Goal: Task Accomplishment & Management: Use online tool/utility

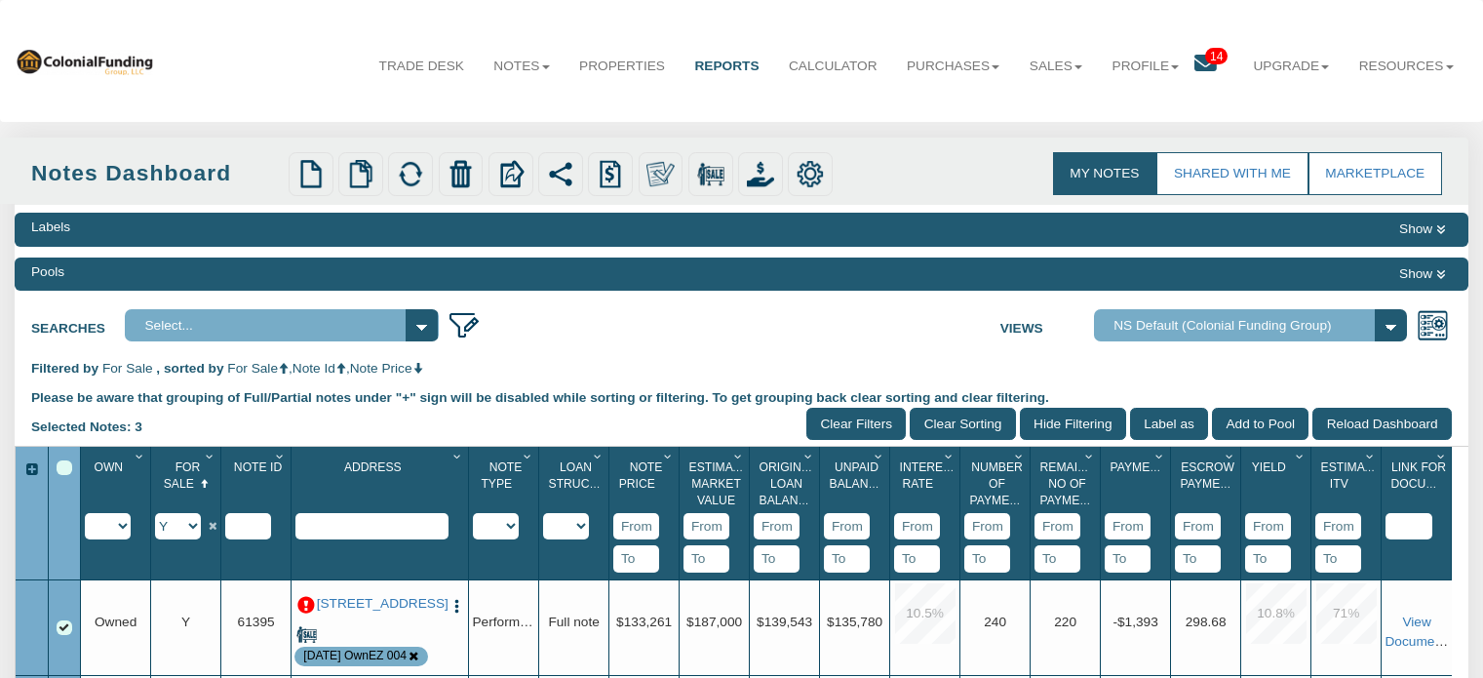
scroll to position [7, 0]
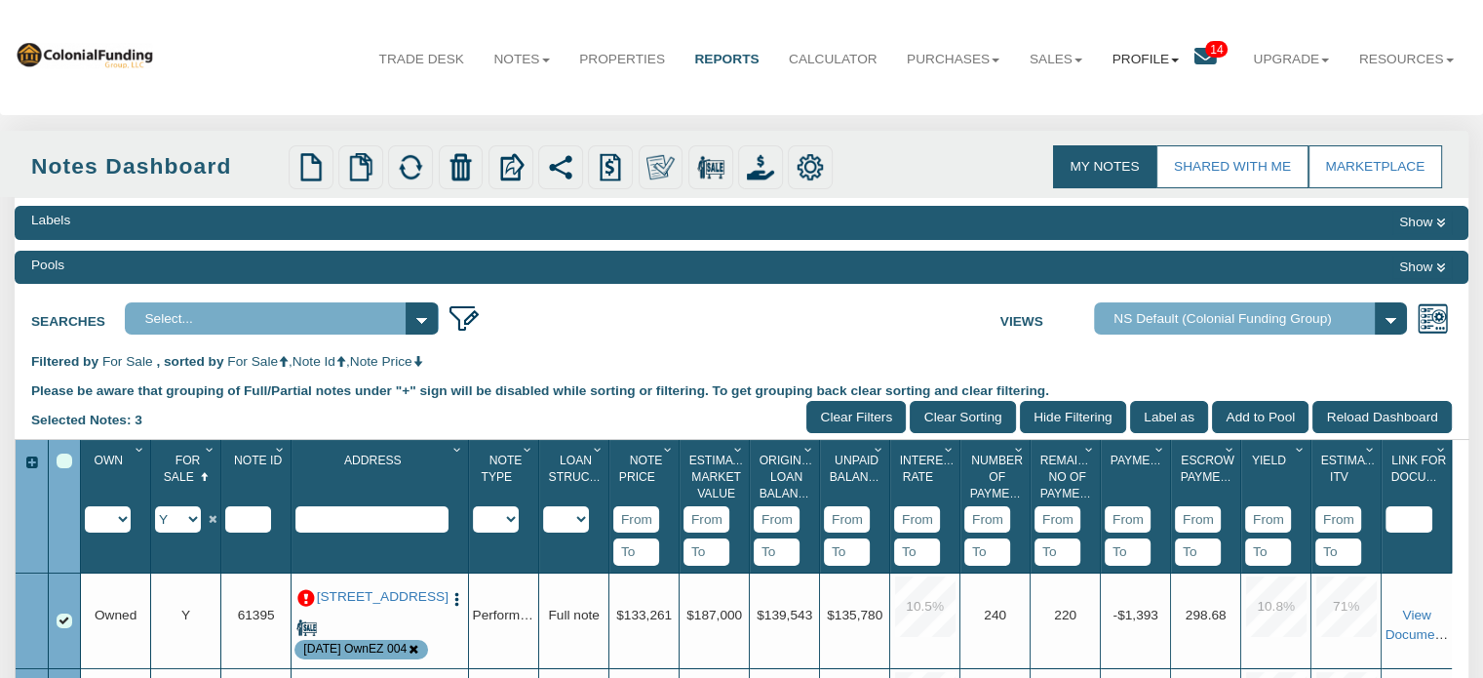
click at [1116, 59] on link "Profile" at bounding box center [1145, 59] width 97 height 49
click at [1091, 104] on link "Settings" at bounding box center [1152, 104] width 172 height 25
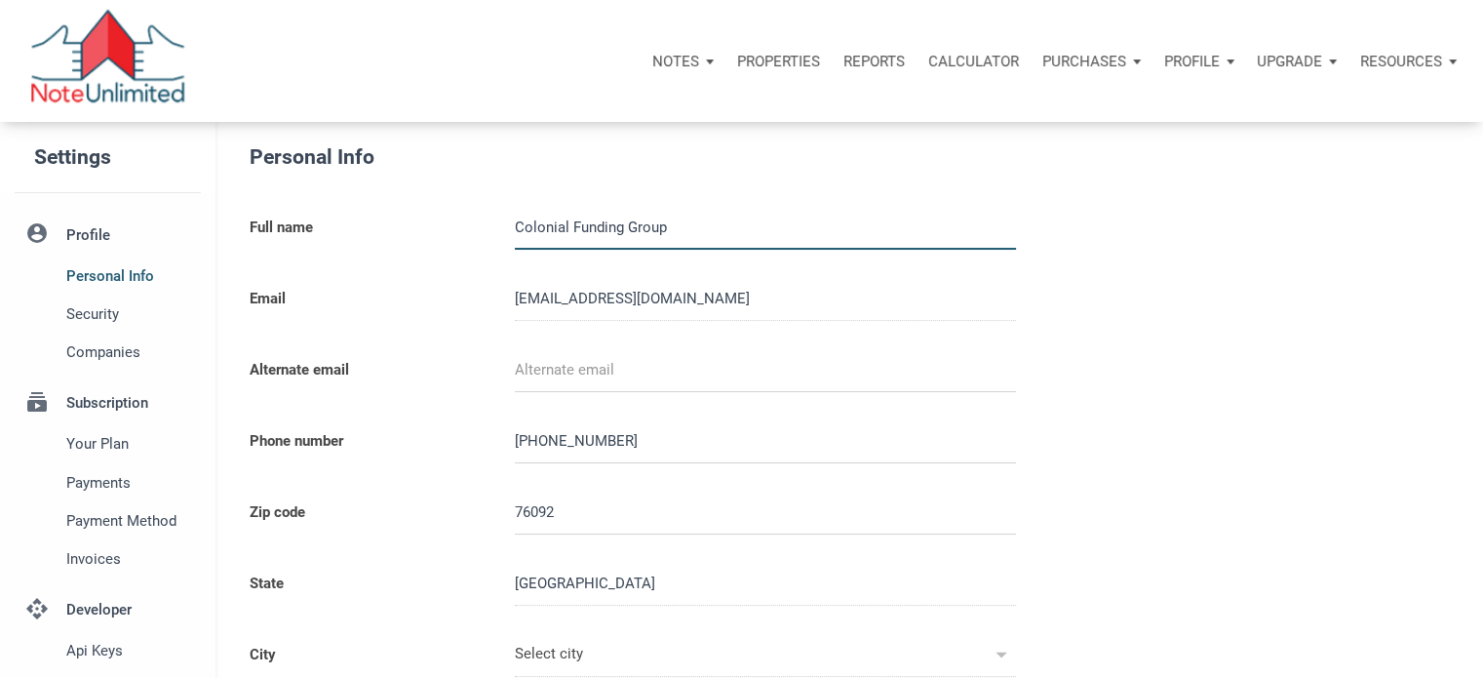
type input "SOUTHLAKE"
select select
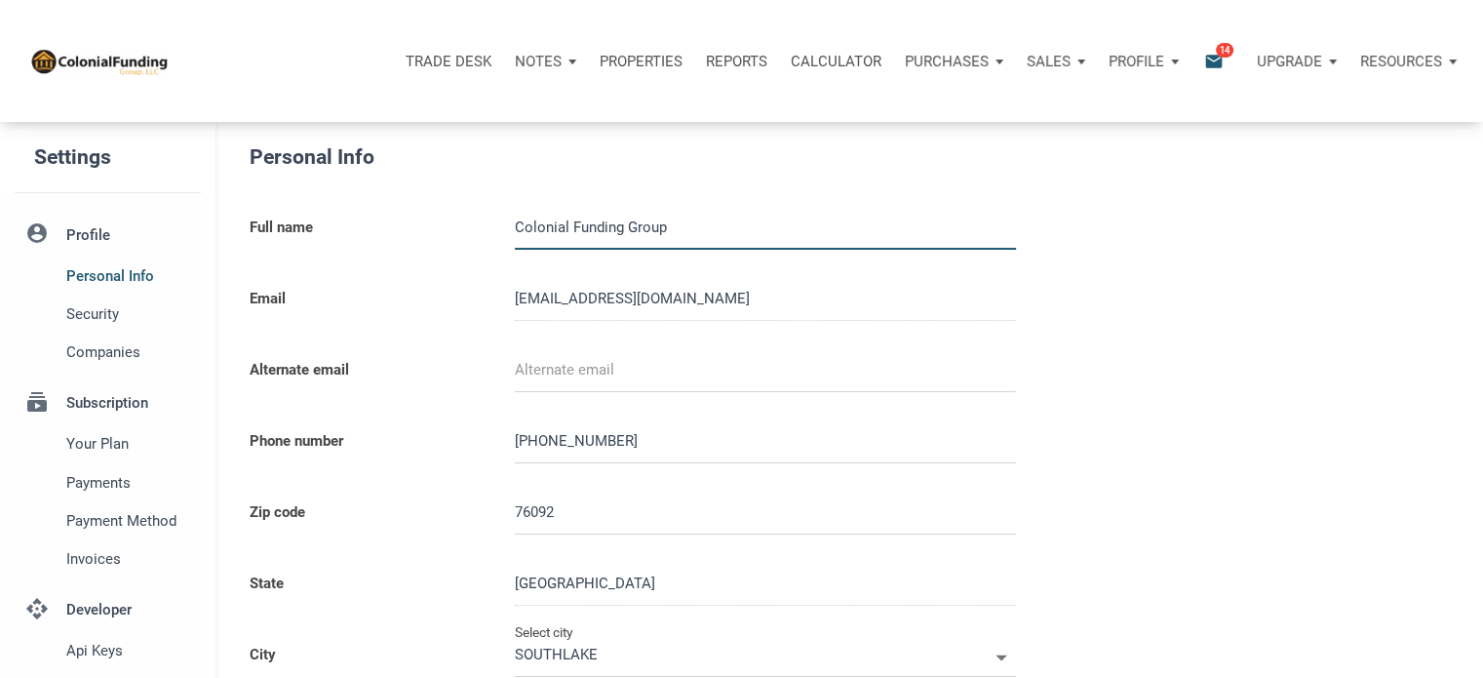
type input "0000000"
select select
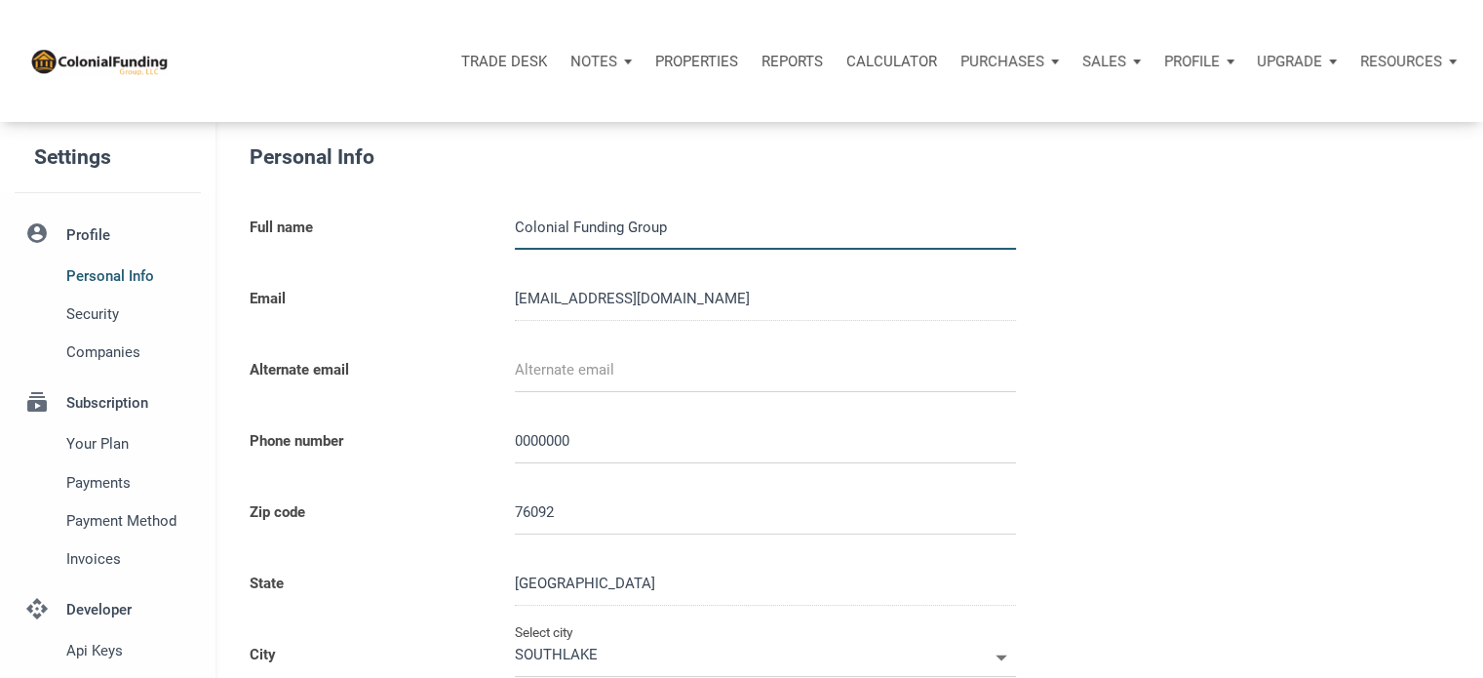
click at [644, 59] on div "Sales" at bounding box center [601, 61] width 85 height 59
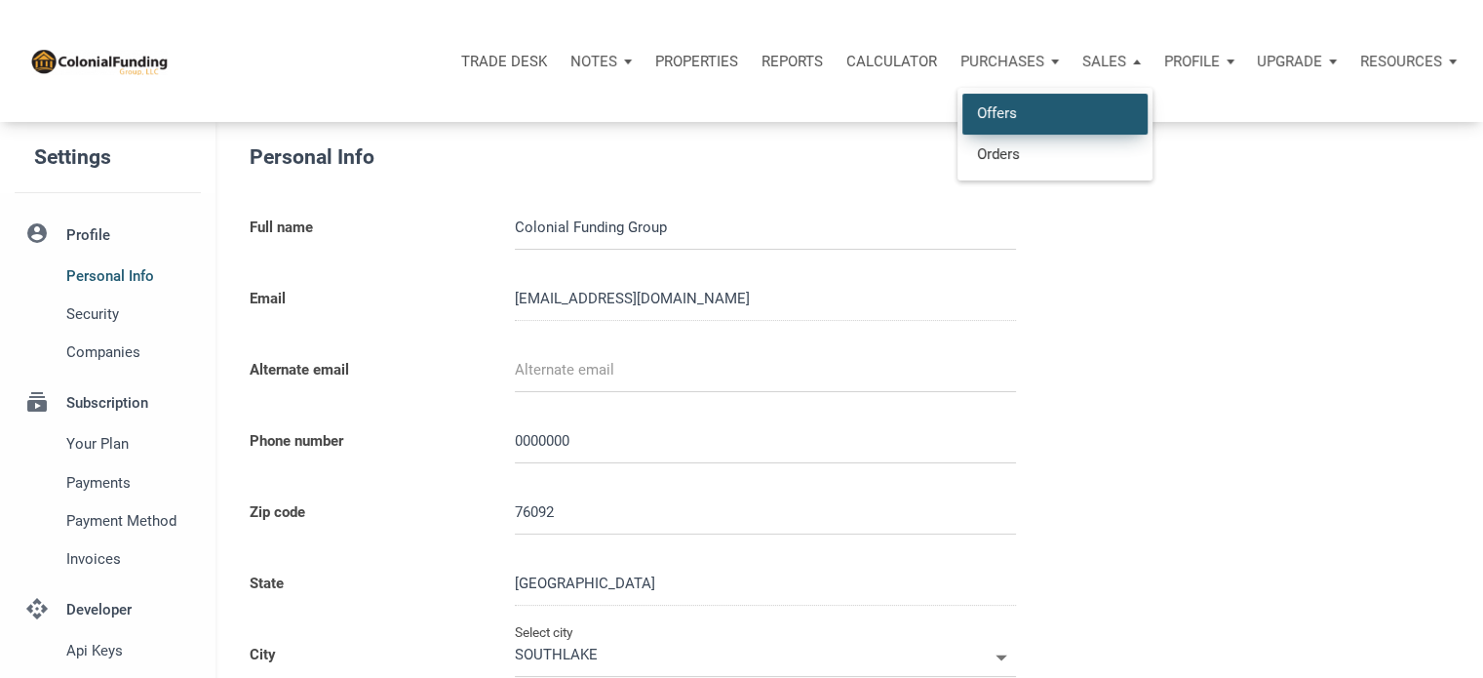
click at [999, 109] on link "Offers" at bounding box center [1055, 114] width 185 height 40
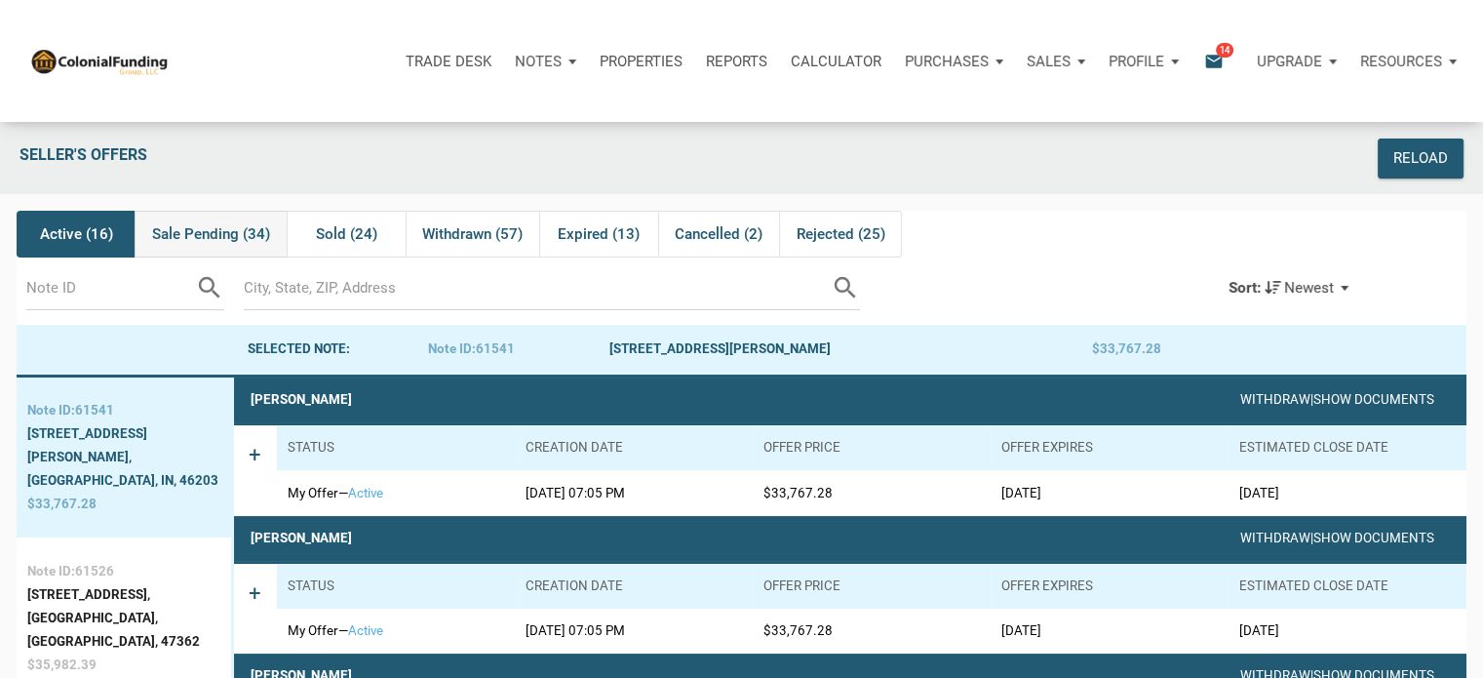
click at [208, 233] on span "Sale Pending (34)" at bounding box center [211, 233] width 118 height 23
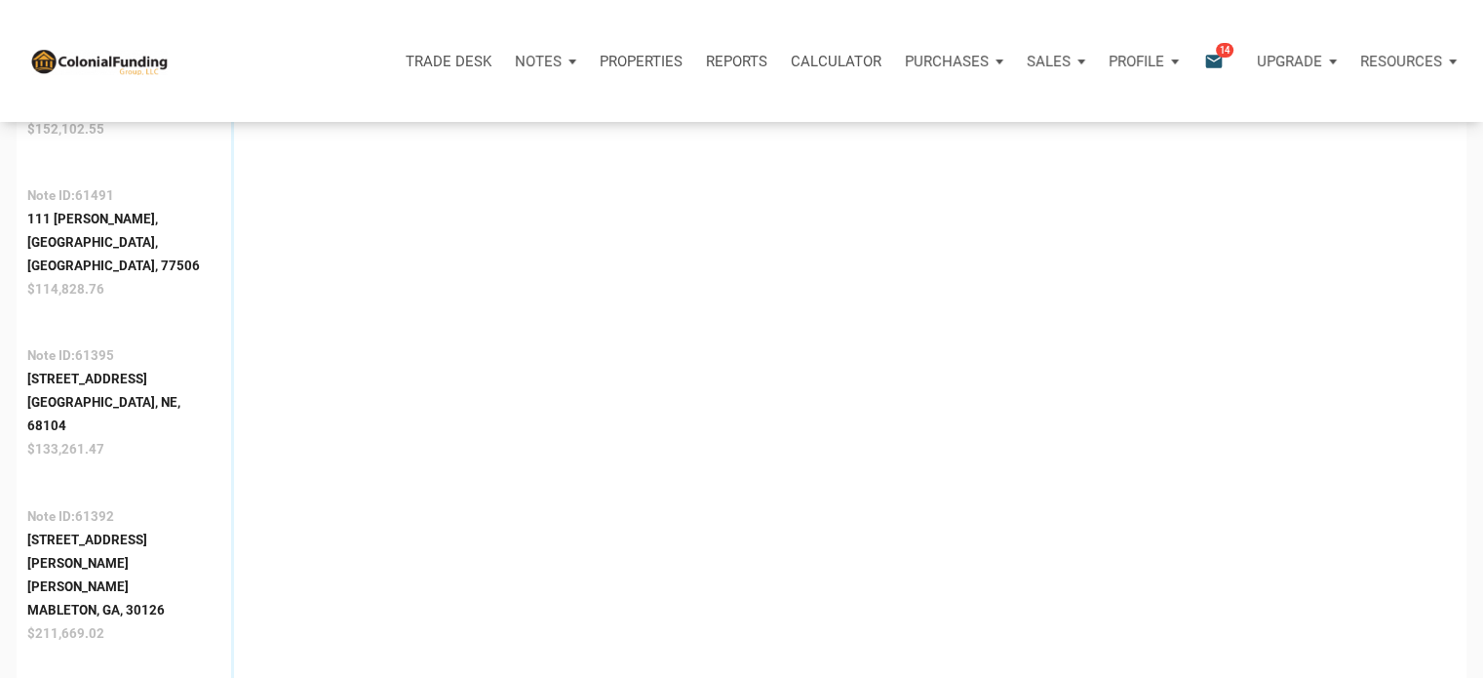
scroll to position [523, 0]
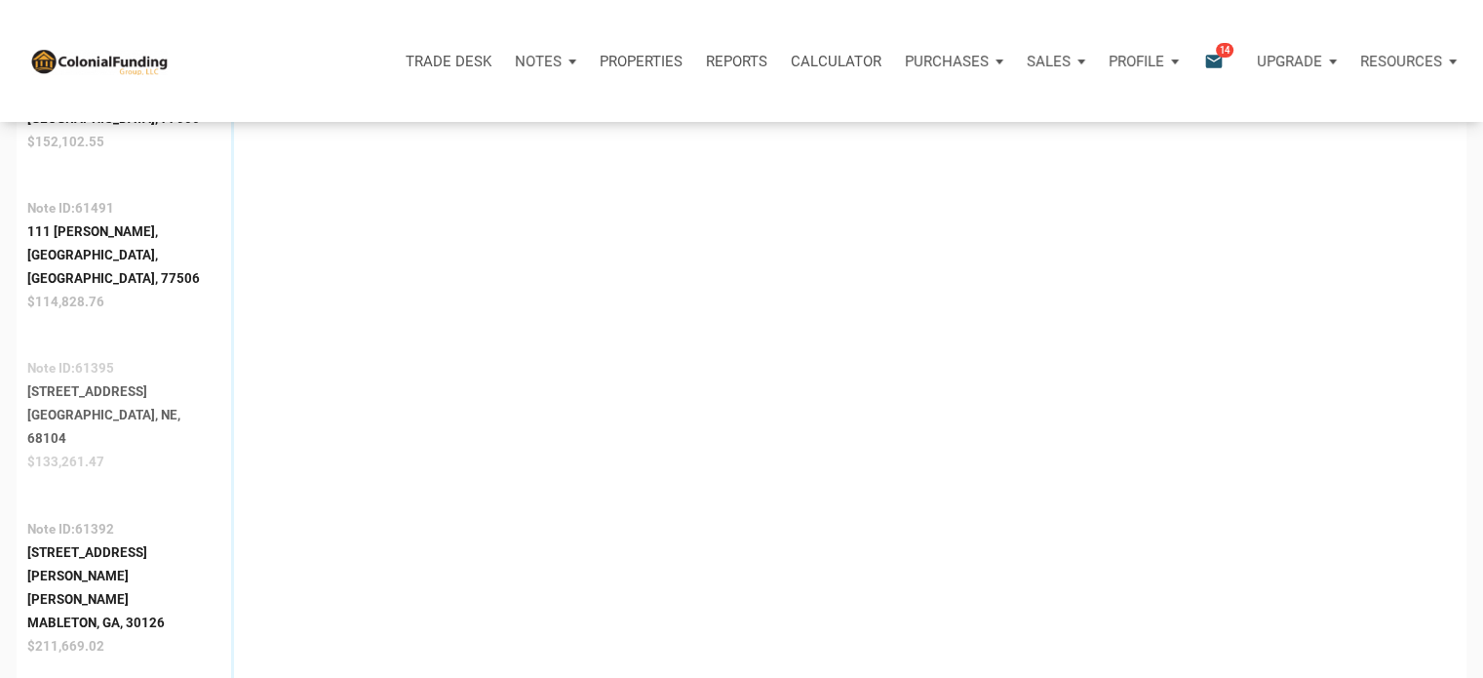
click at [111, 380] on div "4542 Grand Ave," at bounding box center [123, 391] width 193 height 23
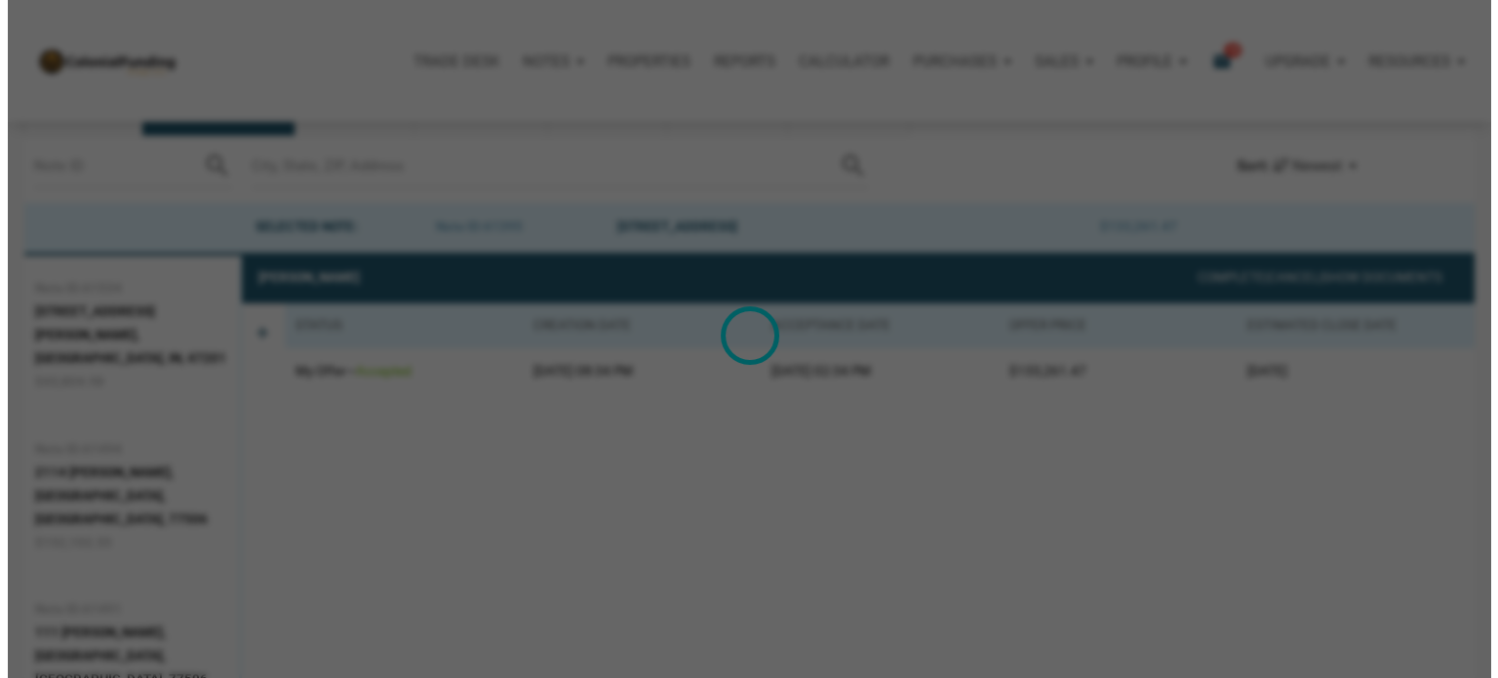
scroll to position [121, 0]
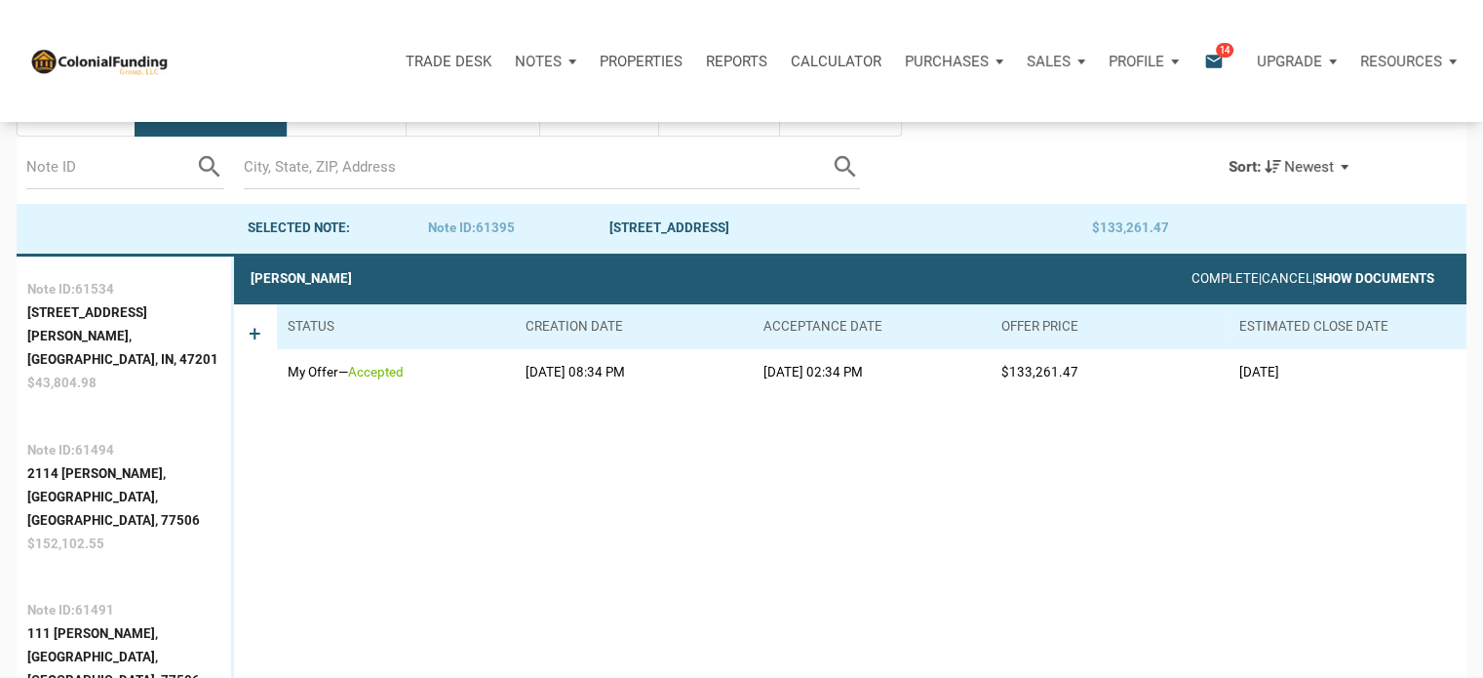
click at [1370, 272] on link "Show Documents" at bounding box center [1375, 278] width 119 height 15
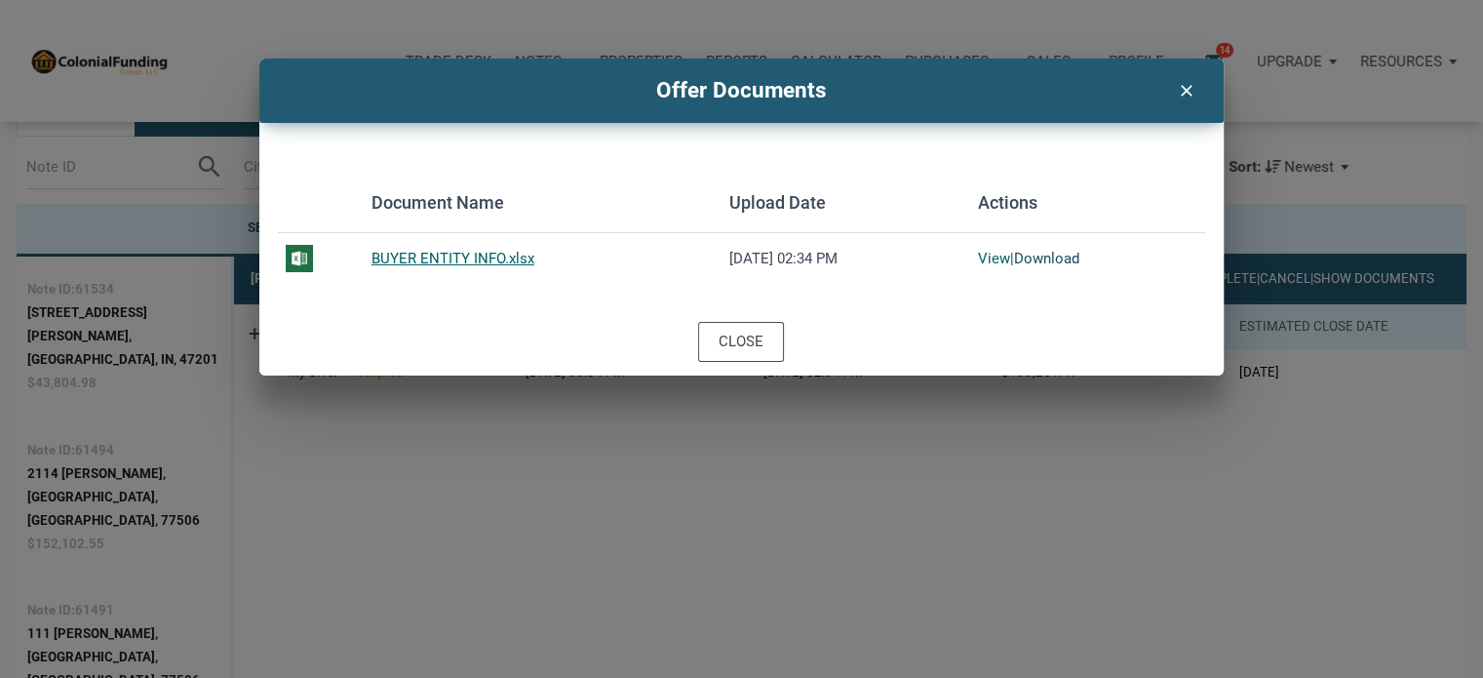
click at [1048, 253] on link "Download" at bounding box center [1046, 259] width 65 height 18
click at [1187, 89] on icon "clear" at bounding box center [1185, 88] width 23 height 25
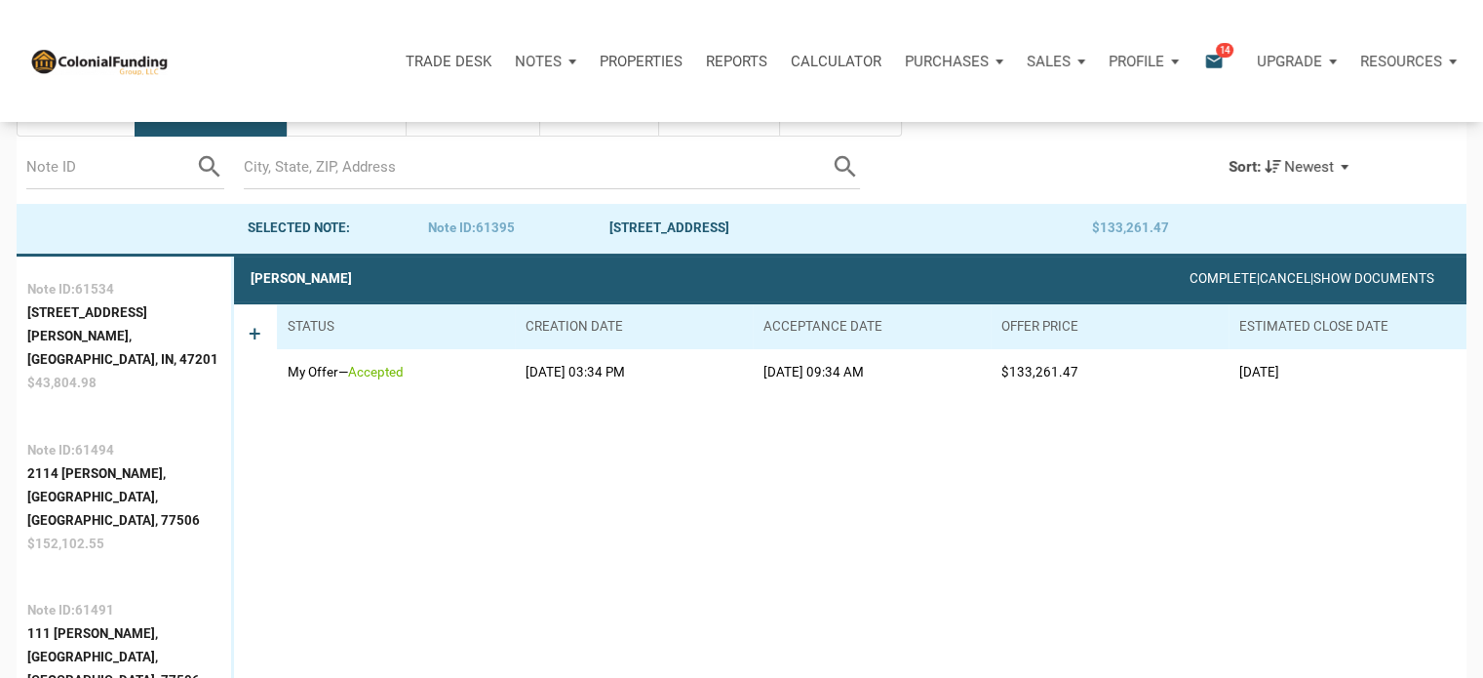
click at [1207, 54] on icon "email" at bounding box center [1214, 61] width 23 height 22
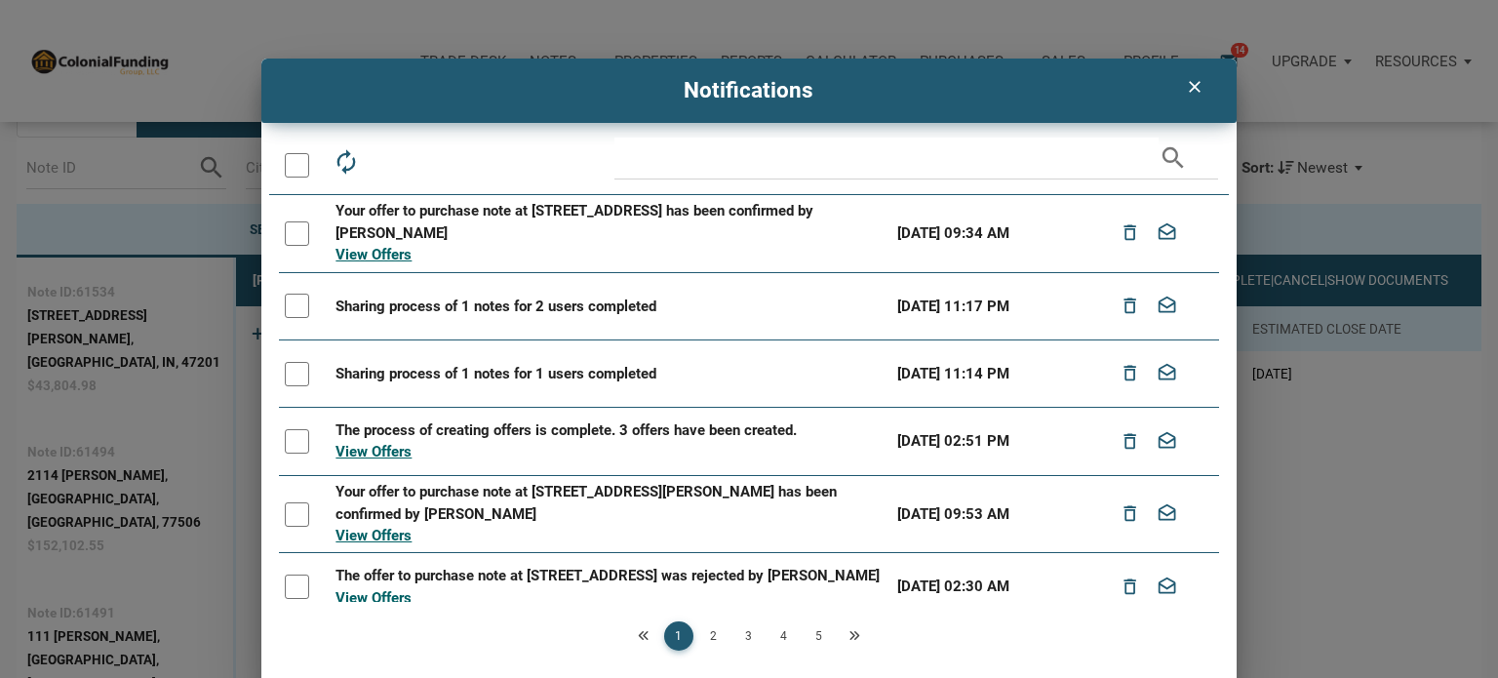
click at [292, 229] on div at bounding box center [297, 233] width 24 height 24
click at [295, 313] on div at bounding box center [297, 306] width 24 height 24
click at [294, 375] on div at bounding box center [297, 374] width 24 height 24
click at [292, 448] on div at bounding box center [297, 441] width 24 height 24
click at [296, 514] on div at bounding box center [297, 514] width 24 height 24
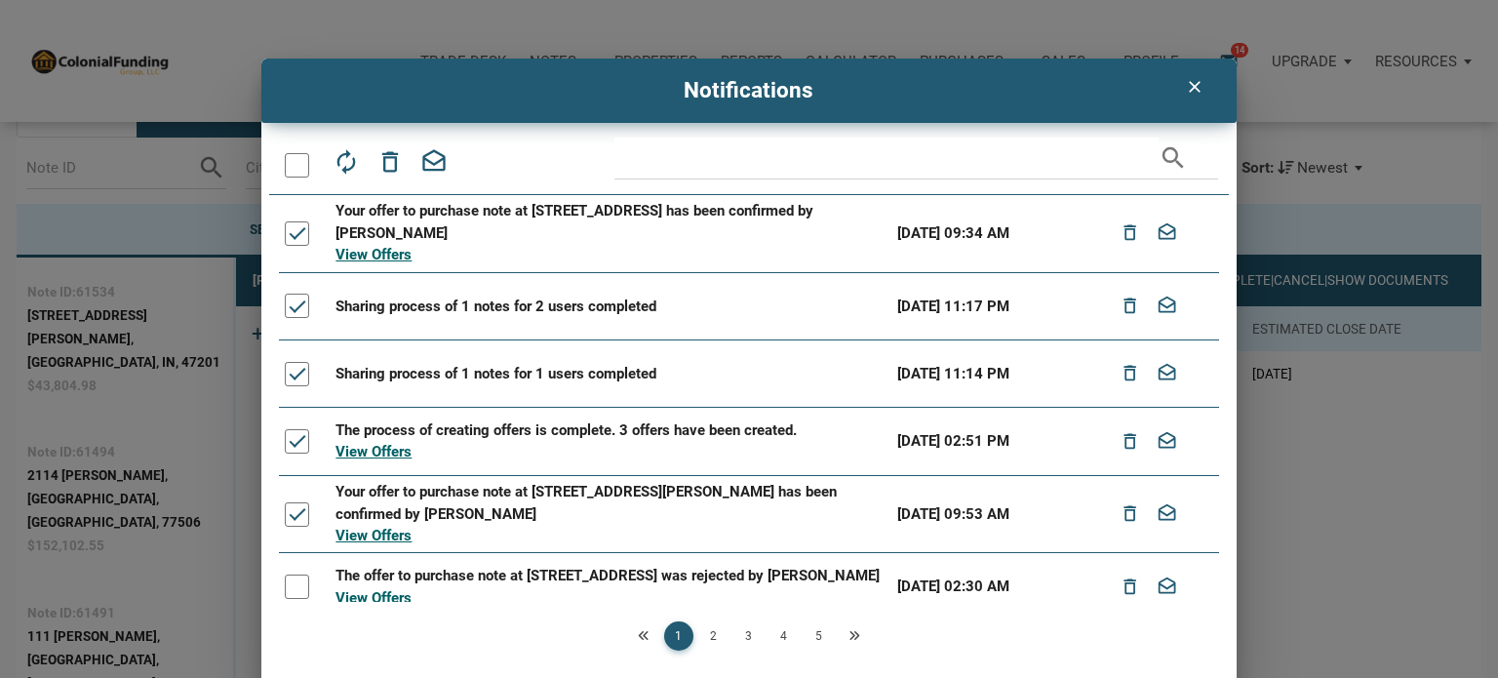
click at [296, 590] on div at bounding box center [297, 586] width 24 height 24
click at [426, 152] on icon "drafts" at bounding box center [433, 161] width 27 height 27
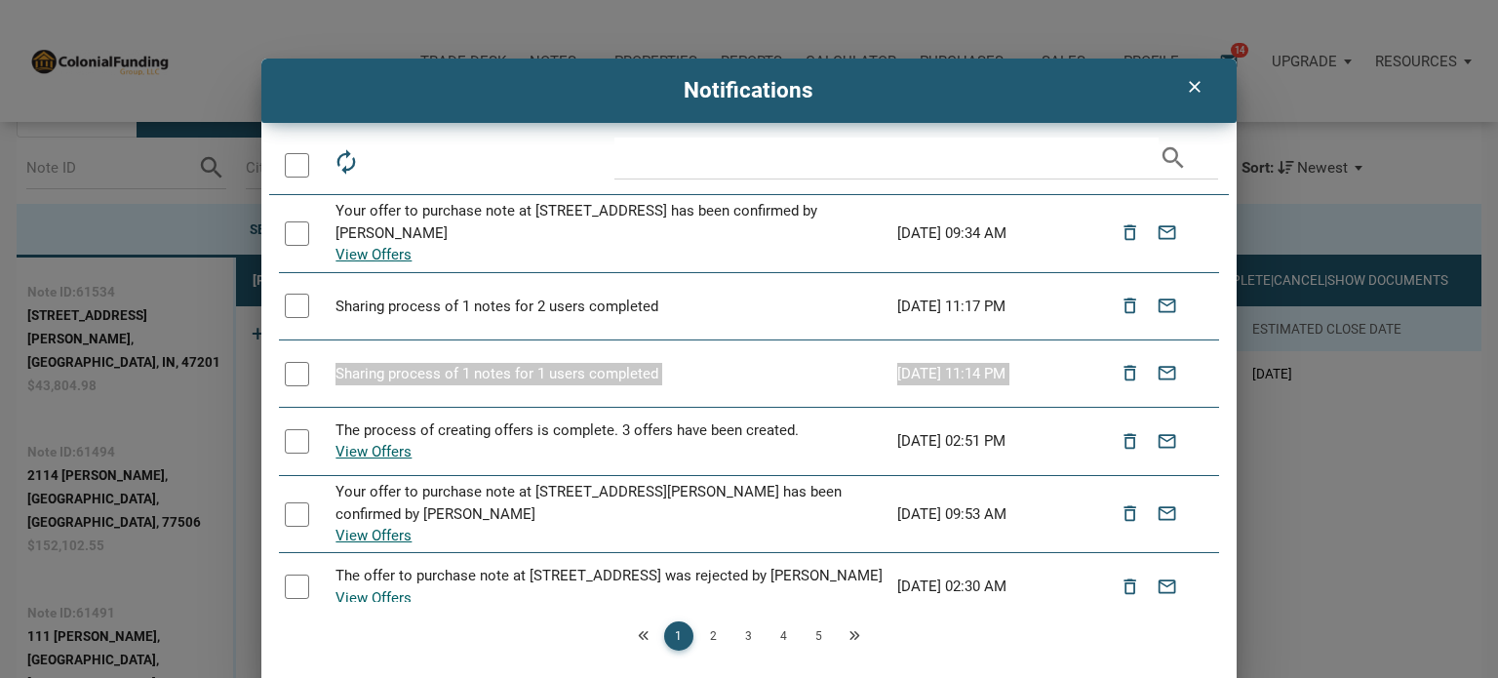
drag, startPoint x: 1209, startPoint y: 275, endPoint x: 1225, endPoint y: 384, distance: 110.3
click at [1225, 384] on div "autorenew delete_outline drafts email search Your offer to purchase note at 454…" at bounding box center [749, 413] width 976 height 551
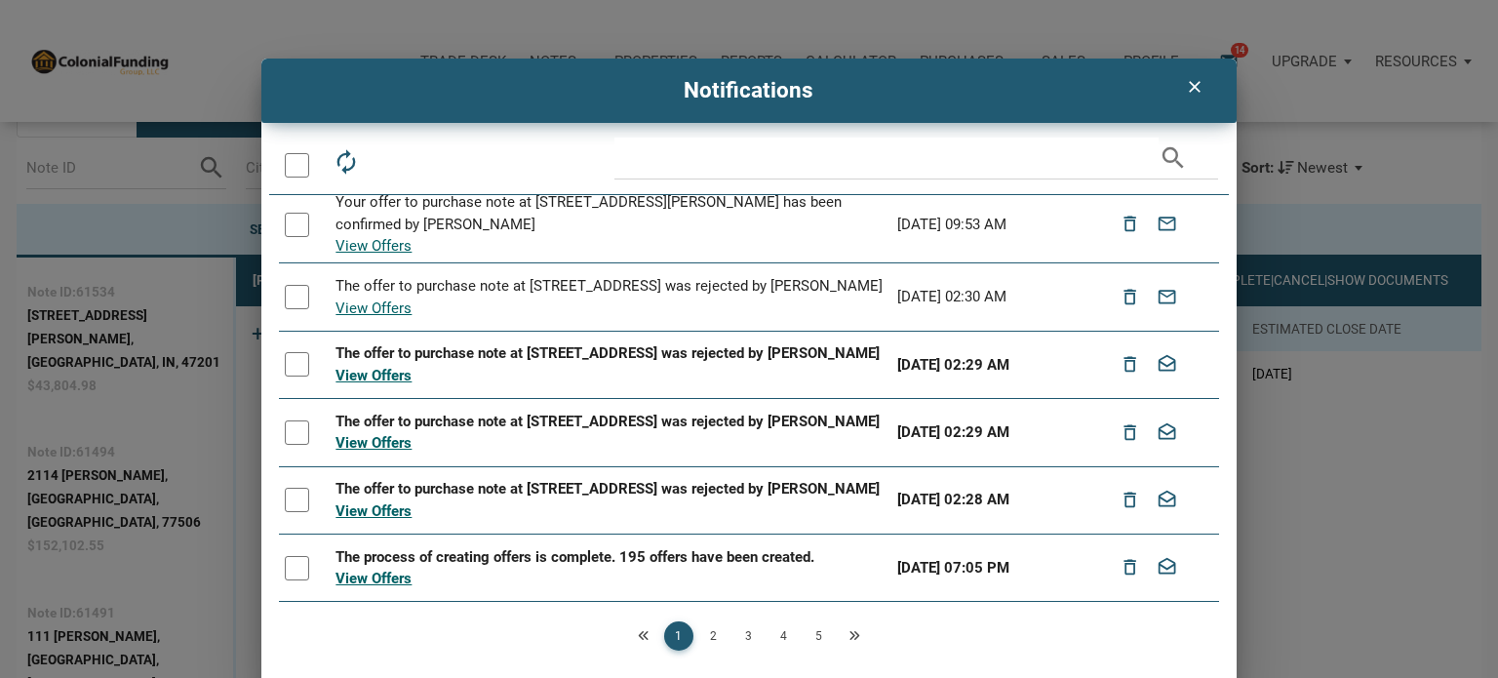
scroll to position [329, 0]
click at [293, 352] on div at bounding box center [297, 364] width 24 height 24
click at [293, 402] on td at bounding box center [304, 432] width 51 height 67
click at [296, 420] on div at bounding box center [297, 432] width 24 height 24
click at [292, 495] on div at bounding box center [297, 500] width 24 height 24
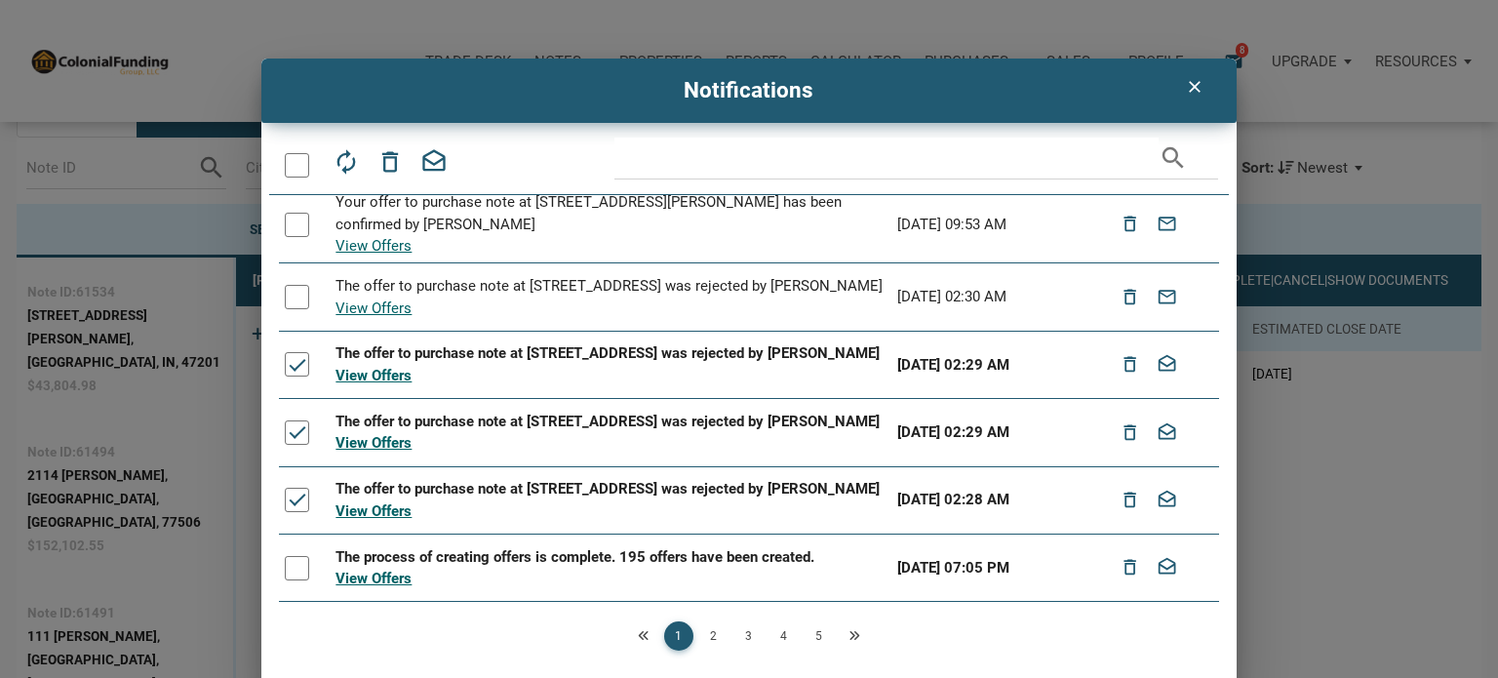
click at [291, 571] on div at bounding box center [297, 568] width 24 height 24
click at [424, 150] on icon "drafts" at bounding box center [433, 161] width 27 height 27
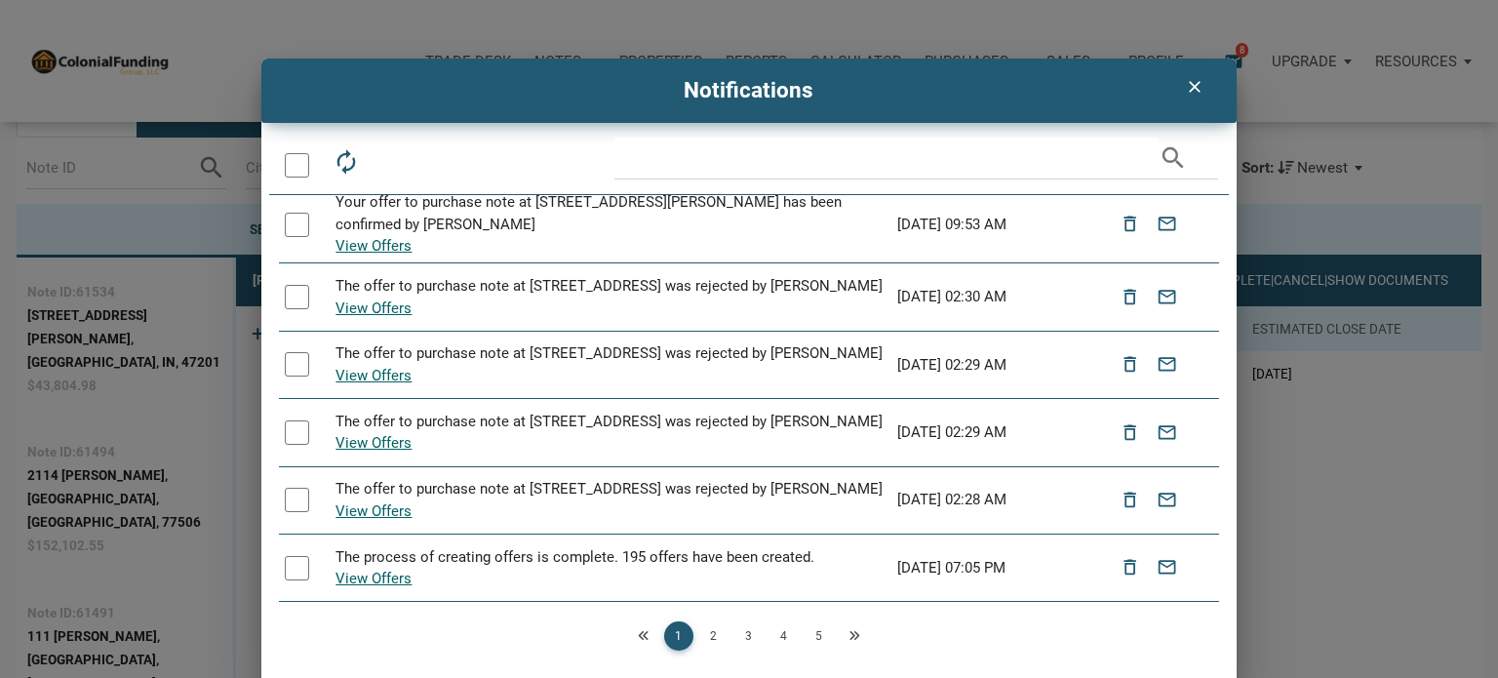
click at [713, 628] on link "2" at bounding box center [713, 635] width 29 height 29
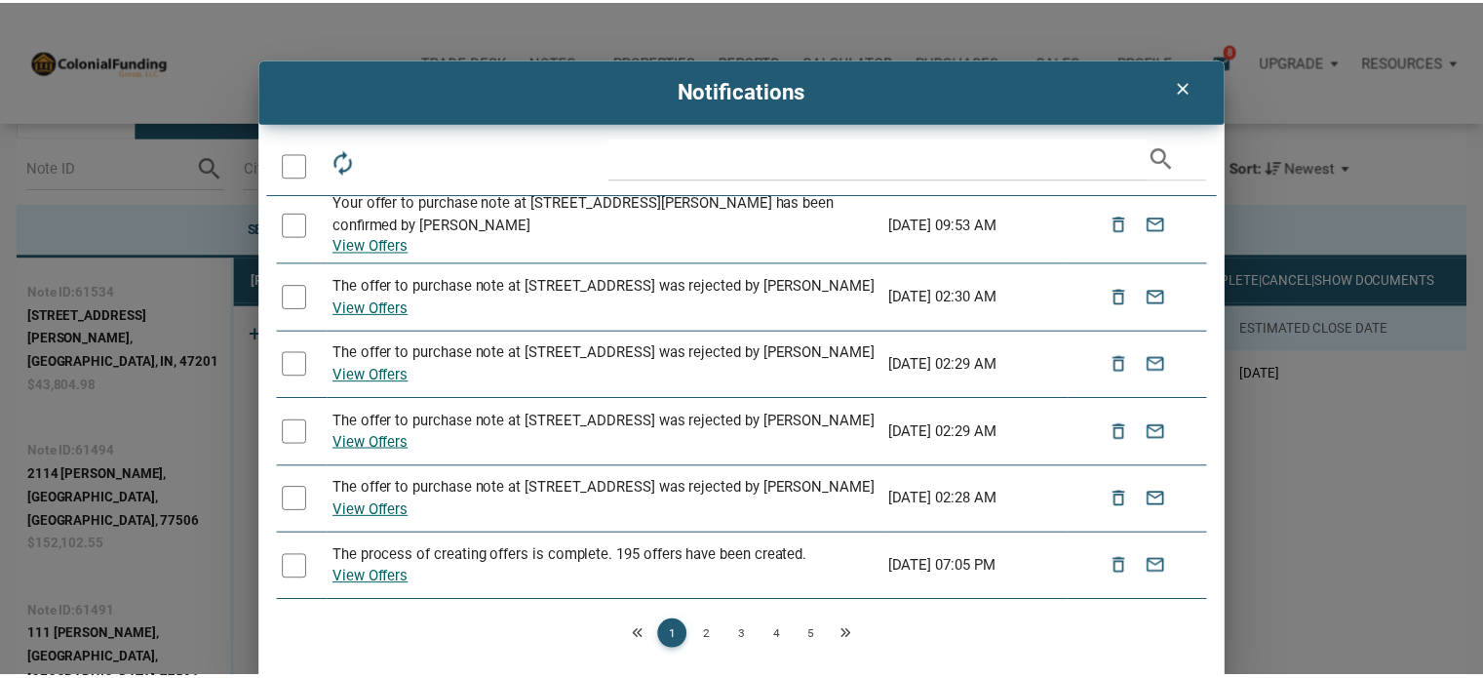
scroll to position [0, 0]
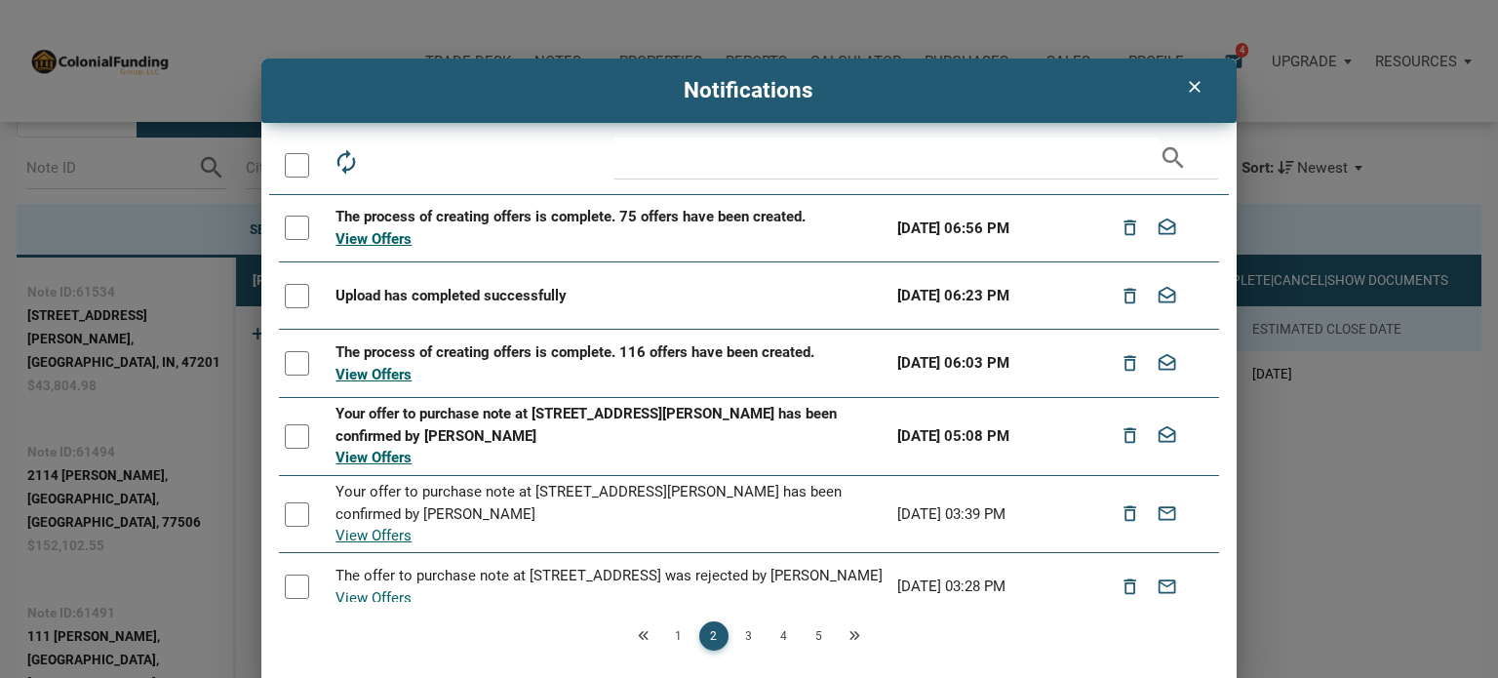
click at [293, 223] on div at bounding box center [297, 228] width 24 height 24
click at [296, 289] on div at bounding box center [297, 296] width 24 height 24
click at [297, 364] on div at bounding box center [297, 363] width 24 height 24
click at [295, 440] on div at bounding box center [297, 436] width 24 height 24
click at [435, 161] on icon "drafts" at bounding box center [433, 161] width 27 height 27
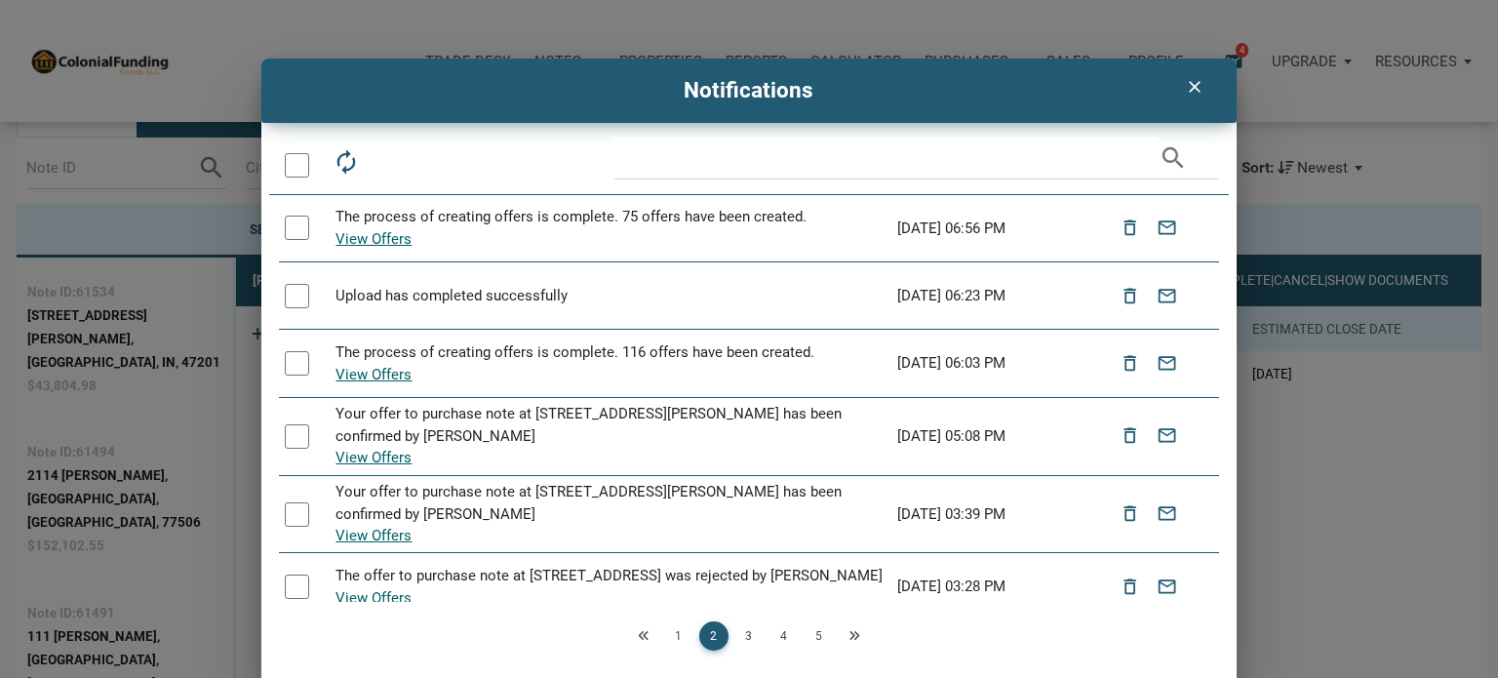
click at [1385, 138] on div "clear Notifications autorenew delete_outline drafts email search The process of…" at bounding box center [749, 374] width 1498 height 630
click at [1186, 87] on icon "clear" at bounding box center [1194, 87] width 23 height 20
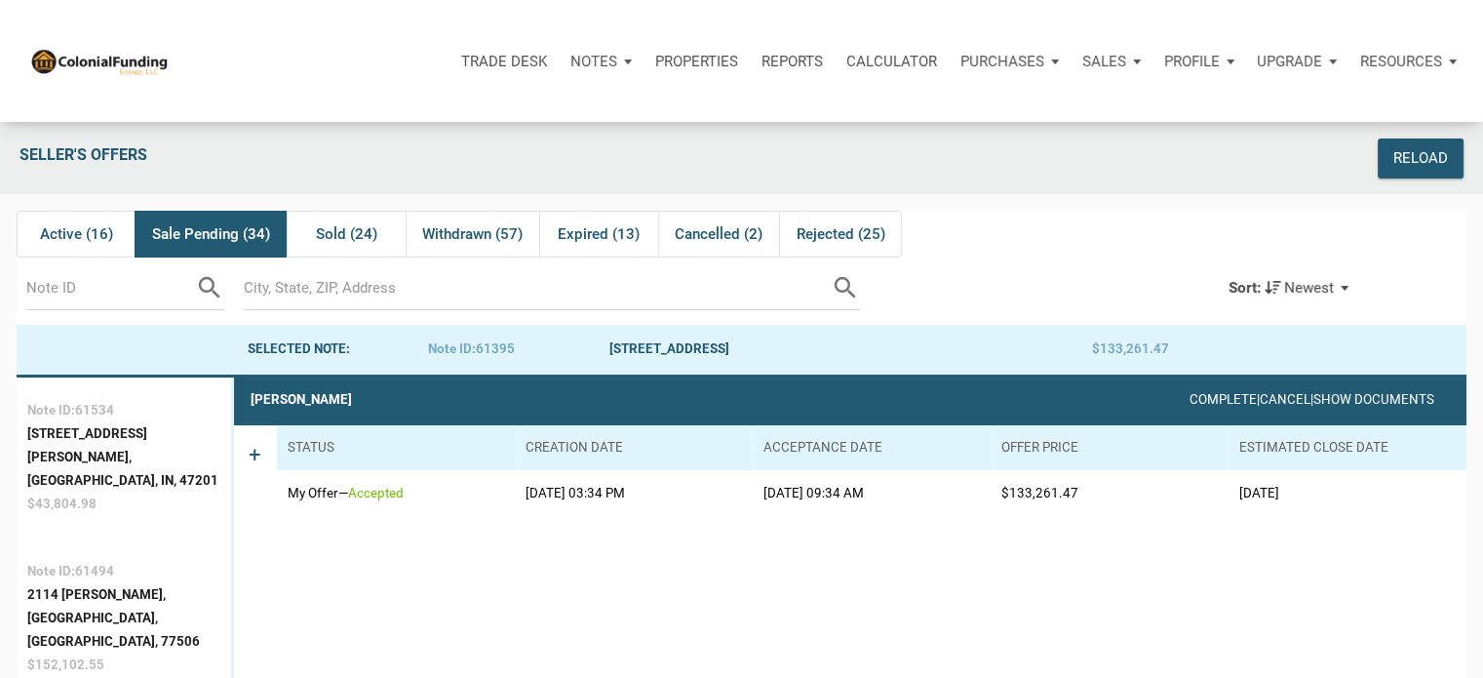
click at [594, 60] on p "Notes" at bounding box center [594, 62] width 47 height 18
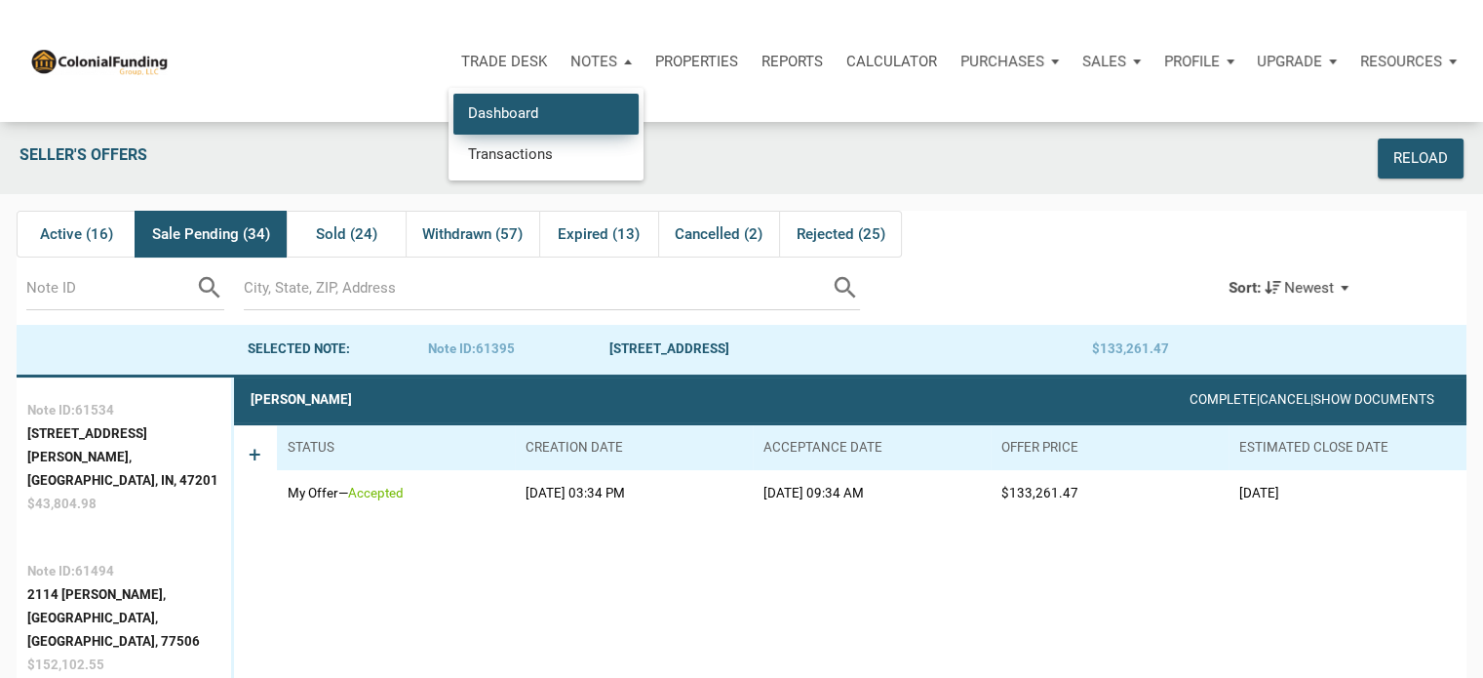
click at [545, 114] on link "Dashboard" at bounding box center [546, 114] width 185 height 40
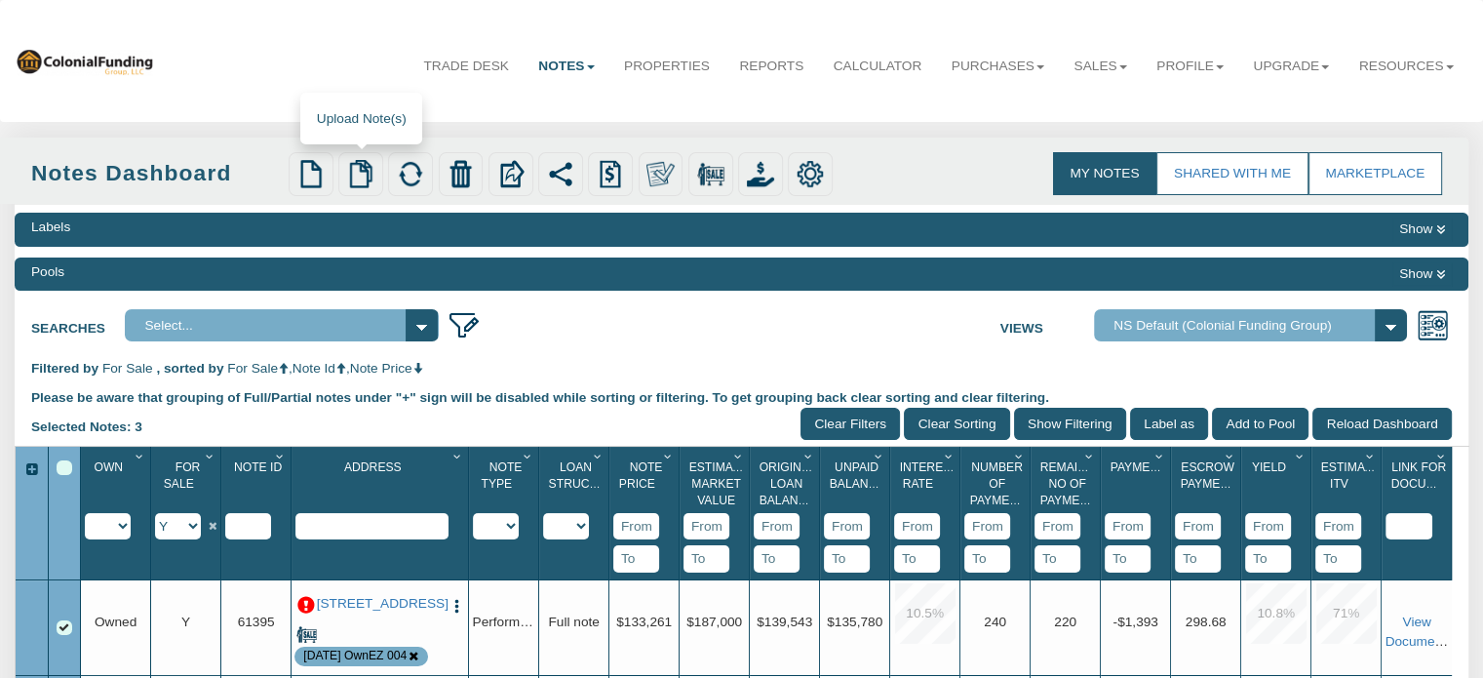
click at [362, 172] on img at bounding box center [360, 173] width 27 height 27
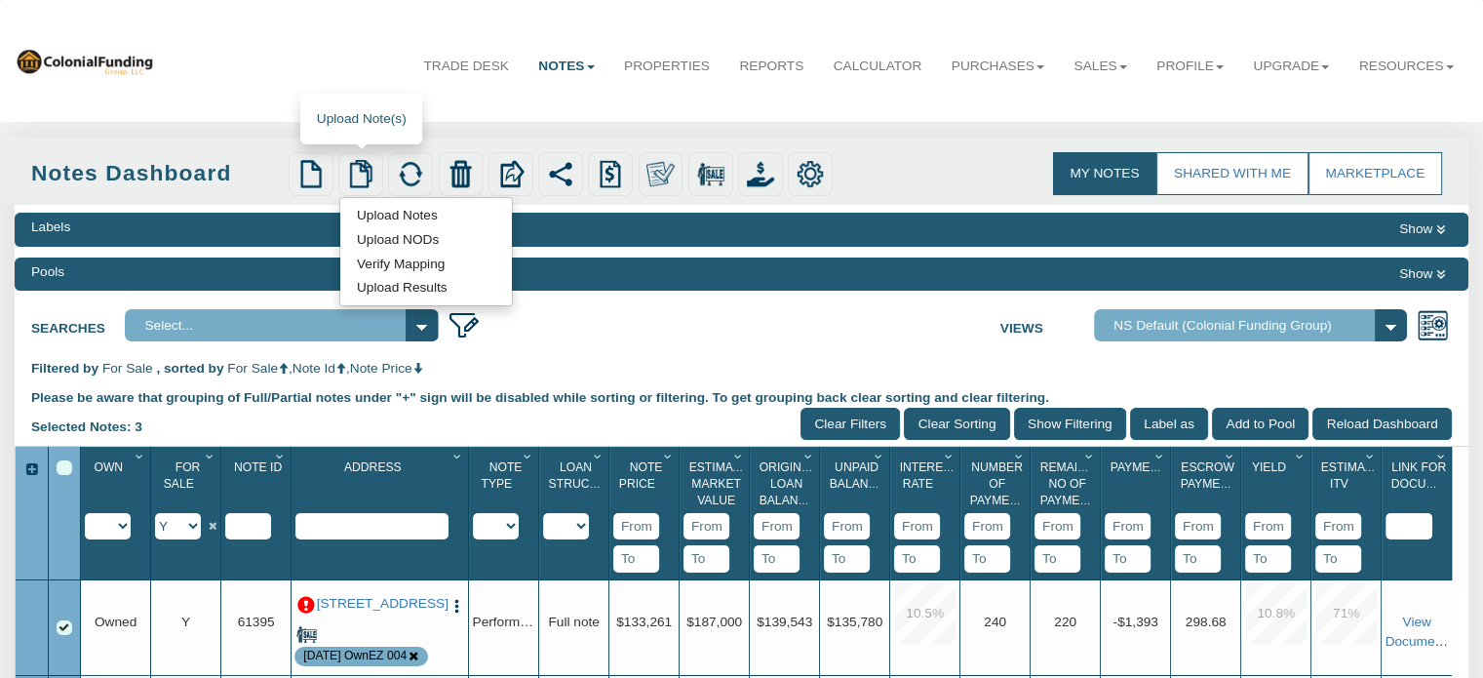
click at [390, 211] on link "Upload Notes" at bounding box center [396, 215] width 113 height 20
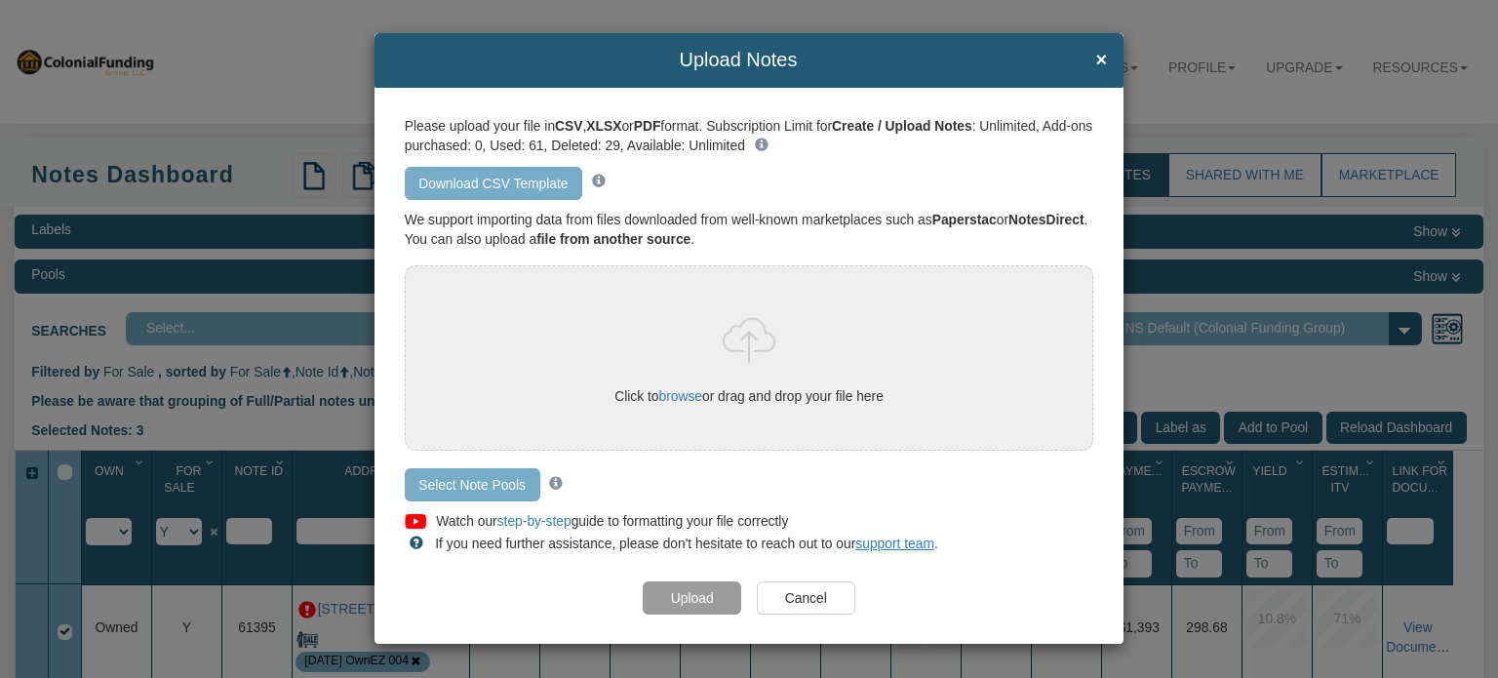
click at [452, 182] on link "Download CSV Template" at bounding box center [494, 183] width 178 height 33
click at [1093, 56] on h4 "Upload Notes ×" at bounding box center [749, 60] width 716 height 21
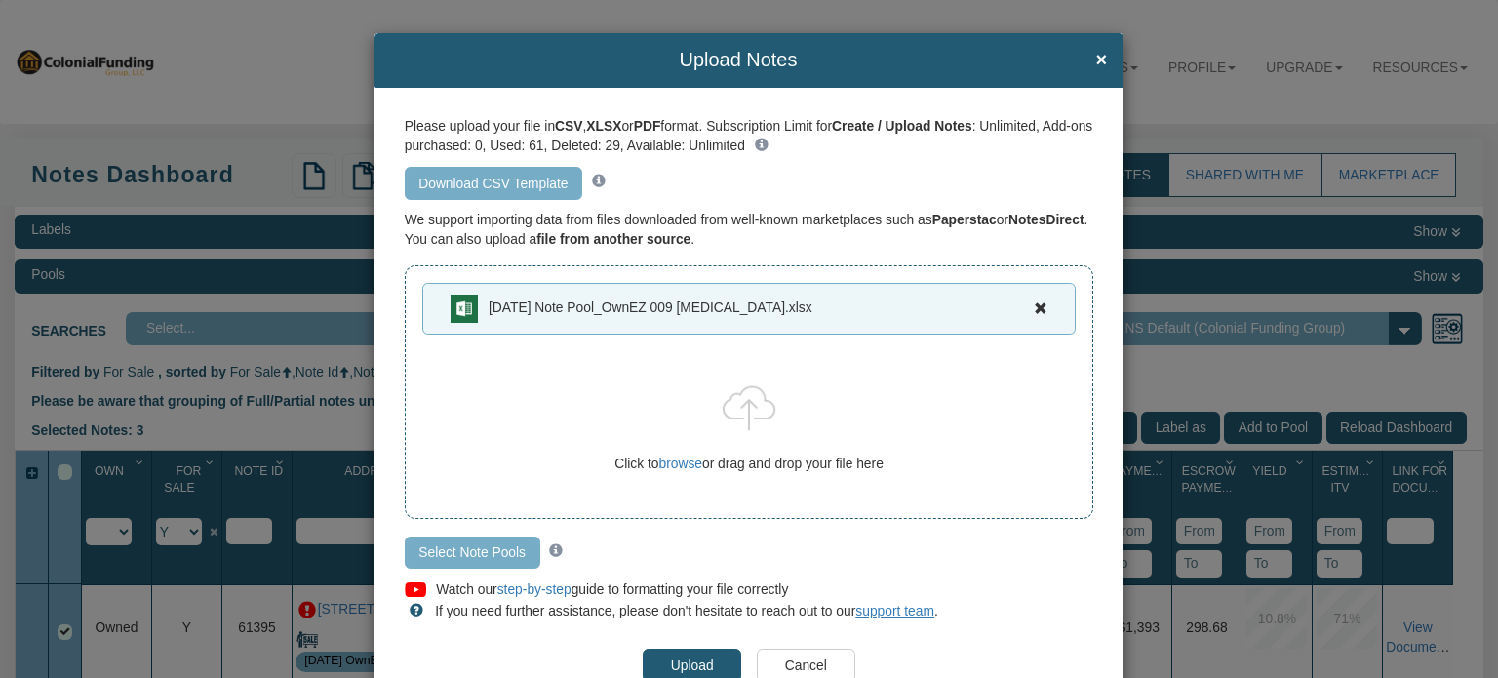
click at [463, 545] on input "Select Note Pools" at bounding box center [473, 552] width 136 height 33
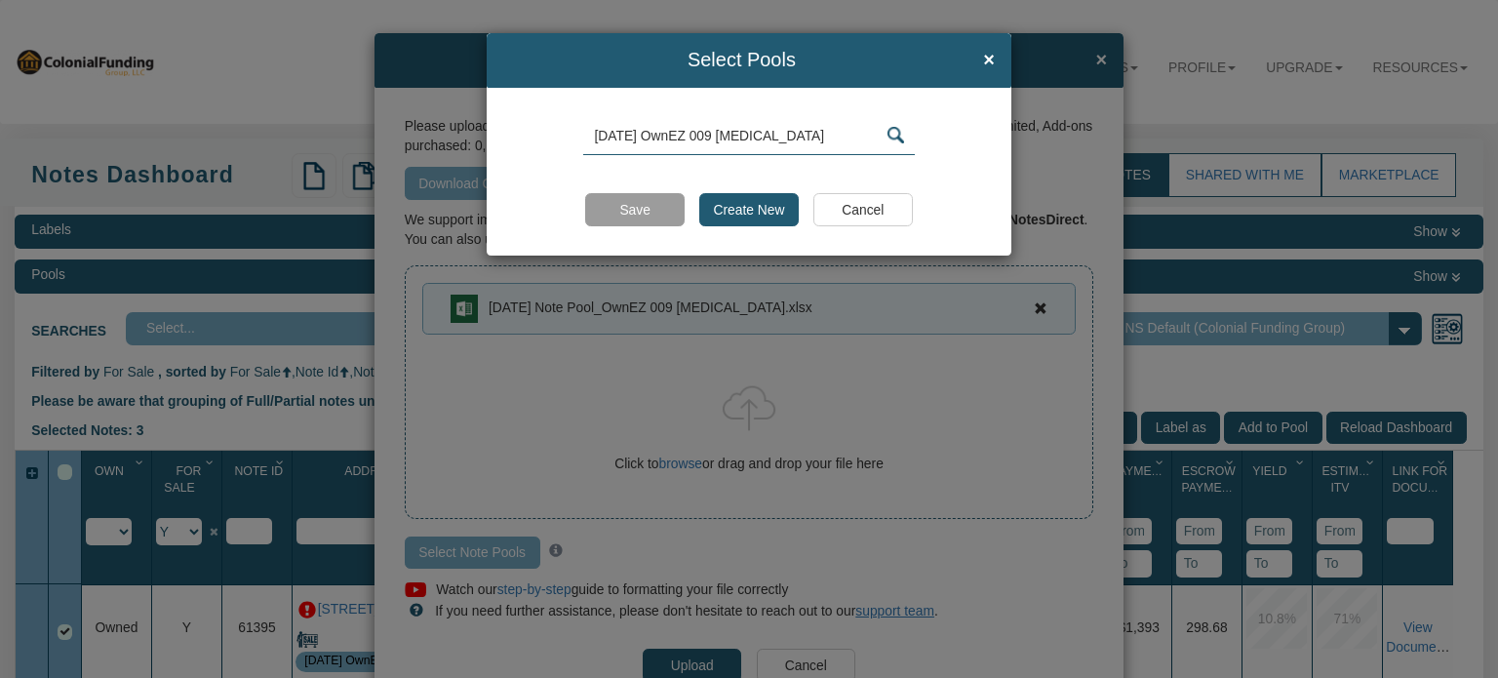
type input "[DATE] OwnEZ 009 [MEDICAL_DATA]"
click at [760, 206] on input "Create New" at bounding box center [748, 209] width 99 height 33
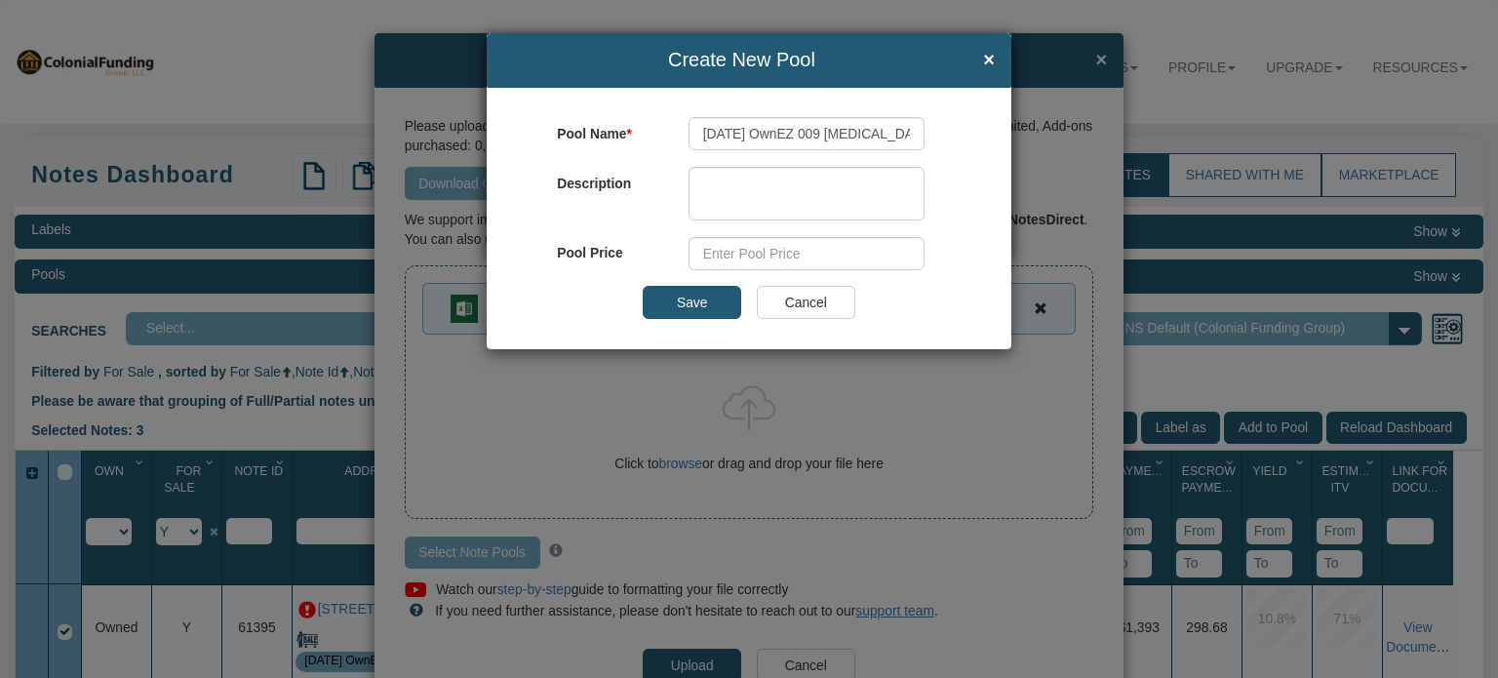
click at [691, 307] on input "Save" at bounding box center [692, 302] width 99 height 33
click at [694, 292] on input "Save" at bounding box center [692, 302] width 99 height 33
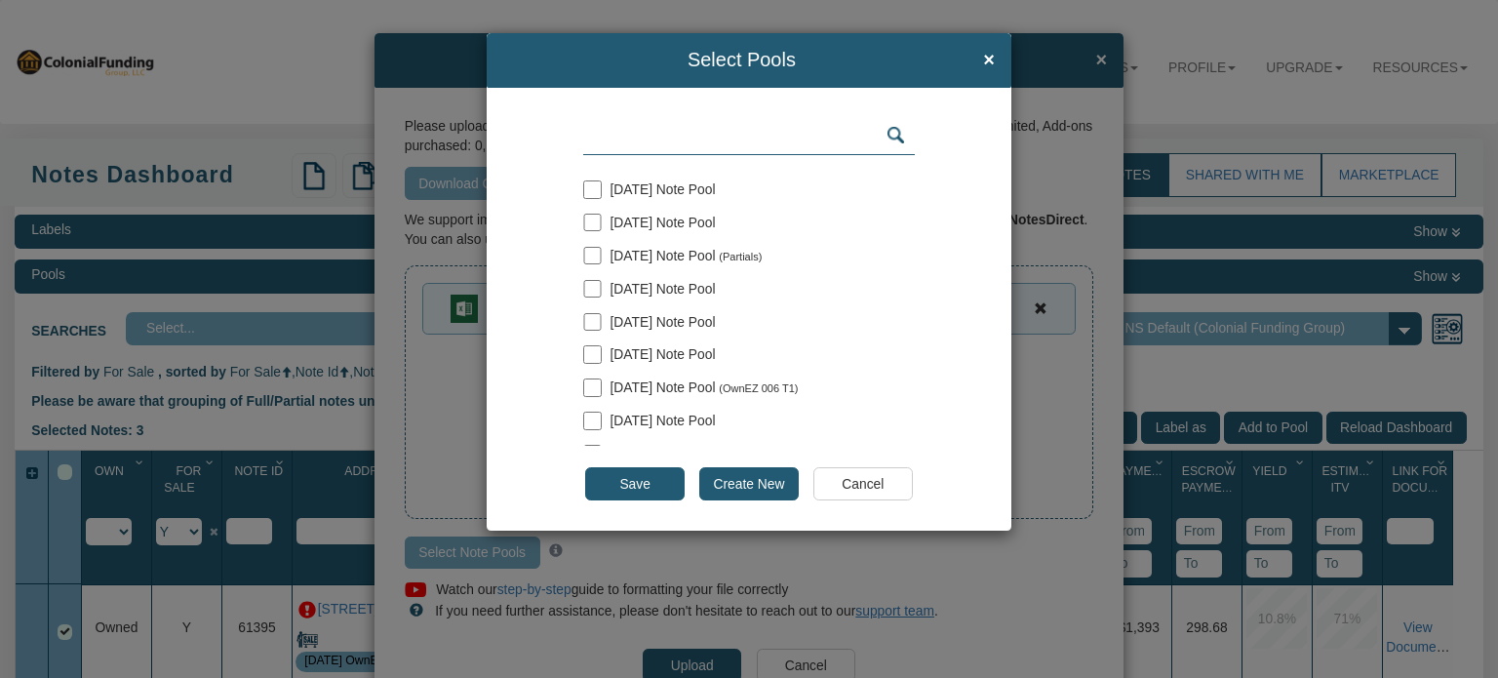
scroll to position [220, 0]
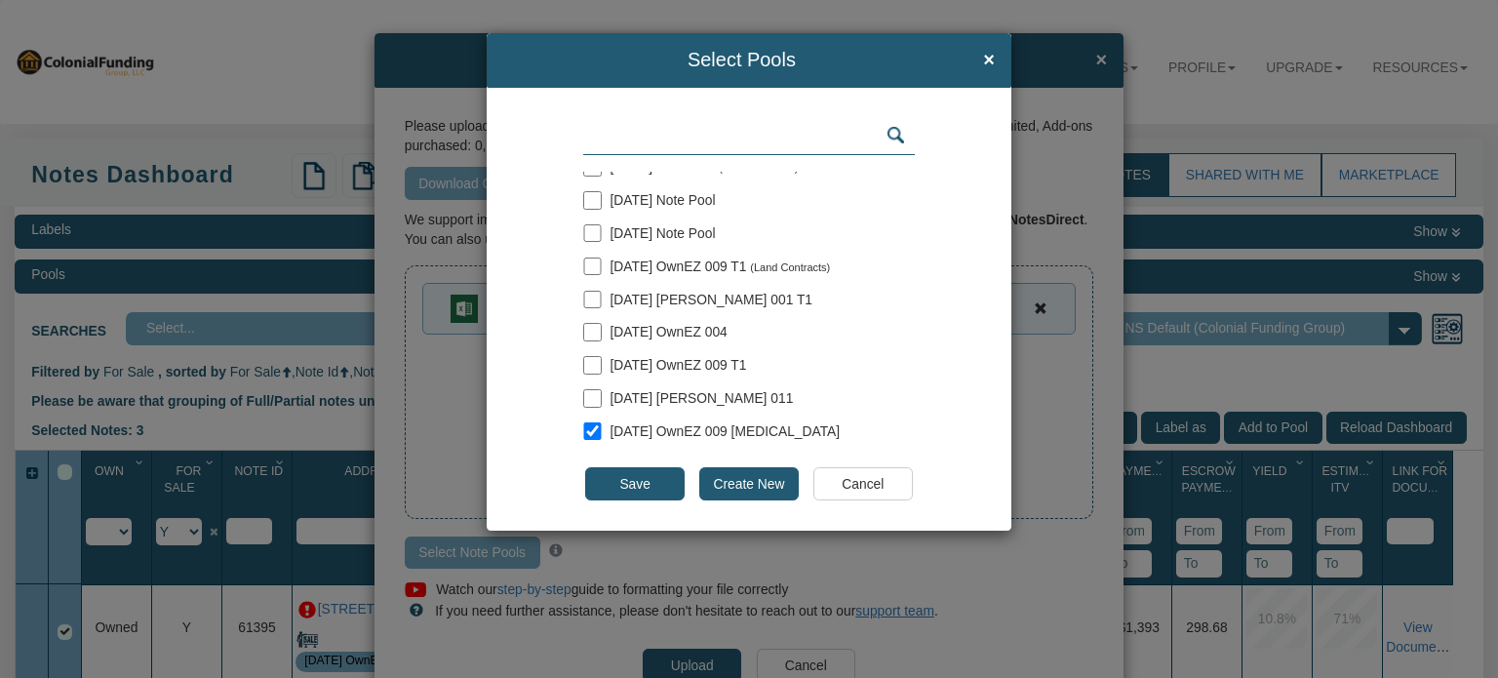
click at [628, 485] on input "Save" at bounding box center [634, 483] width 99 height 33
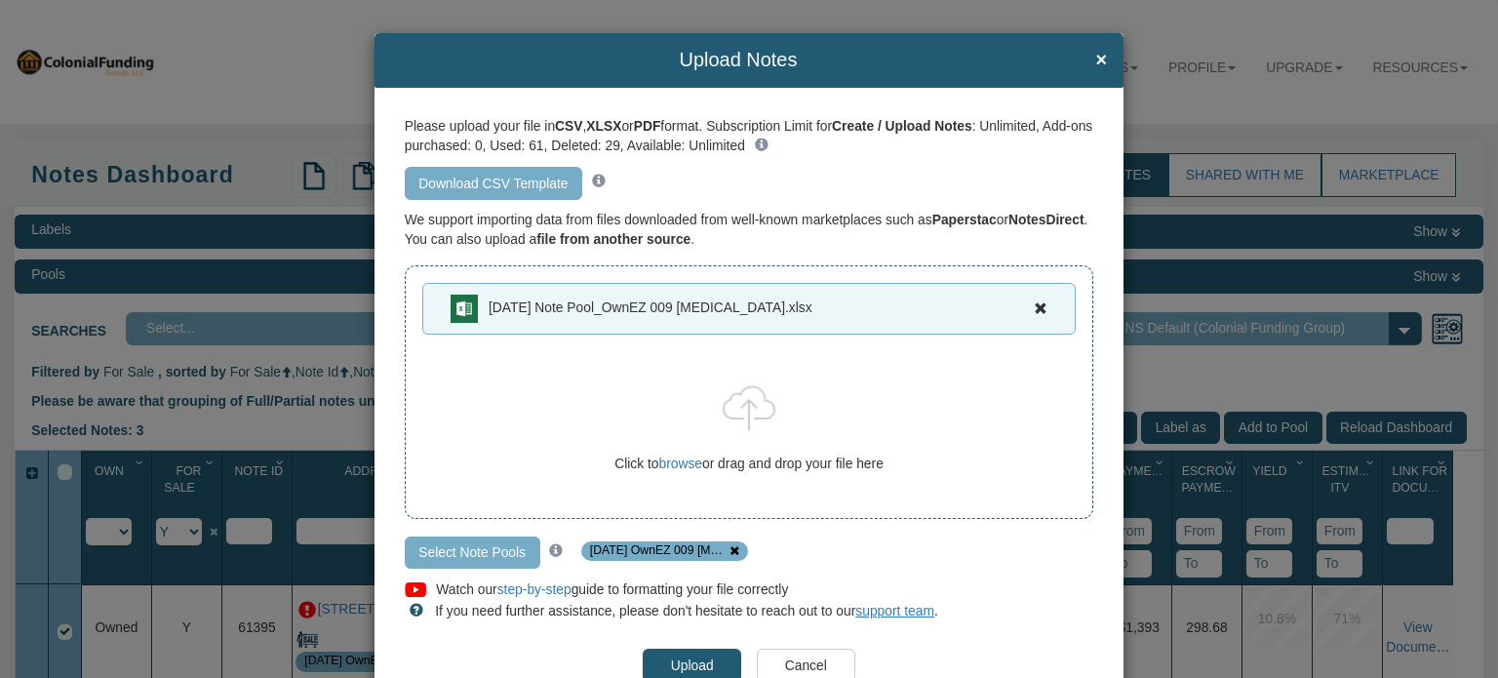
scroll to position [65, 0]
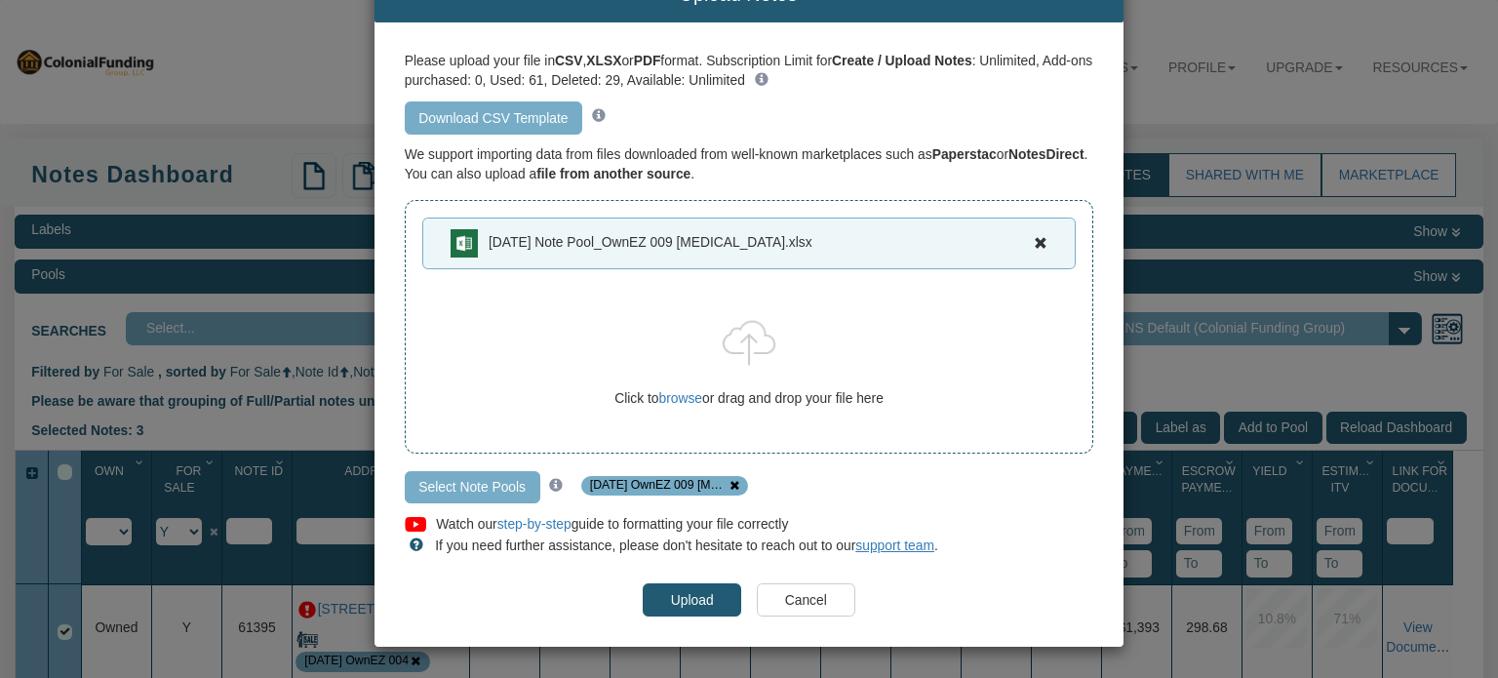
click at [679, 600] on input "Upload" at bounding box center [692, 599] width 99 height 33
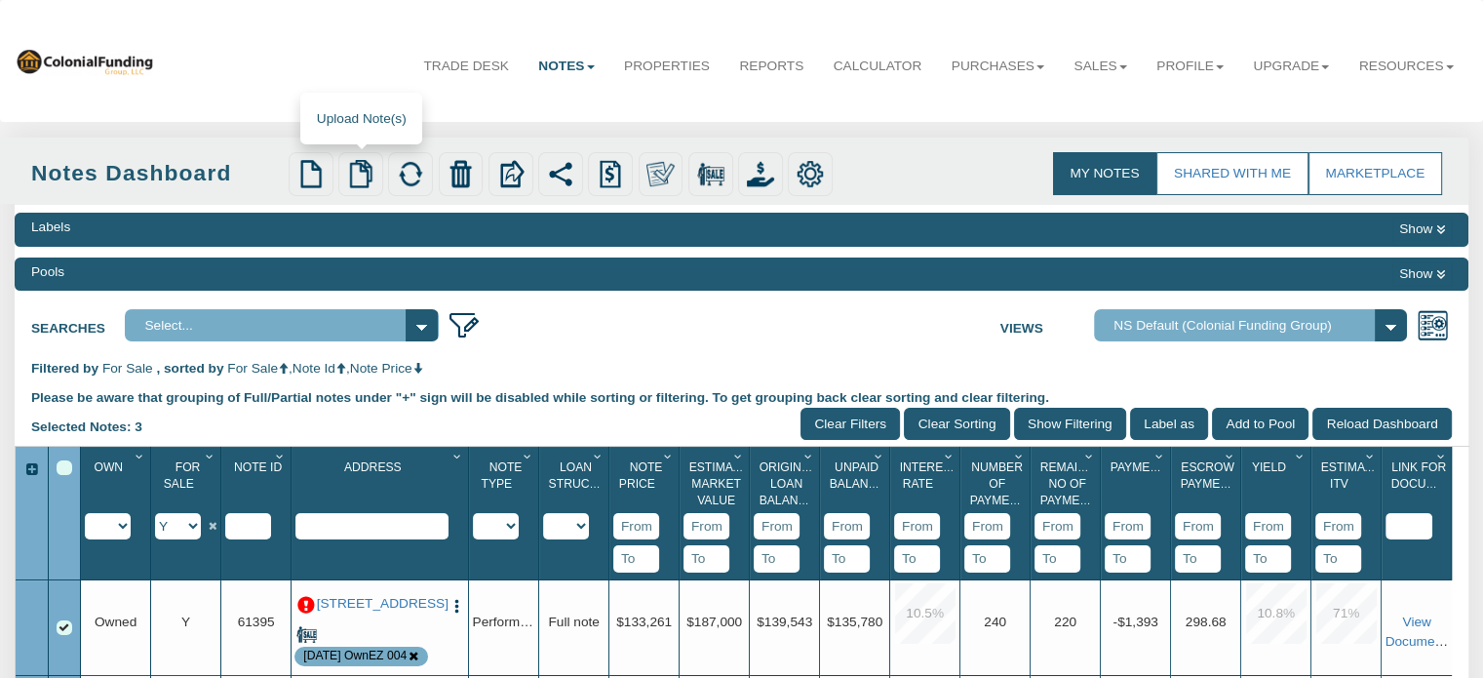
click at [360, 171] on img at bounding box center [360, 173] width 27 height 27
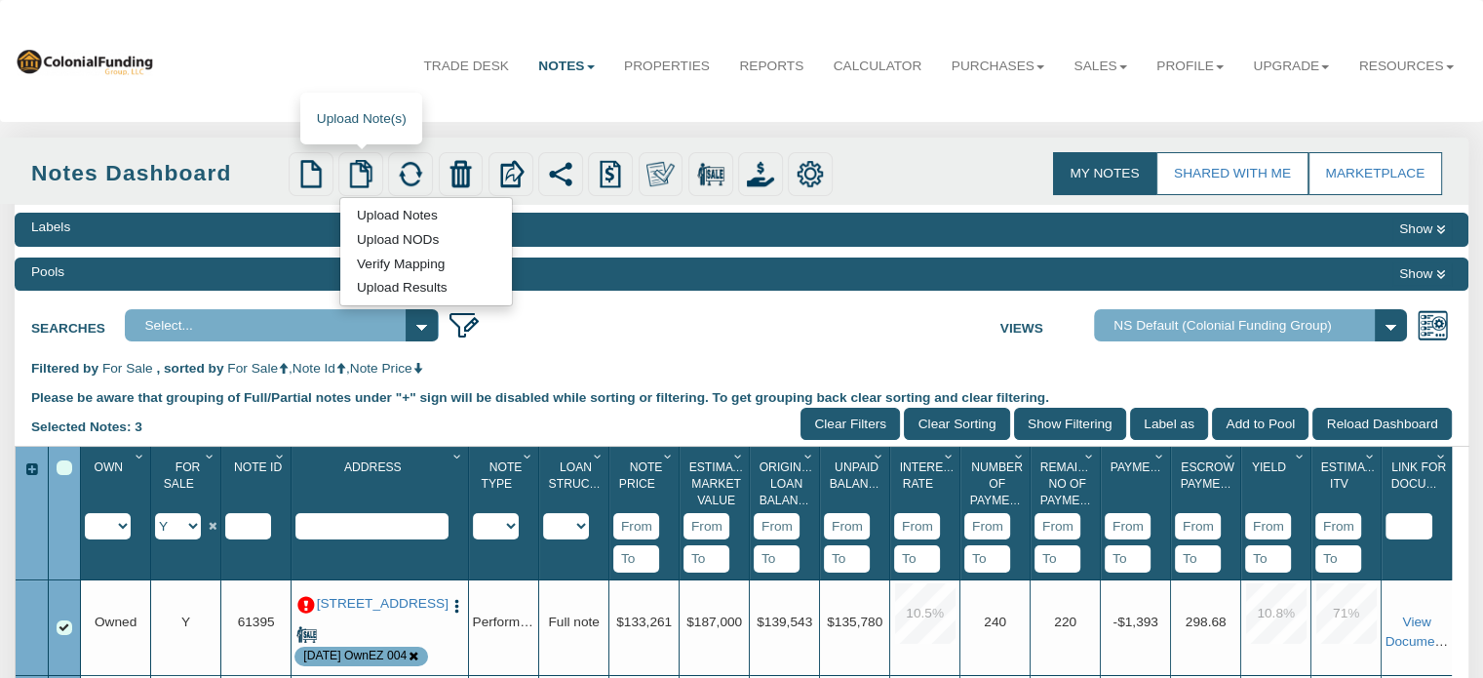
click at [385, 216] on link "Upload Notes" at bounding box center [396, 215] width 113 height 20
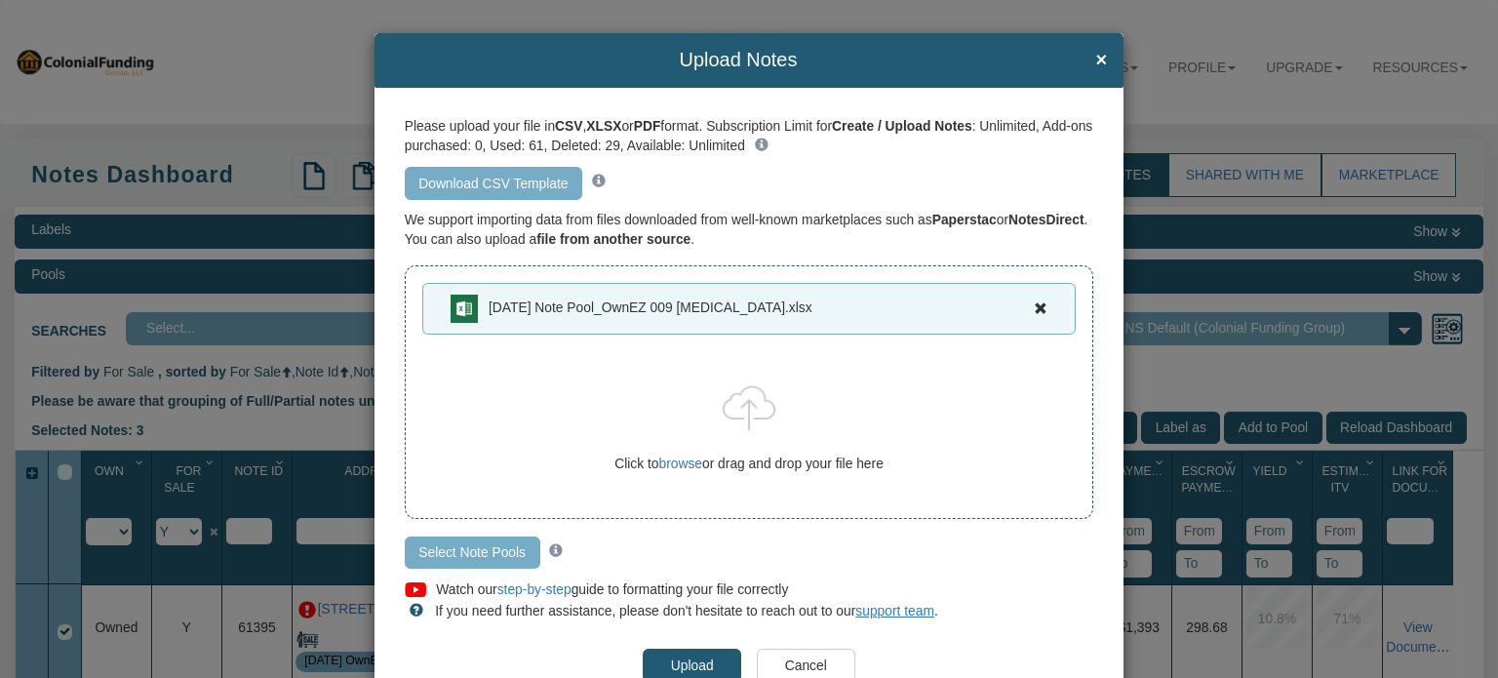
click at [489, 544] on input "Select Note Pools" at bounding box center [473, 552] width 136 height 33
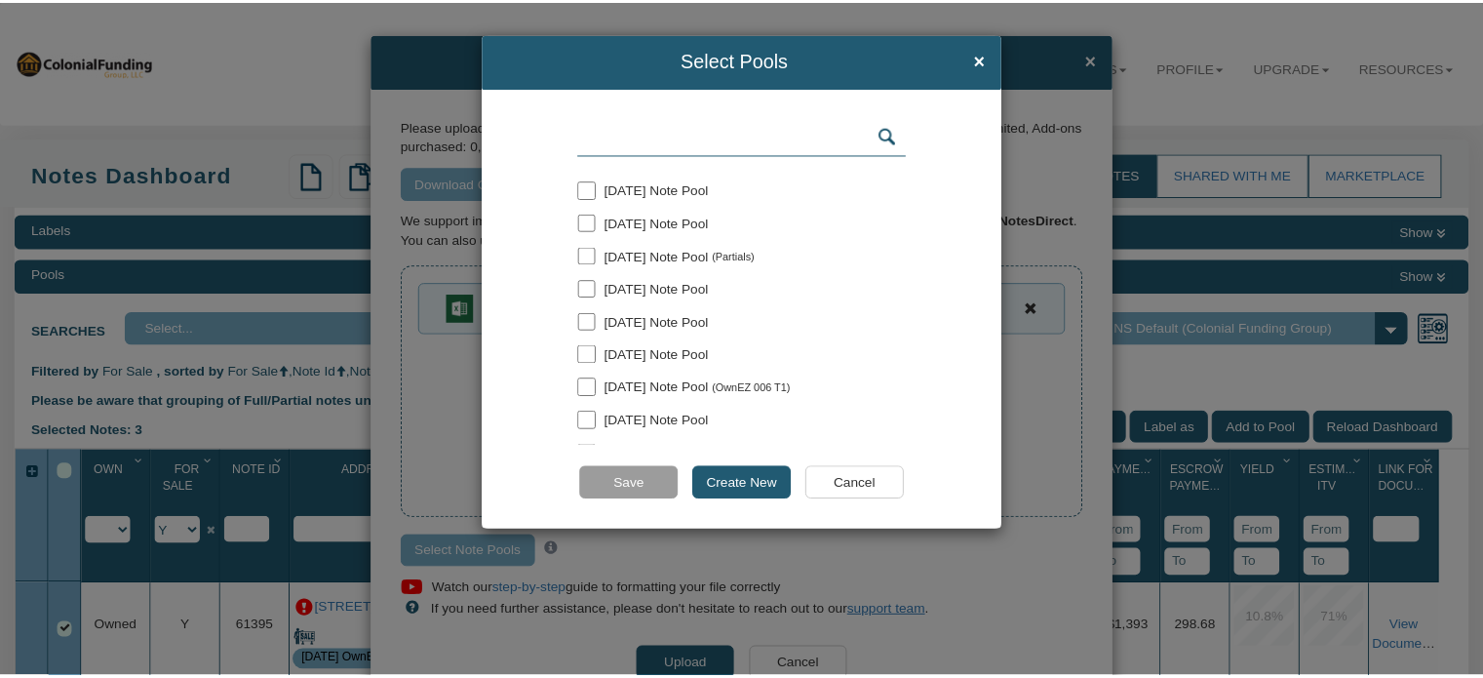
scroll to position [220, 0]
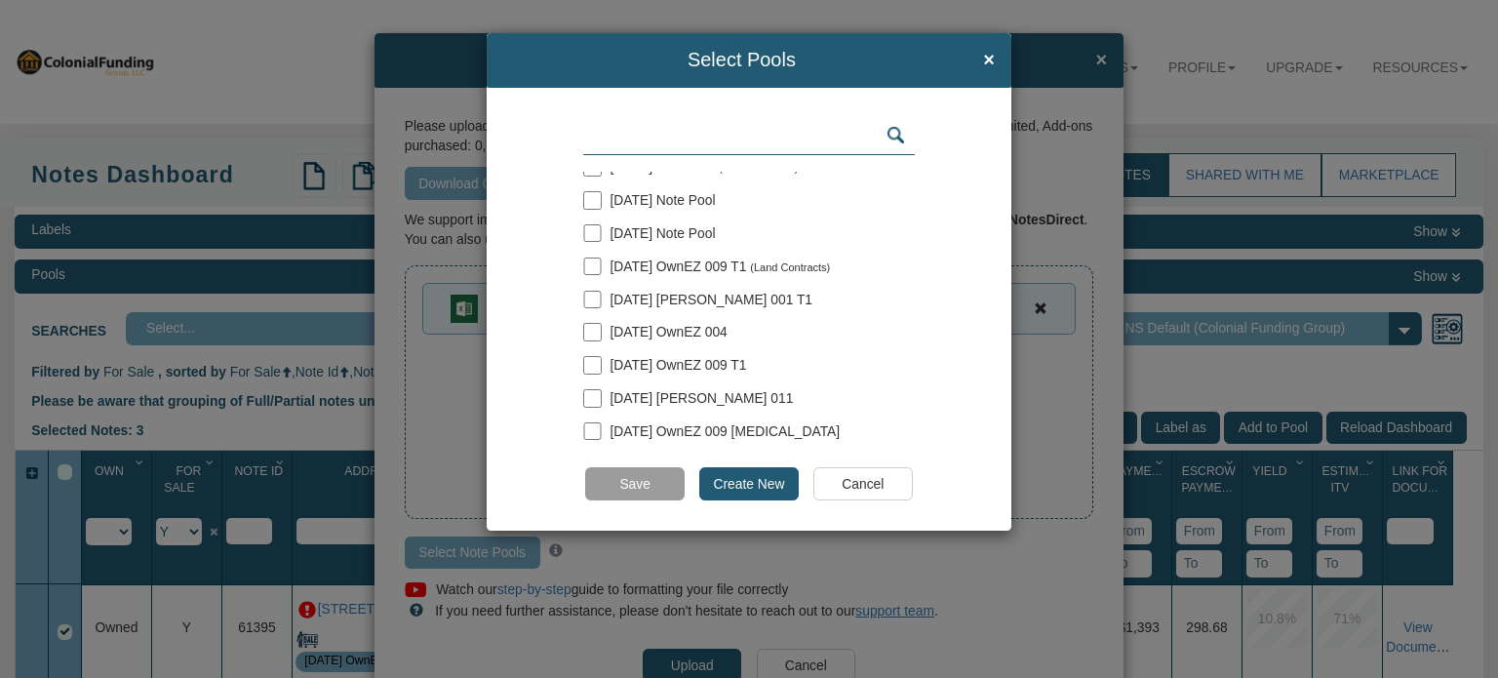
click at [642, 424] on span "[DATE] OwnEZ 009 [MEDICAL_DATA]" at bounding box center [726, 431] width 230 height 16
checkbox input "true"
click at [616, 479] on input "Save" at bounding box center [634, 483] width 99 height 33
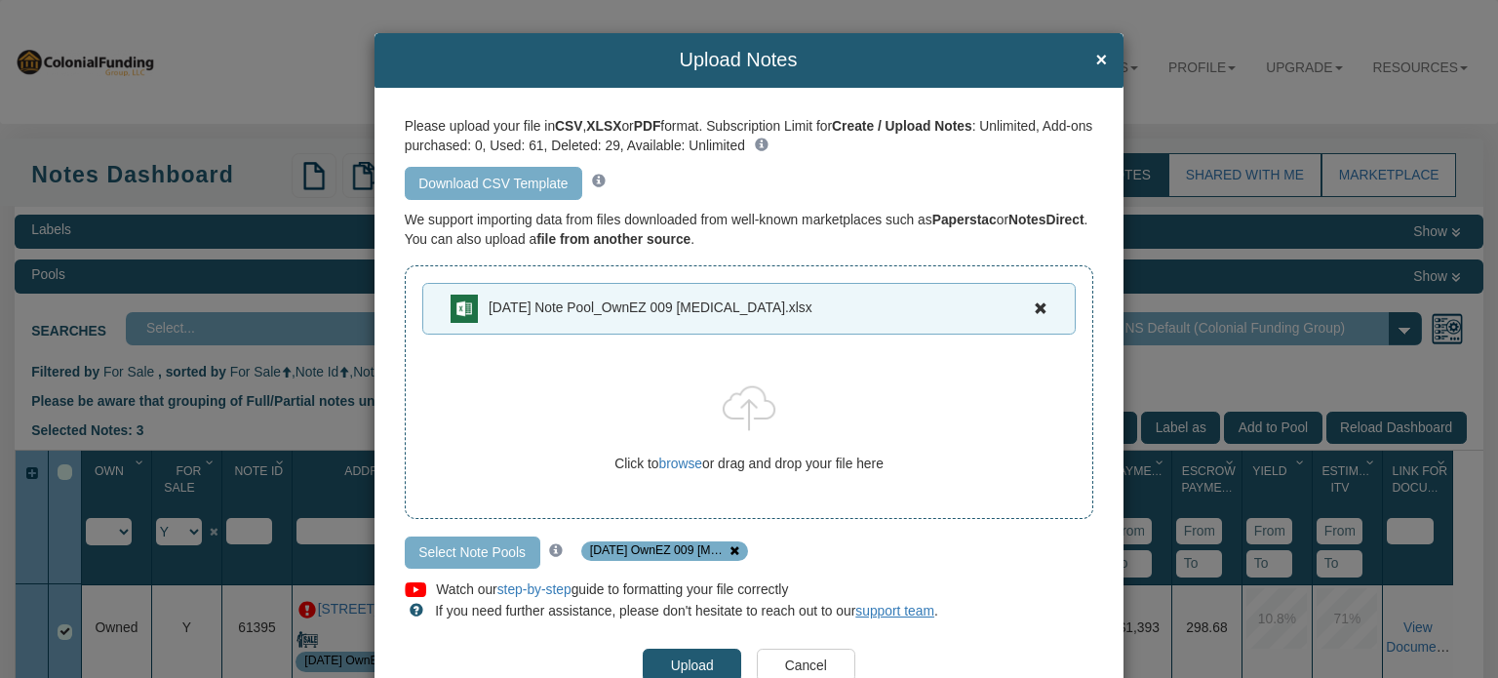
click at [690, 659] on input "Upload" at bounding box center [692, 665] width 99 height 33
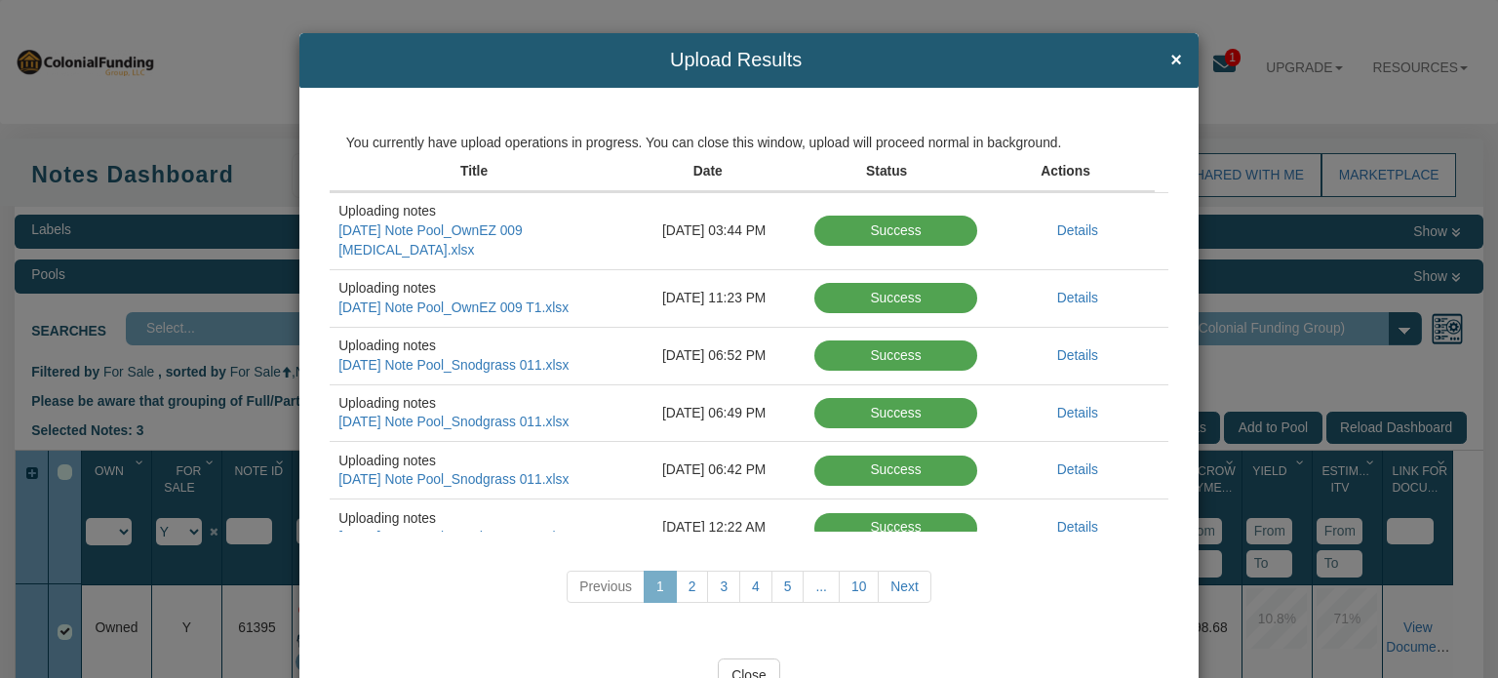
click at [743, 670] on input "Close" at bounding box center [749, 674] width 62 height 33
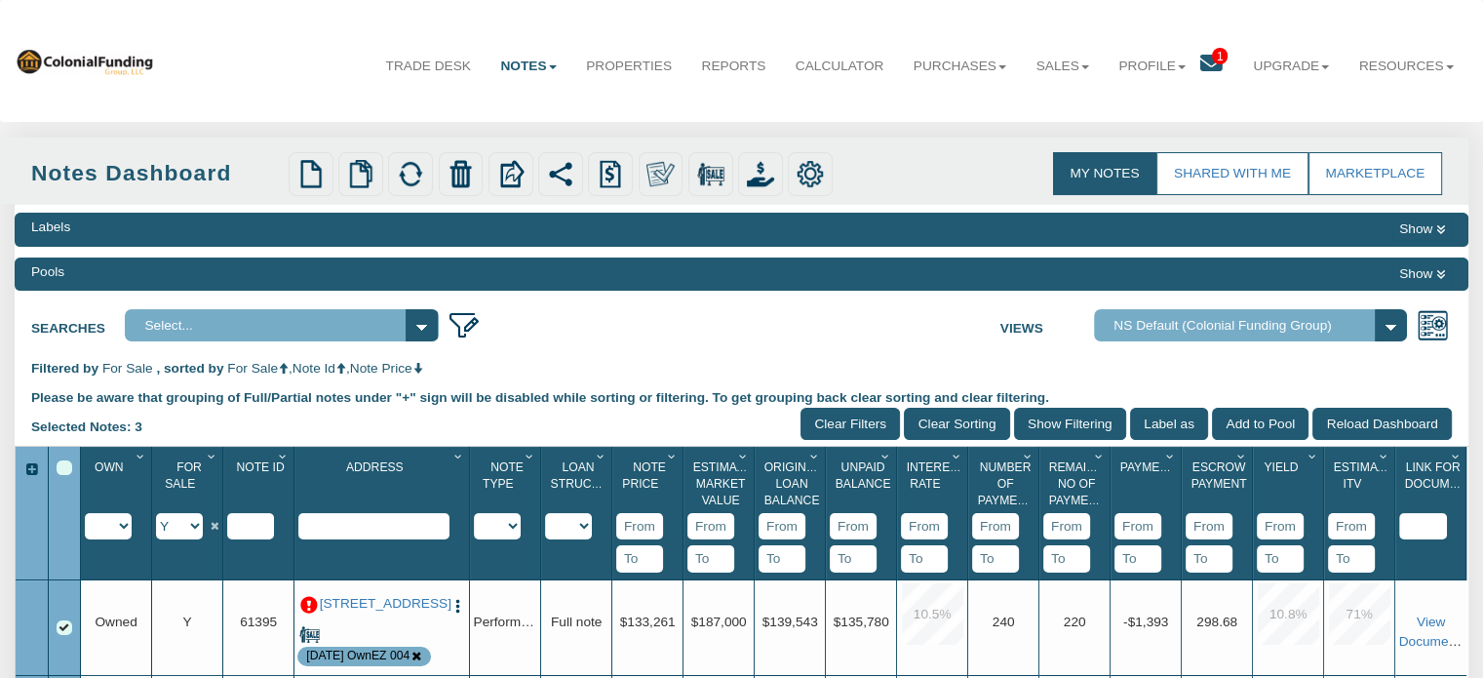
click at [1440, 275] on icon at bounding box center [1441, 274] width 9 height 11
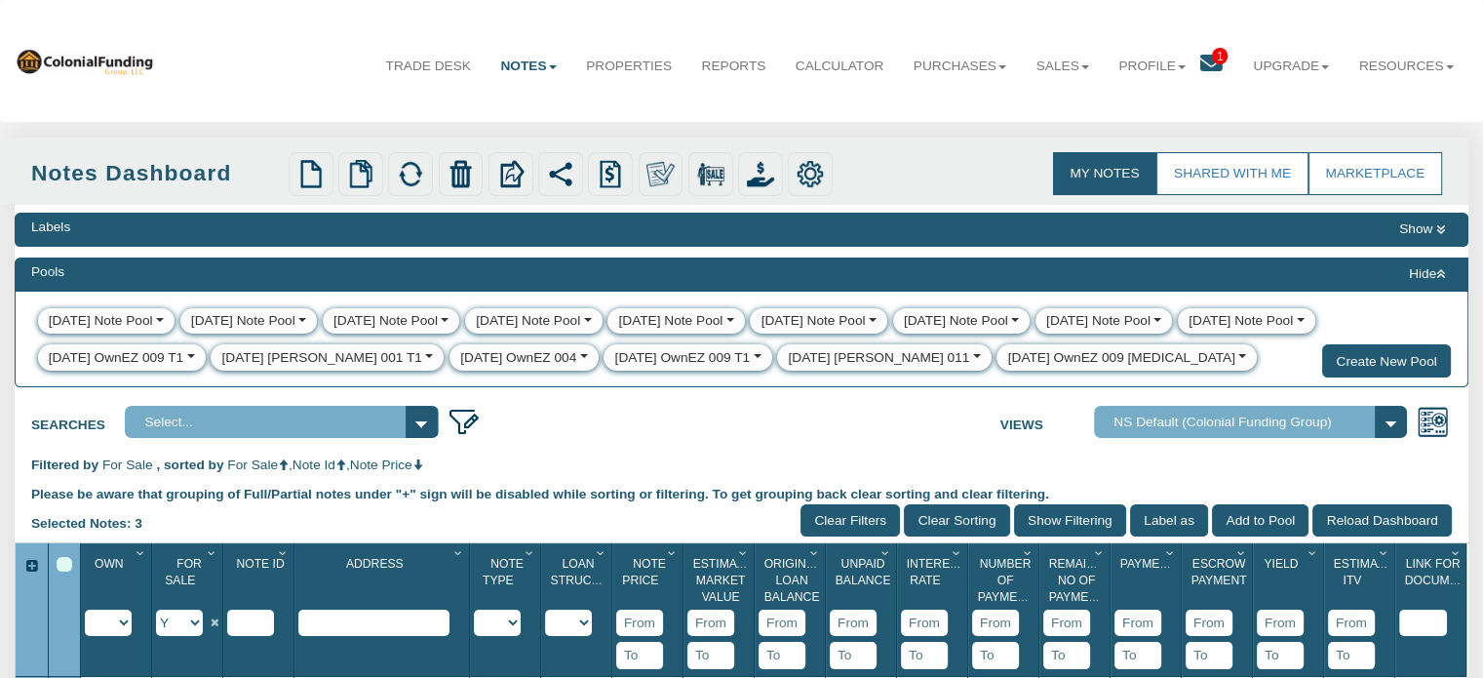
click at [1008, 357] on div "[DATE] OwnEZ 009 [MEDICAL_DATA]" at bounding box center [1121, 358] width 227 height 20
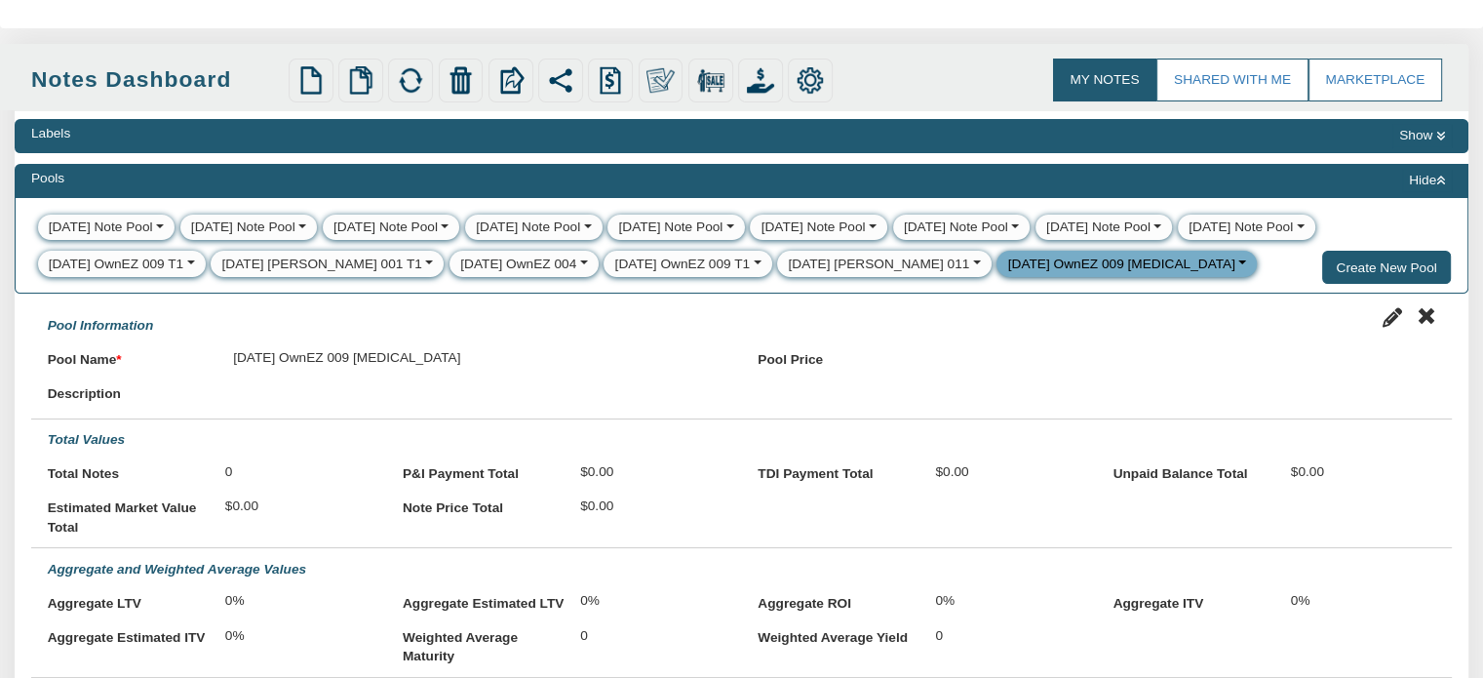
scroll to position [0, 0]
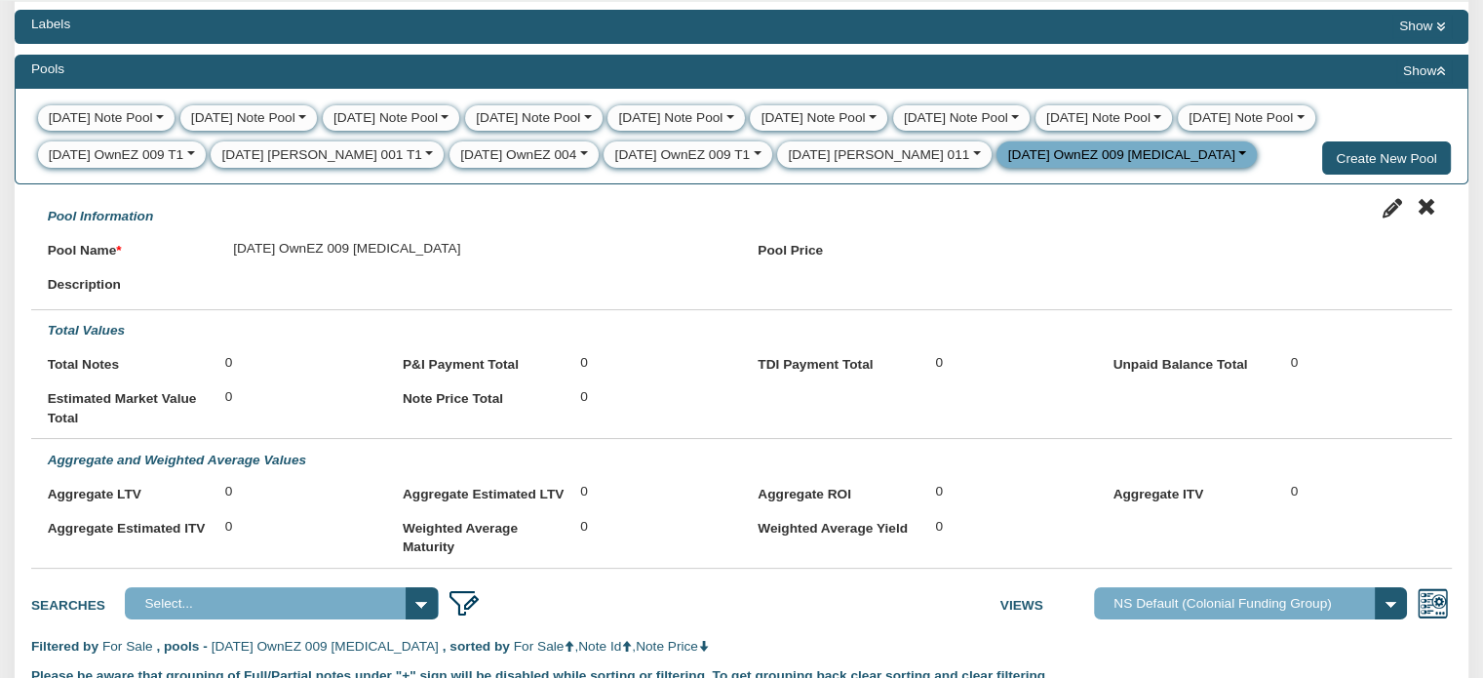
scroll to position [187, 0]
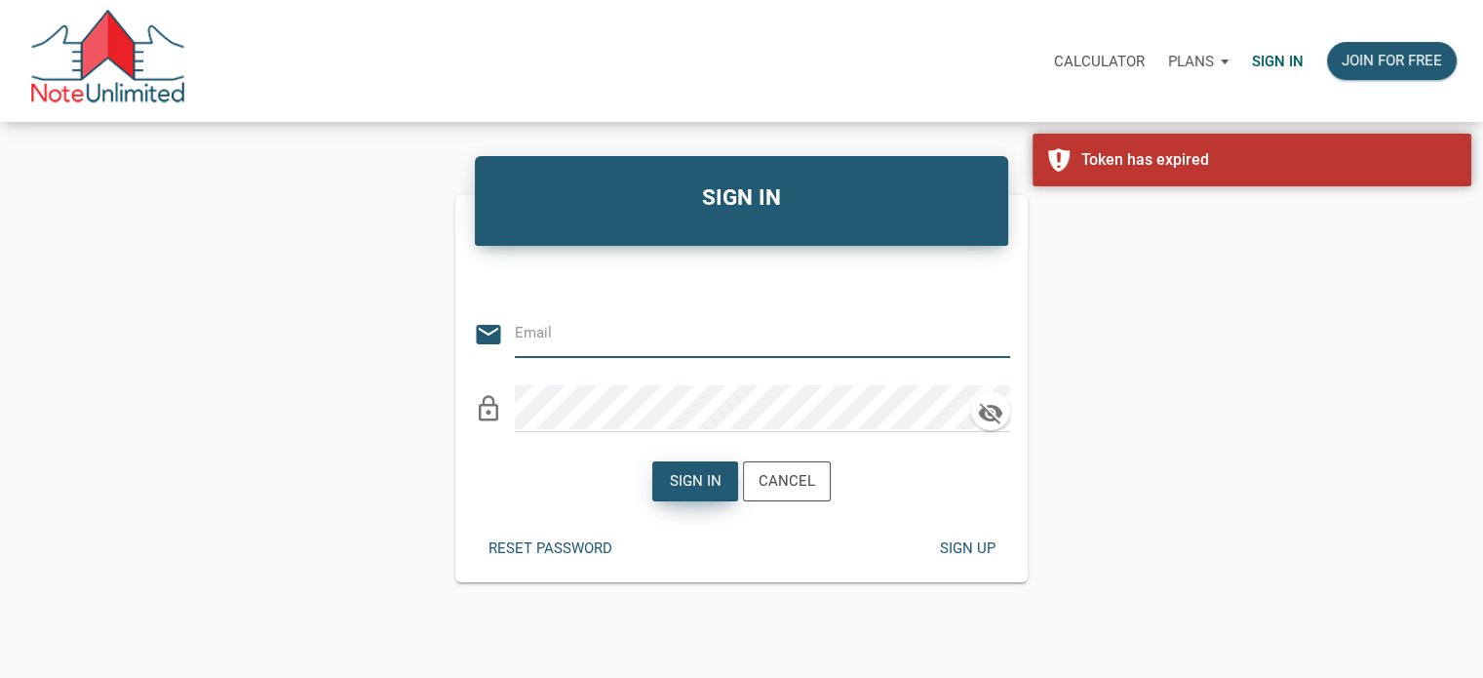
type input "[EMAIL_ADDRESS][DOMAIN_NAME]"
click at [691, 483] on div "Sign in" at bounding box center [696, 481] width 52 height 22
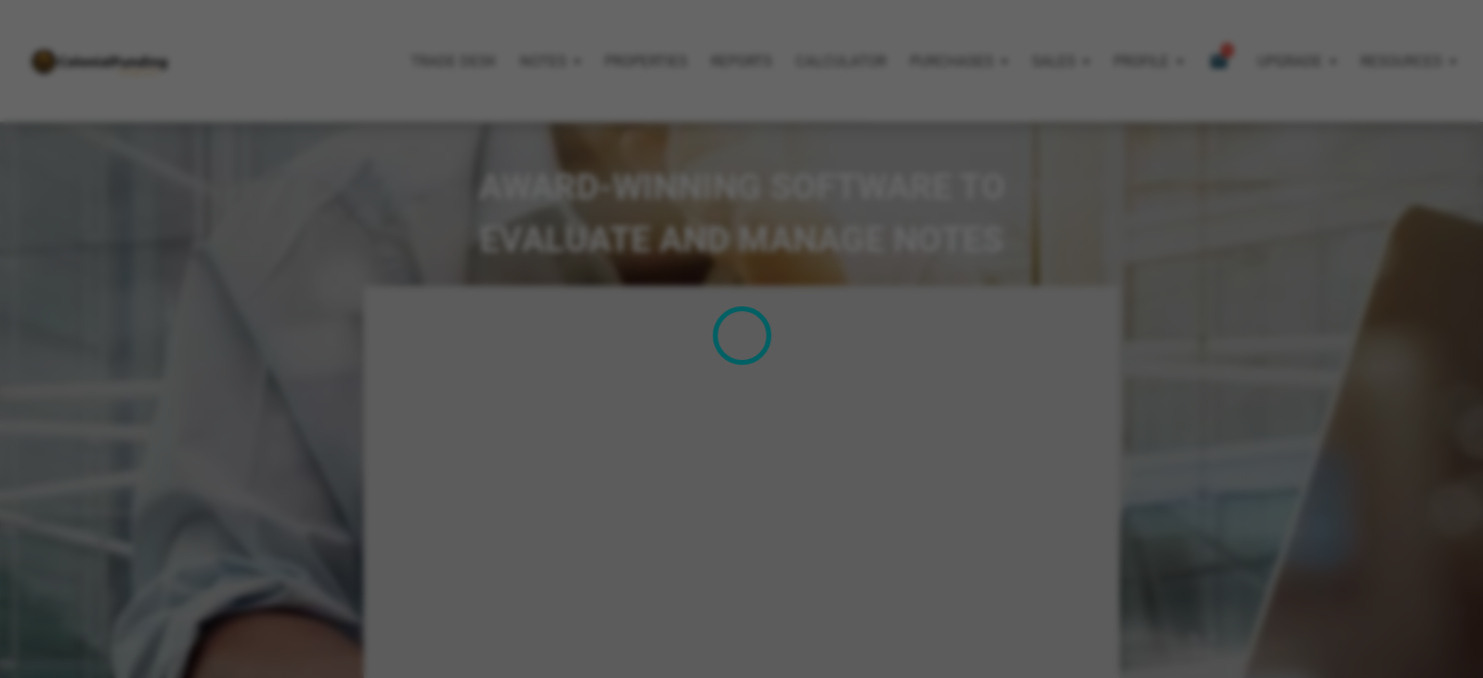
type input "Introduction to new features"
select select
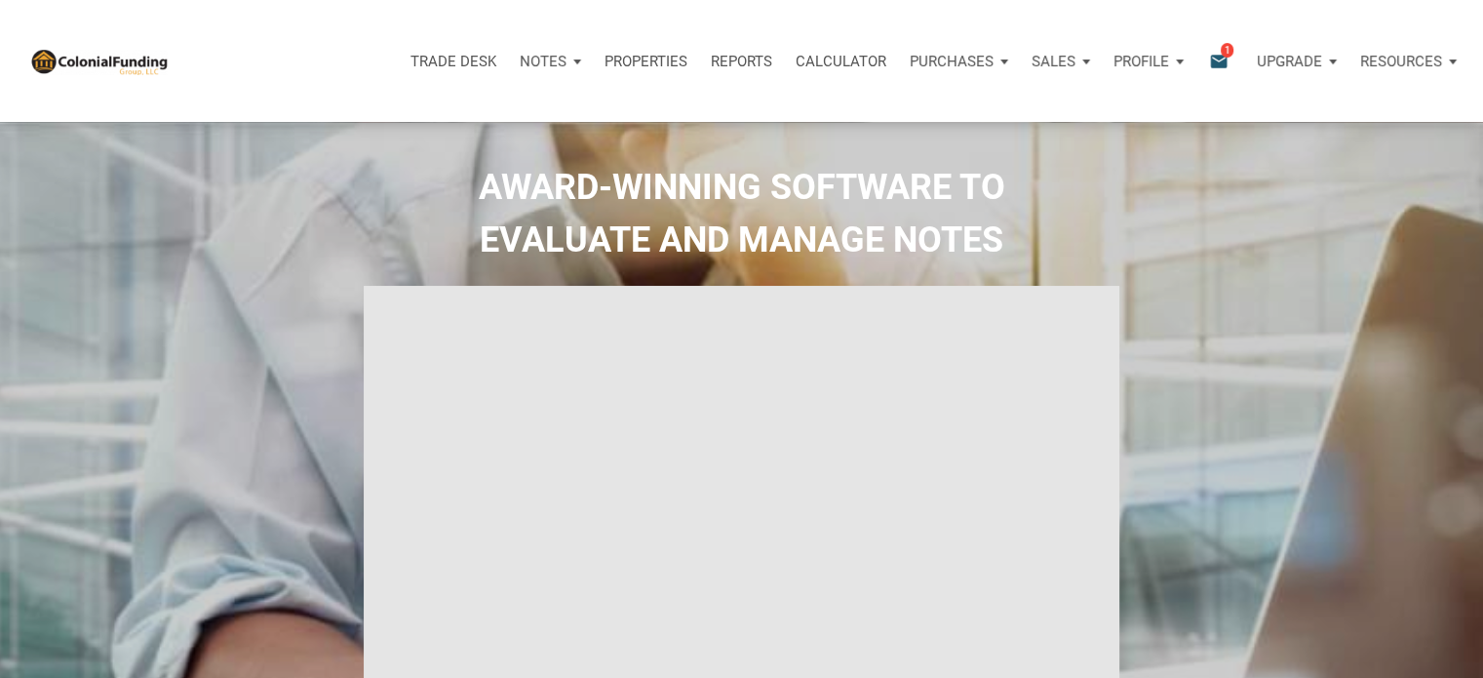
click at [554, 63] on p "Notes" at bounding box center [543, 62] width 47 height 18
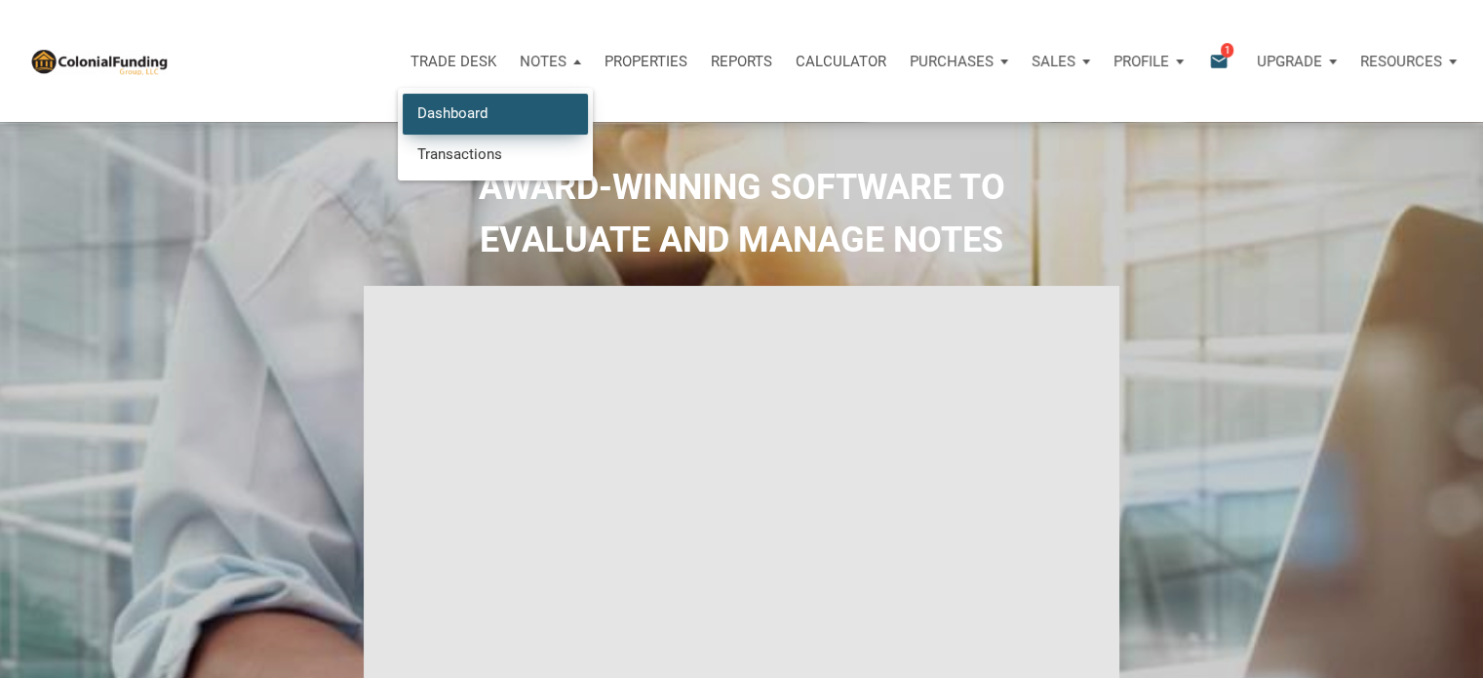
click at [456, 118] on link "Dashboard" at bounding box center [495, 114] width 185 height 40
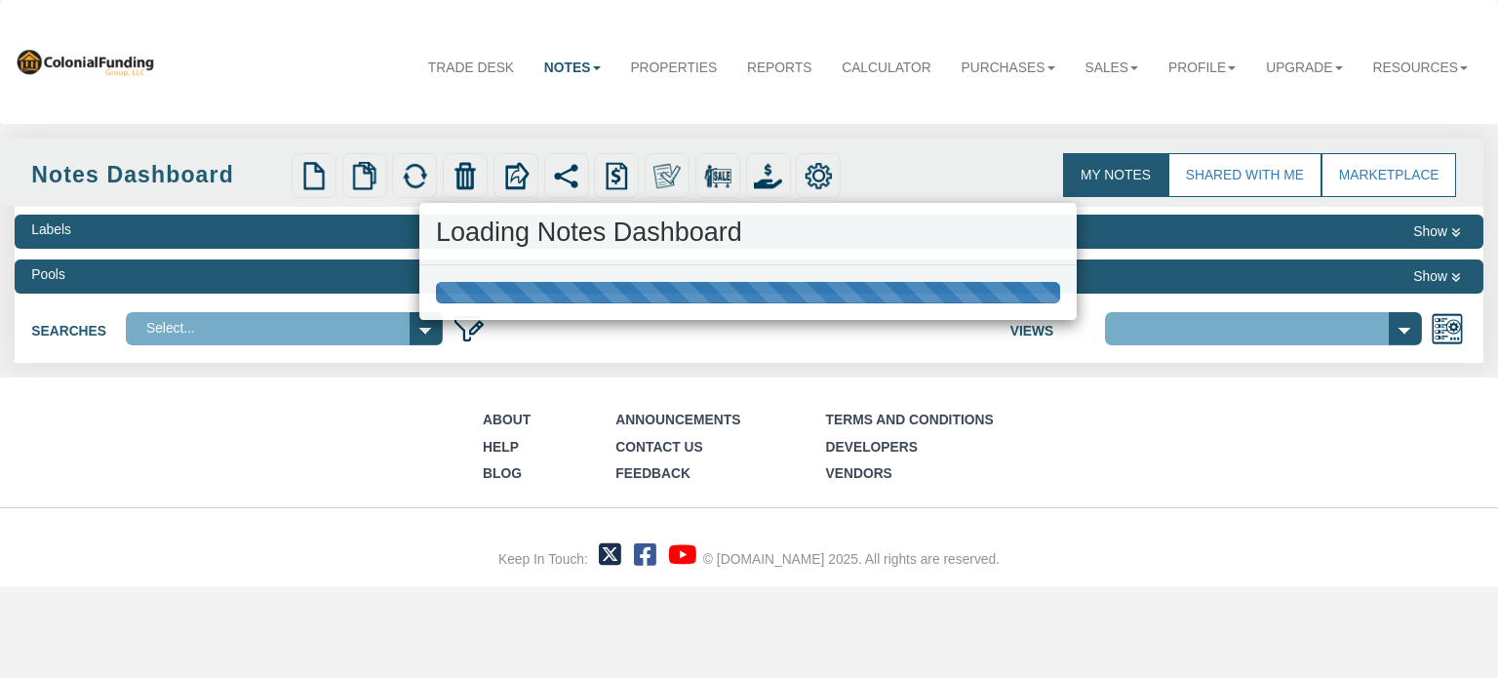
select select "316"
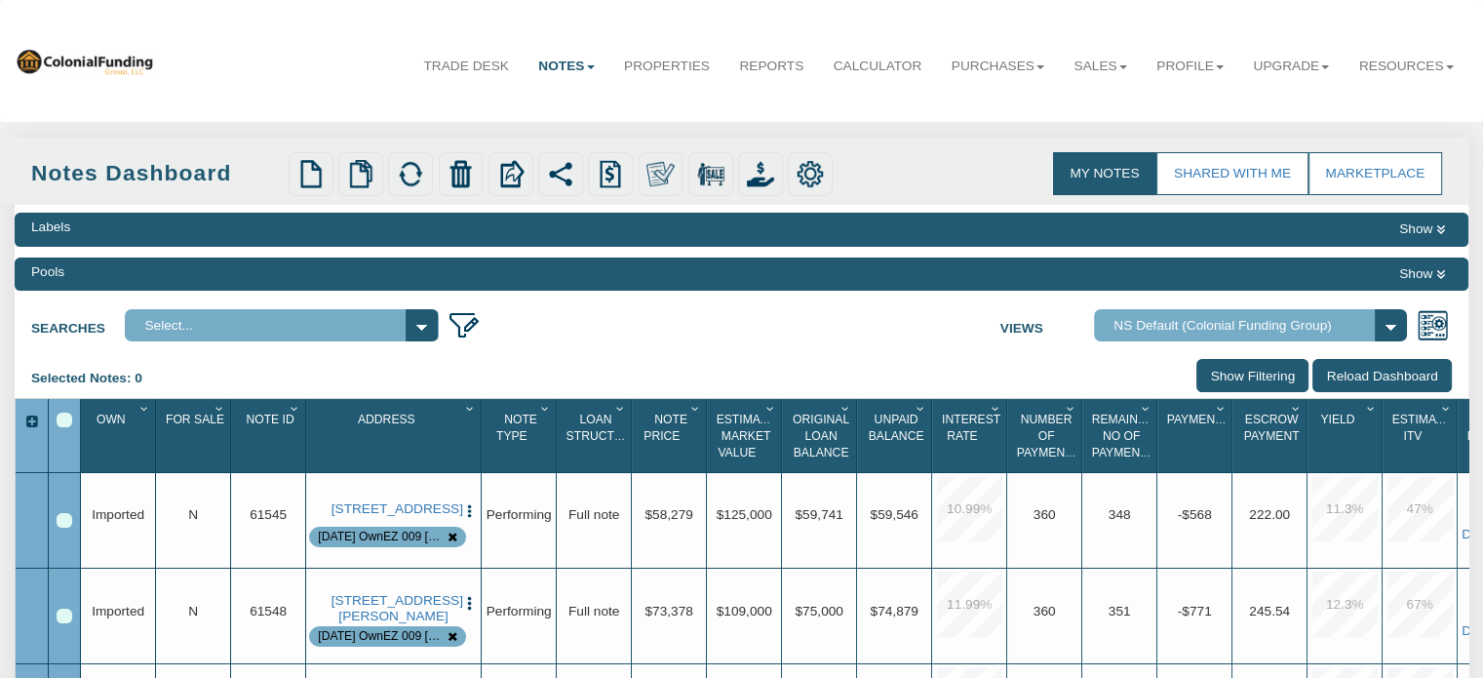
click at [1439, 274] on icon at bounding box center [1441, 274] width 9 height 11
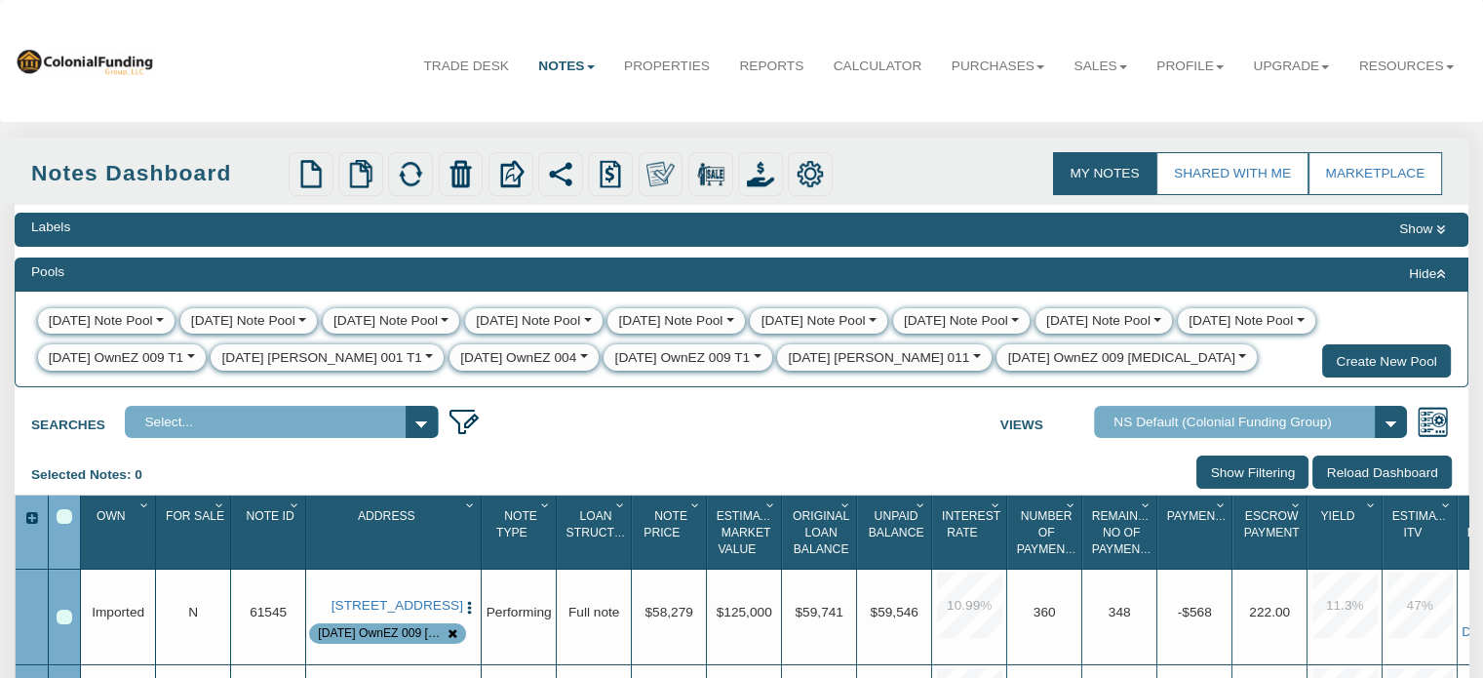
click at [1008, 364] on div "[DATE] OwnEZ 009 [MEDICAL_DATA]" at bounding box center [1121, 358] width 227 height 20
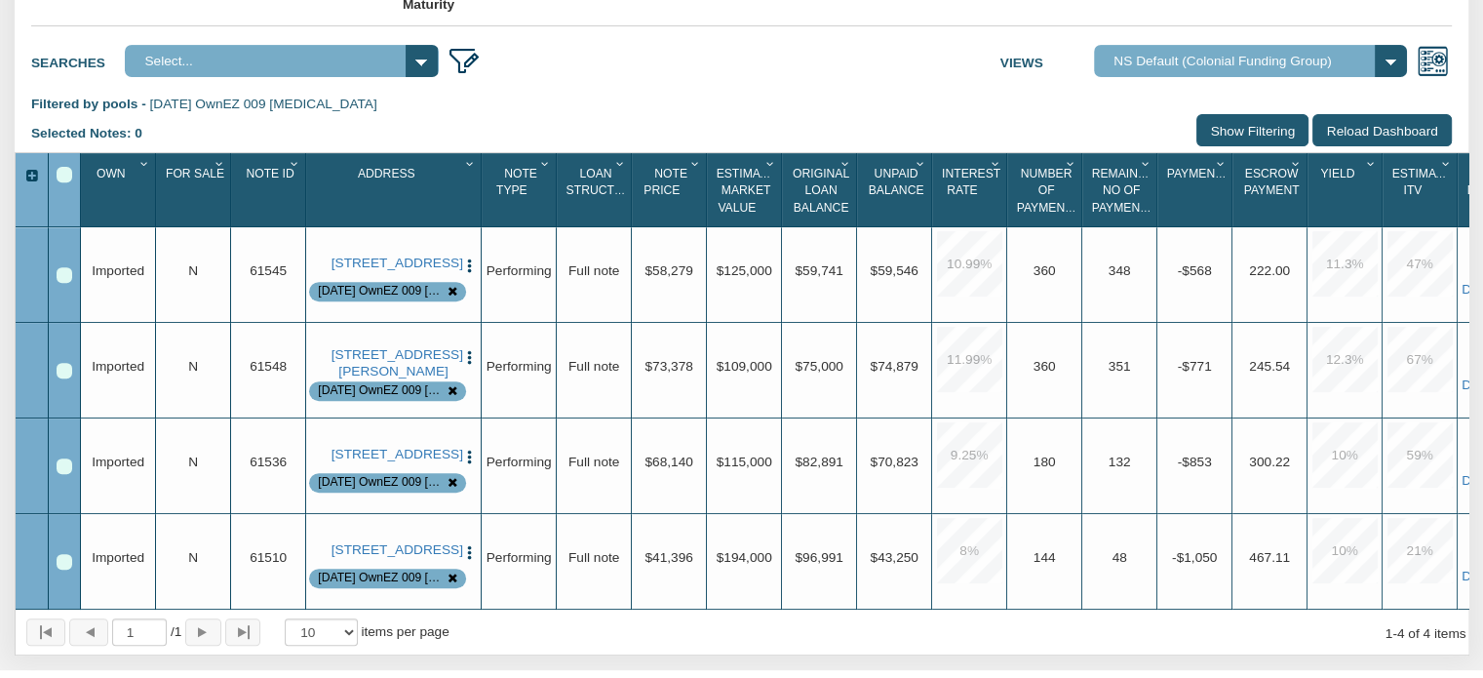
scroll to position [753, 0]
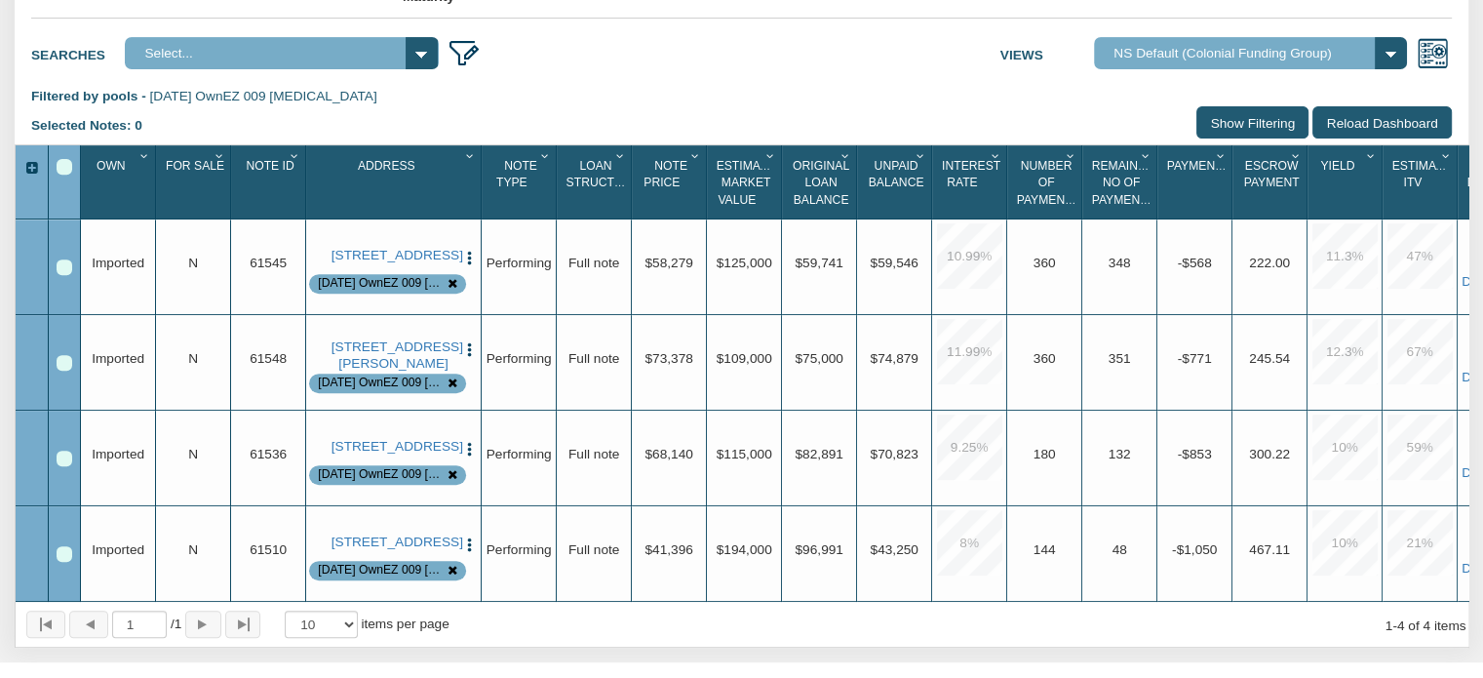
click at [62, 175] on div "Select All" at bounding box center [65, 167] width 16 height 16
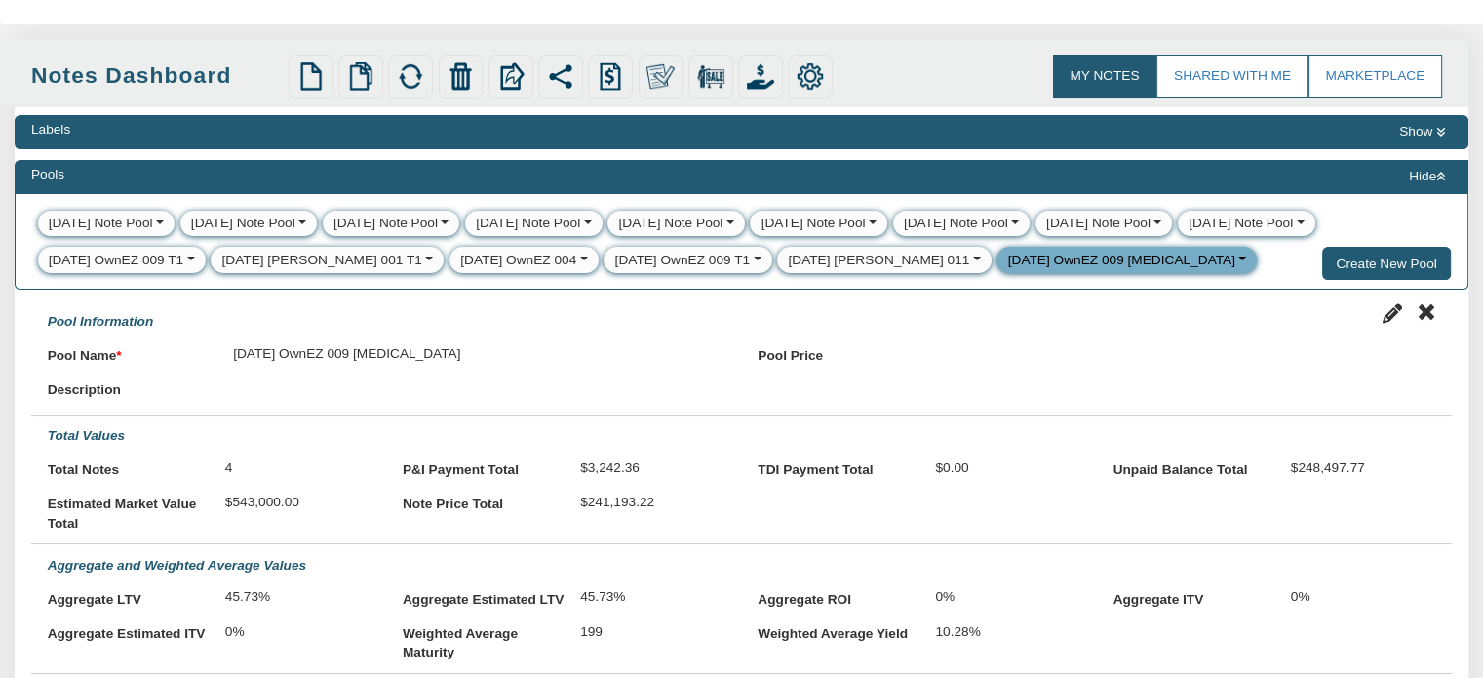
scroll to position [91, 0]
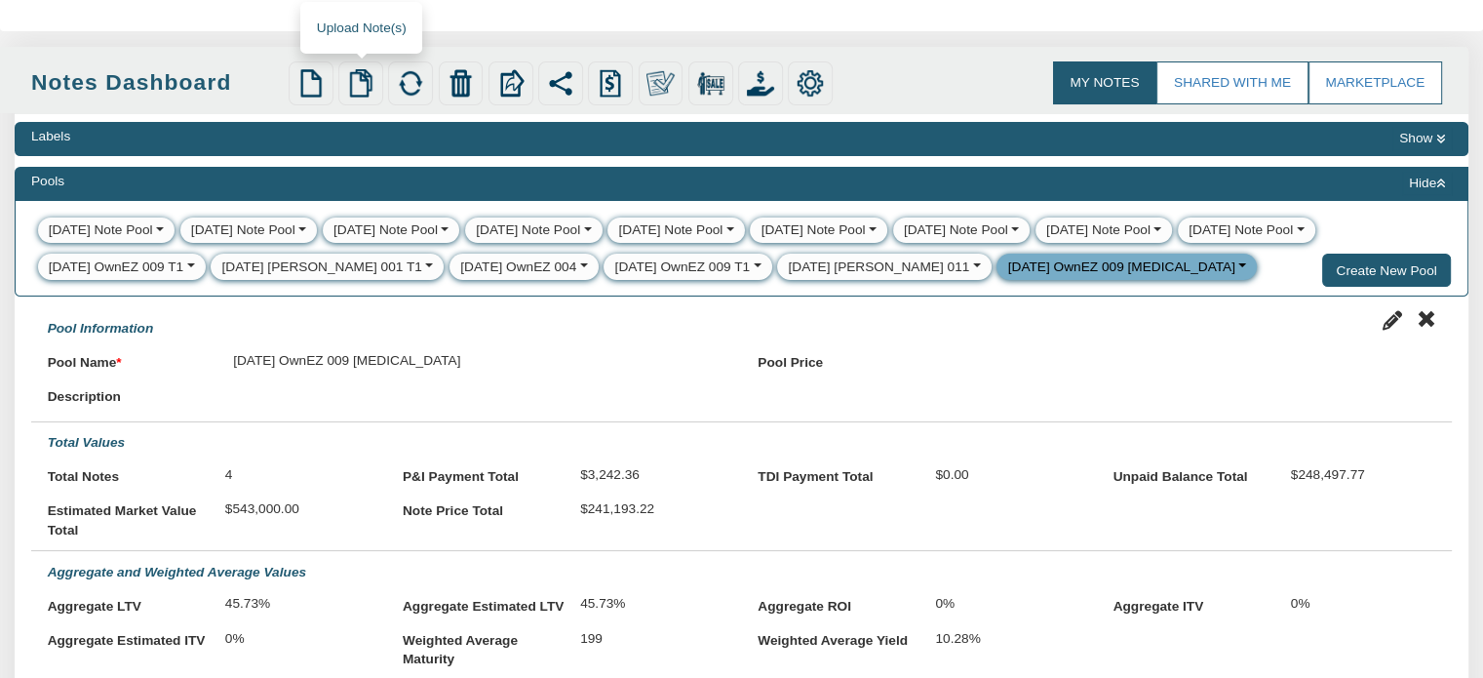
click at [361, 84] on img at bounding box center [360, 82] width 27 height 27
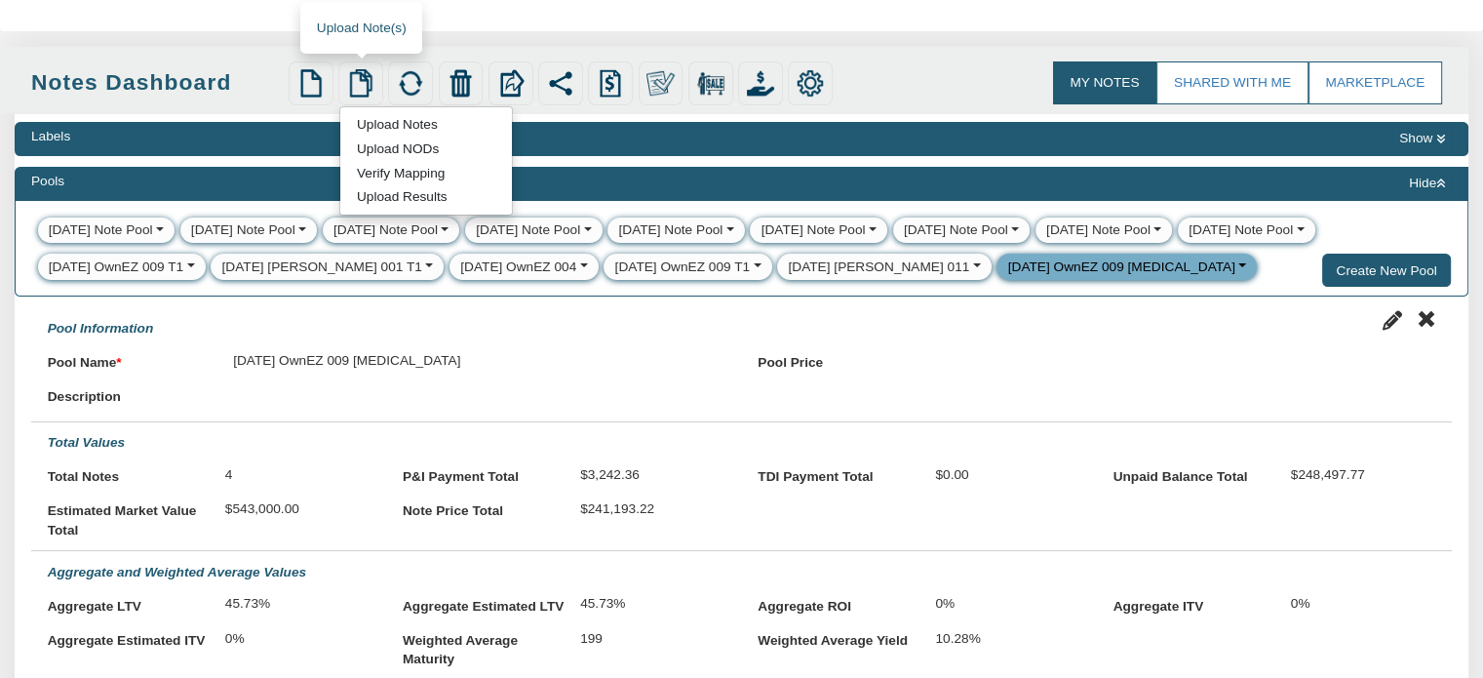
click at [380, 128] on link "Upload Notes" at bounding box center [396, 124] width 113 height 20
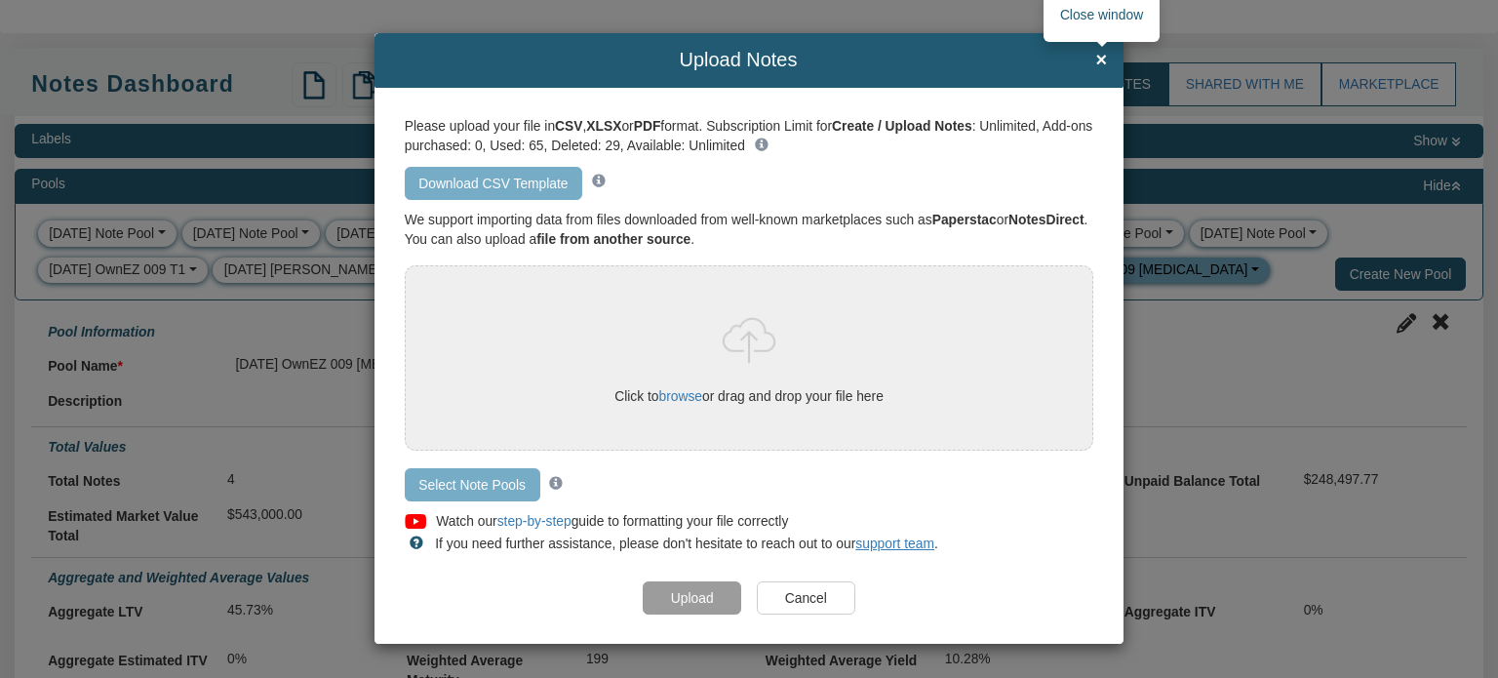
click at [1101, 59] on span "×" at bounding box center [1101, 60] width 12 height 21
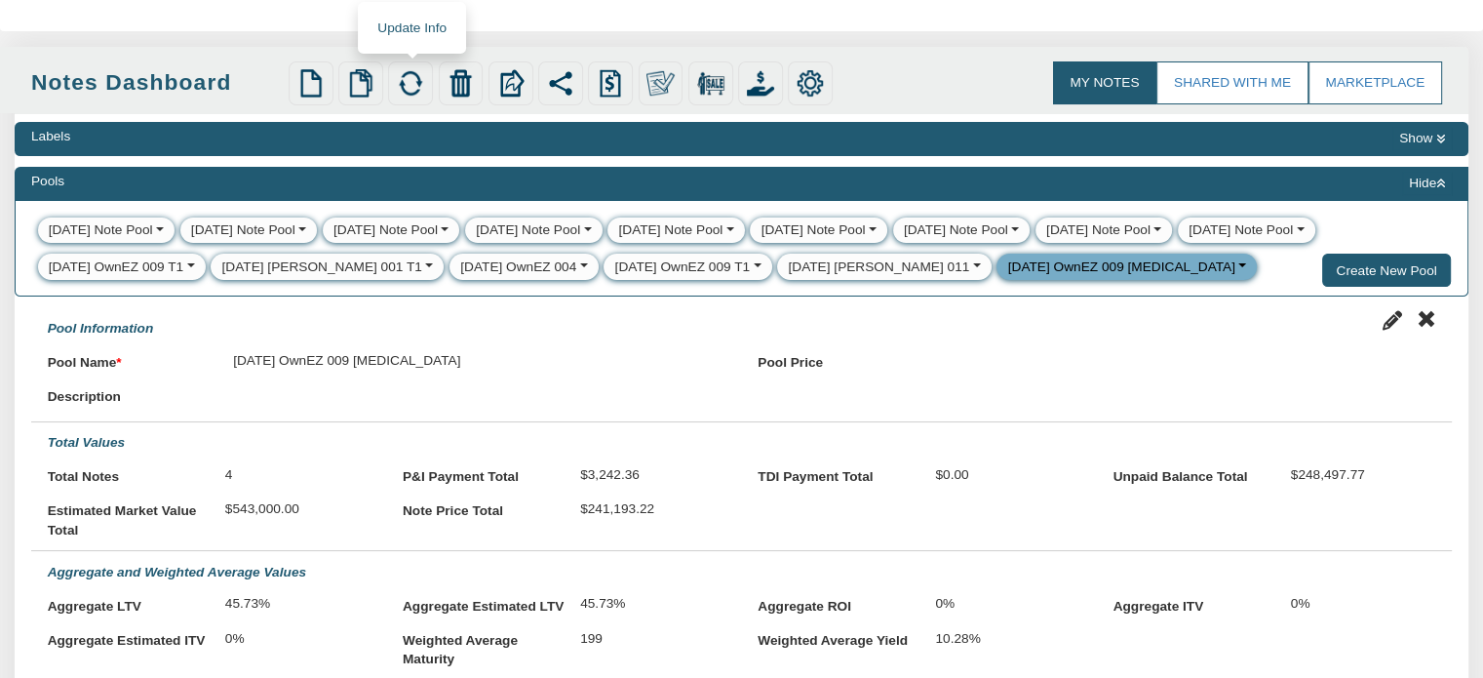
click at [414, 82] on img at bounding box center [410, 82] width 27 height 27
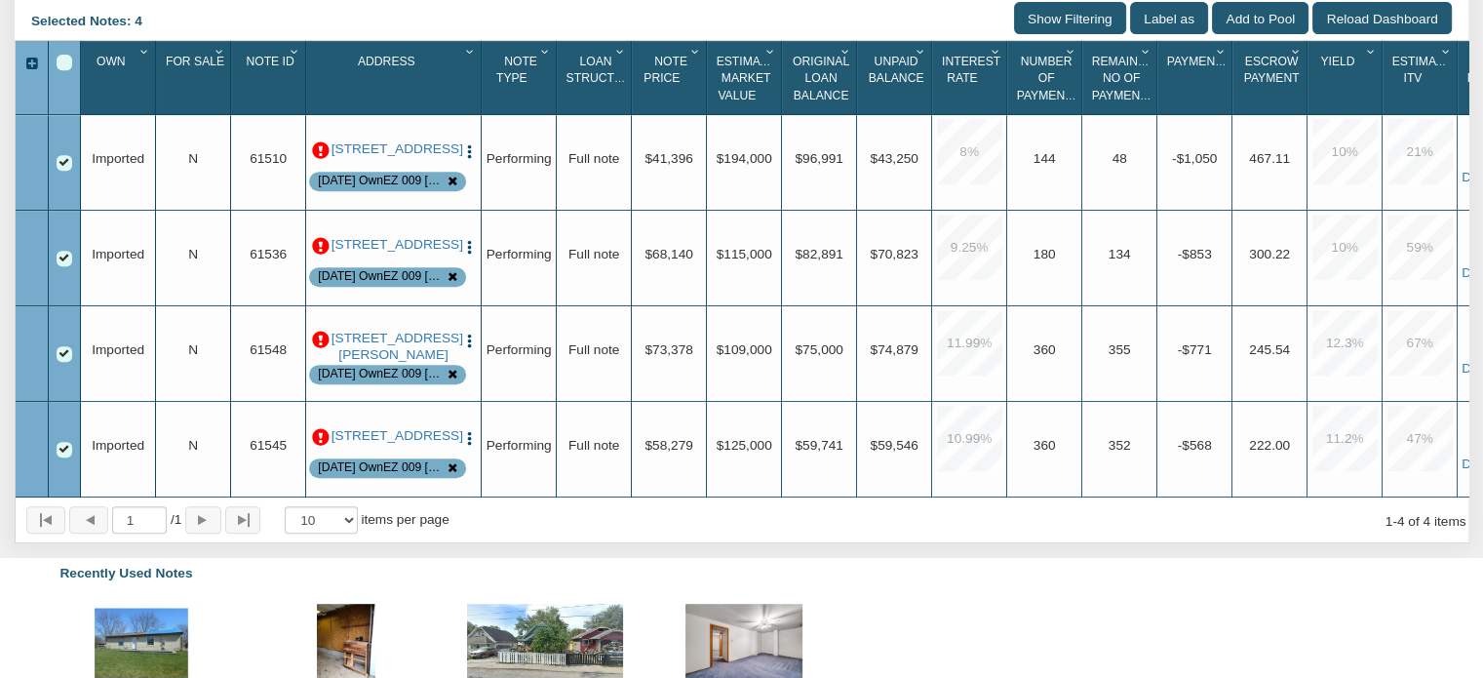
scroll to position [859, 0]
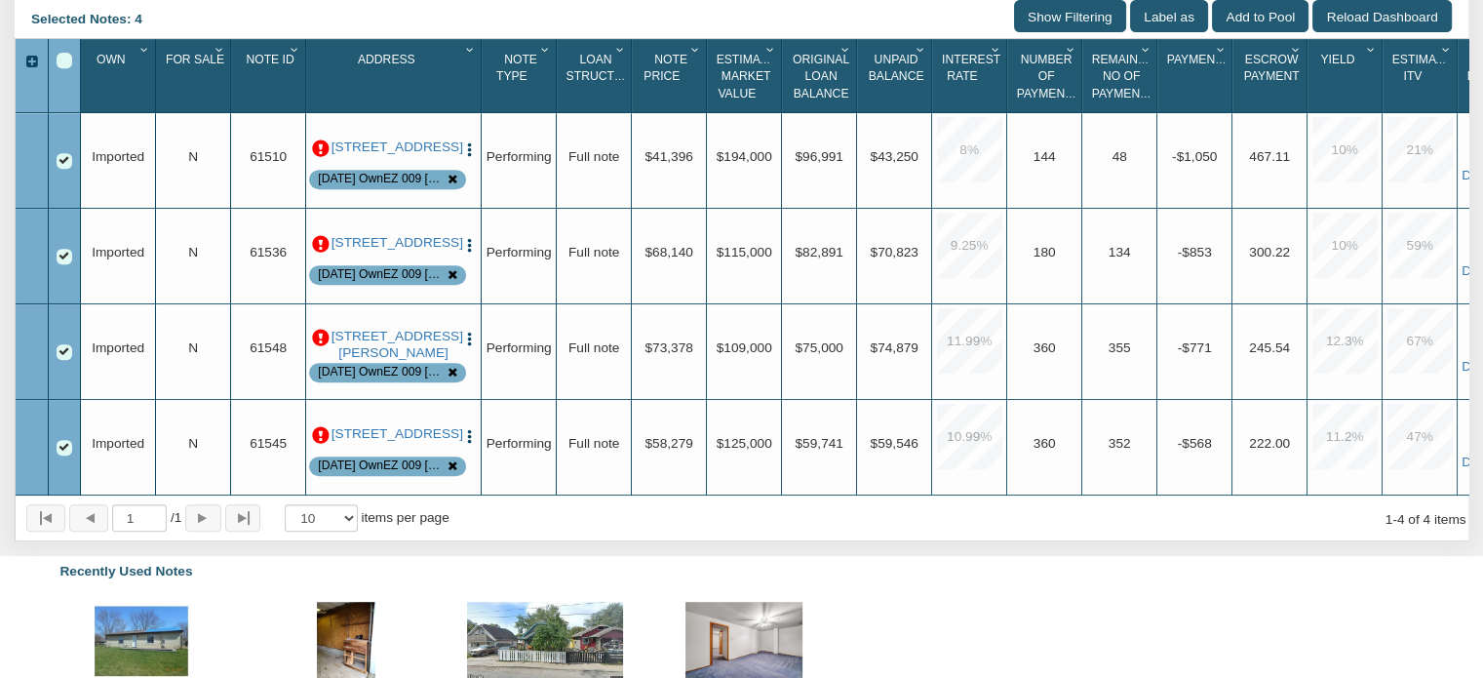
click at [320, 157] on p at bounding box center [321, 149] width 18 height 18
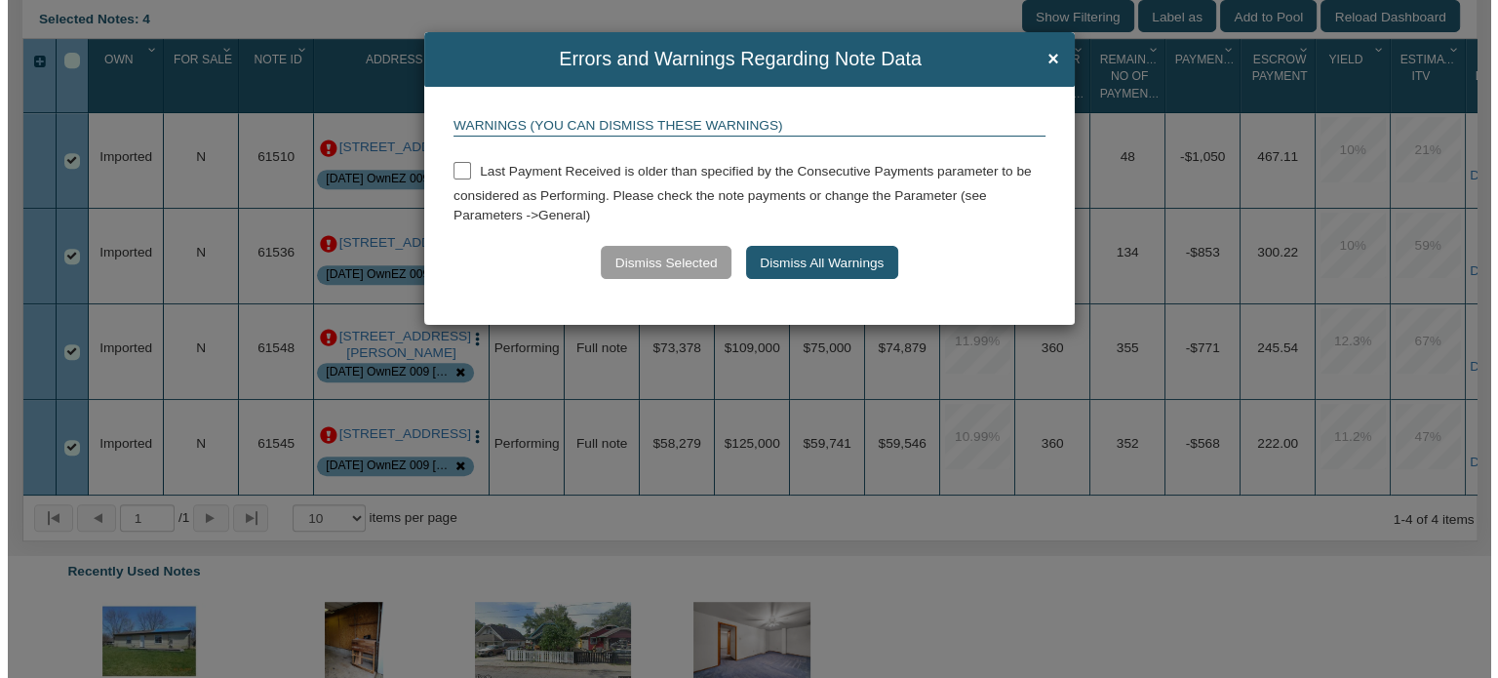
scroll to position [860, 0]
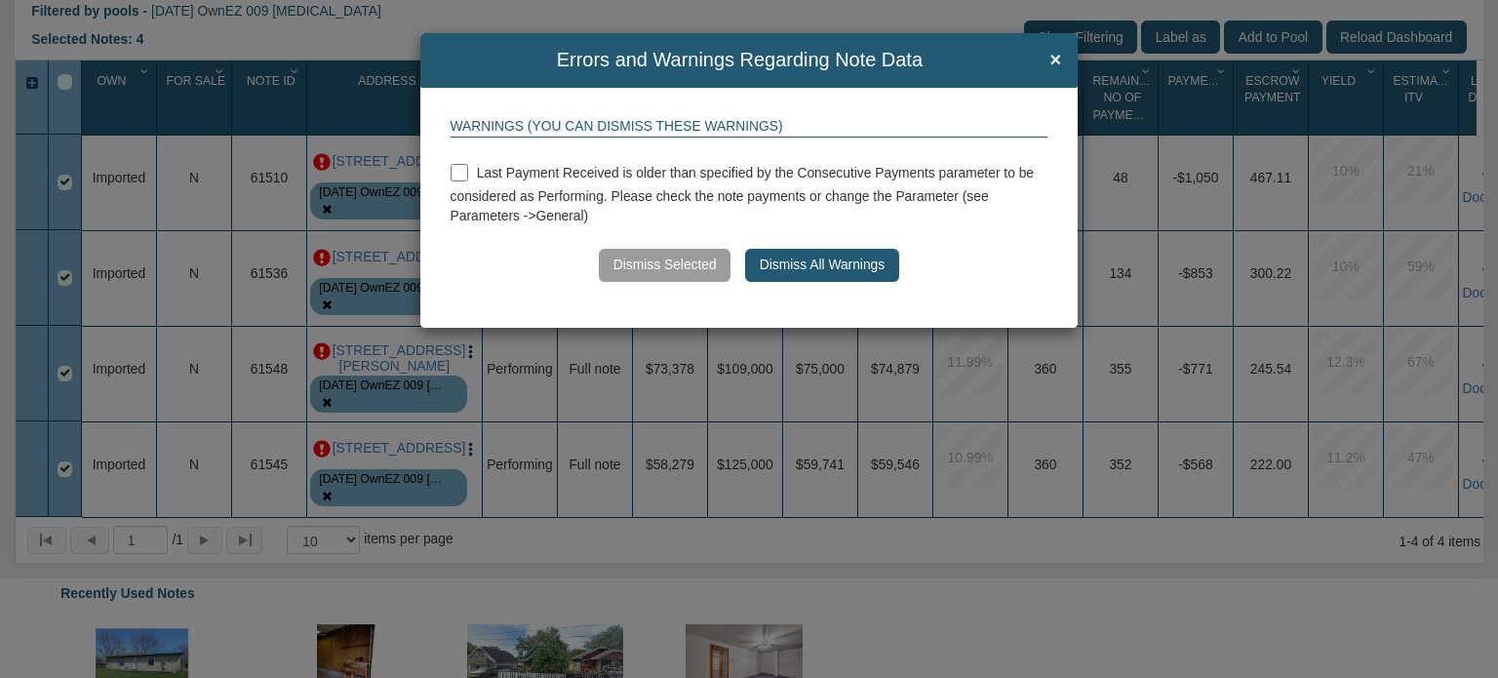
click at [827, 262] on button "Dismiss All Warnings" at bounding box center [821, 265] width 153 height 33
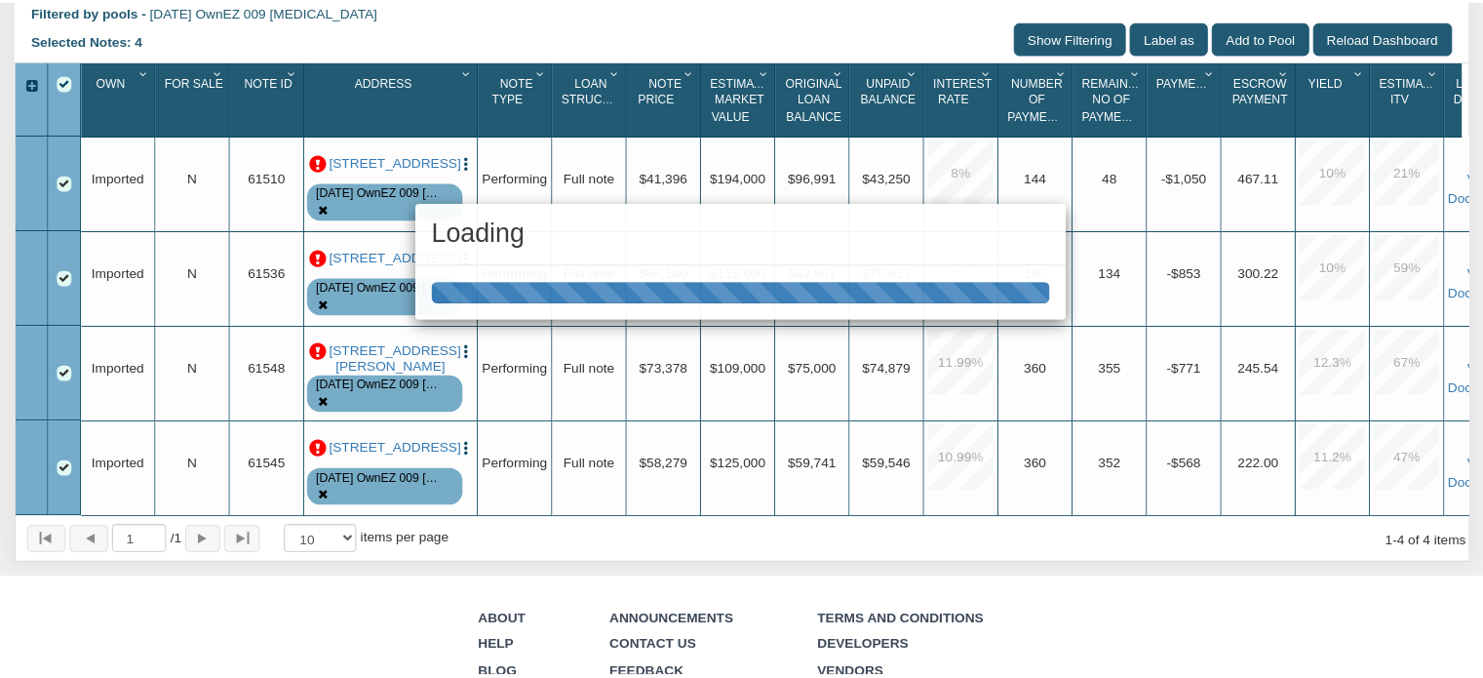
scroll to position [859, 0]
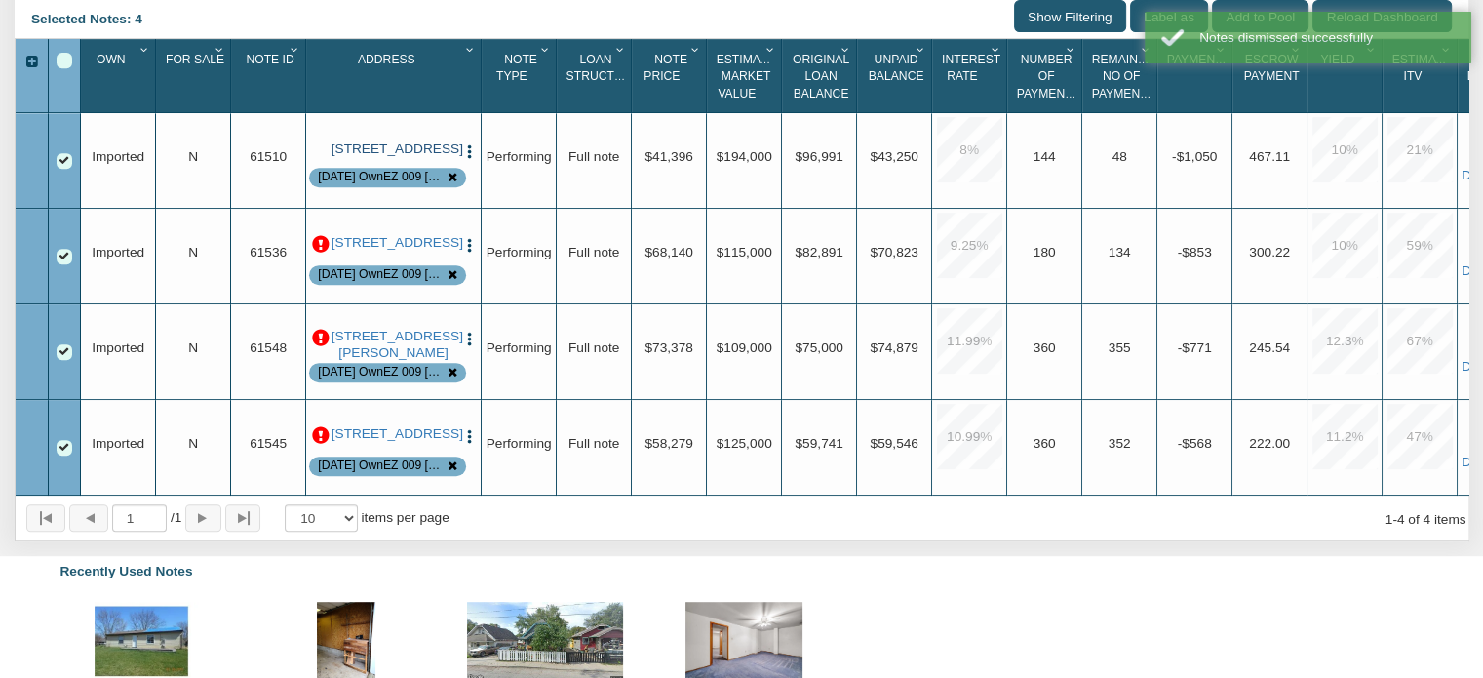
click at [375, 157] on link "[STREET_ADDRESS]" at bounding box center [394, 149] width 125 height 16
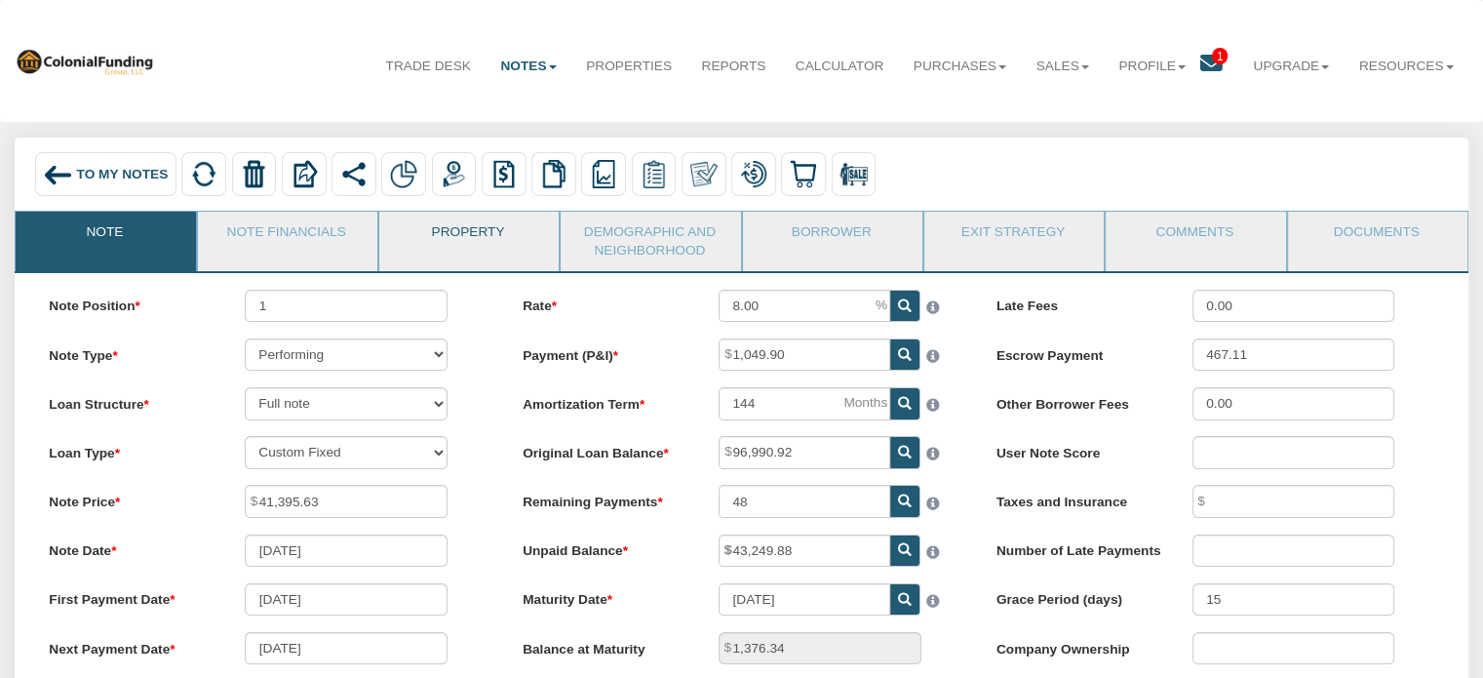
click at [453, 230] on link "Property" at bounding box center [468, 236] width 178 height 49
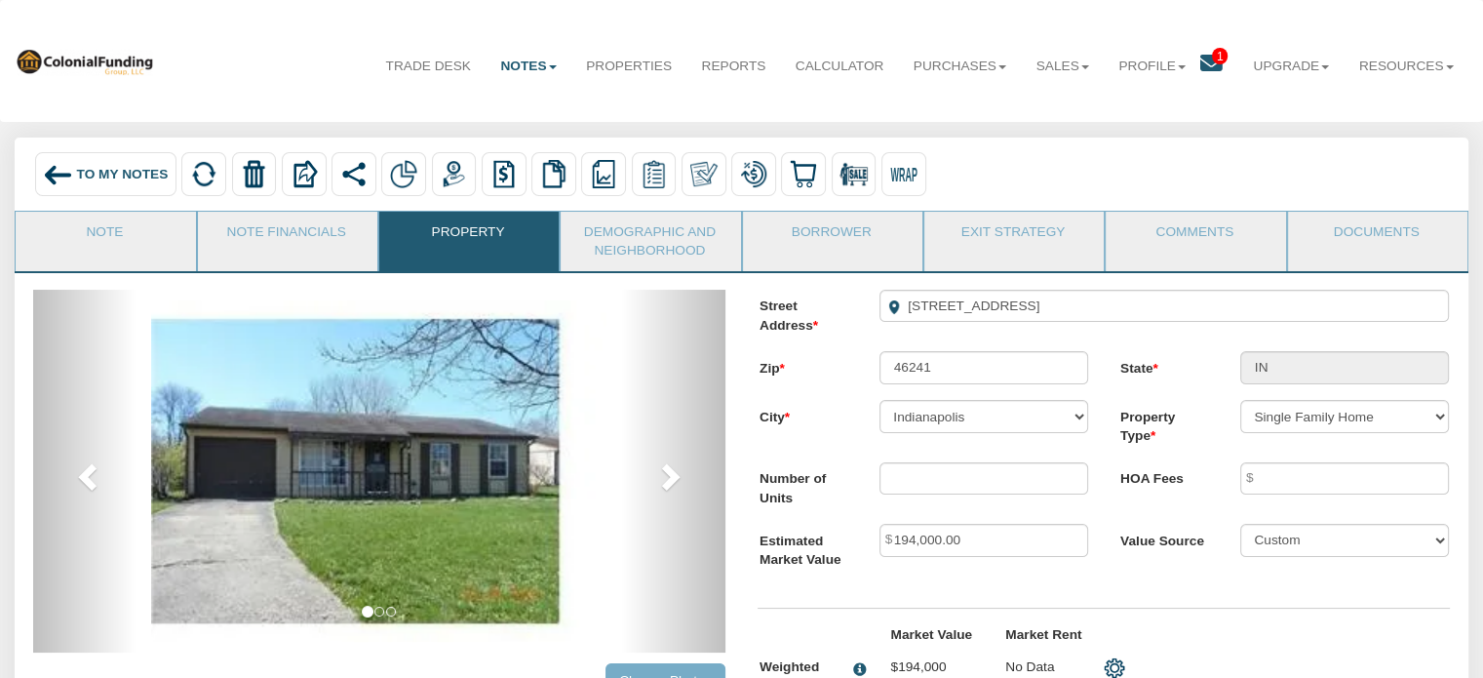
click at [98, 178] on span "To My Notes" at bounding box center [123, 174] width 92 height 15
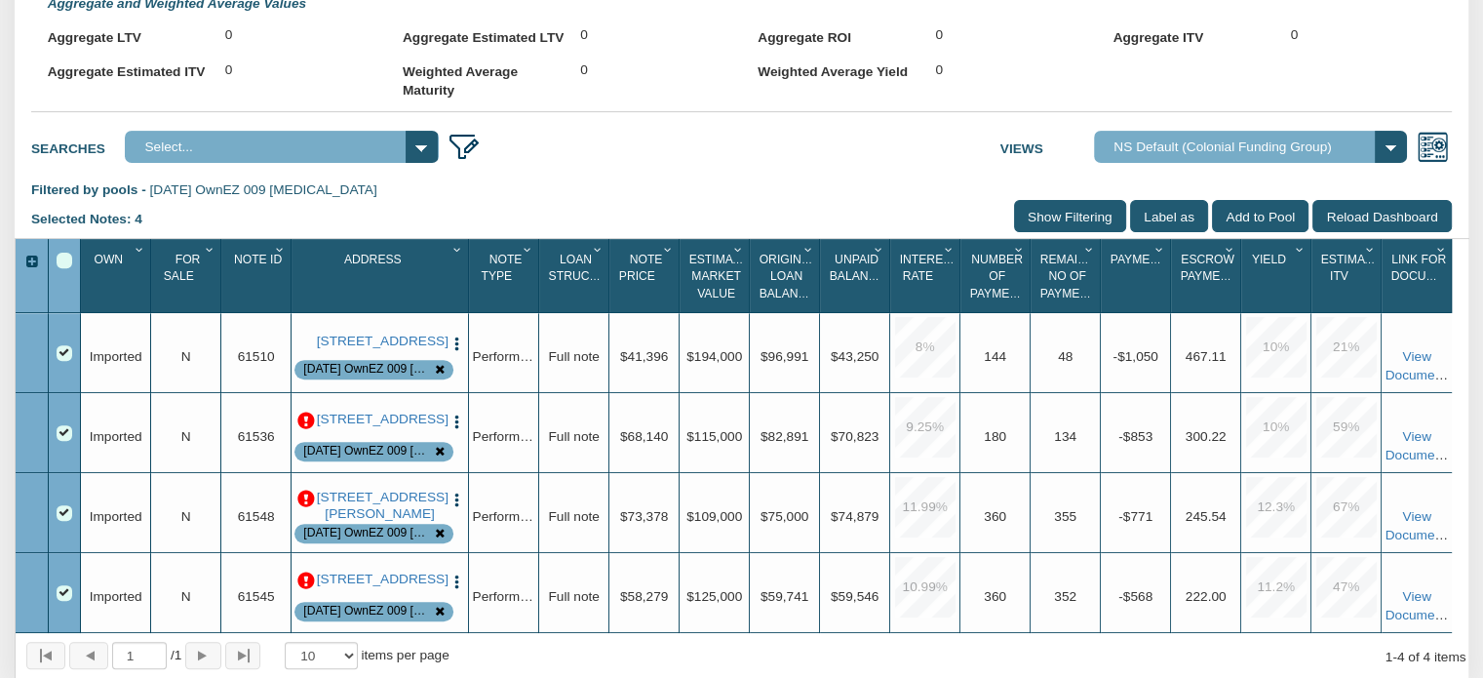
scroll to position [730, 0]
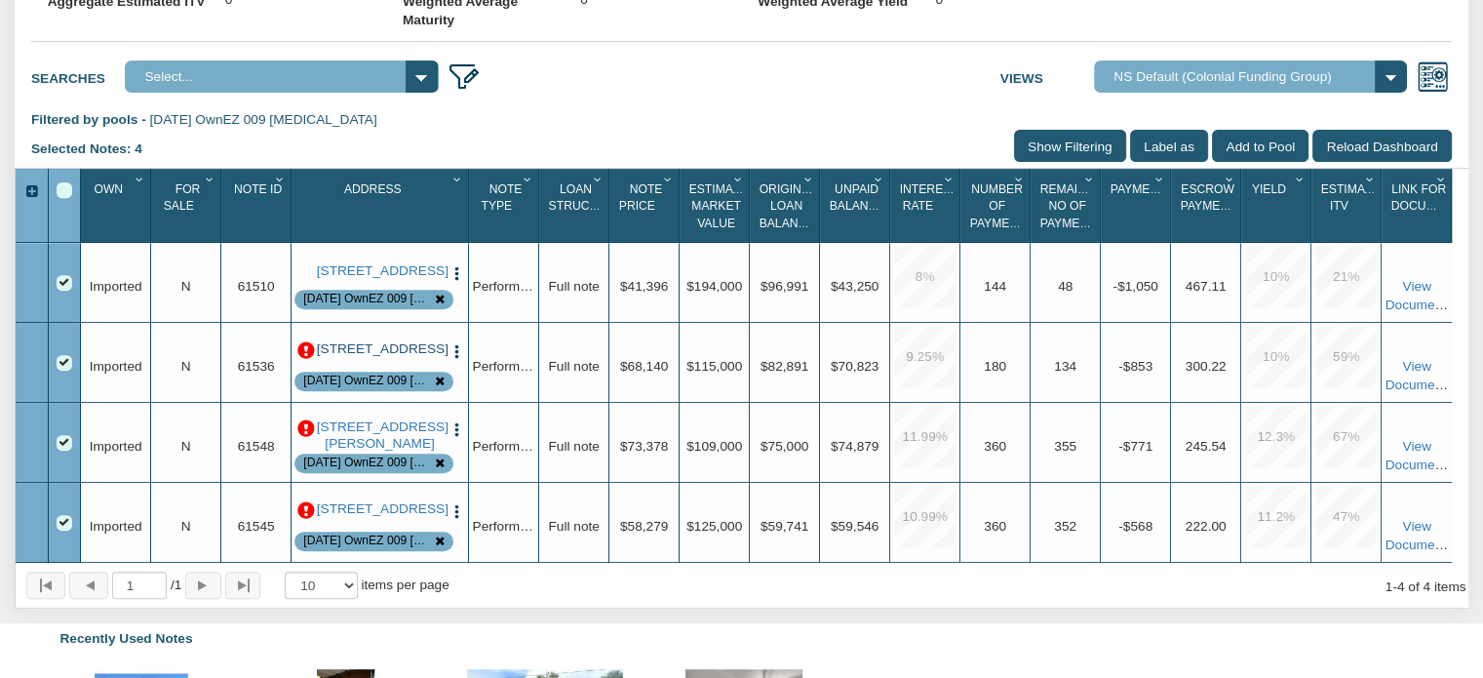
click at [391, 357] on link "[STREET_ADDRESS]" at bounding box center [380, 349] width 127 height 16
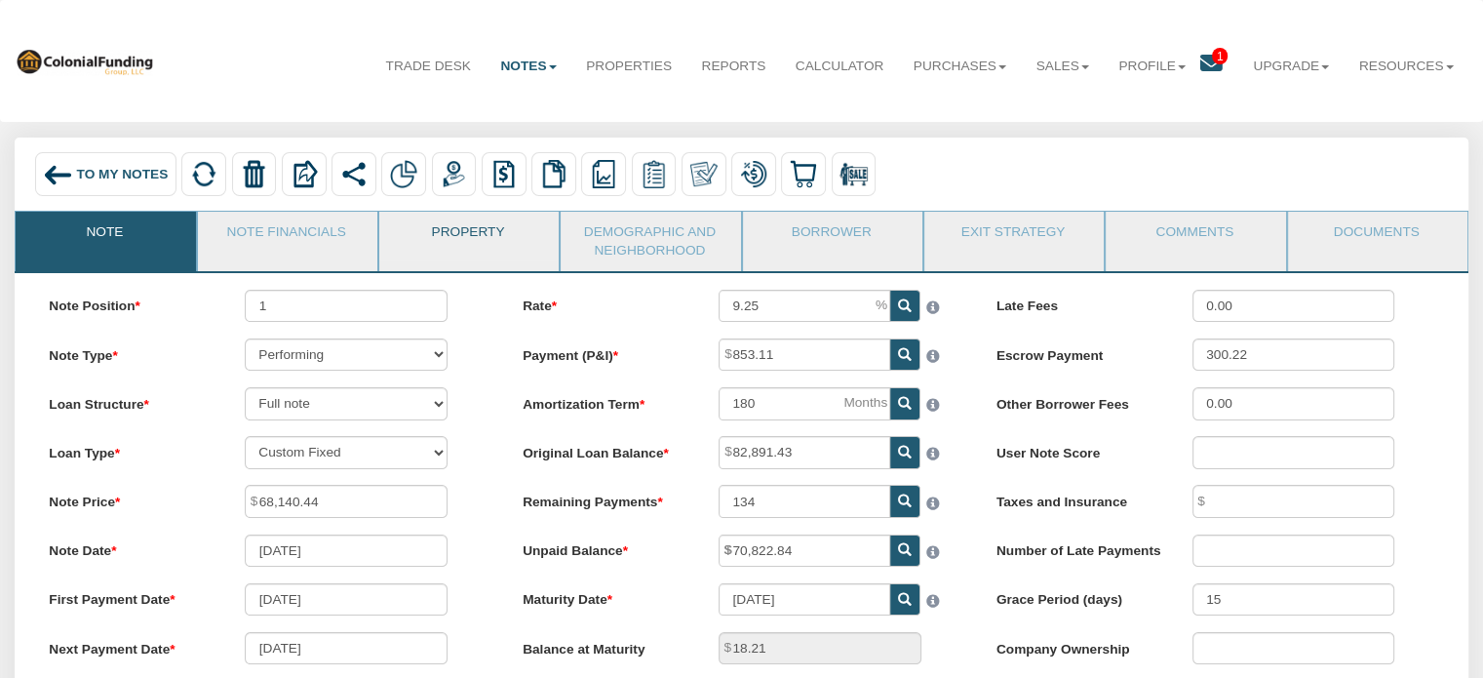
click at [480, 225] on link "Property" at bounding box center [468, 236] width 178 height 49
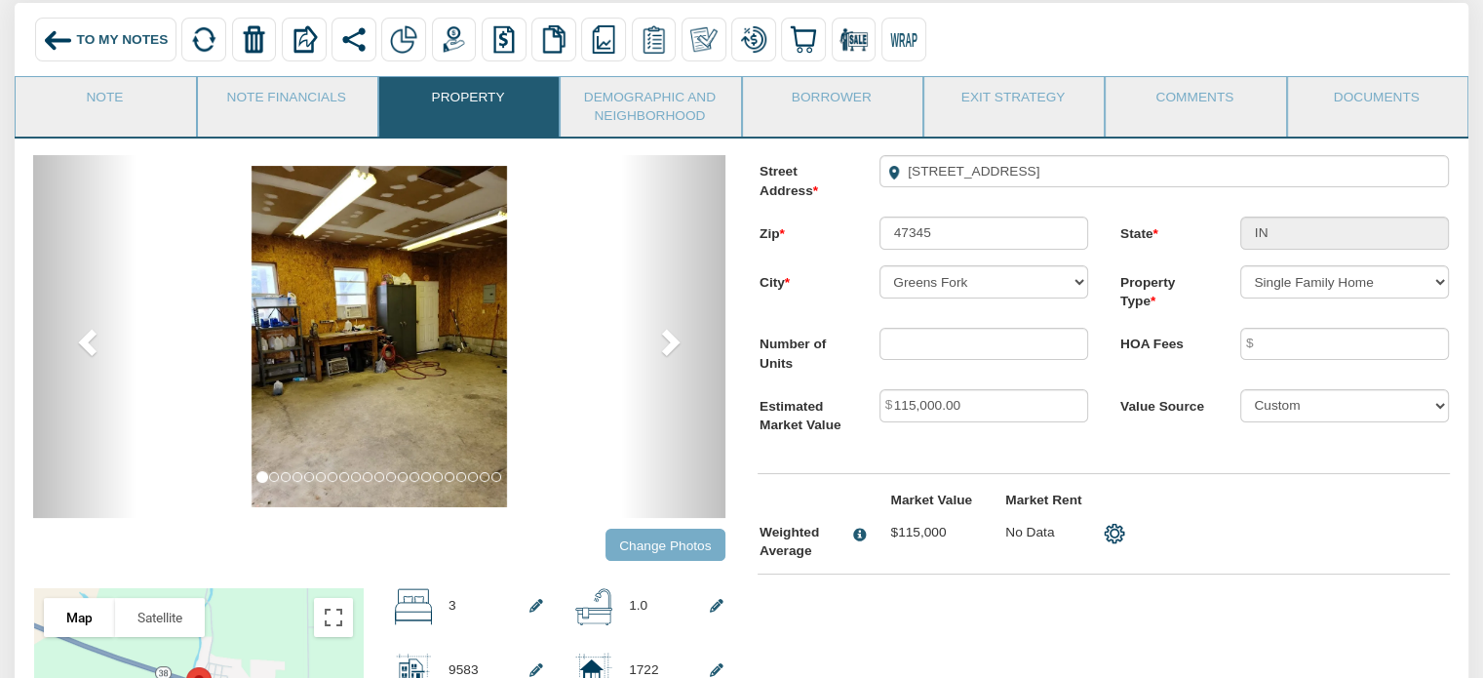
scroll to position [238, 0]
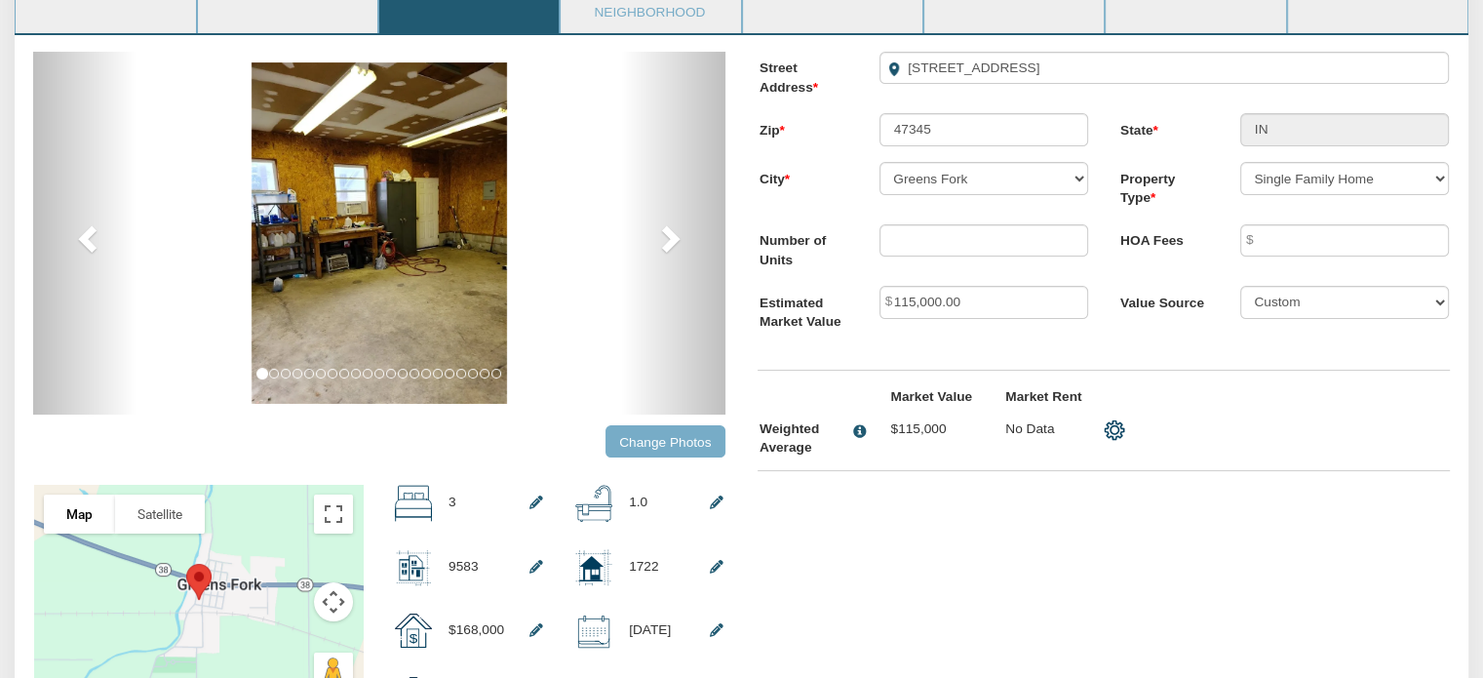
click at [634, 454] on input "Change Photos" at bounding box center [666, 441] width 120 height 32
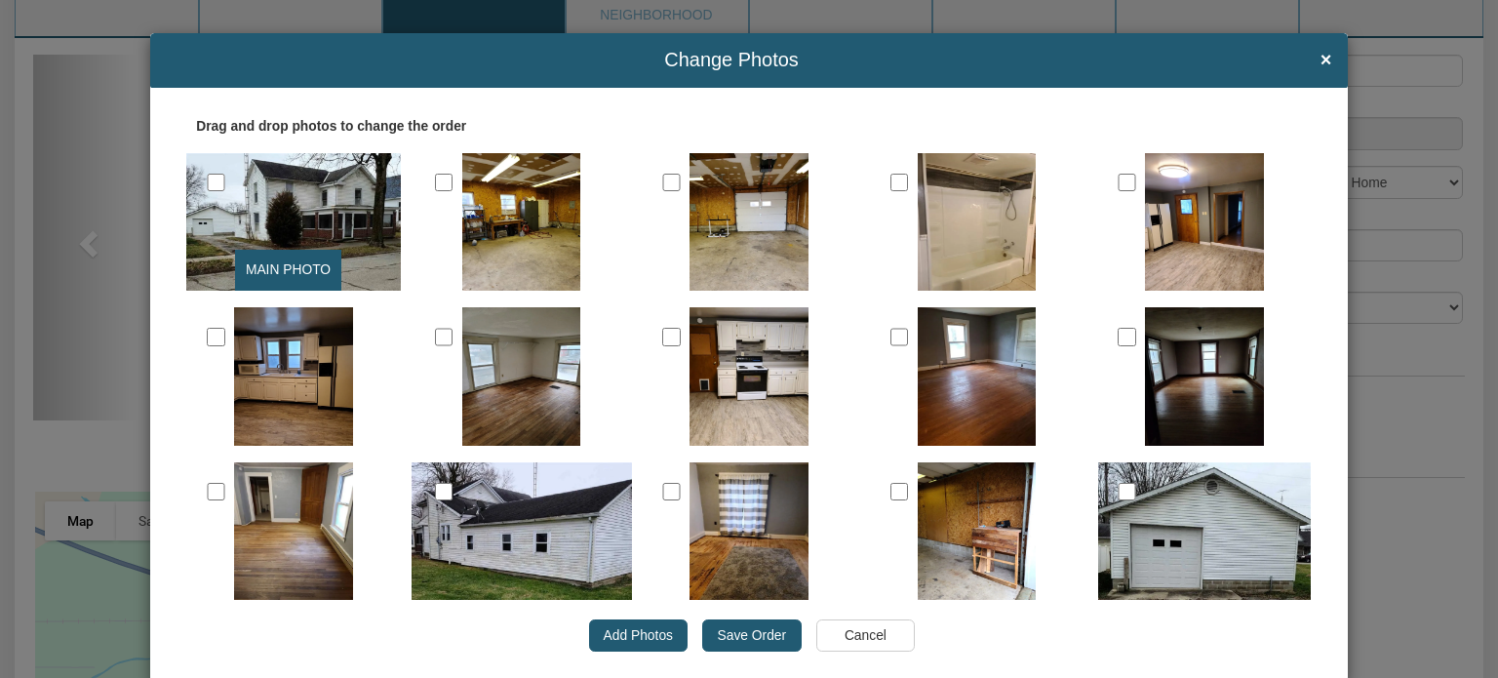
click at [750, 642] on input "Save Order" at bounding box center [751, 635] width 99 height 33
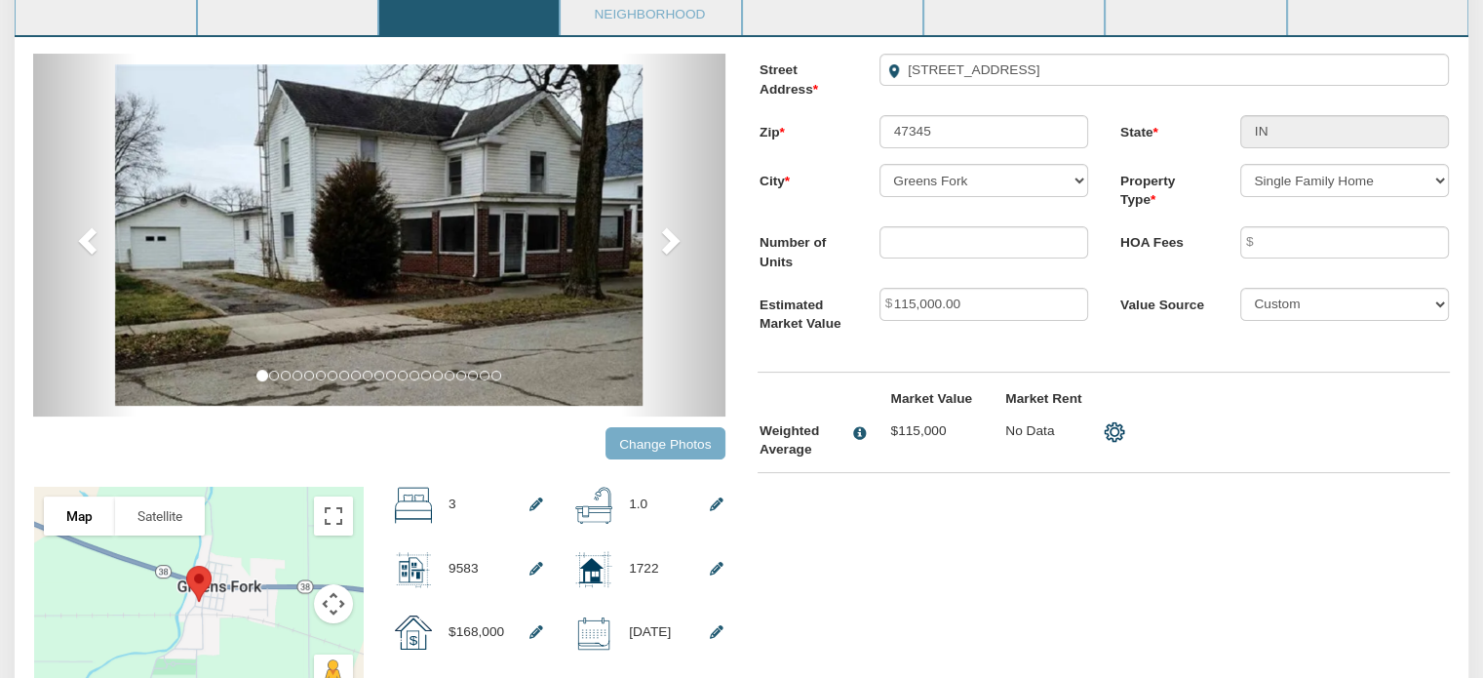
scroll to position [0, 0]
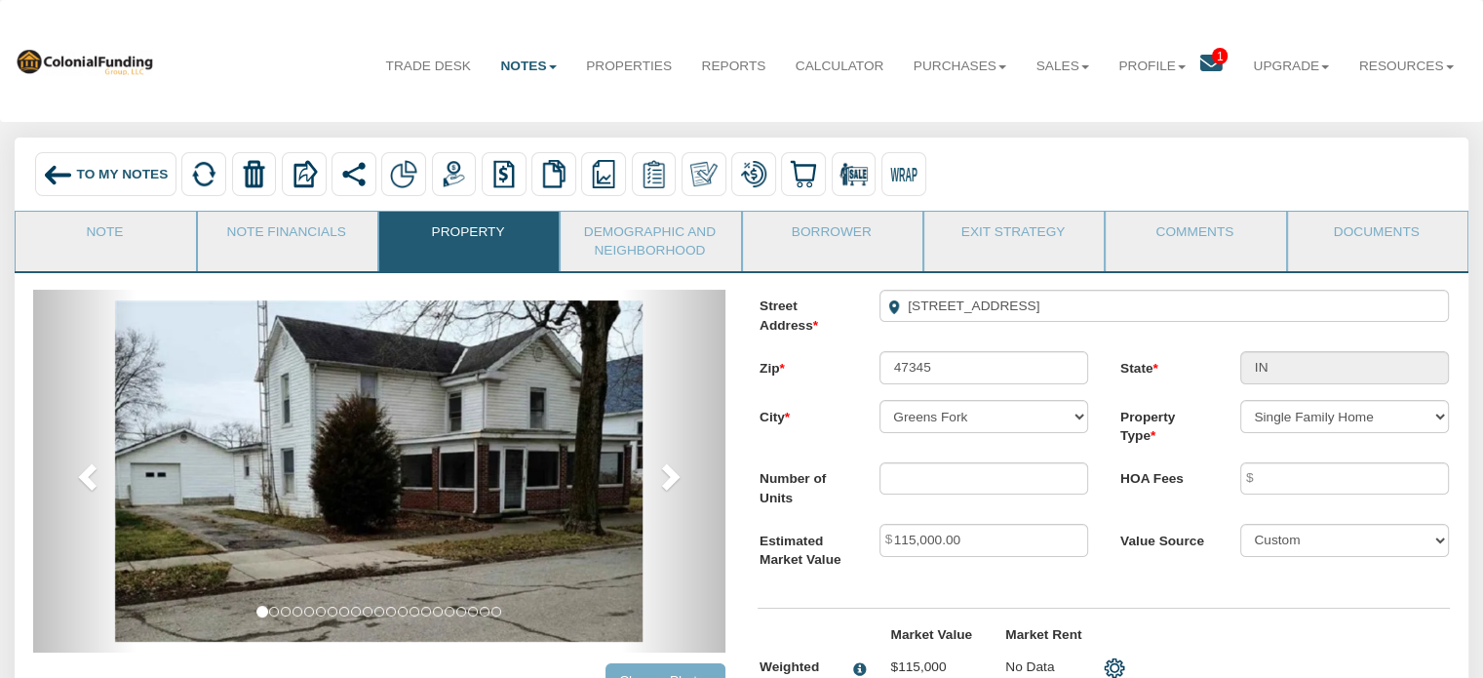
click at [135, 175] on span "To My Notes" at bounding box center [123, 174] width 92 height 15
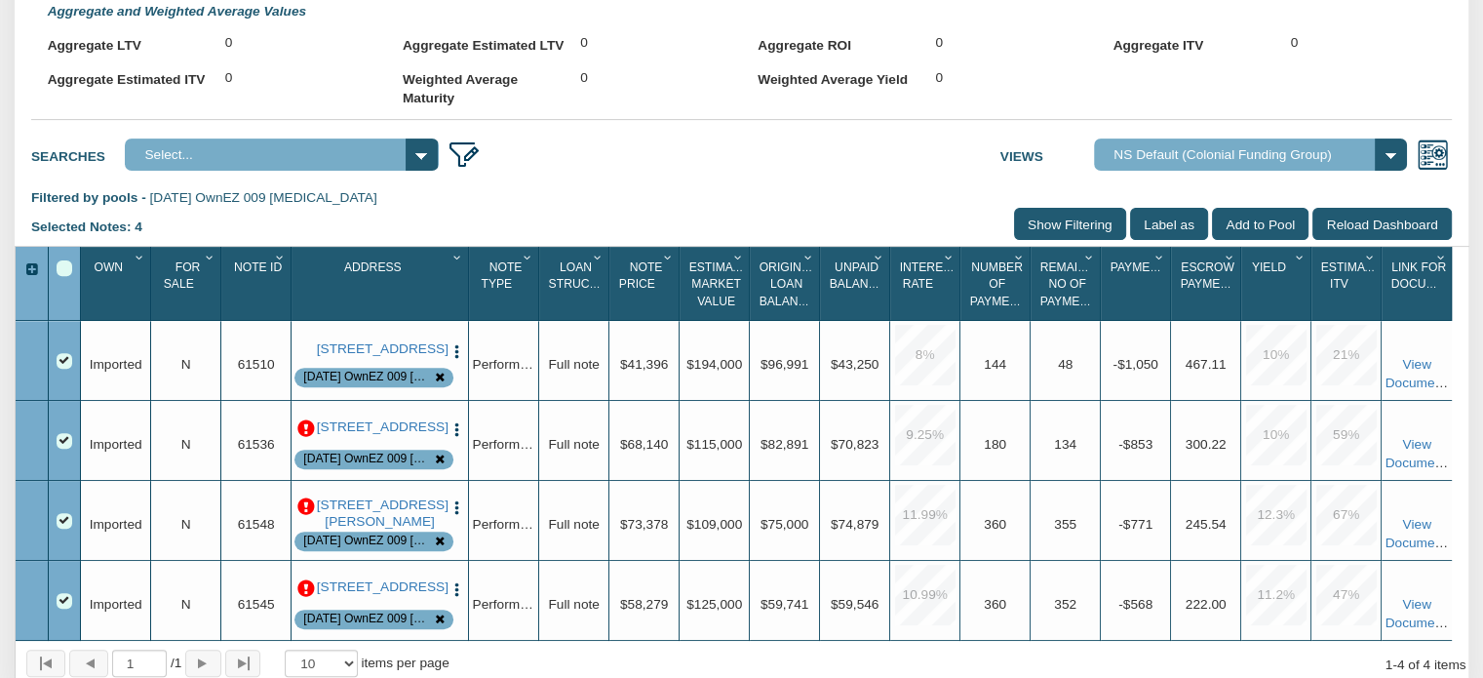
scroll to position [660, 0]
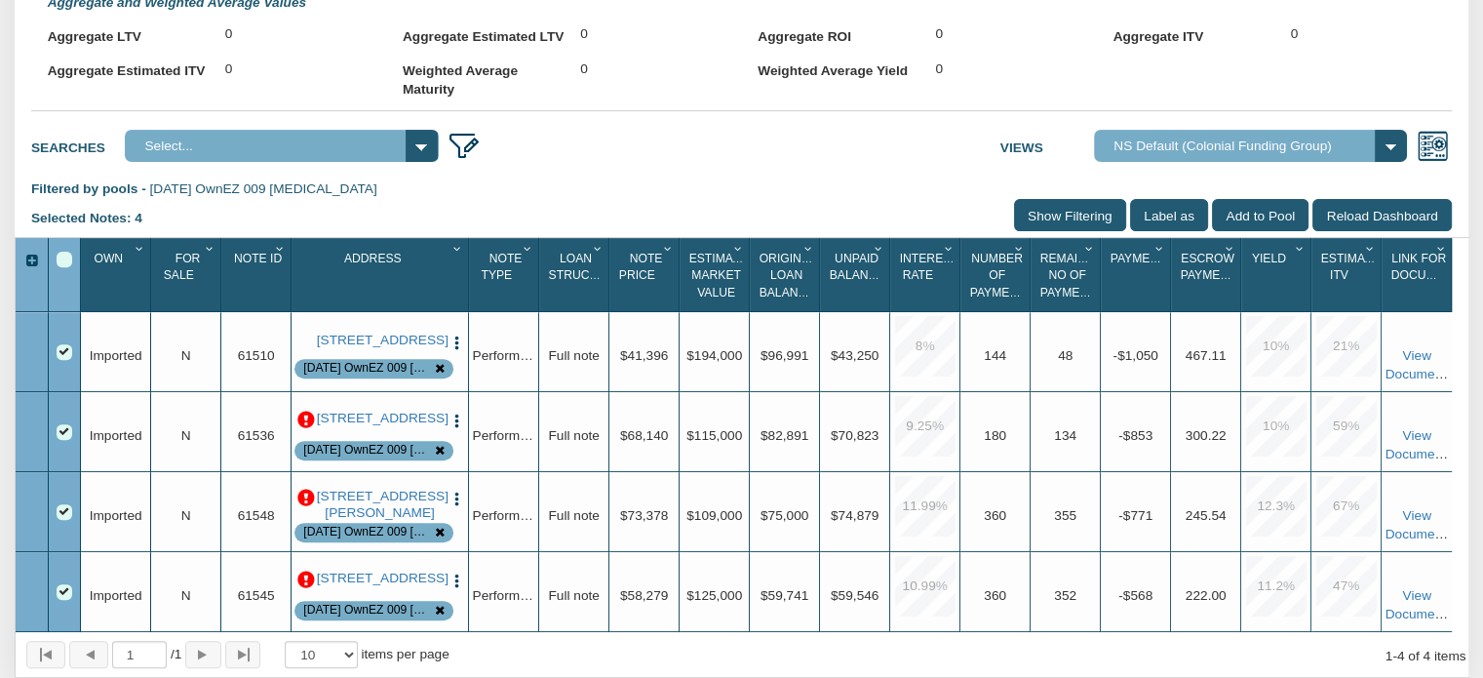
click at [308, 427] on p at bounding box center [306, 421] width 18 height 18
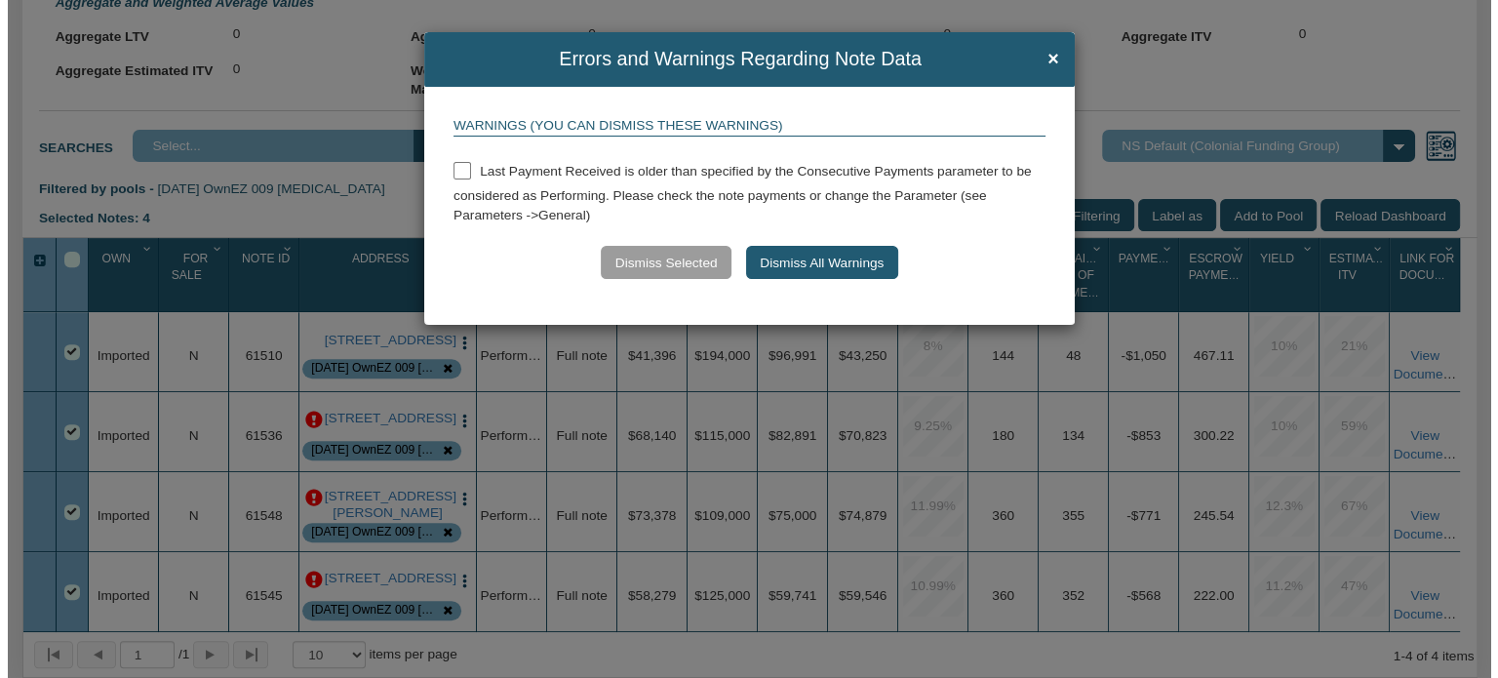
scroll to position [661, 0]
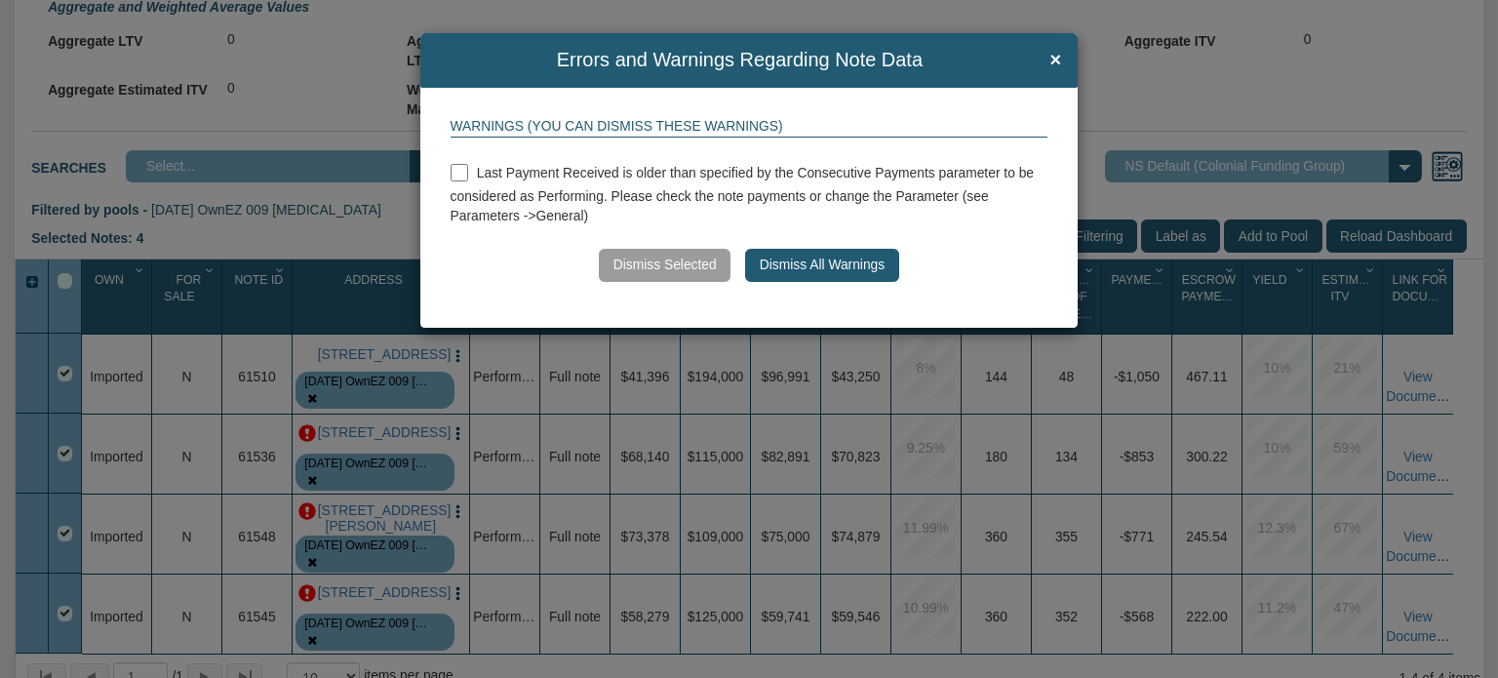
click at [463, 172] on input "checkbox" at bounding box center [460, 173] width 18 height 18
checkbox input "true"
click at [825, 266] on button "Dismiss All Warnings" at bounding box center [821, 265] width 153 height 33
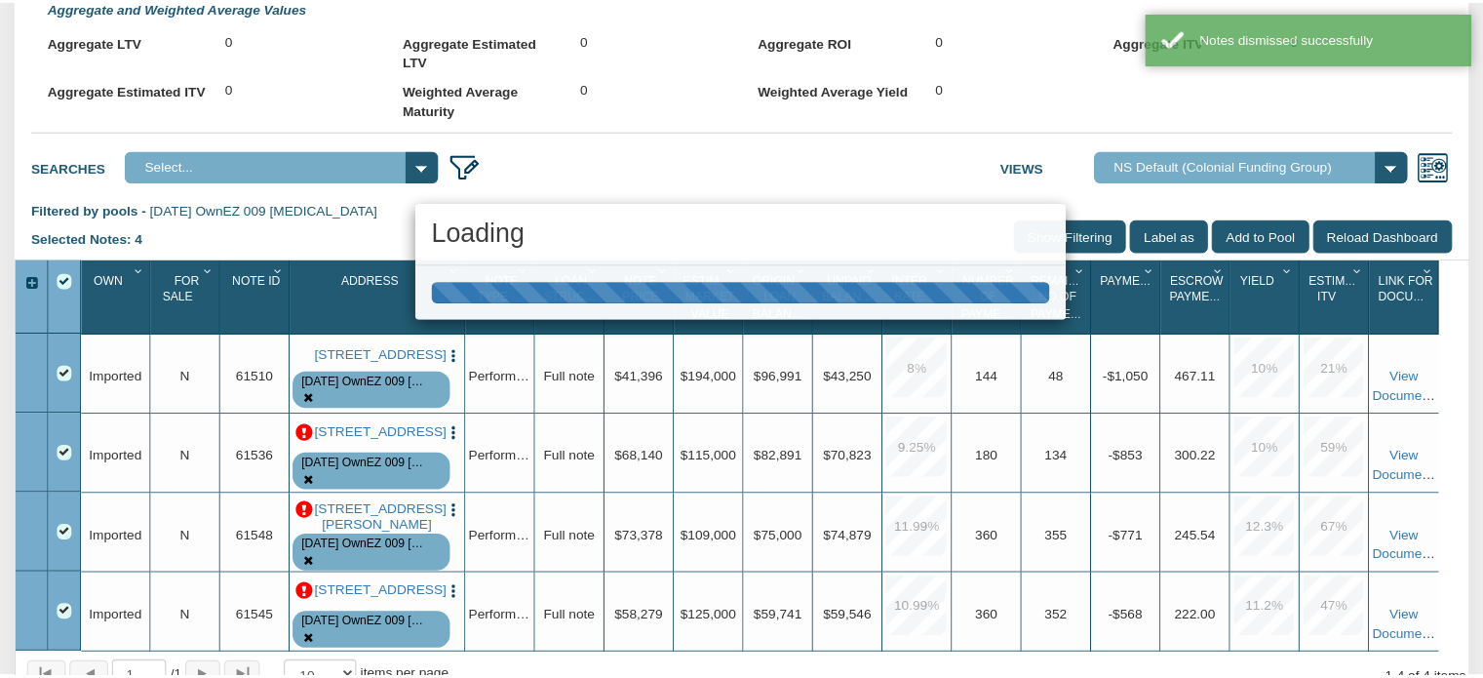
scroll to position [660, 0]
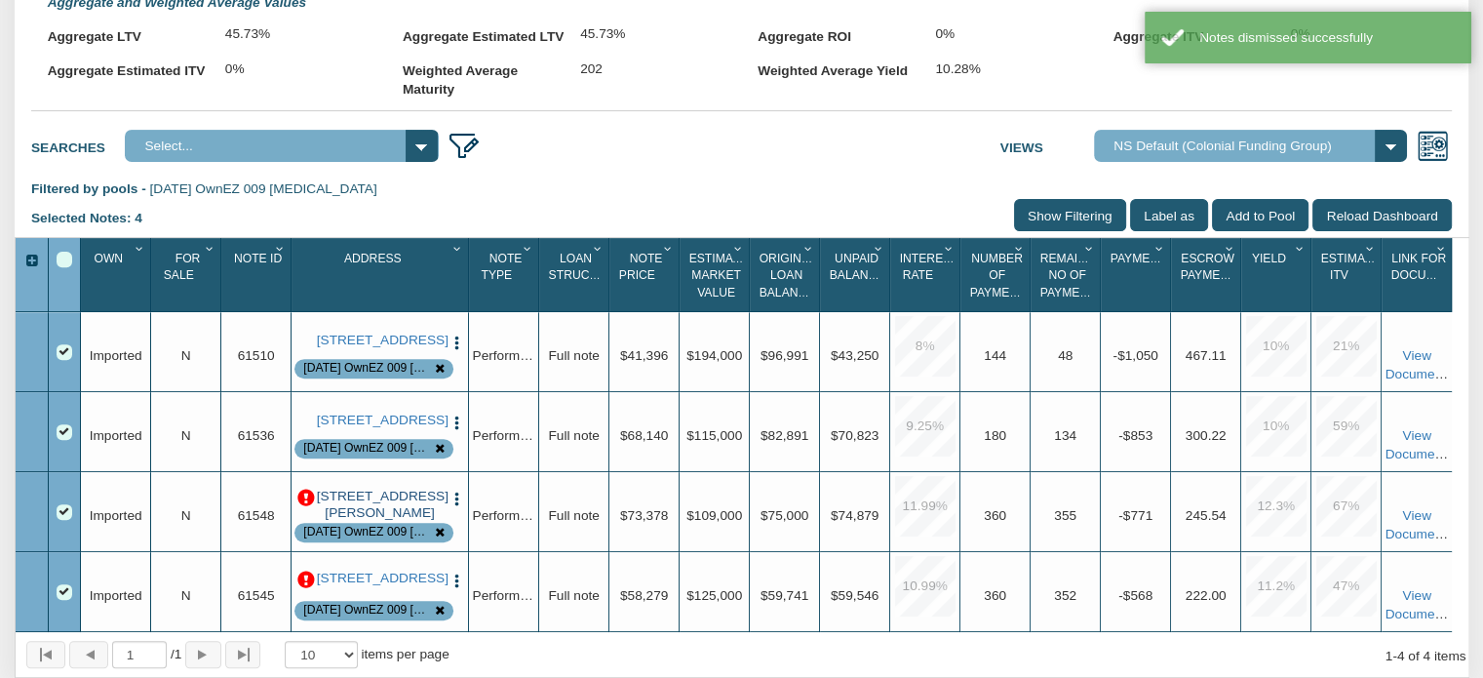
click at [370, 519] on link "[STREET_ADDRESS][PERSON_NAME]" at bounding box center [380, 505] width 127 height 32
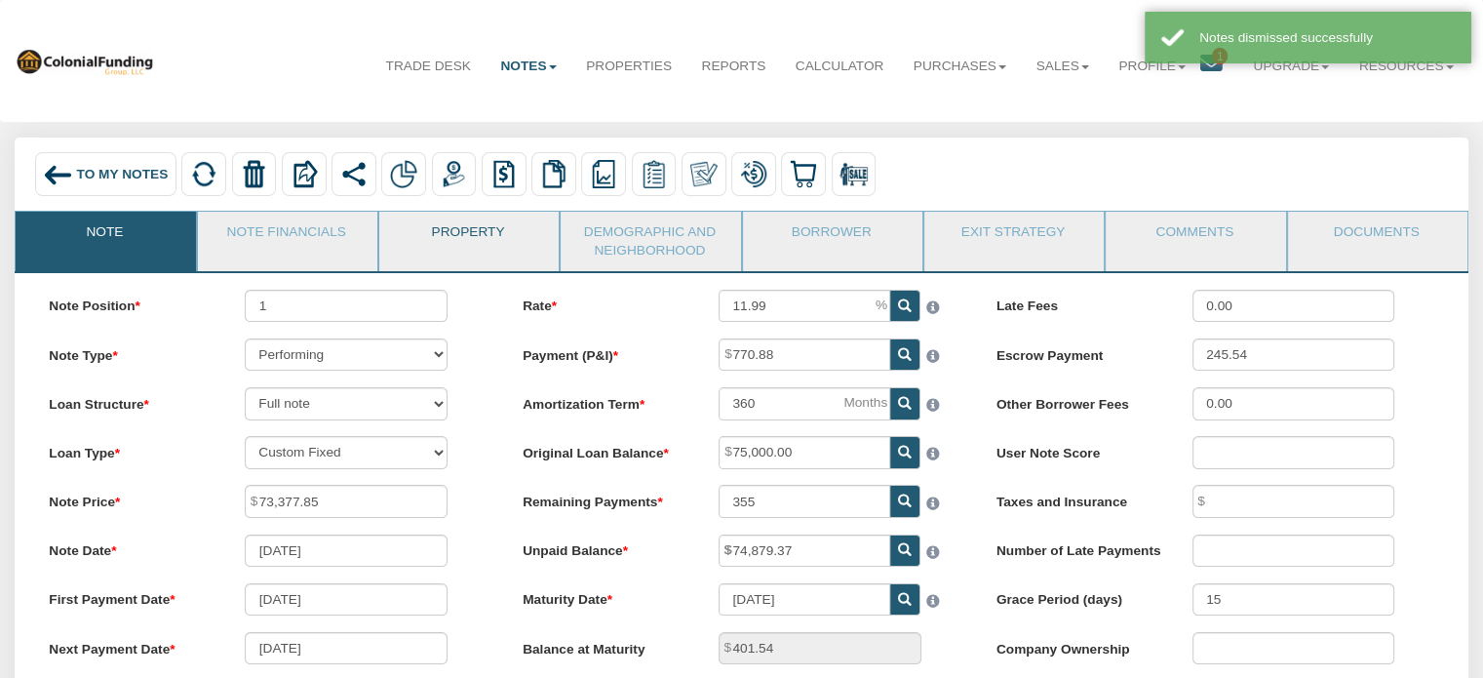
click at [454, 229] on link "Property" at bounding box center [468, 236] width 178 height 49
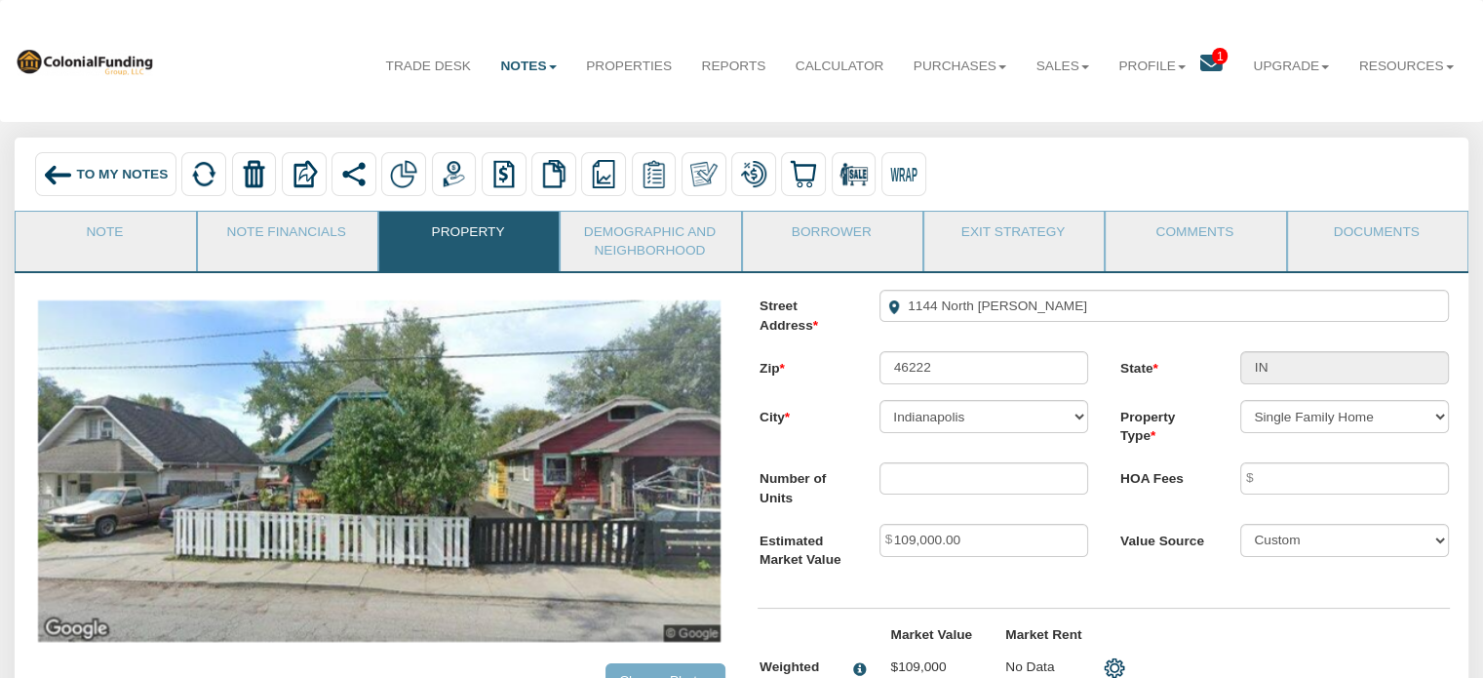
click at [81, 169] on span "To My Notes" at bounding box center [123, 174] width 92 height 15
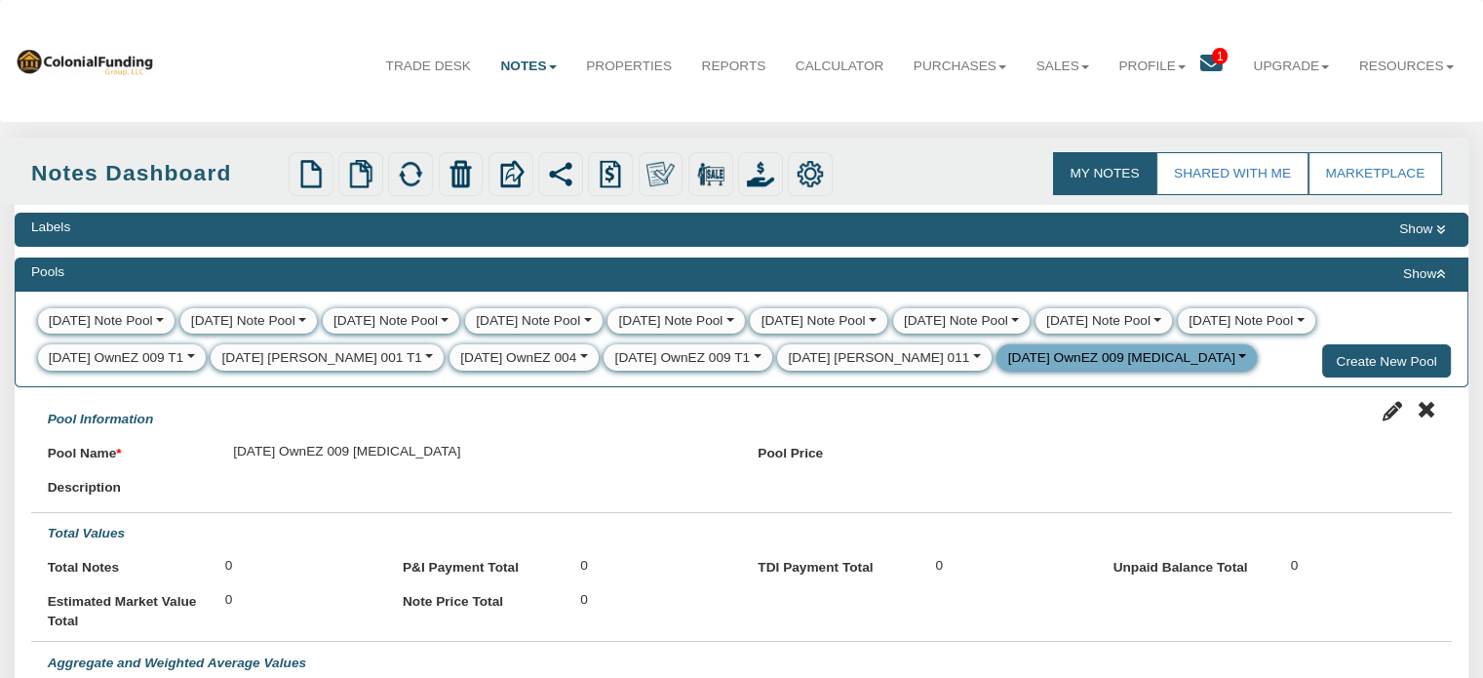
select select
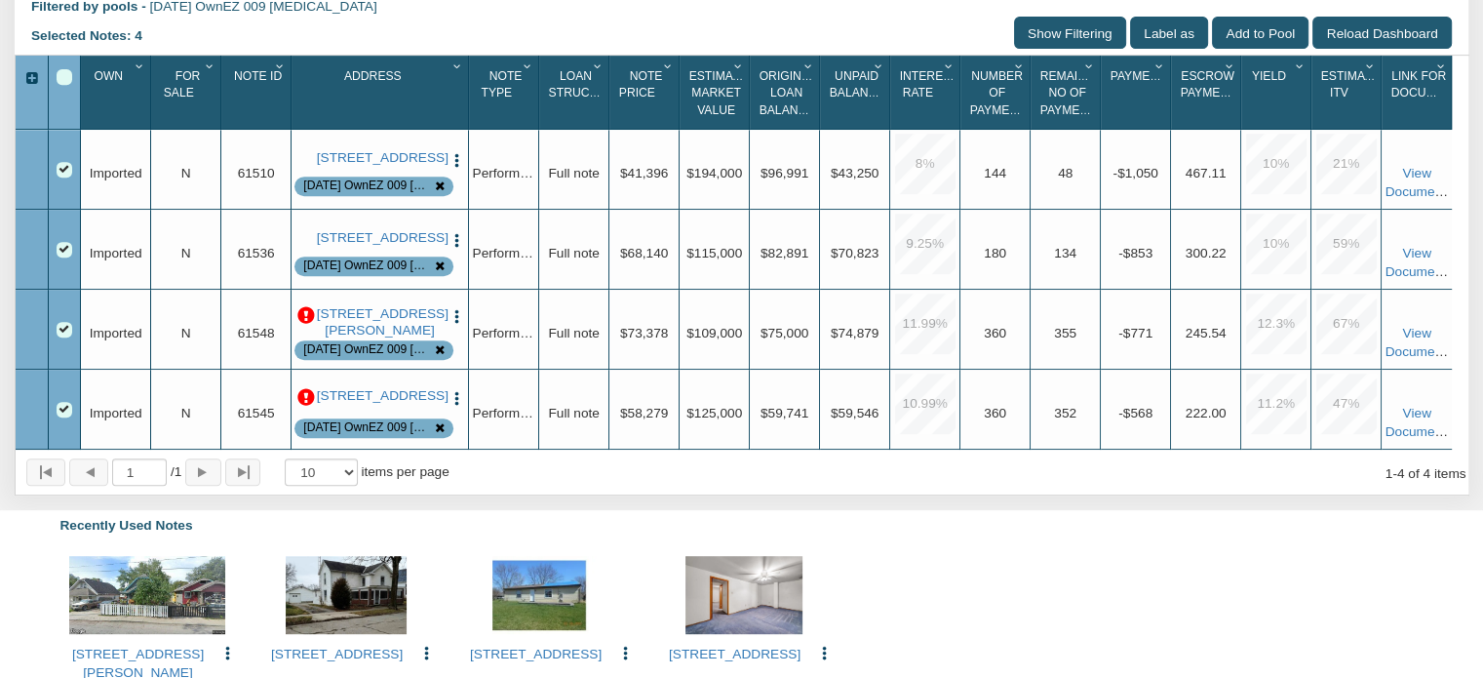
scroll to position [846, 0]
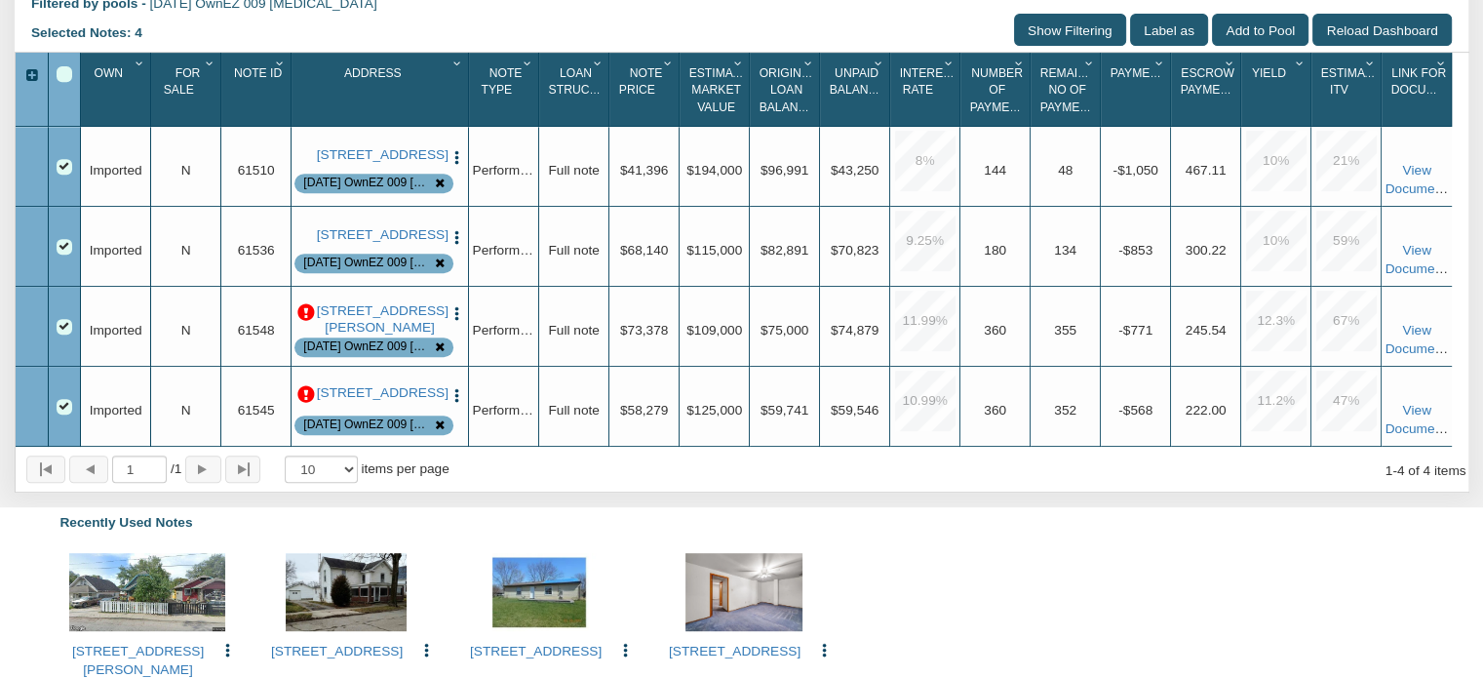
click at [304, 322] on p at bounding box center [306, 313] width 18 height 18
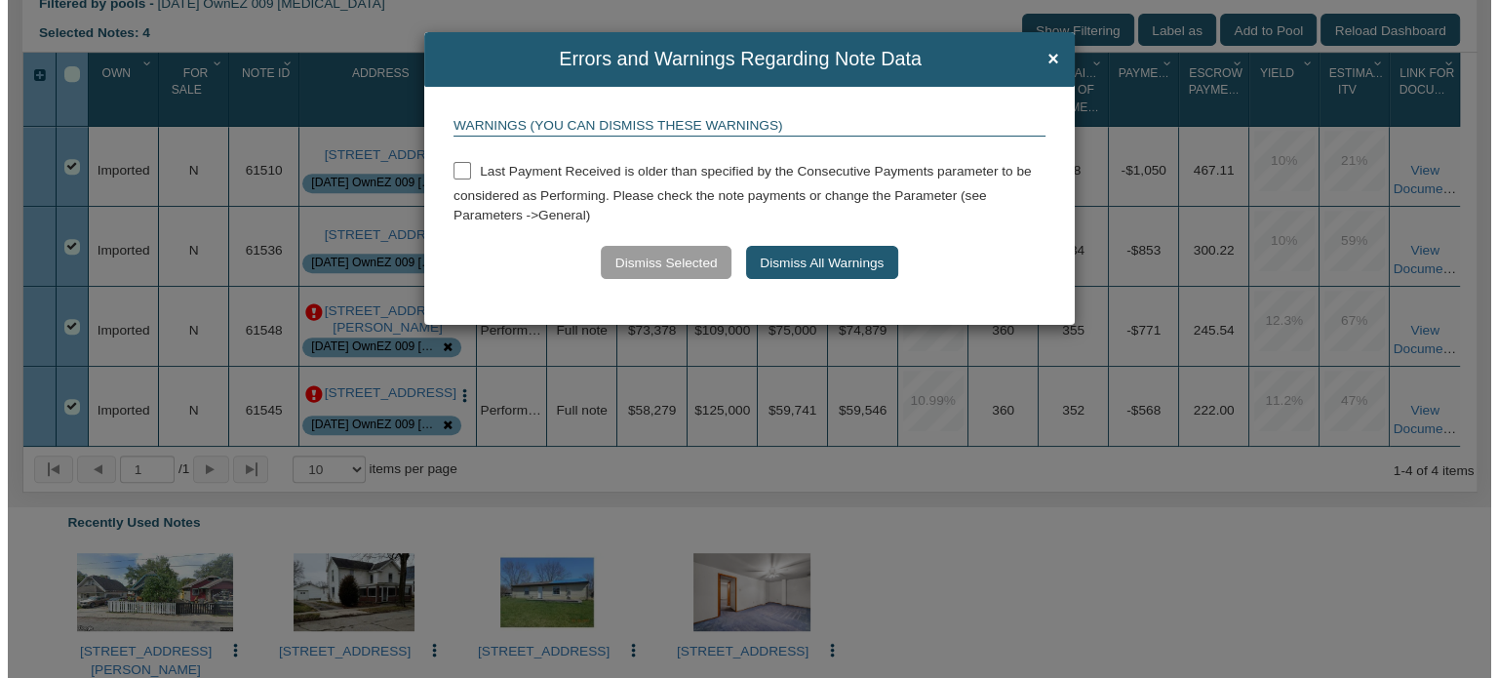
scroll to position [847, 0]
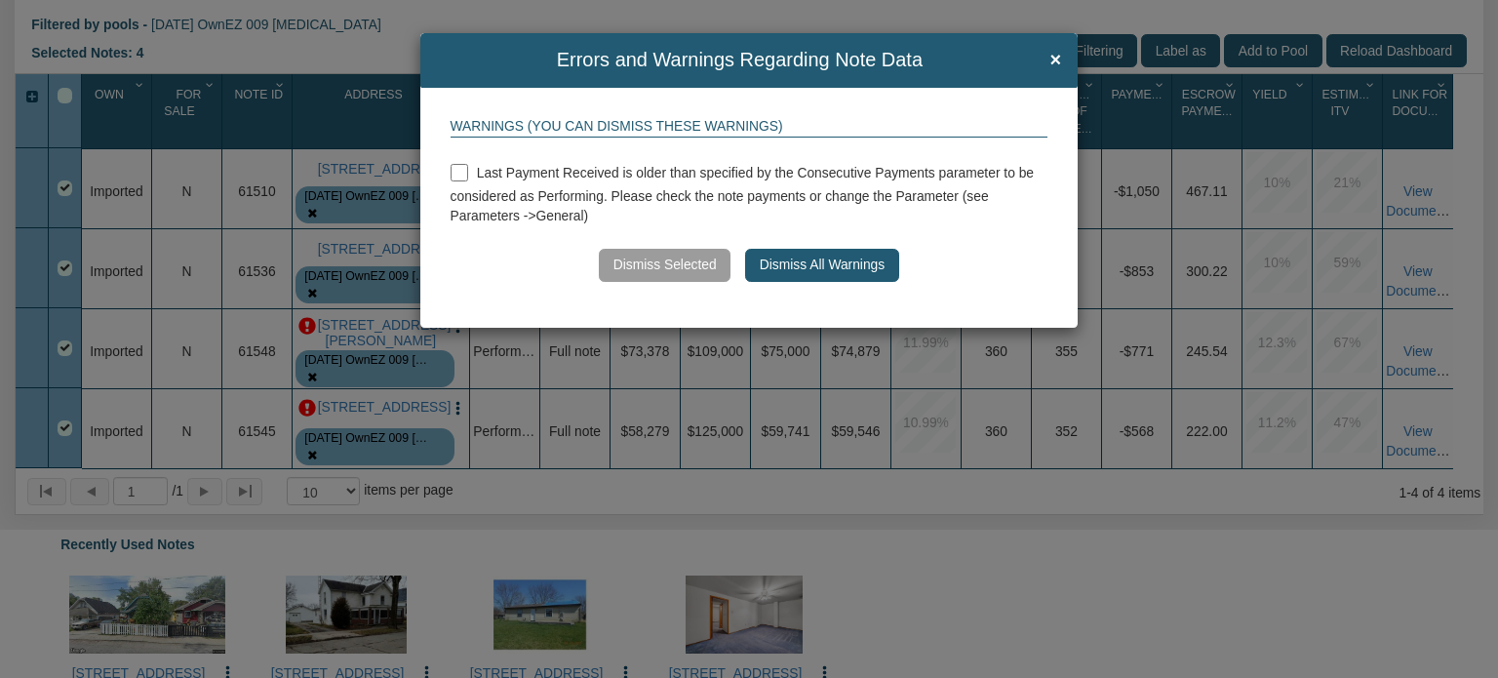
click at [460, 174] on input "checkbox" at bounding box center [460, 173] width 18 height 18
checkbox input "true"
click at [831, 267] on button "Dismiss All Warnings" at bounding box center [821, 265] width 153 height 33
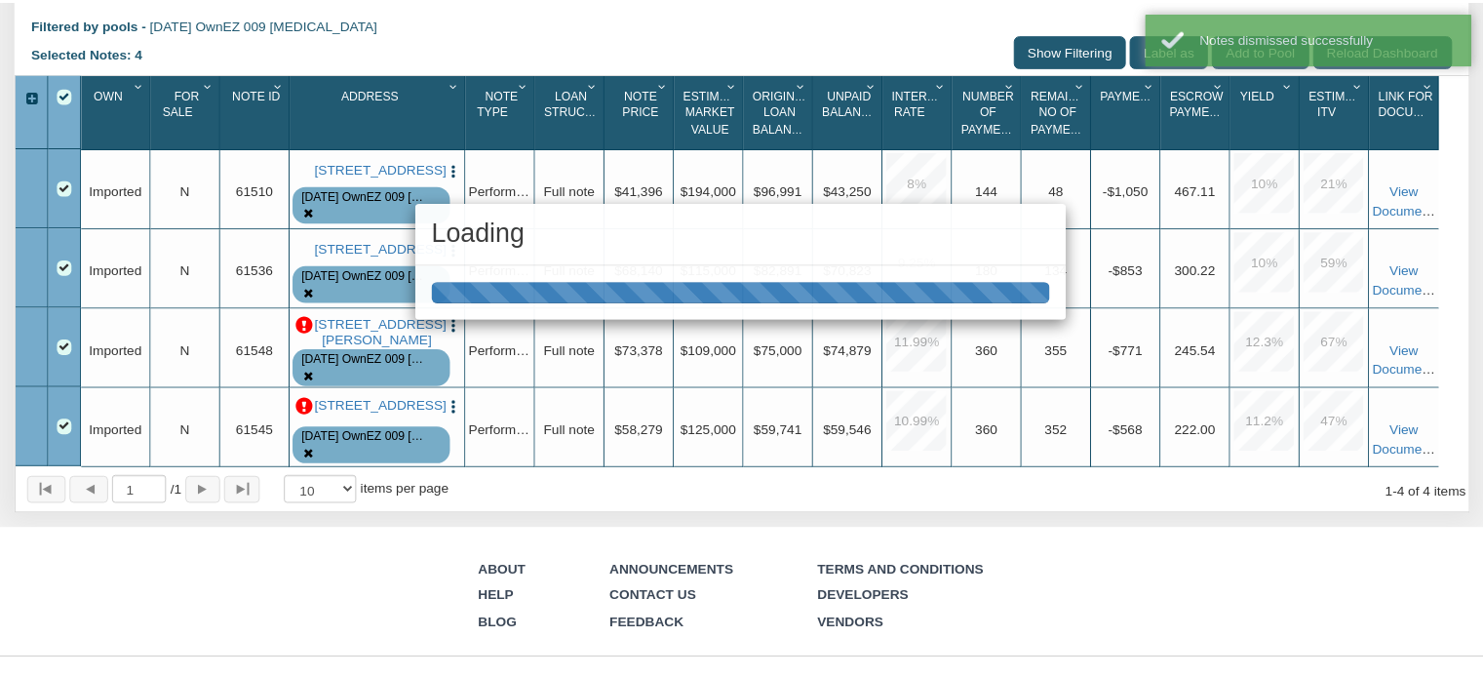
scroll to position [846, 0]
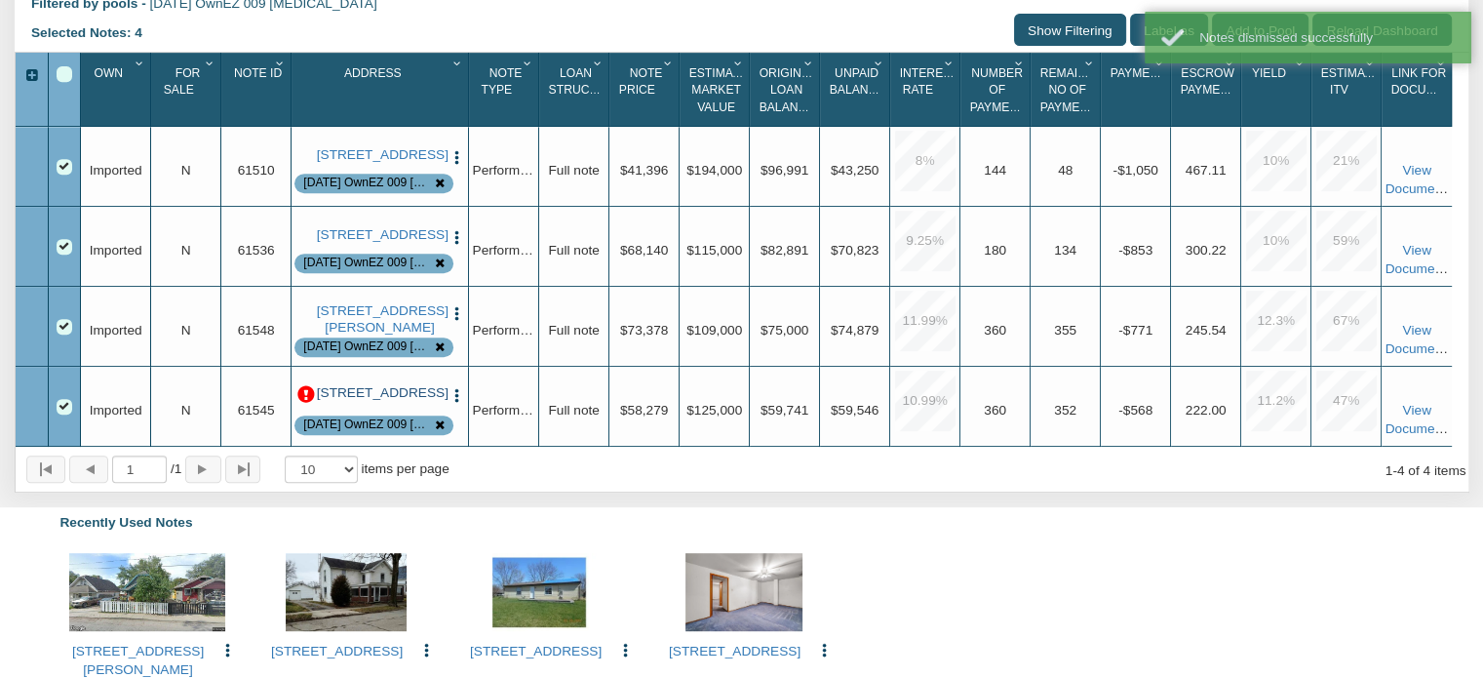
click at [374, 401] on link "[STREET_ADDRESS]" at bounding box center [380, 393] width 127 height 16
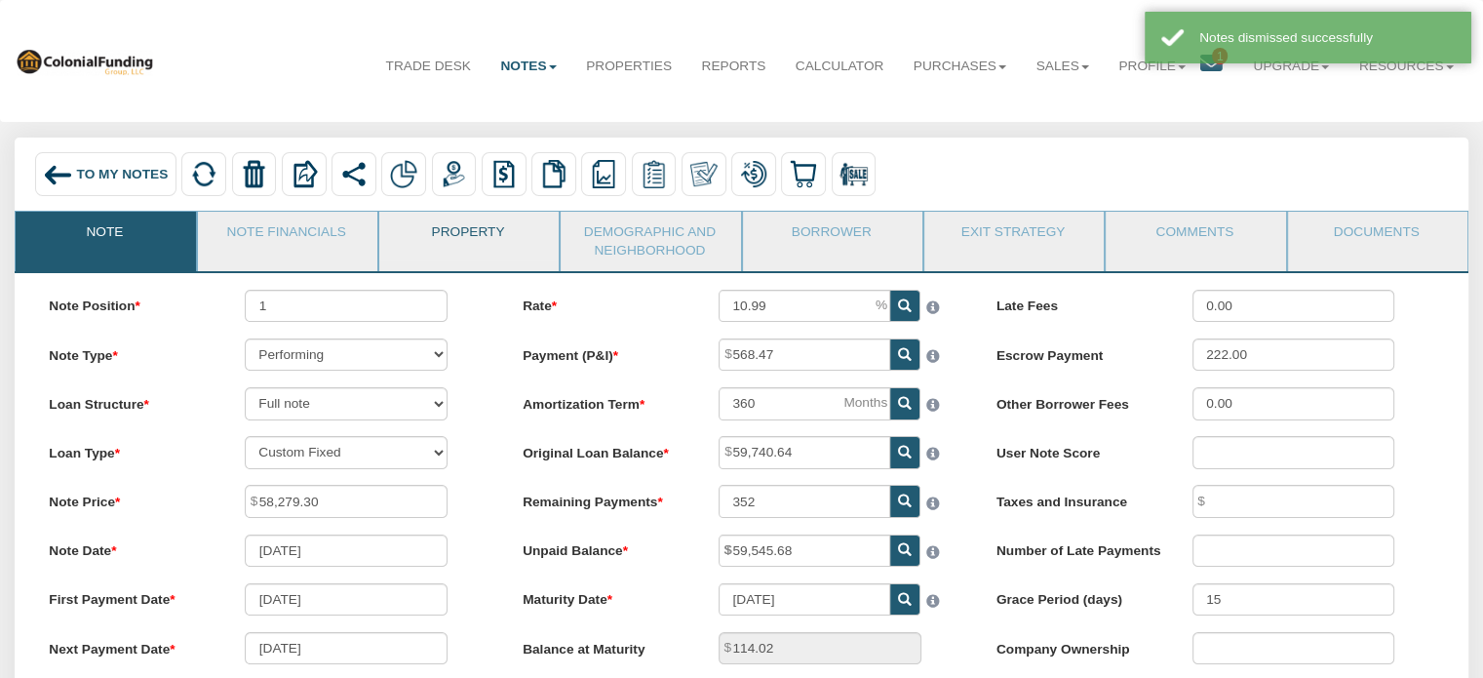
click at [446, 239] on link "Property" at bounding box center [468, 236] width 178 height 49
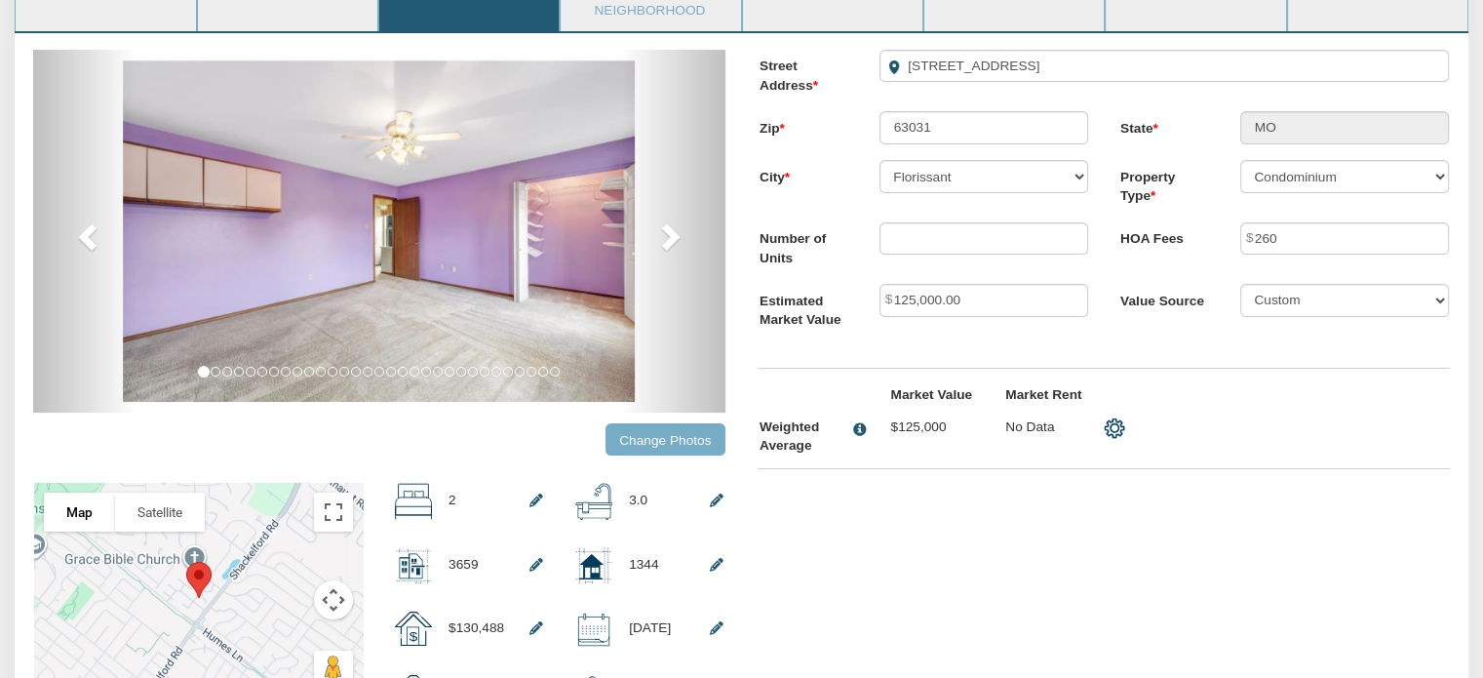
scroll to position [231, 0]
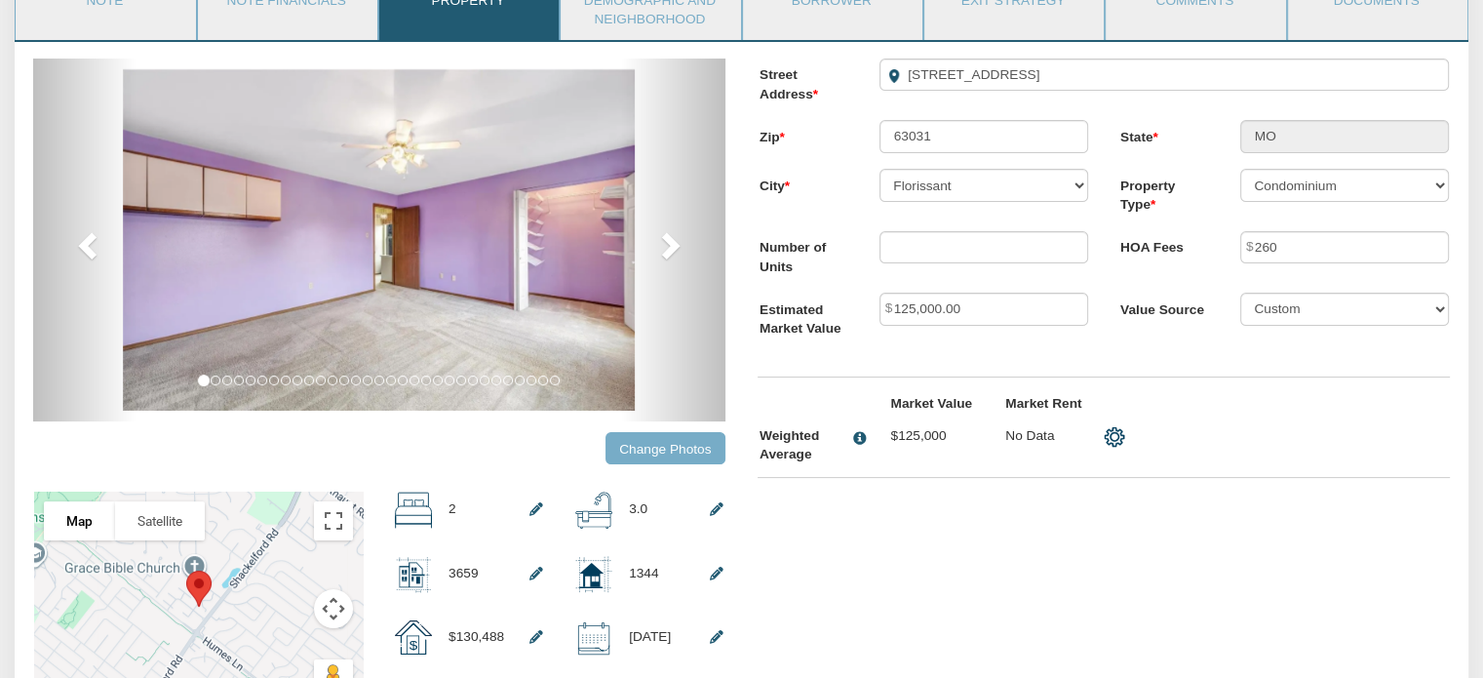
click at [669, 448] on input "Change Photos" at bounding box center [666, 448] width 120 height 32
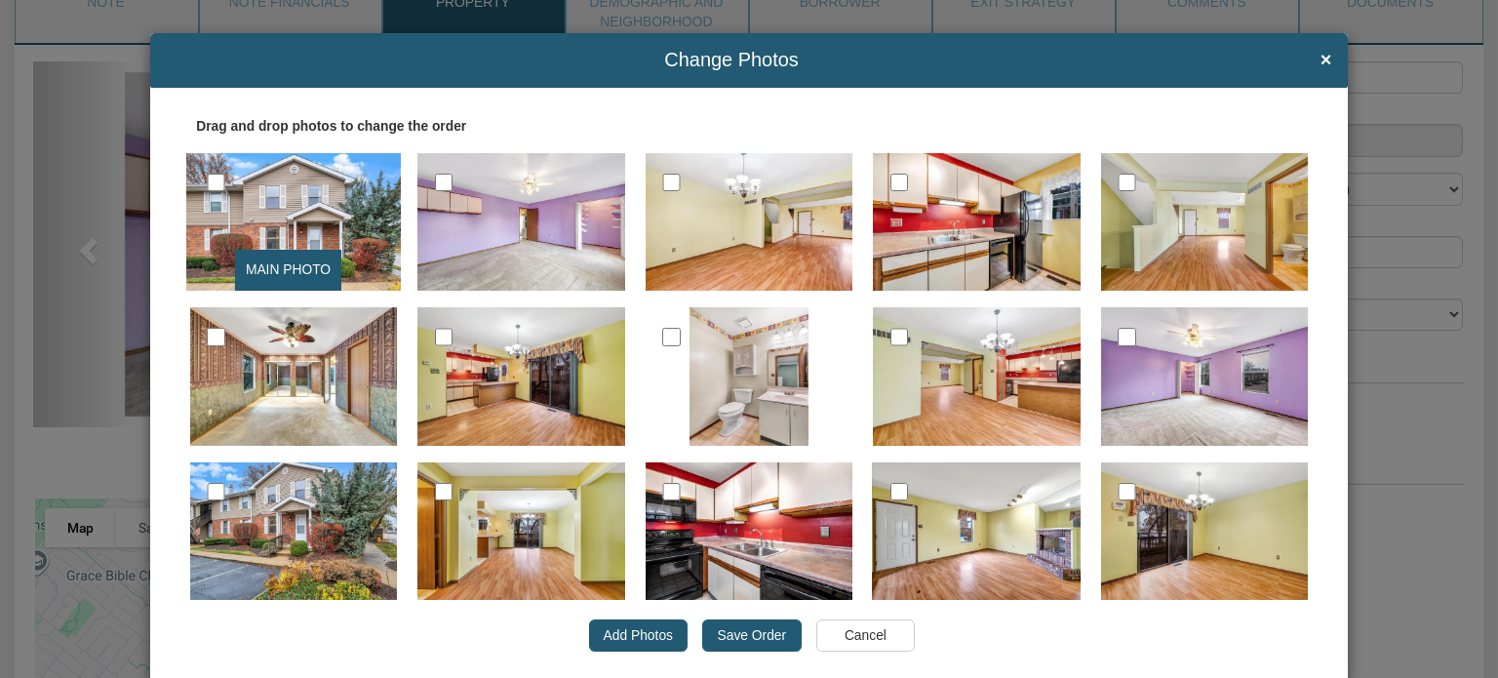
click at [745, 628] on input "Save Order" at bounding box center [751, 635] width 99 height 33
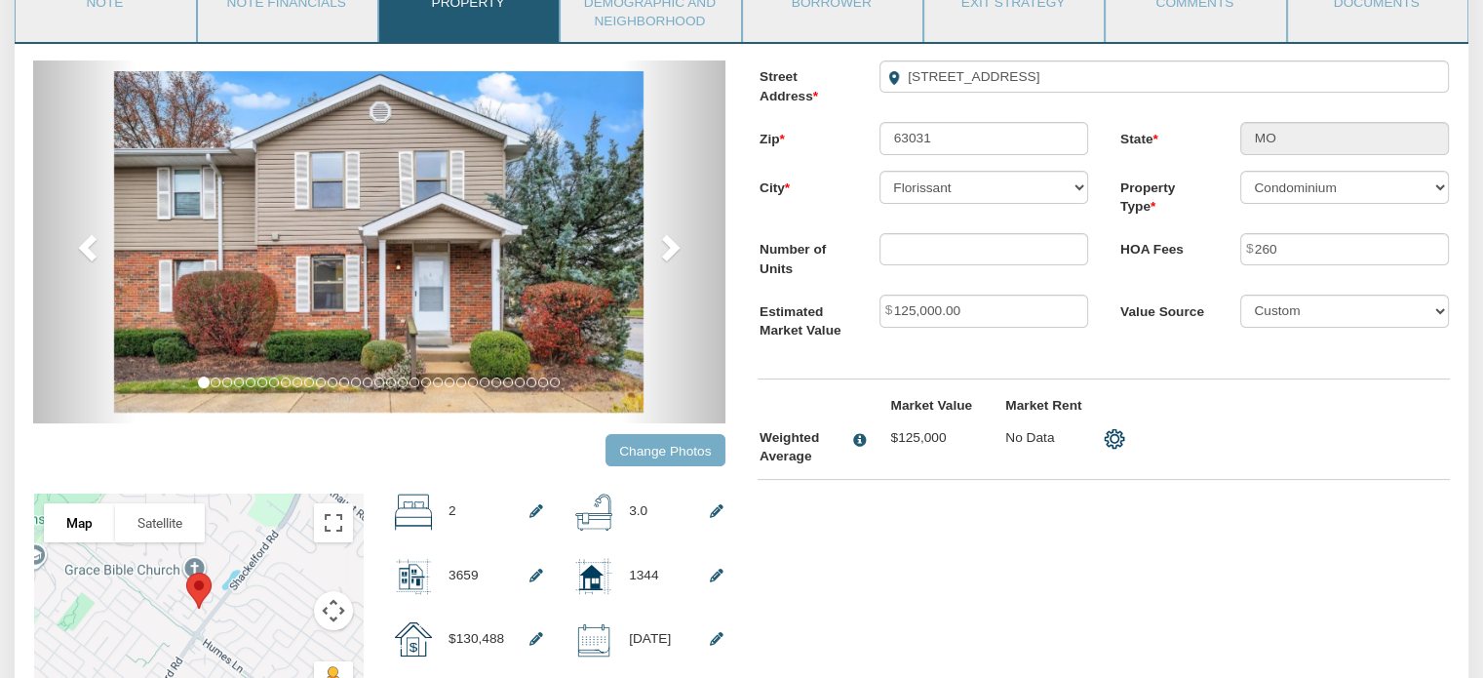
scroll to position [0, 0]
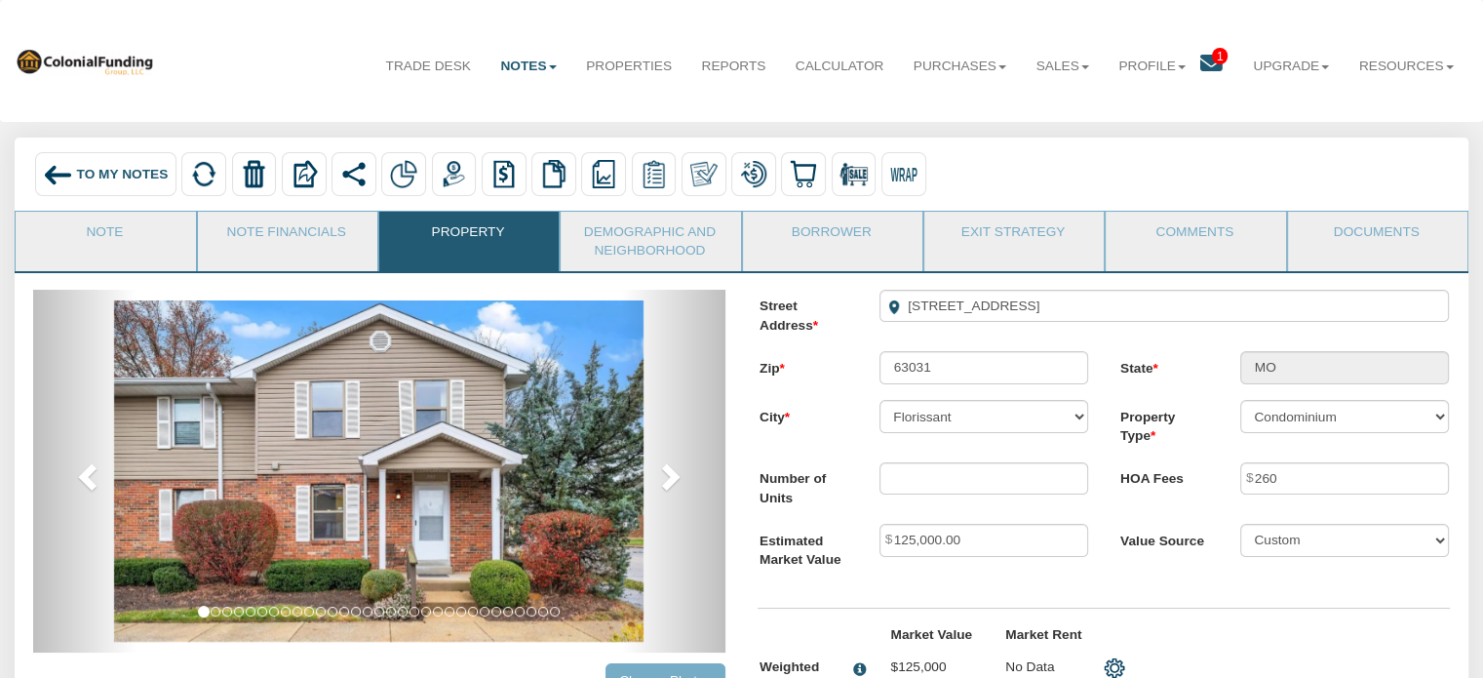
click at [100, 170] on span "To My Notes" at bounding box center [123, 174] width 92 height 15
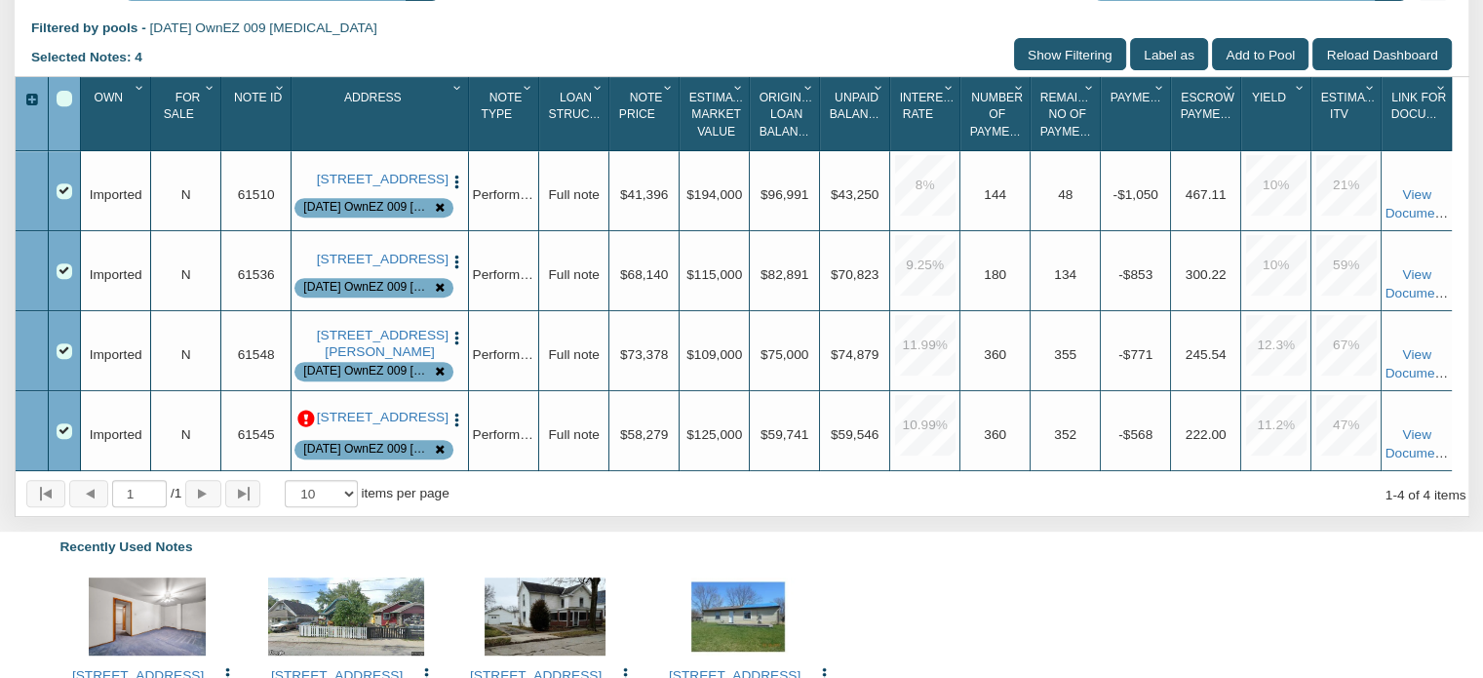
scroll to position [843, 0]
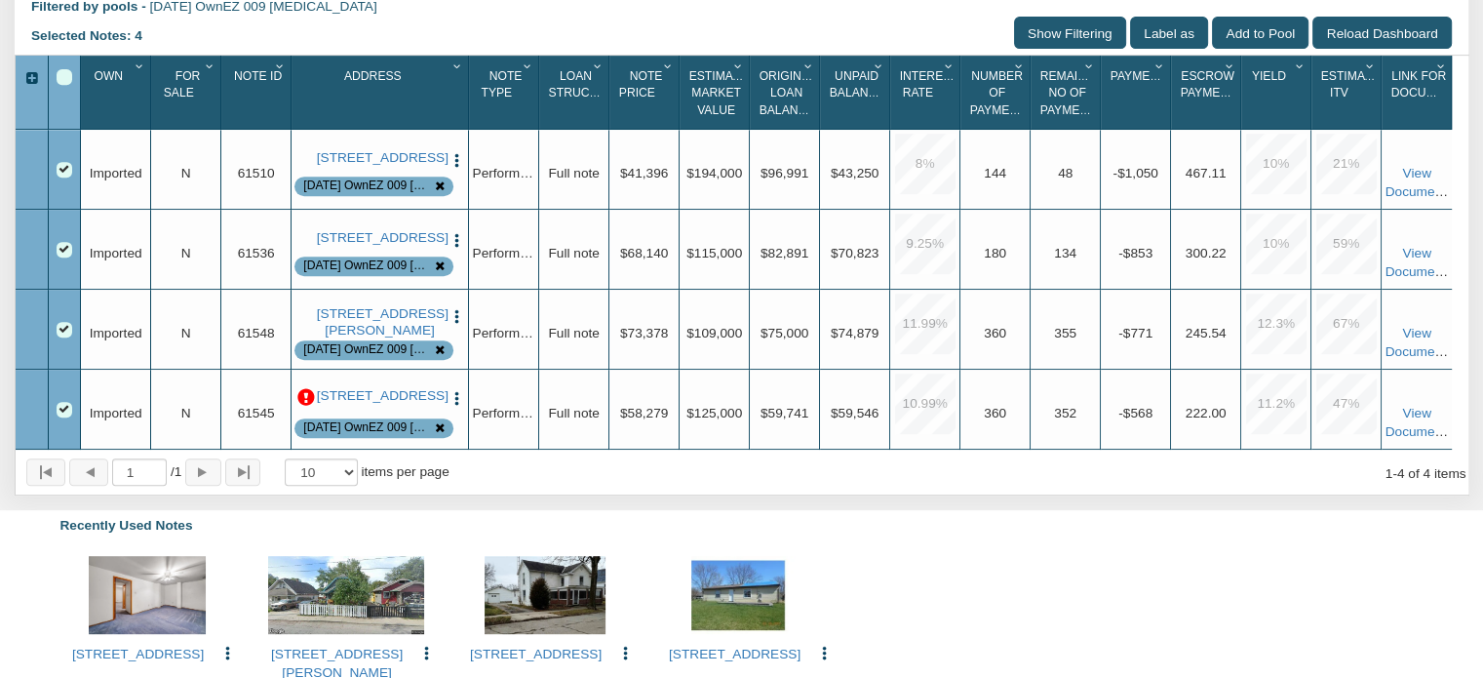
click at [306, 407] on p at bounding box center [306, 398] width 18 height 18
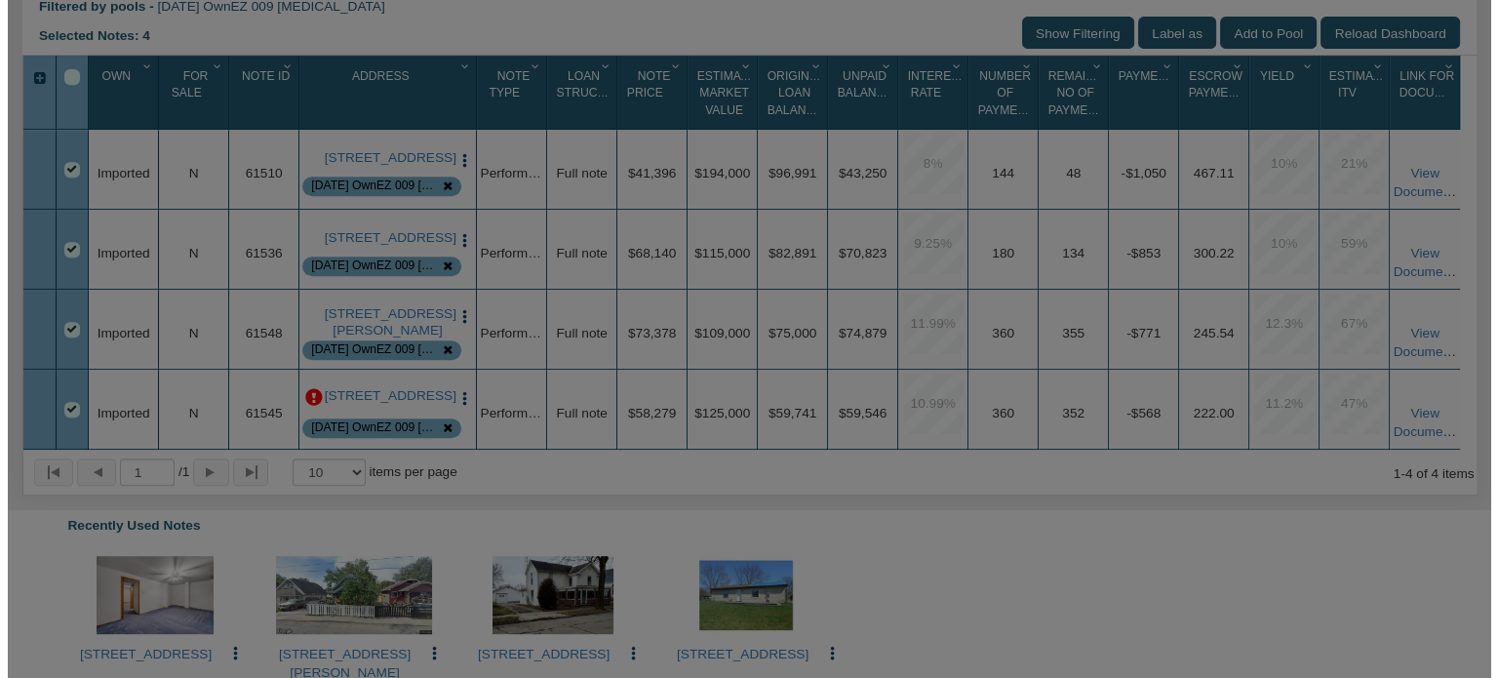
scroll to position [844, 0]
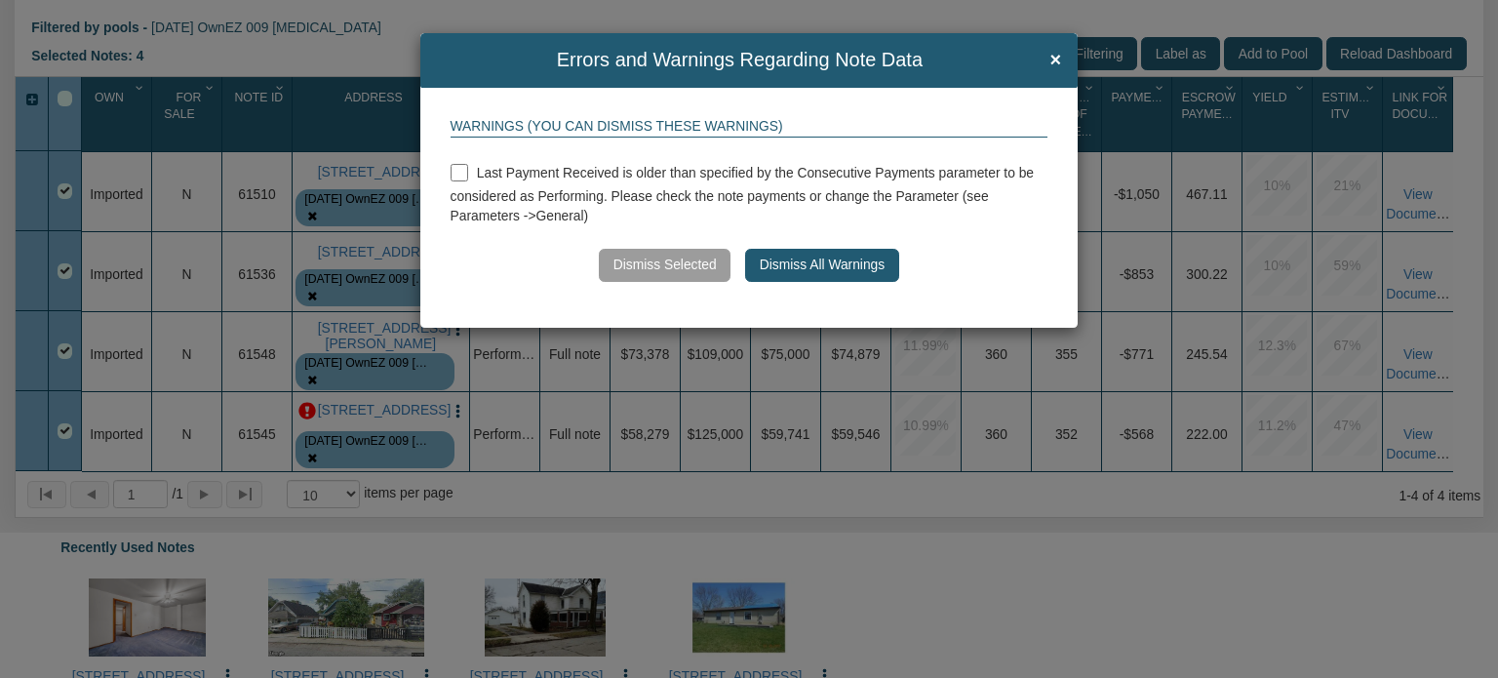
click at [827, 261] on button "Dismiss All Warnings" at bounding box center [821, 265] width 153 height 33
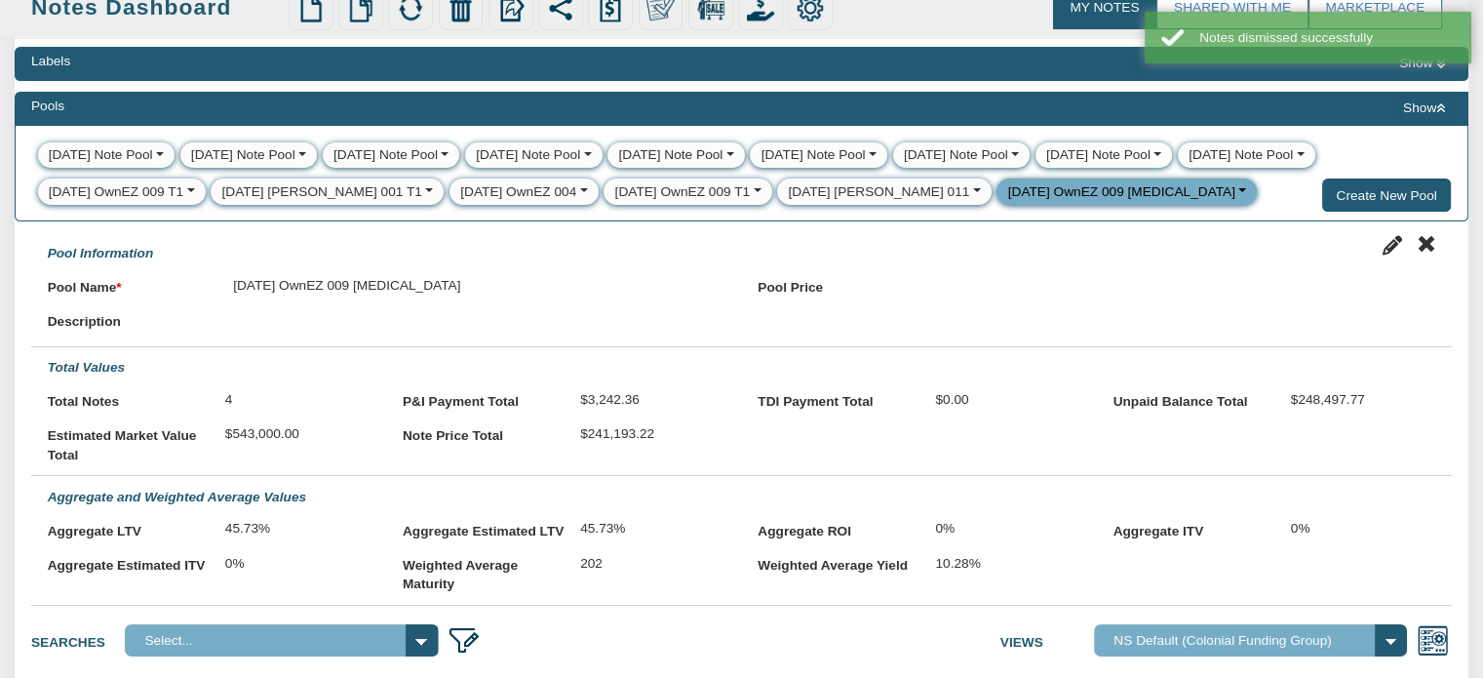
scroll to position [0, 0]
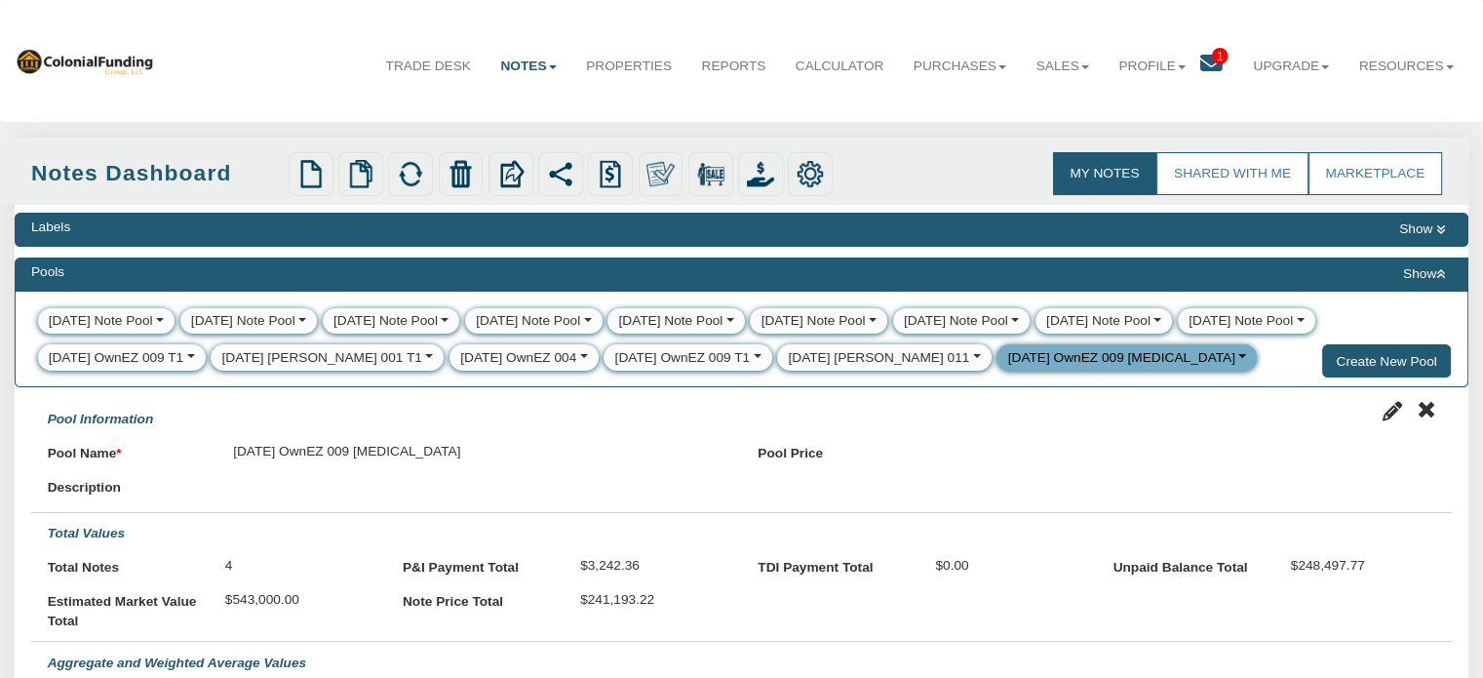
click at [1212, 59] on span "1" at bounding box center [1220, 56] width 16 height 17
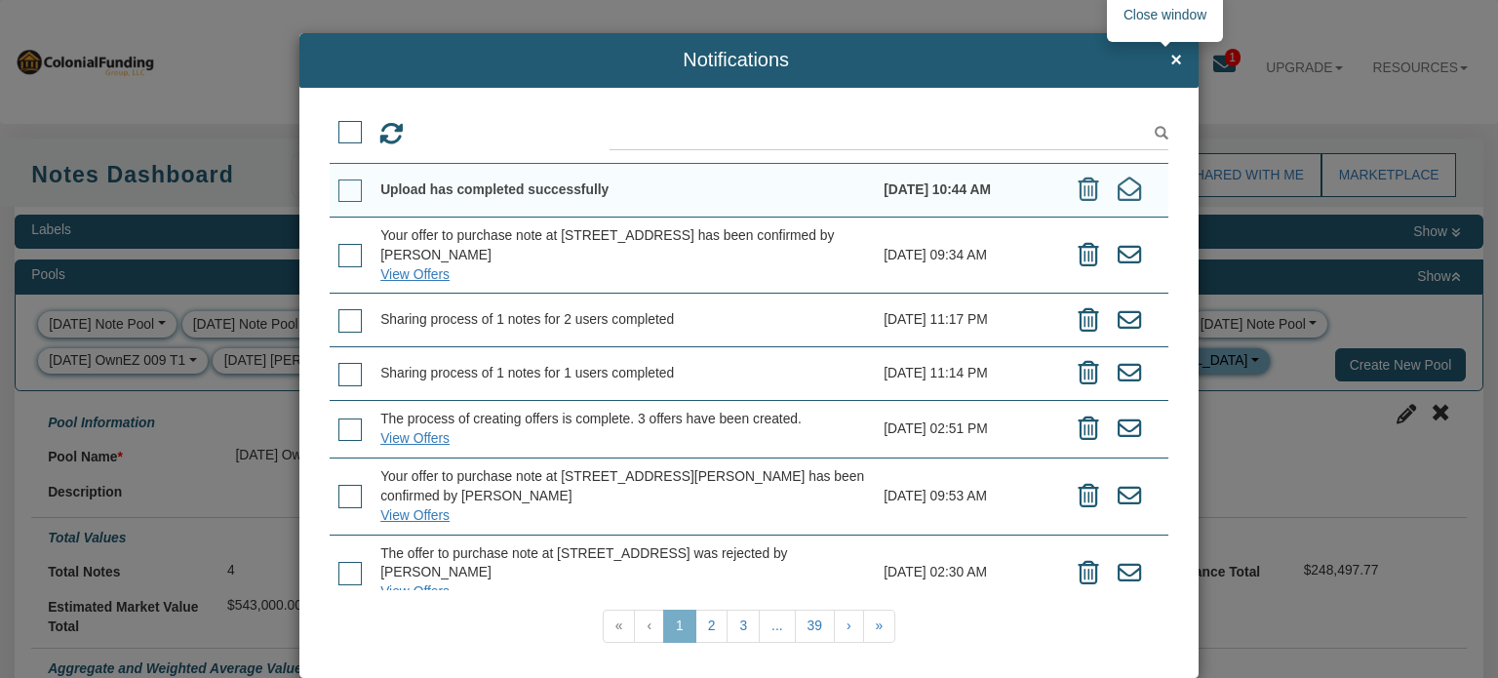
click at [1170, 56] on span "×" at bounding box center [1176, 60] width 12 height 21
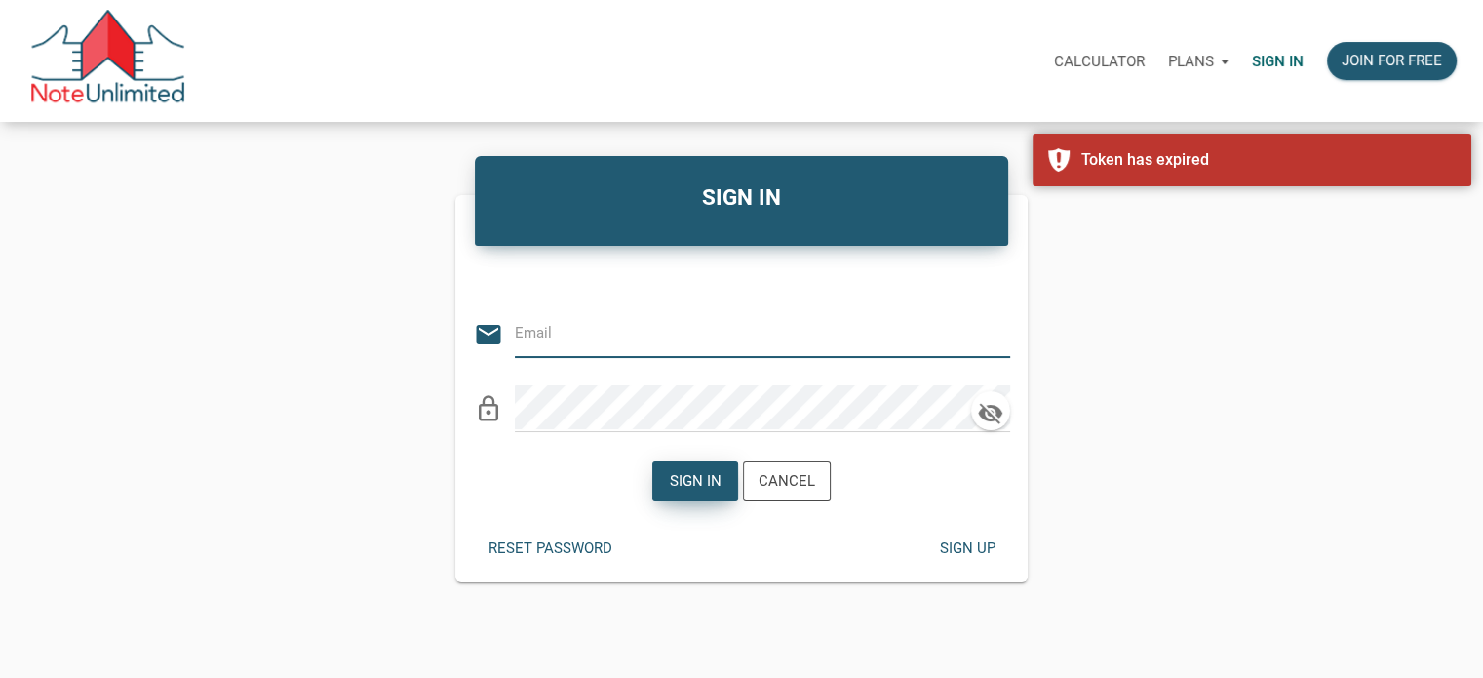
type input "Notes@colonialfundinggroup.com"
click at [696, 479] on div "Sign in" at bounding box center [696, 481] width 52 height 22
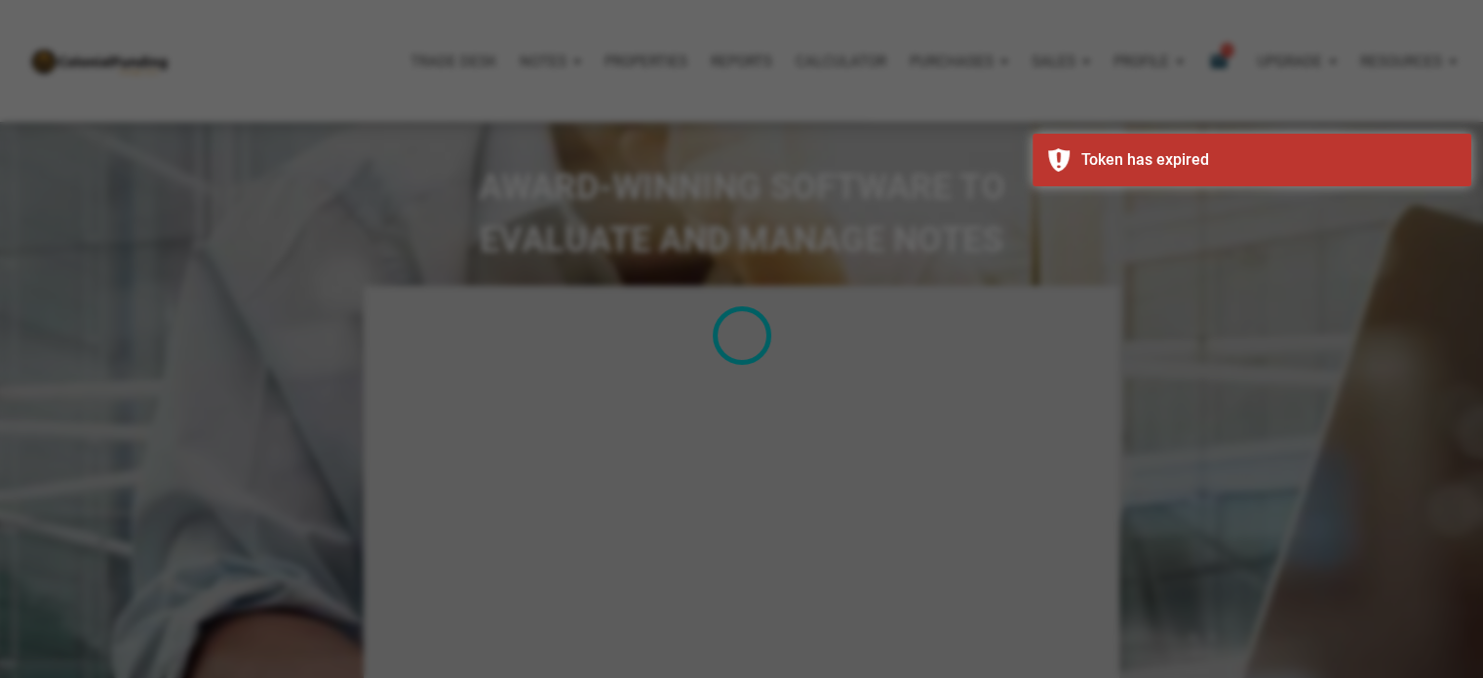
type input "Introduction to new features"
select select
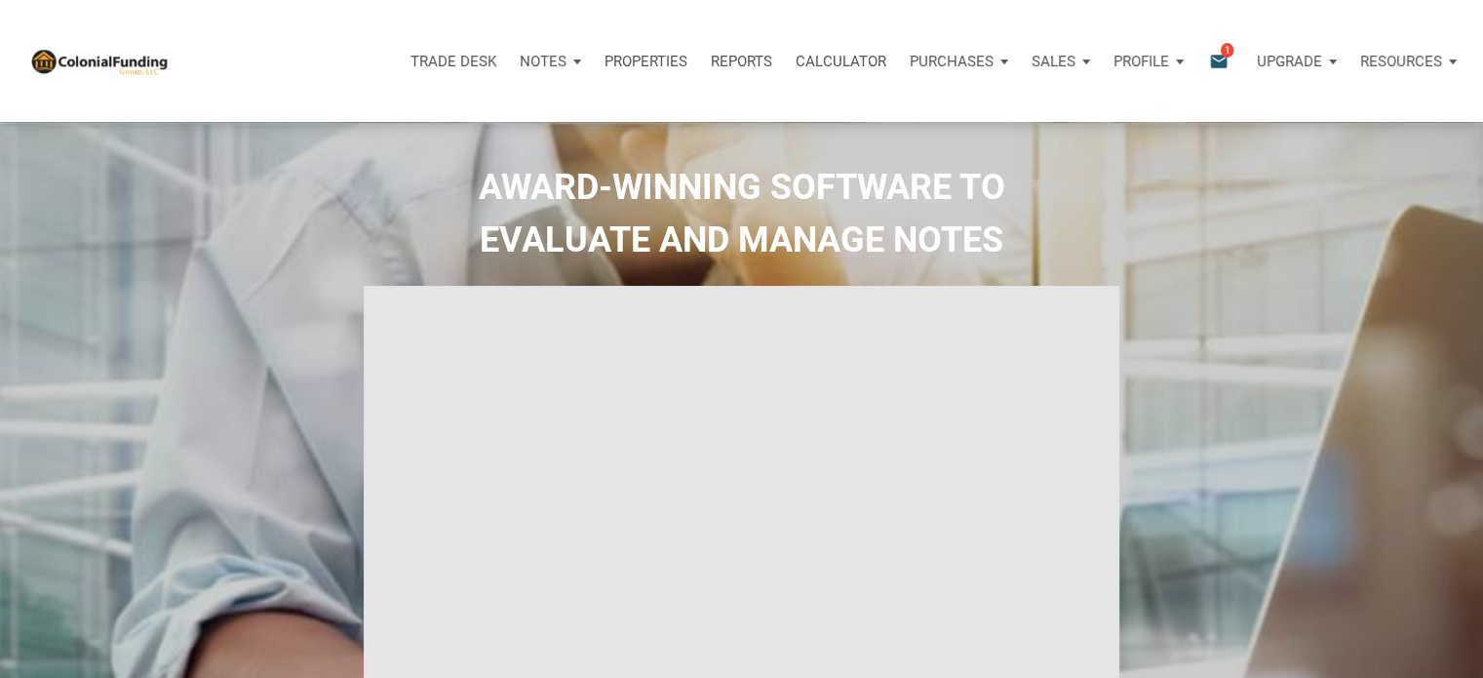
click at [542, 66] on p "Notes" at bounding box center [543, 62] width 47 height 18
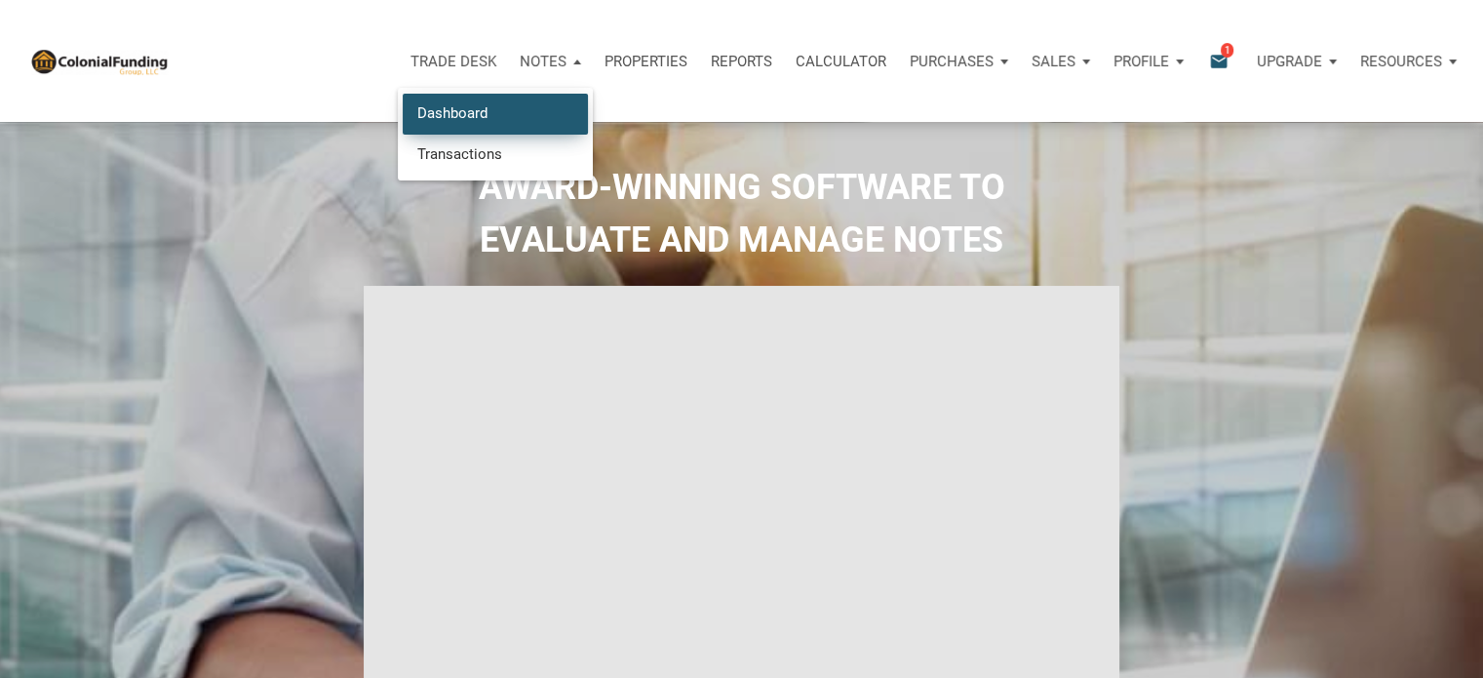
click at [451, 115] on link "Dashboard" at bounding box center [495, 114] width 185 height 40
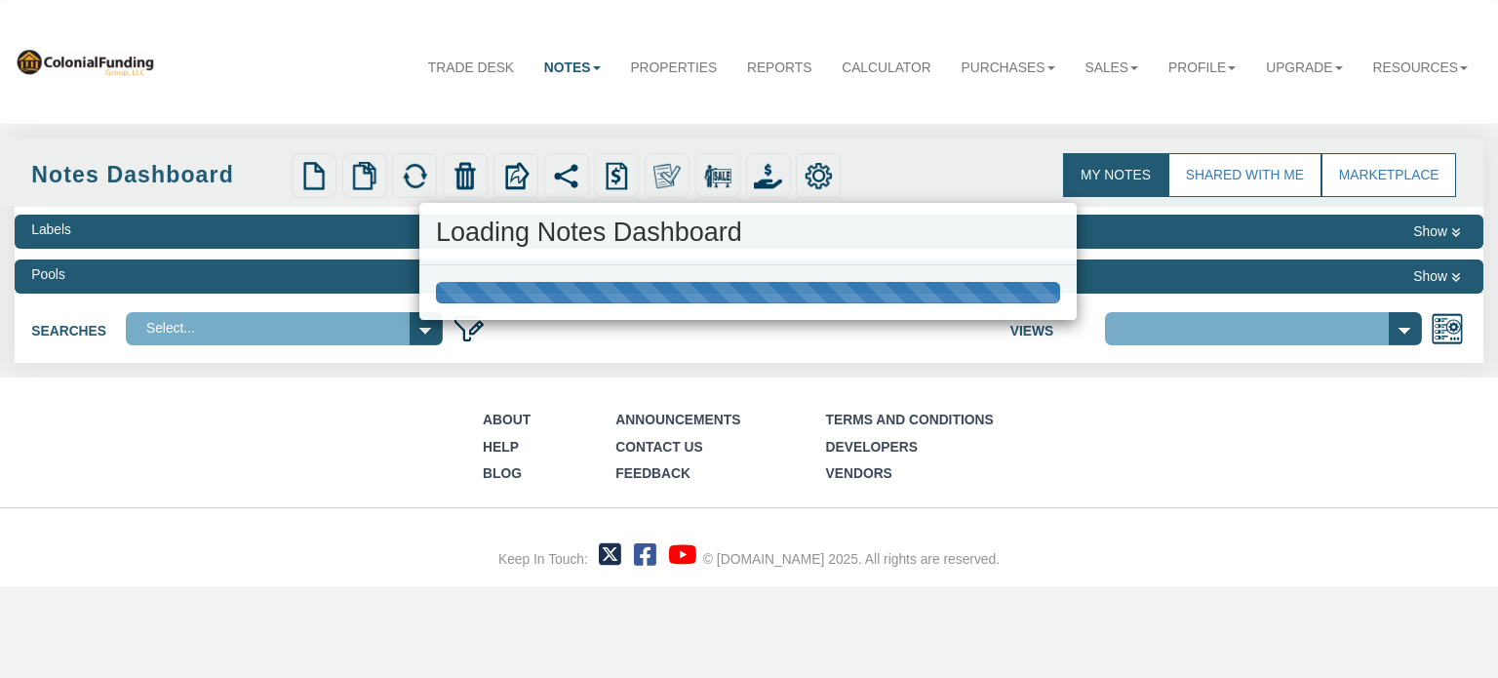
select select "316"
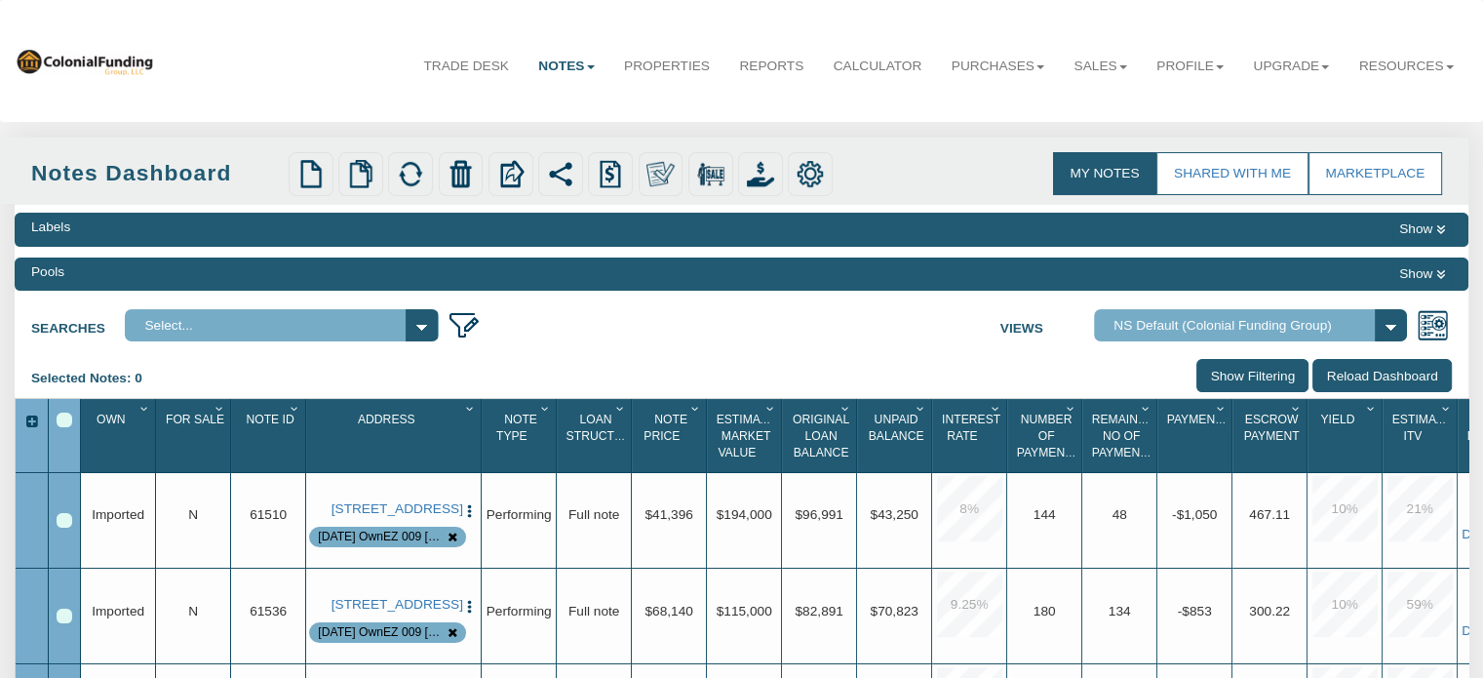
click at [1443, 274] on icon at bounding box center [1441, 274] width 9 height 11
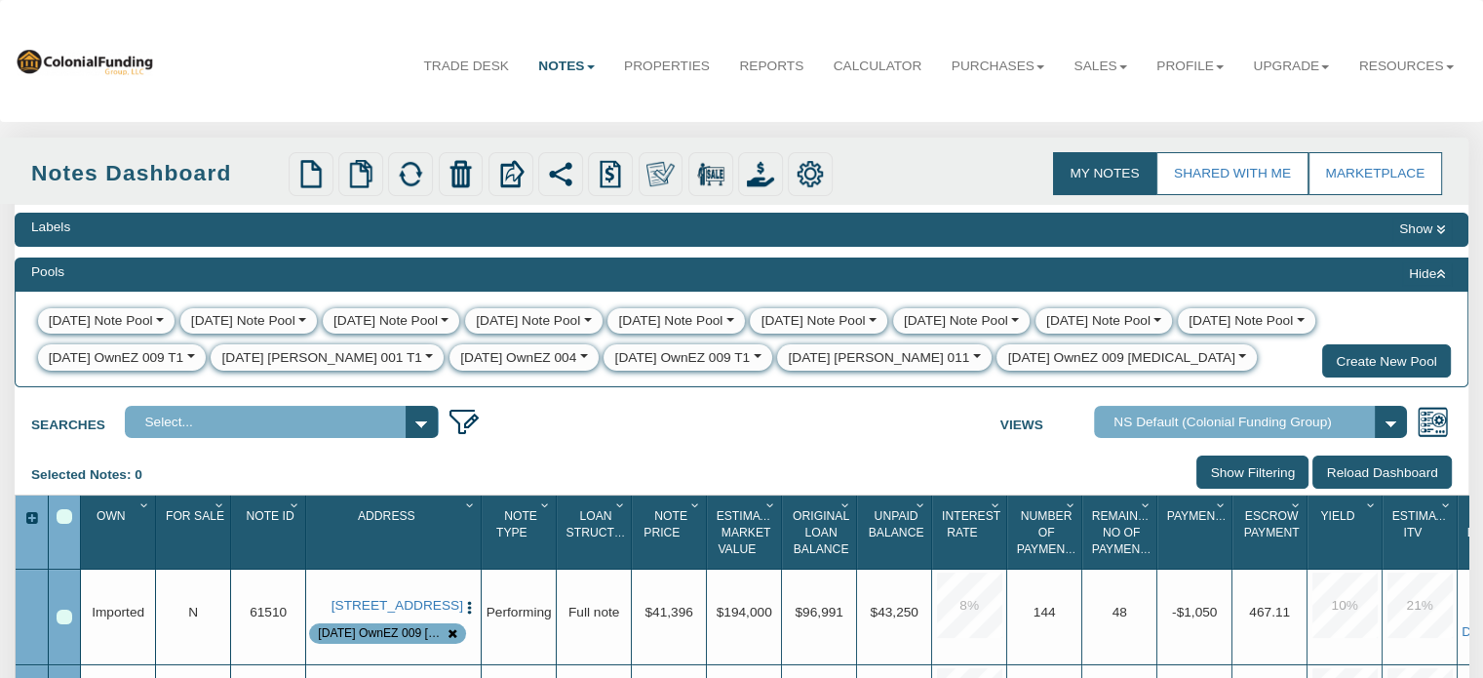
click at [1443, 274] on icon at bounding box center [1441, 274] width 9 height 11
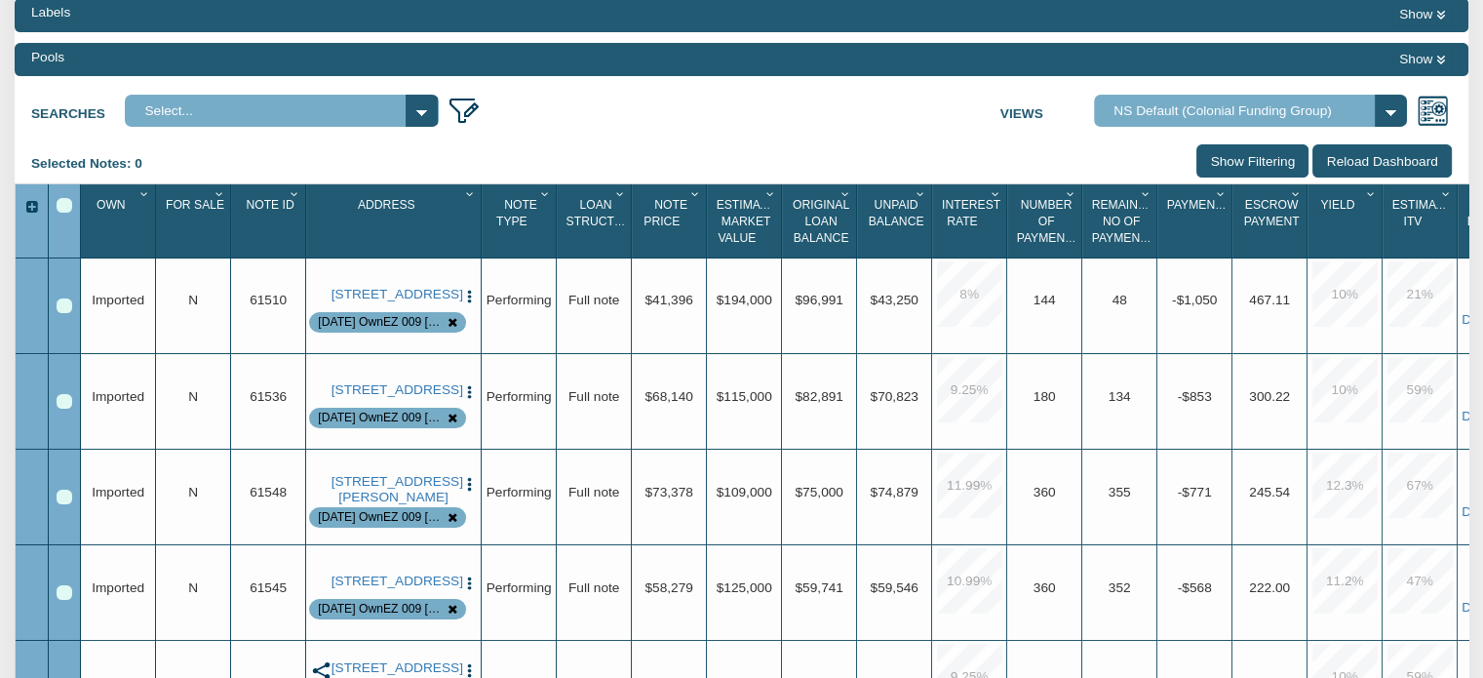
scroll to position [277, 0]
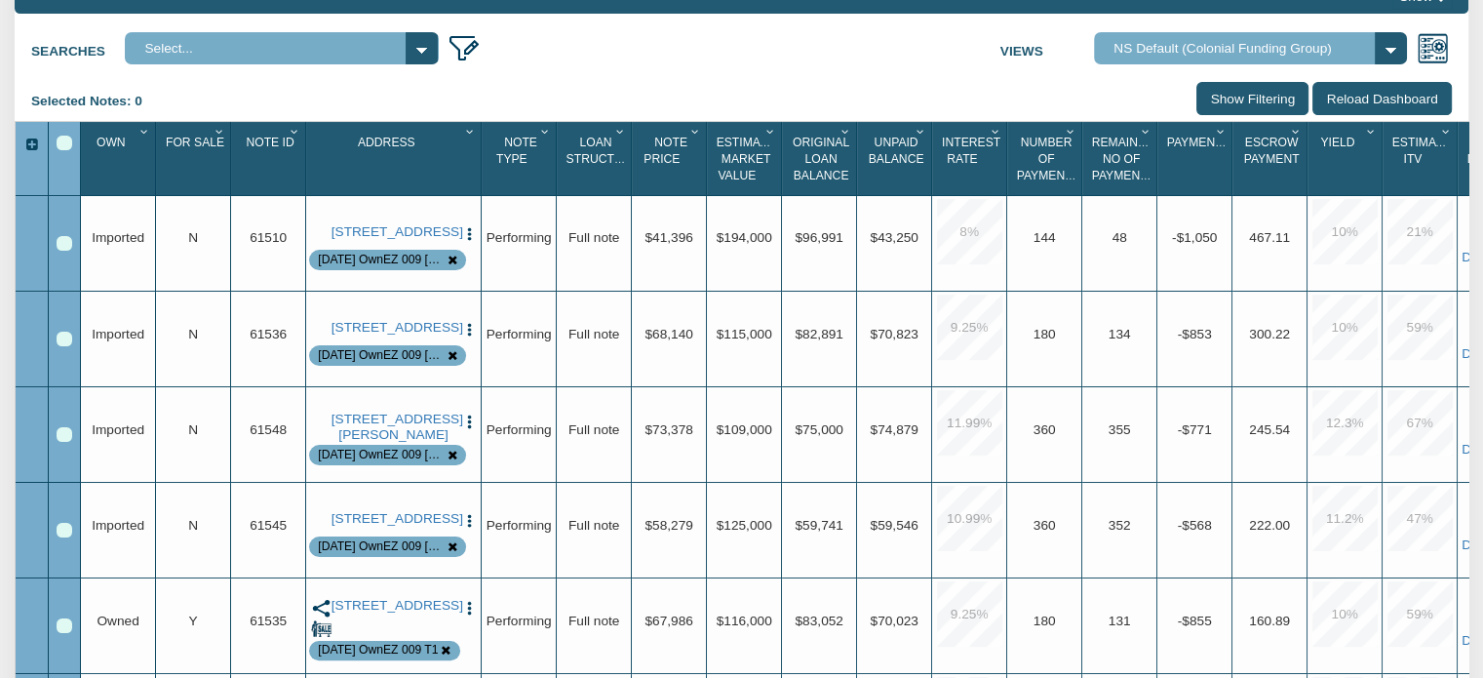
click at [1233, 100] on input "Show Filtering" at bounding box center [1253, 98] width 112 height 32
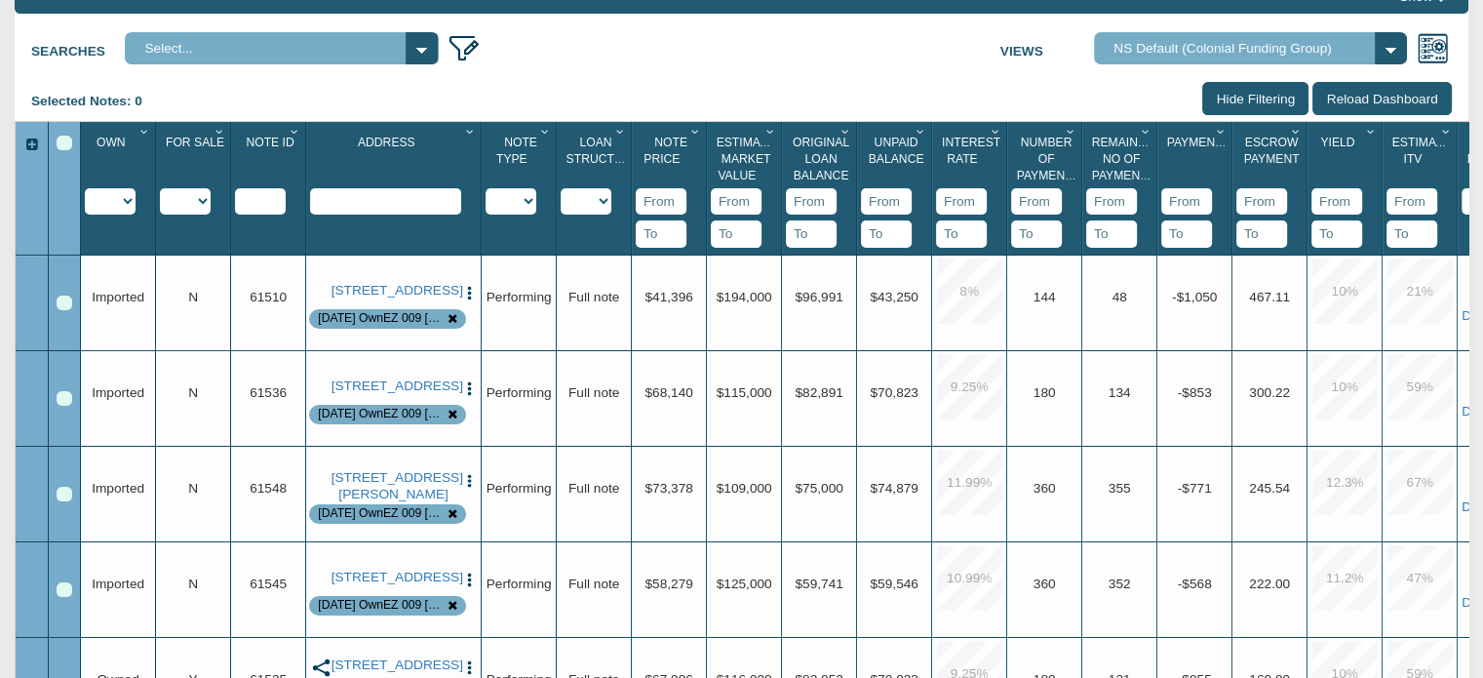
click at [204, 200] on select "Y N IP" at bounding box center [185, 201] width 51 height 26
click at [776, 78] on div "Labels Show Pools Show Searches Select... 123 main Views Admin View" at bounding box center [742, 372] width 1454 height 888
click at [62, 303] on div "Row 1, Row Selection Checkbox" at bounding box center [65, 304] width 16 height 16
click at [59, 398] on div "Row 2, Row Selection Checkbox" at bounding box center [65, 399] width 16 height 16
click at [58, 498] on div "Row 3, Row Selection Checkbox" at bounding box center [65, 495] width 16 height 16
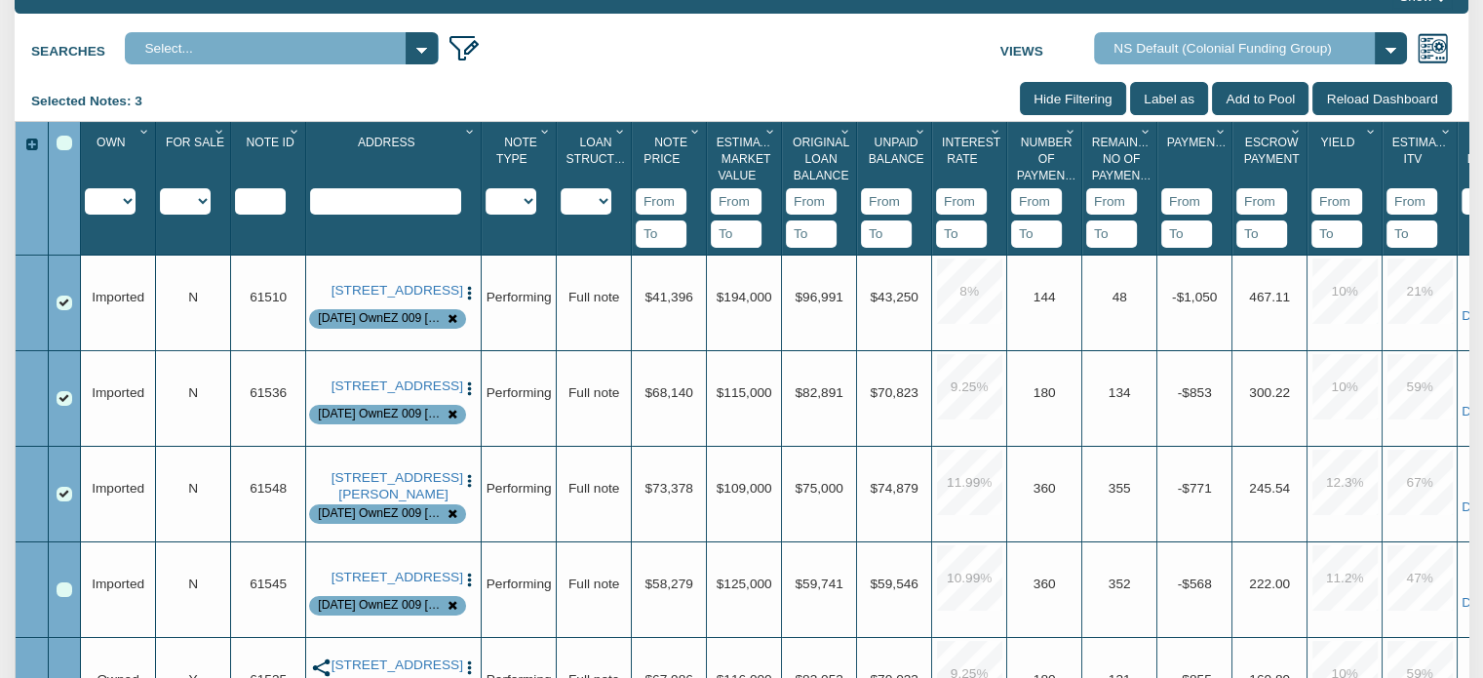
click at [63, 594] on div "Row 4, Row Selection Checkbox" at bounding box center [65, 590] width 16 height 16
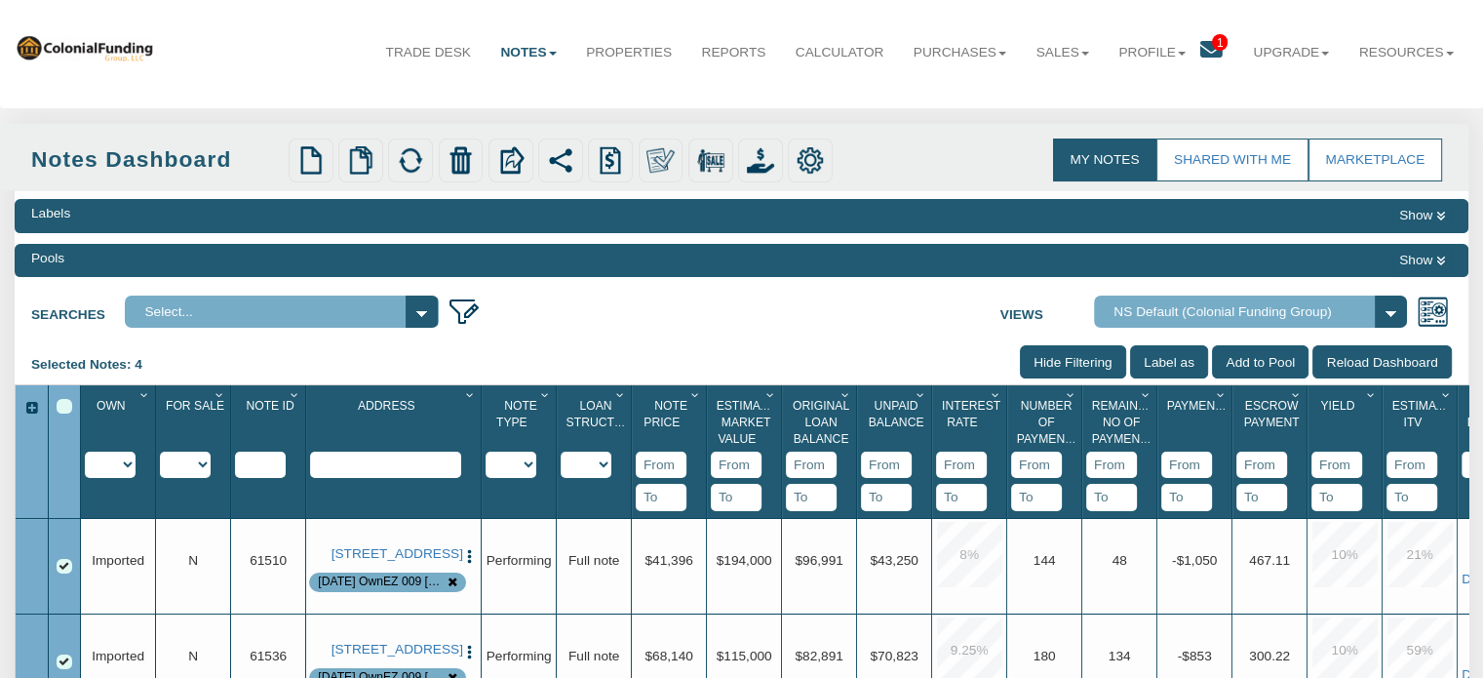
scroll to position [0, 0]
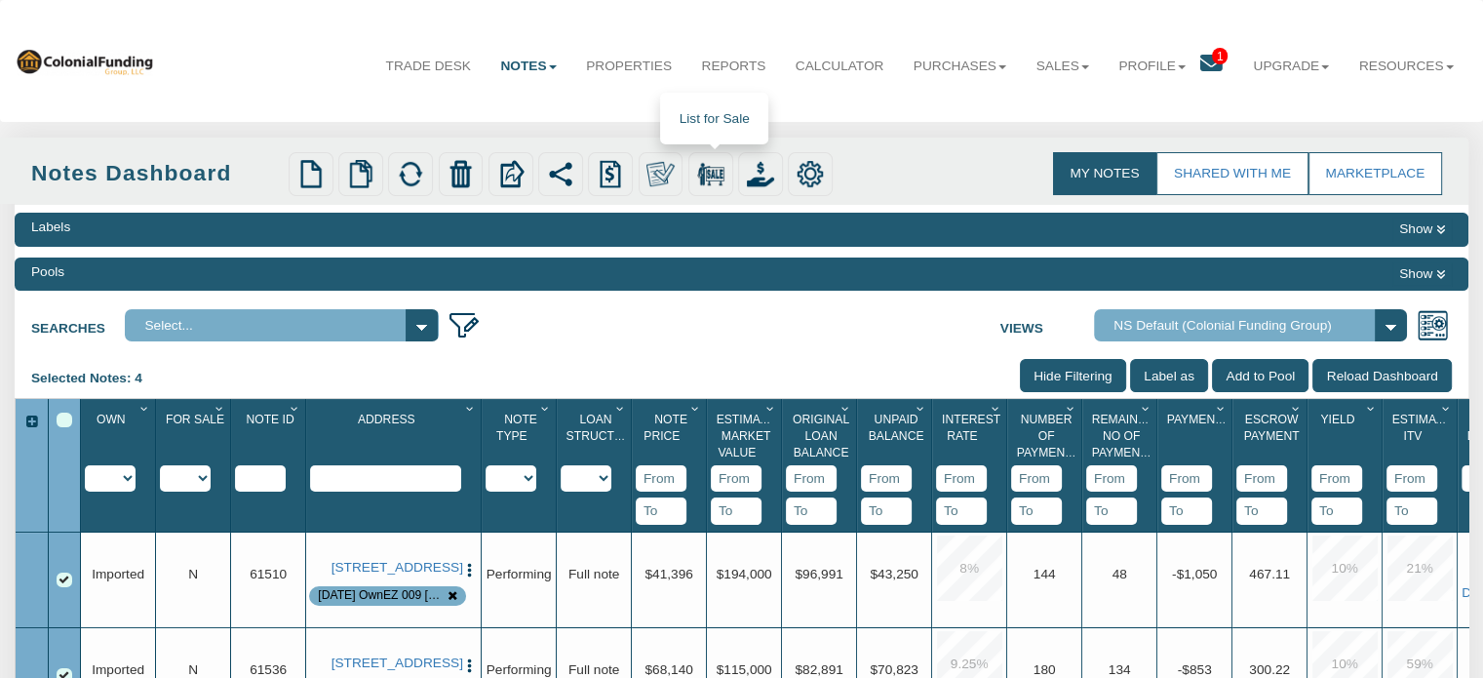
click at [706, 179] on img at bounding box center [710, 173] width 27 height 27
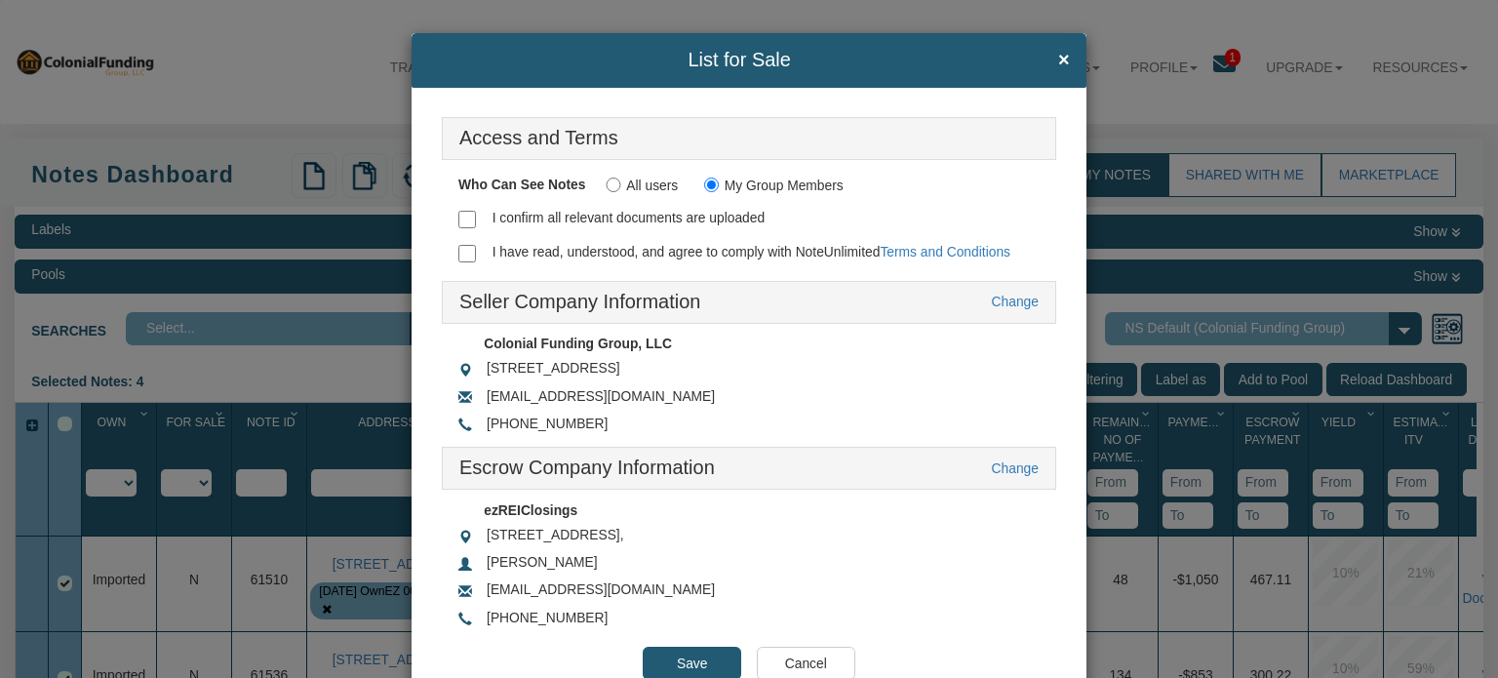
click at [460, 216] on input "I confirm all relevant documents are uploaded" at bounding box center [467, 220] width 18 height 18
checkbox input "true"
click at [458, 248] on input "I have read, understood, and agree to comply with NoteUnlimited Terms and Condi…" at bounding box center [467, 254] width 18 height 18
checkbox input "true"
click at [682, 647] on input "Save" at bounding box center [692, 663] width 99 height 33
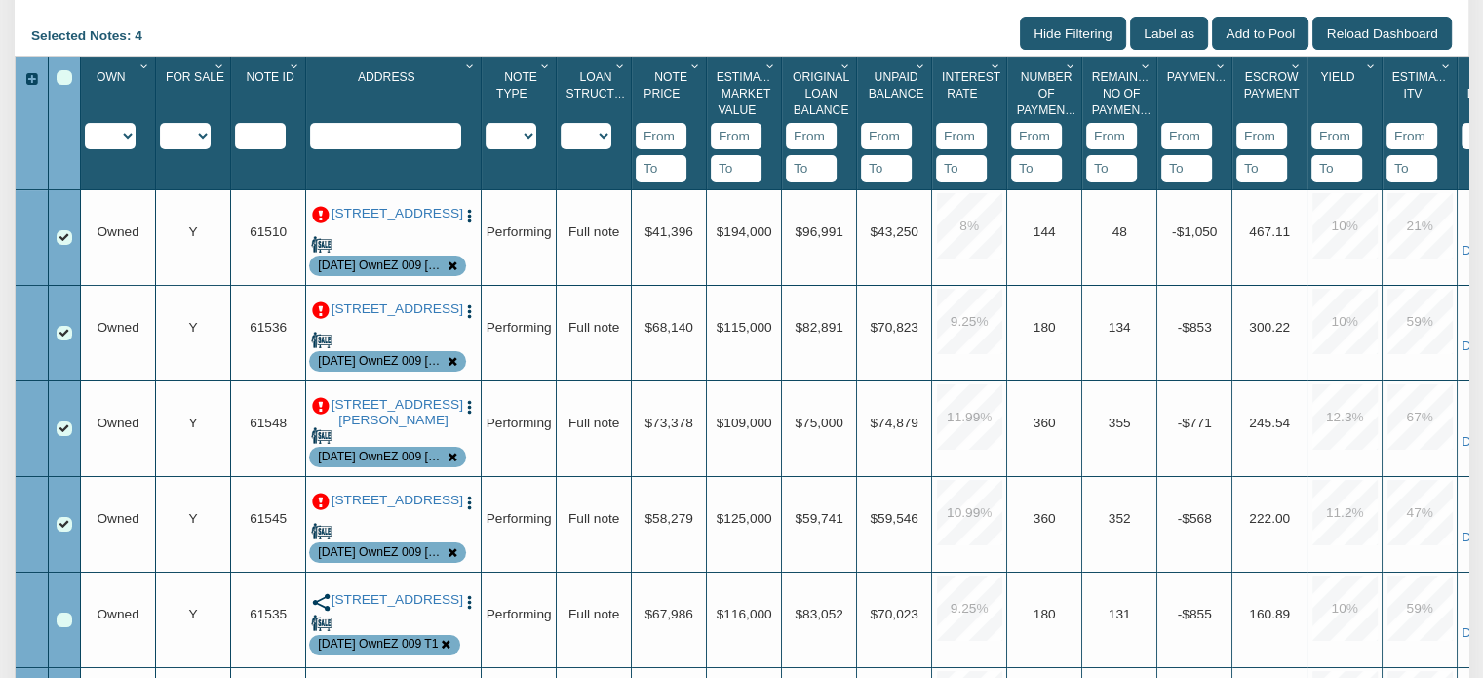
scroll to position [320, 0]
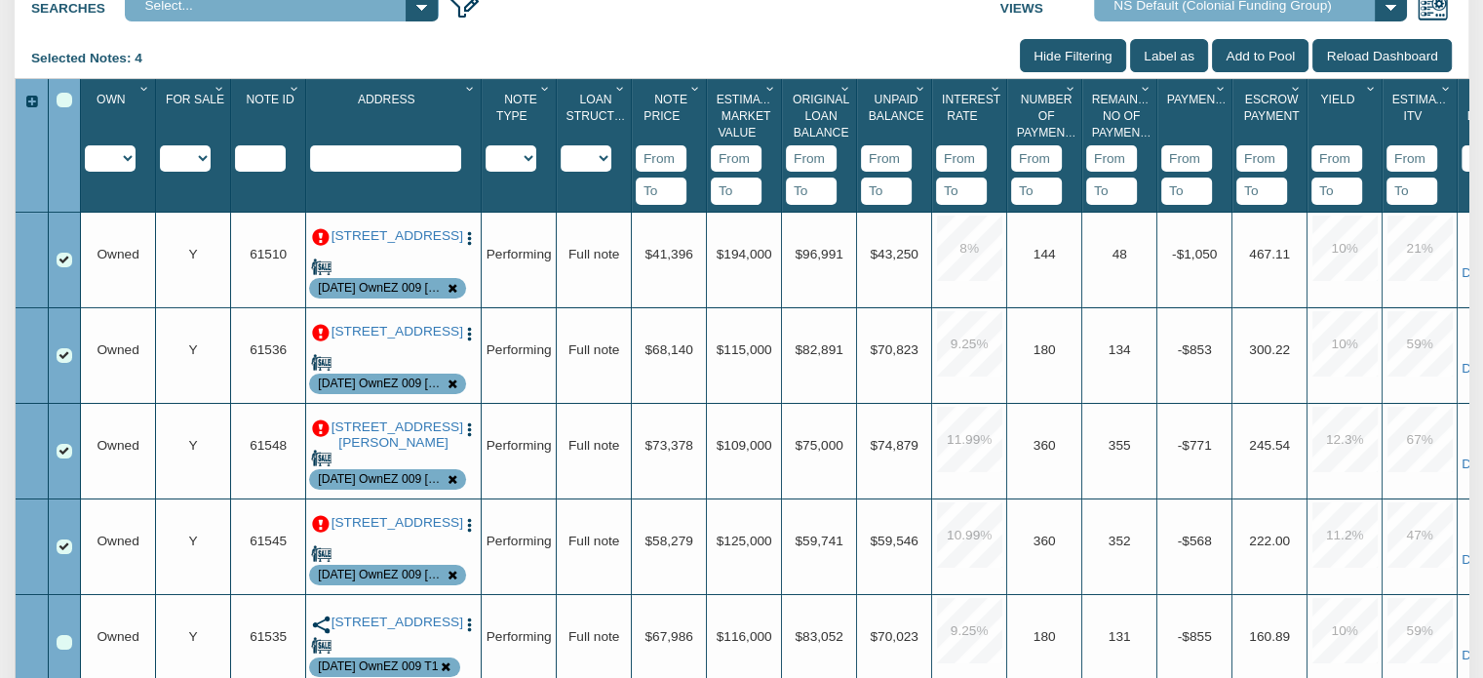
click at [205, 152] on select "Y N IP" at bounding box center [185, 158] width 51 height 26
select select "string:Y"
click at [160, 172] on select "Y N IP" at bounding box center [185, 158] width 51 height 26
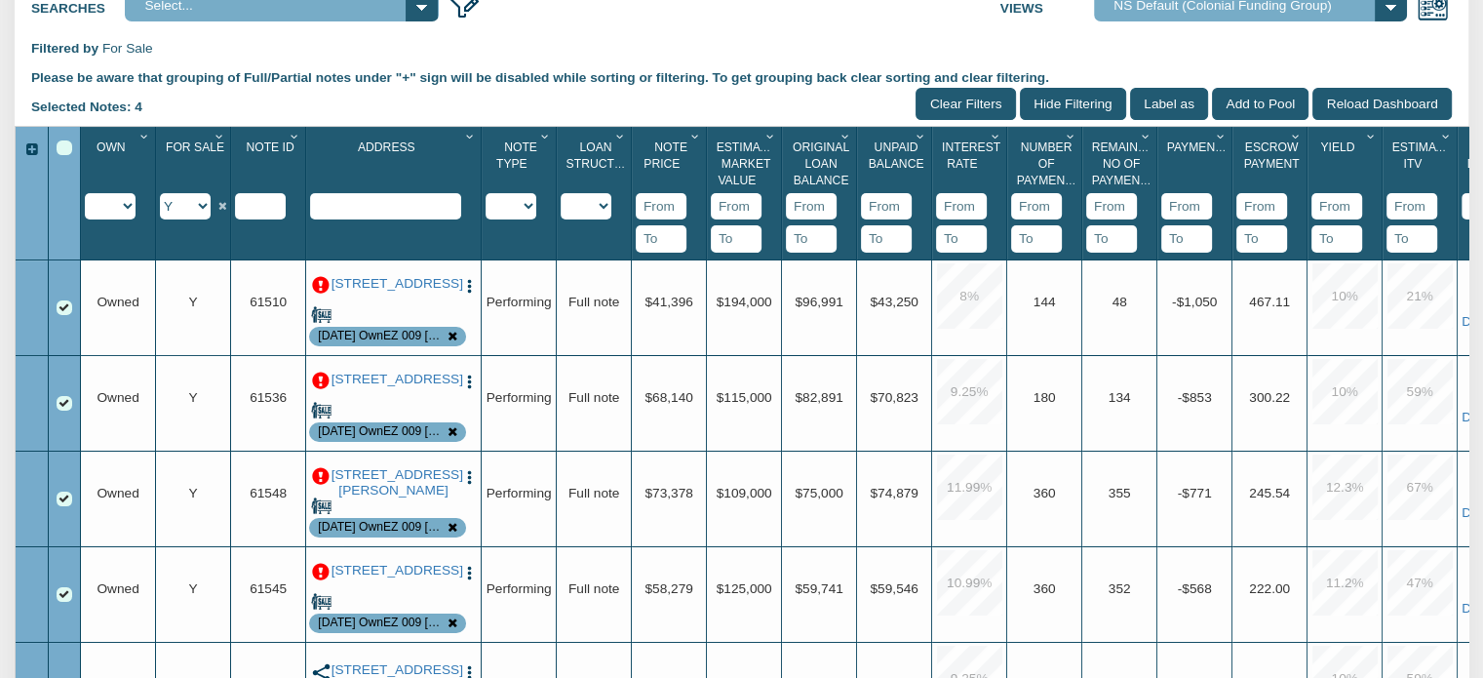
scroll to position [686, 0]
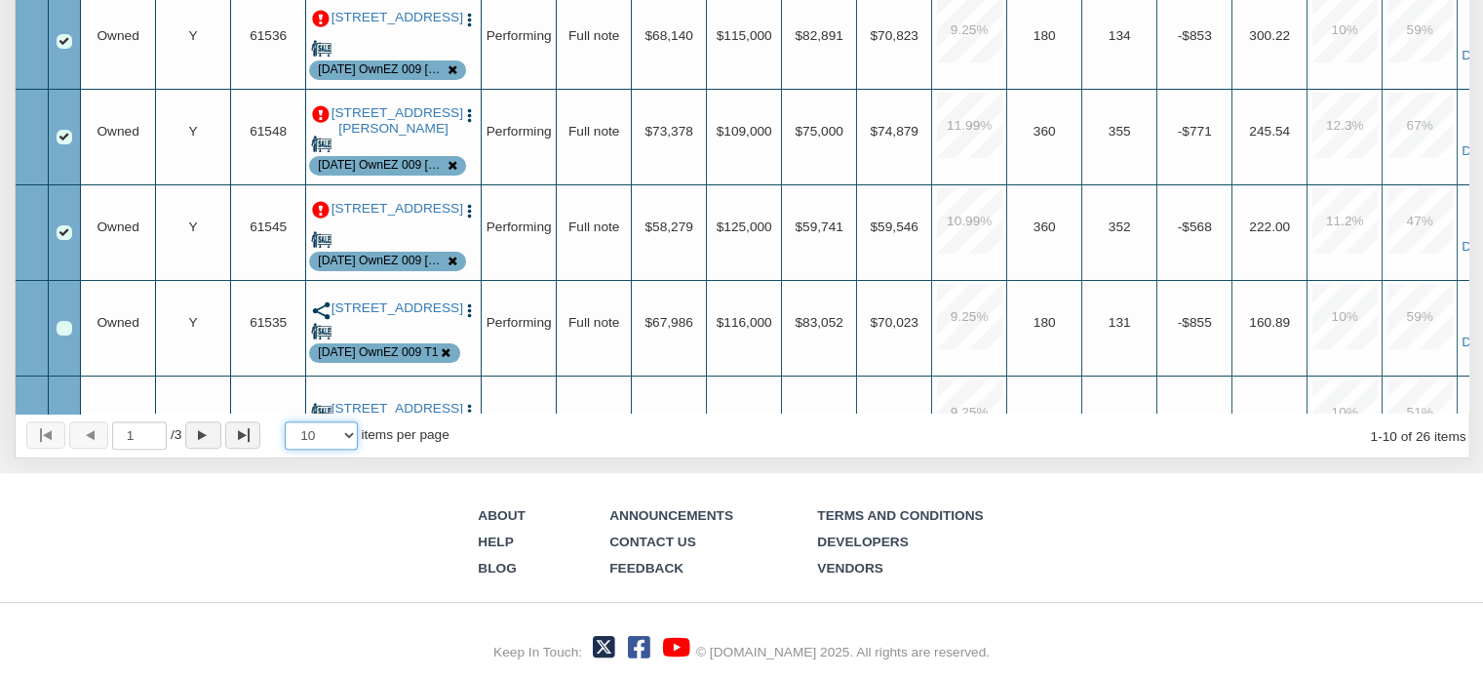
click at [353, 430] on select "10 25 50 100" at bounding box center [321, 435] width 73 height 28
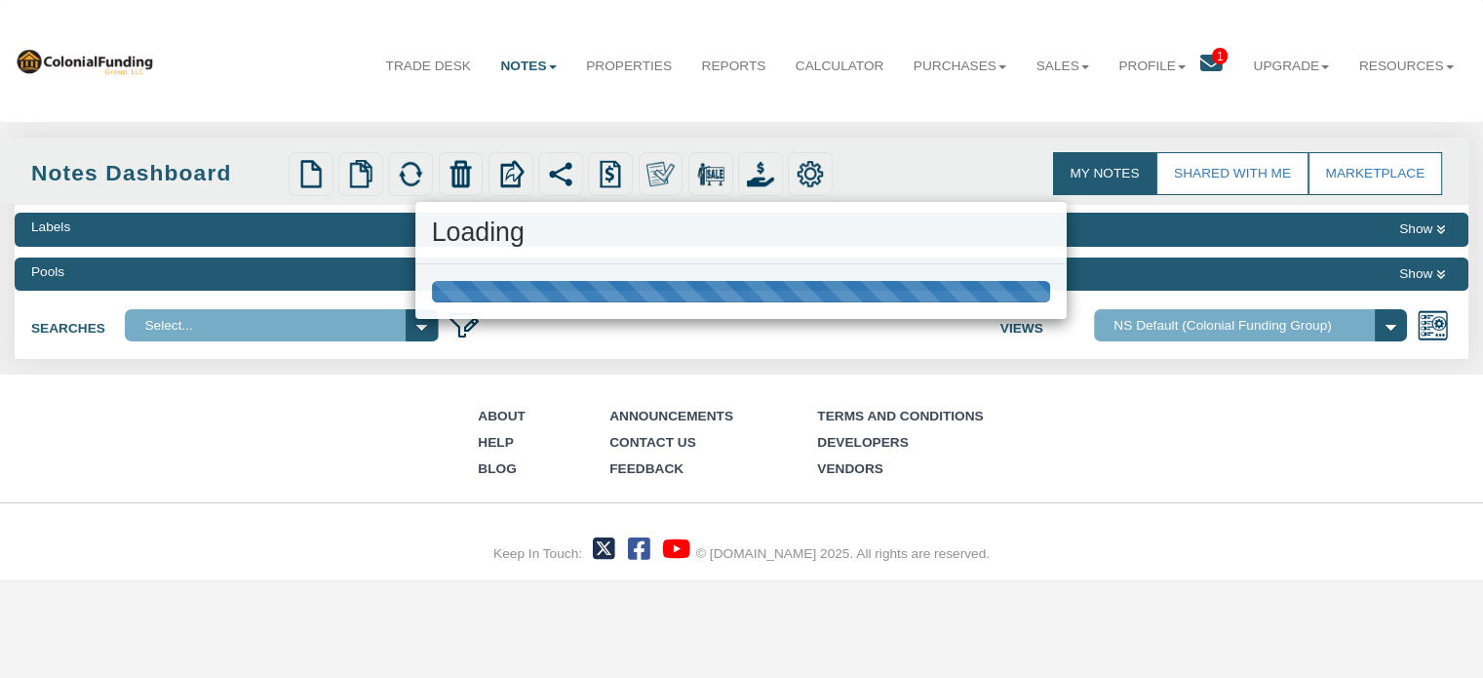
scroll to position [0, 0]
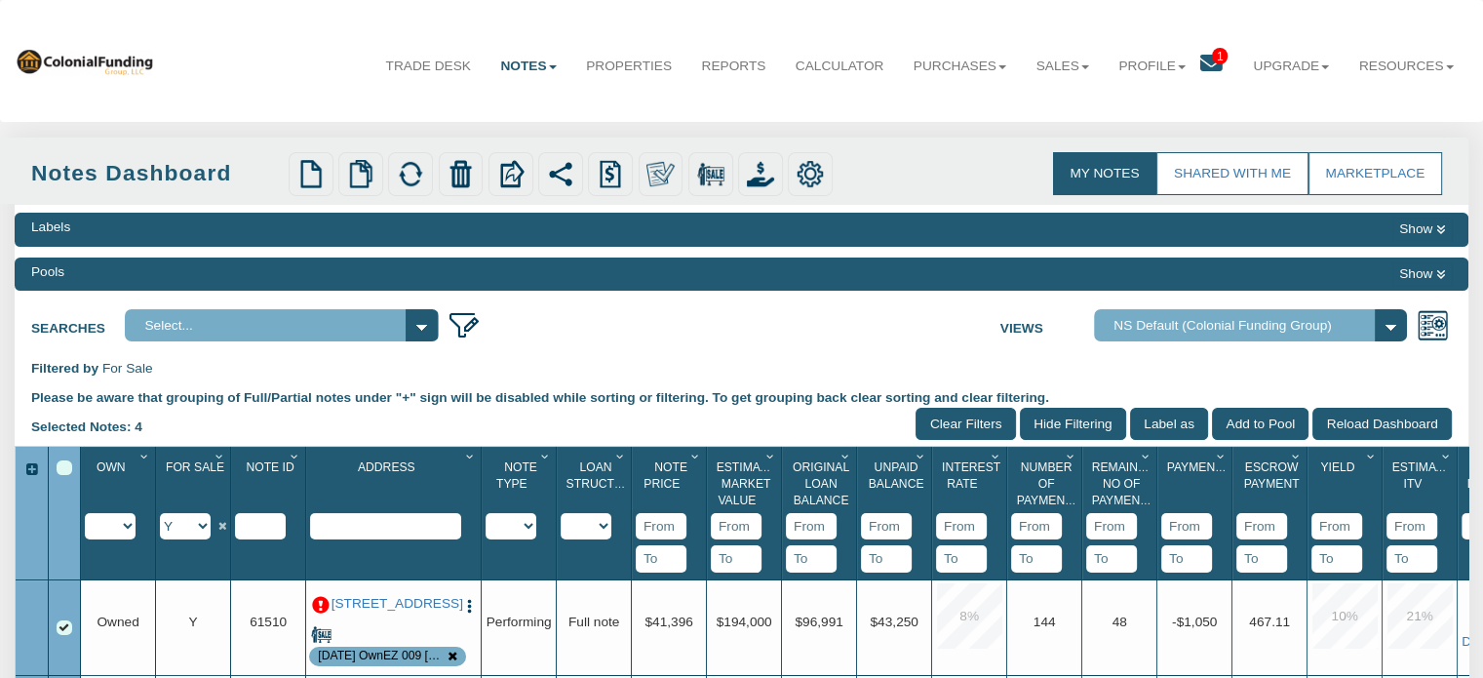
click at [59, 466] on div "Select All" at bounding box center [65, 468] width 16 height 16
click at [761, 174] on img at bounding box center [760, 173] width 27 height 27
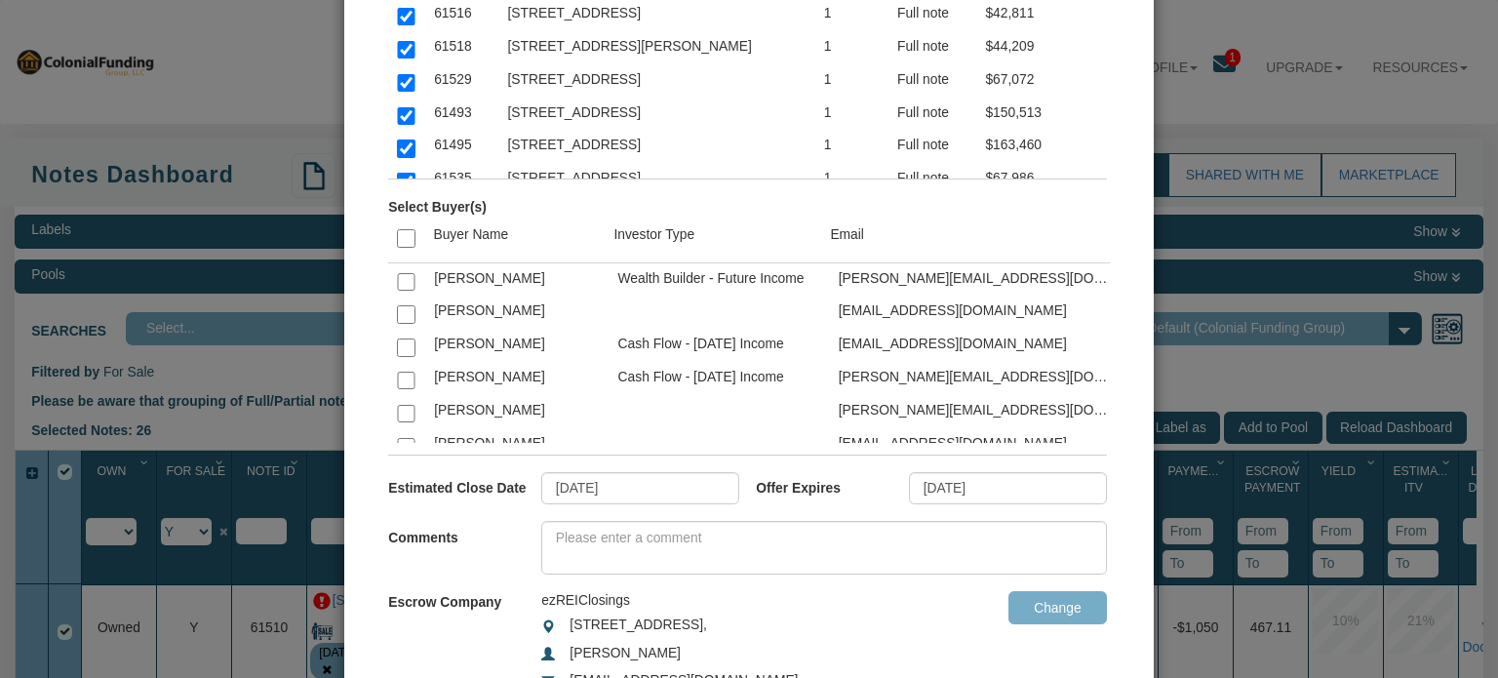
scroll to position [232, 0]
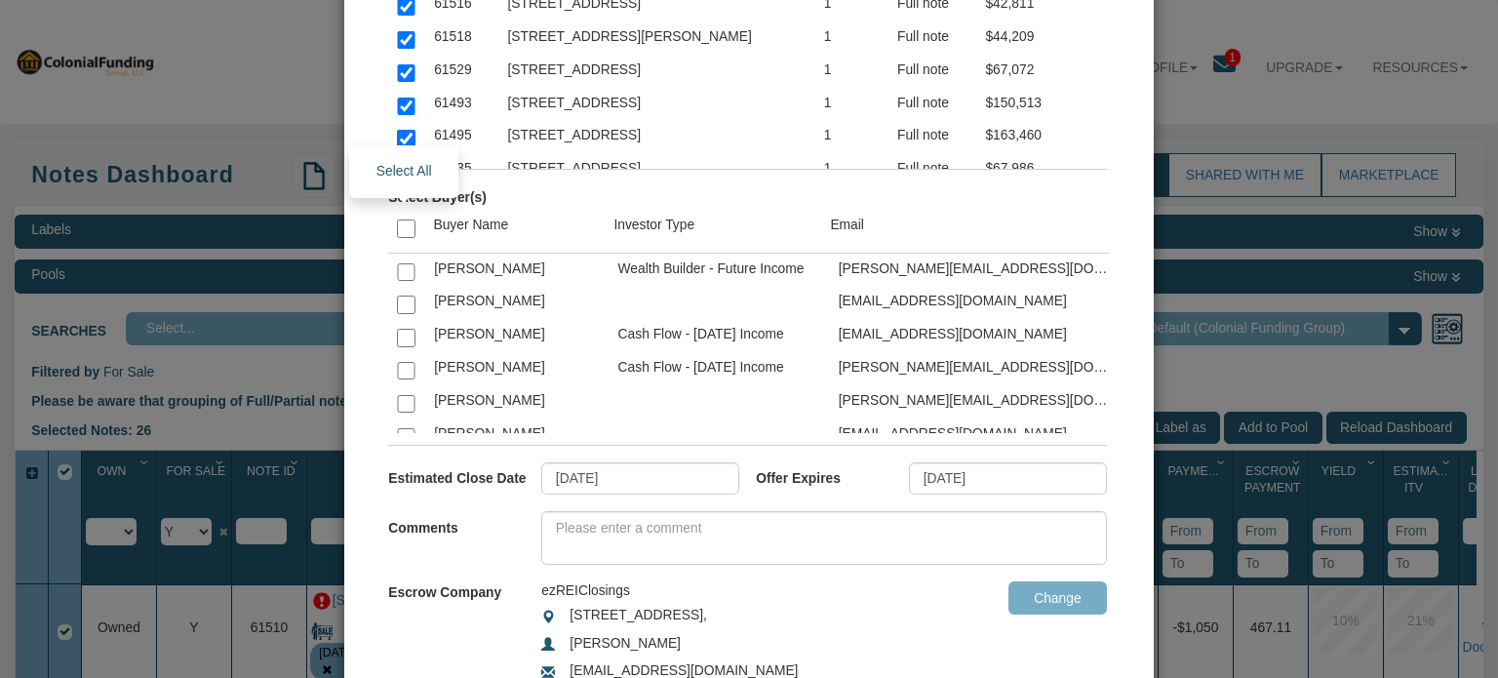
click at [398, 225] on input "checkbox" at bounding box center [406, 228] width 18 height 18
checkbox input "true"
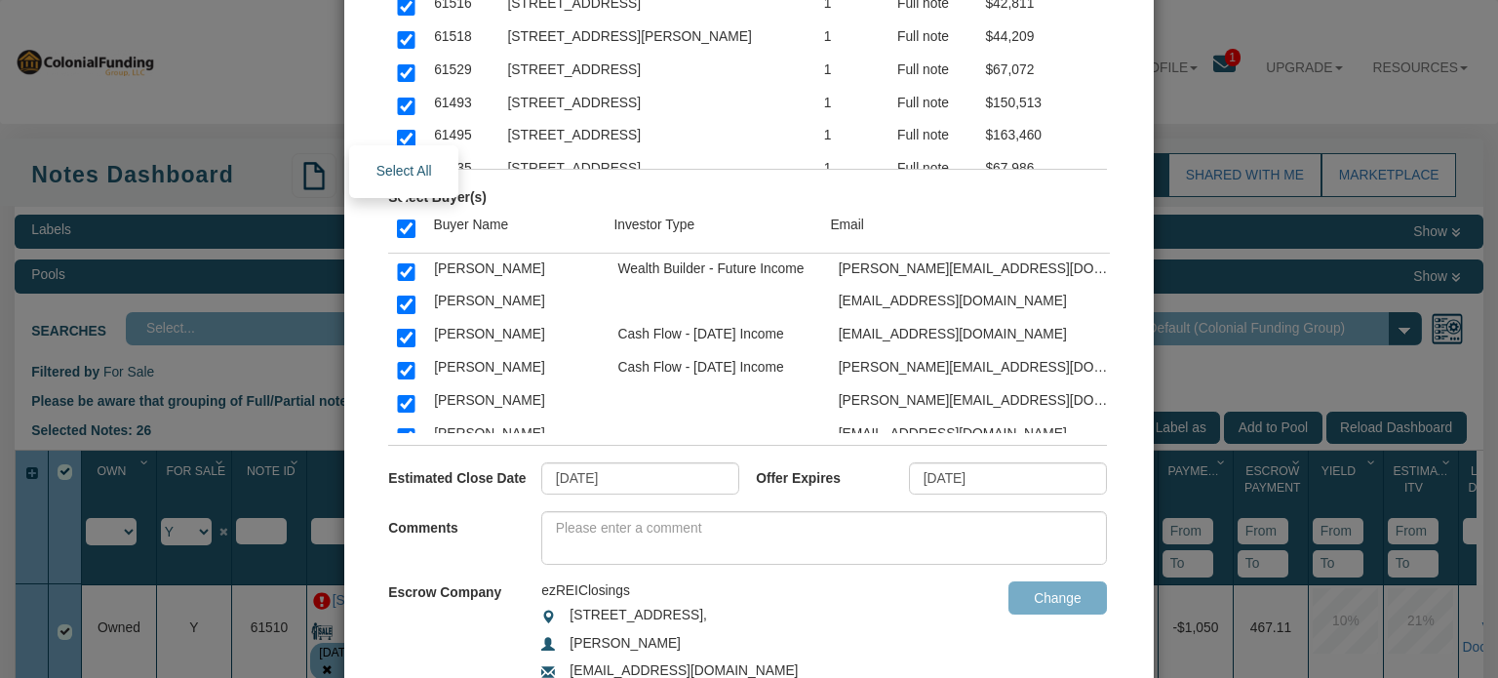
checkbox input "true"
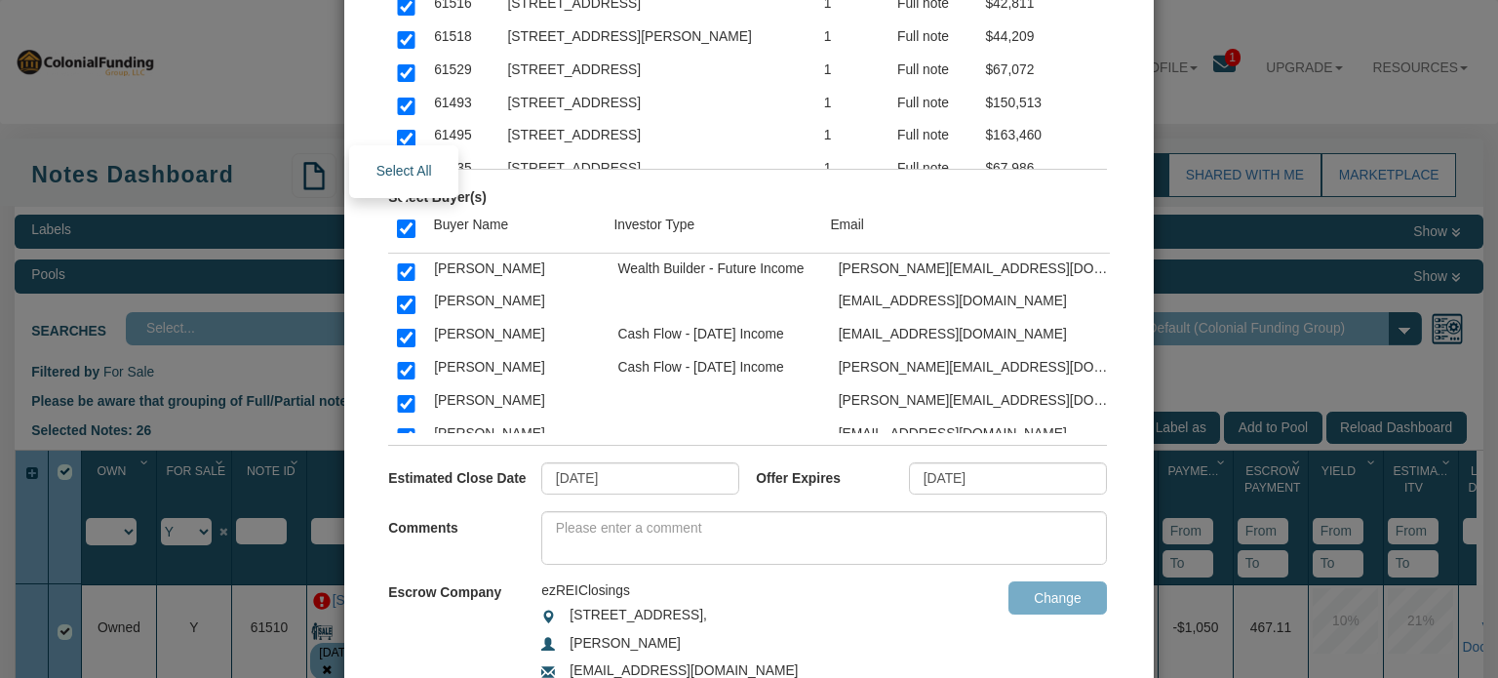
checkbox input "true"
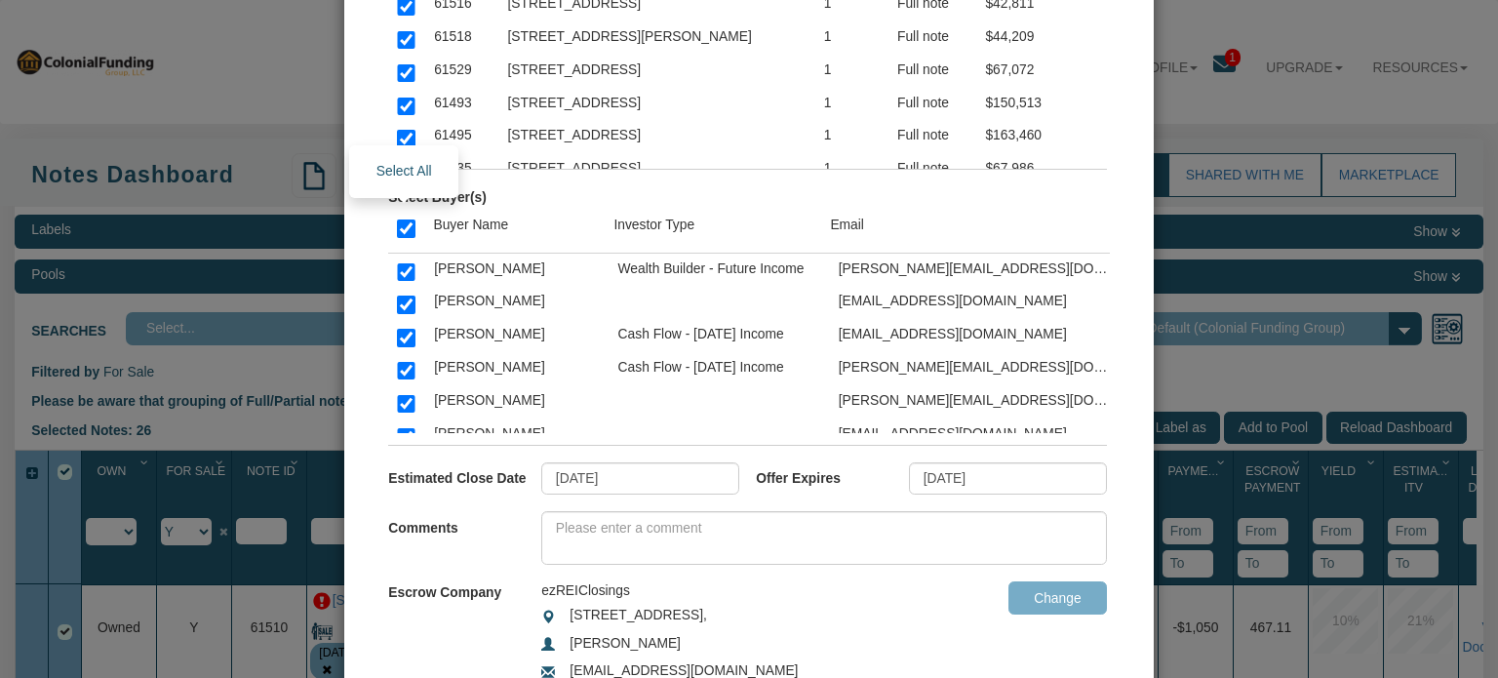
checkbox input "true"
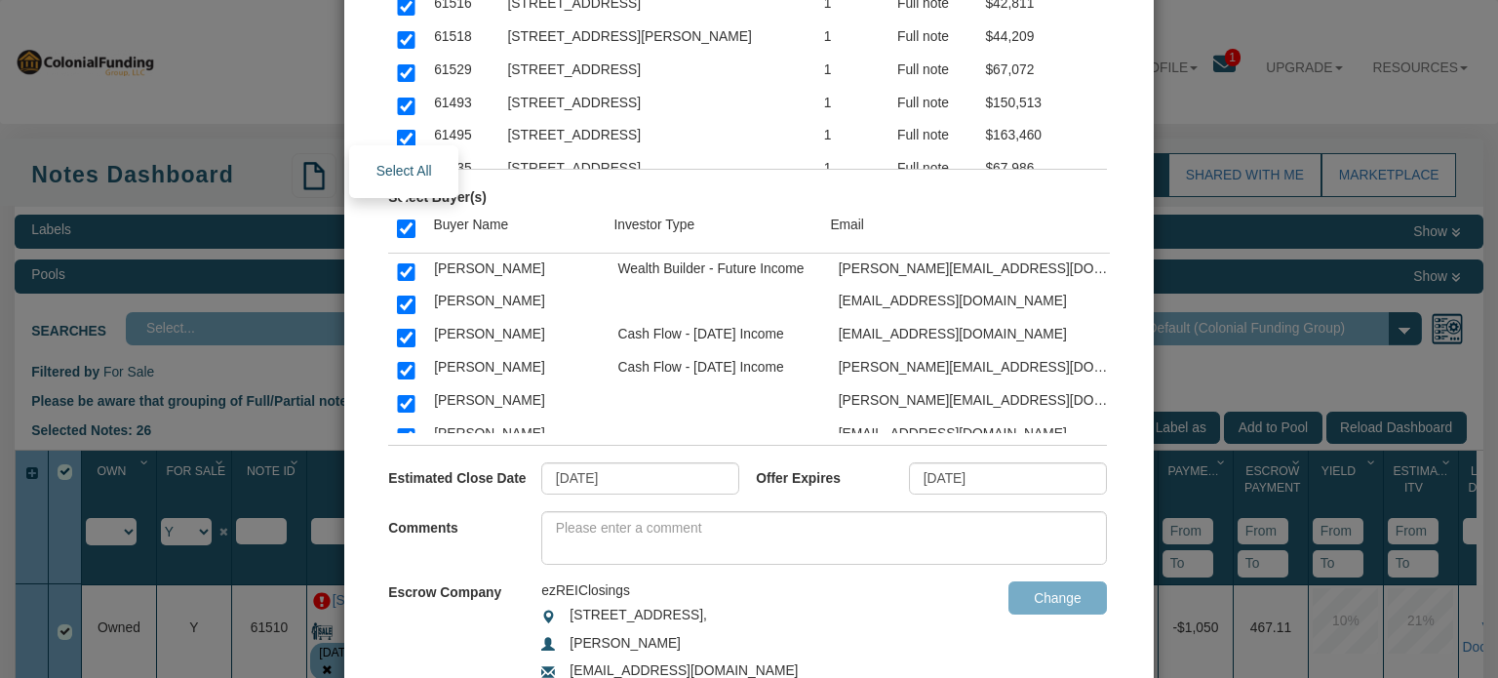
checkbox input "true"
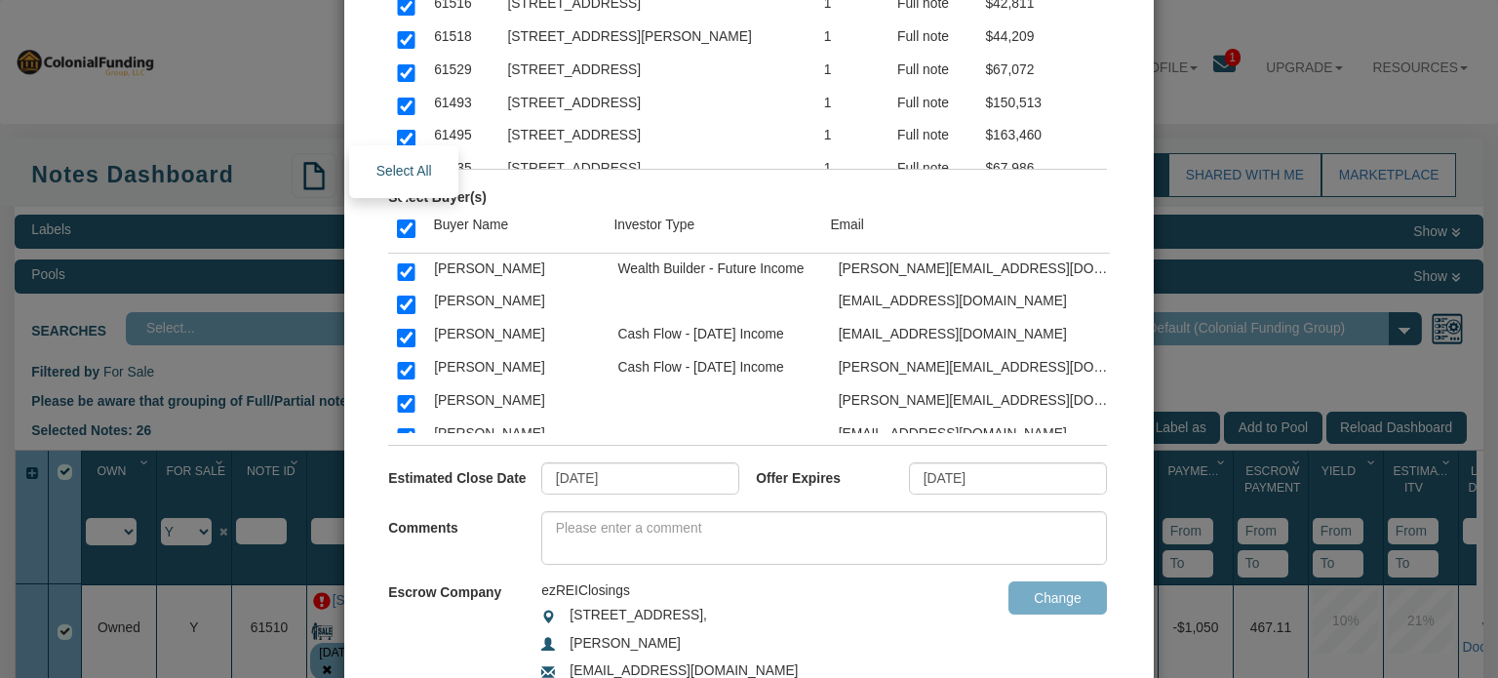
checkbox input "true"
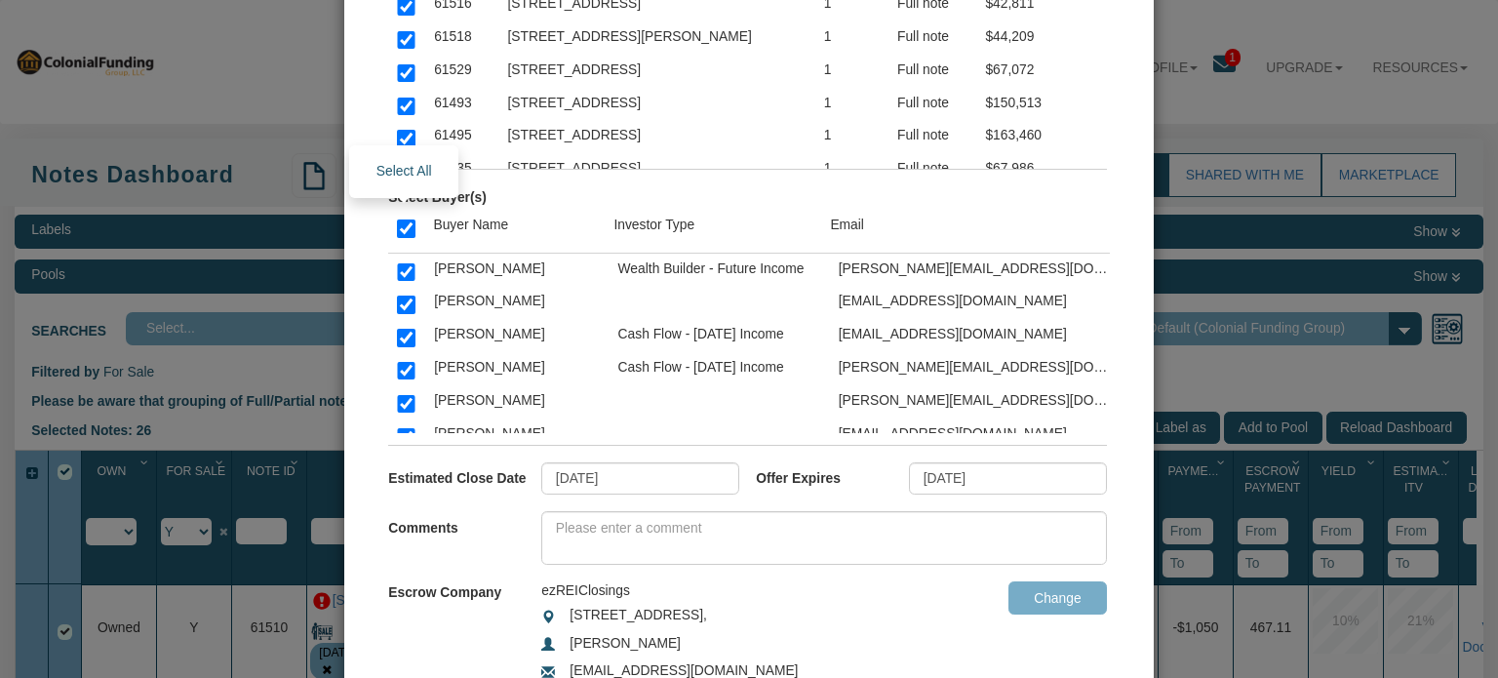
checkbox input "true"
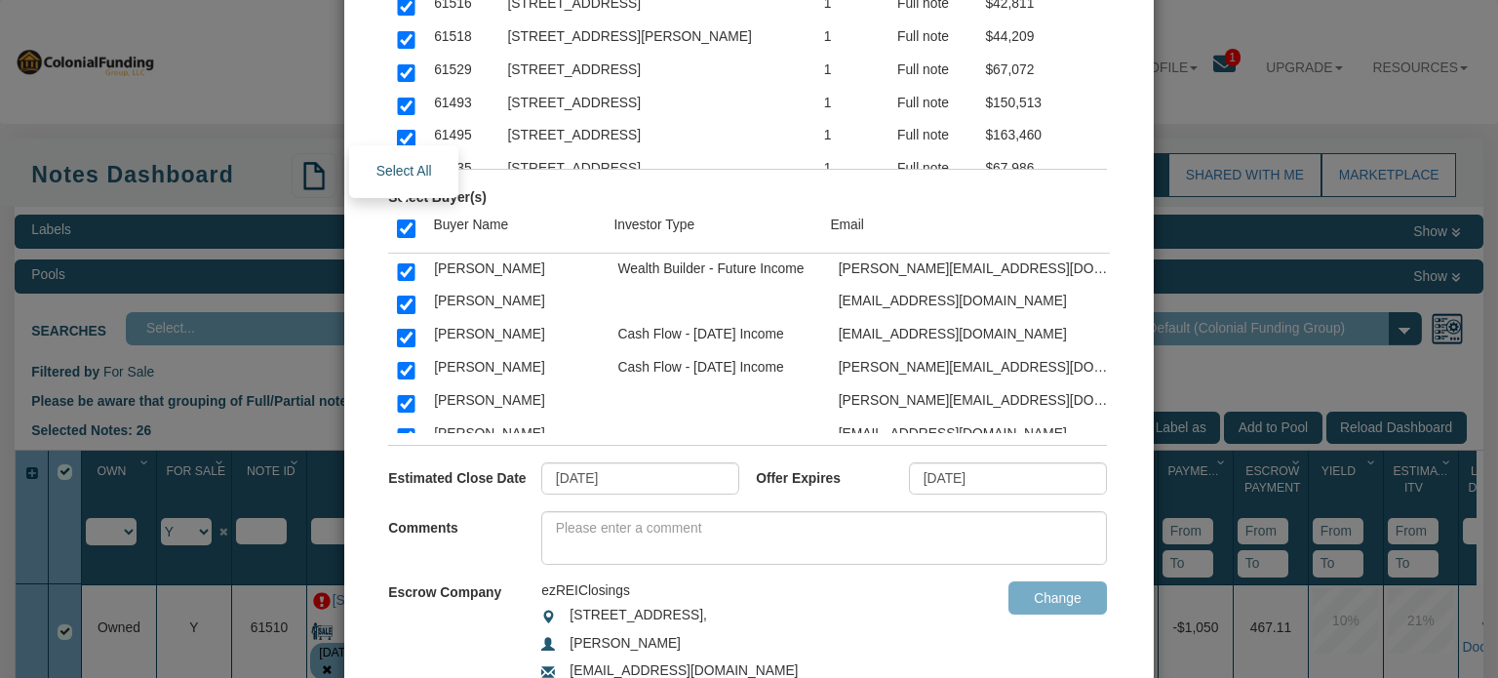
checkbox input "true"
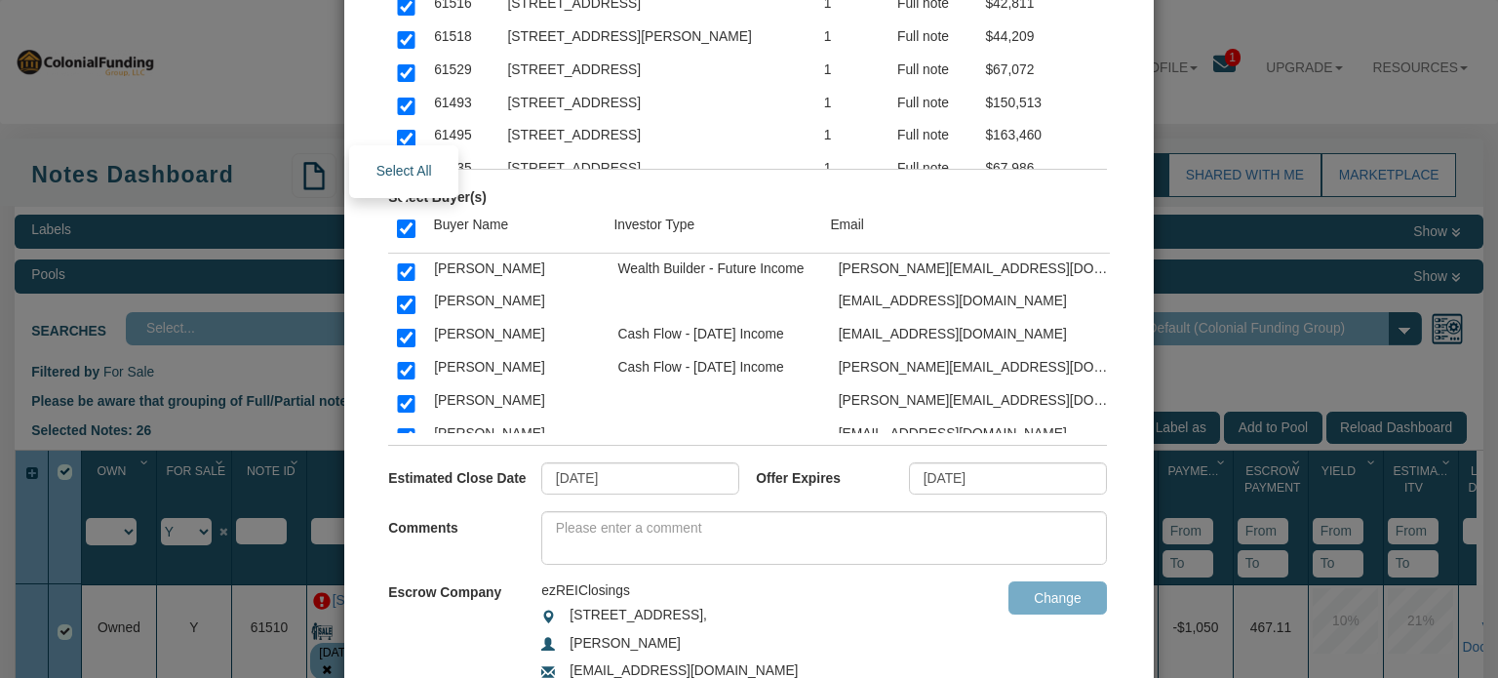
checkbox input "true"
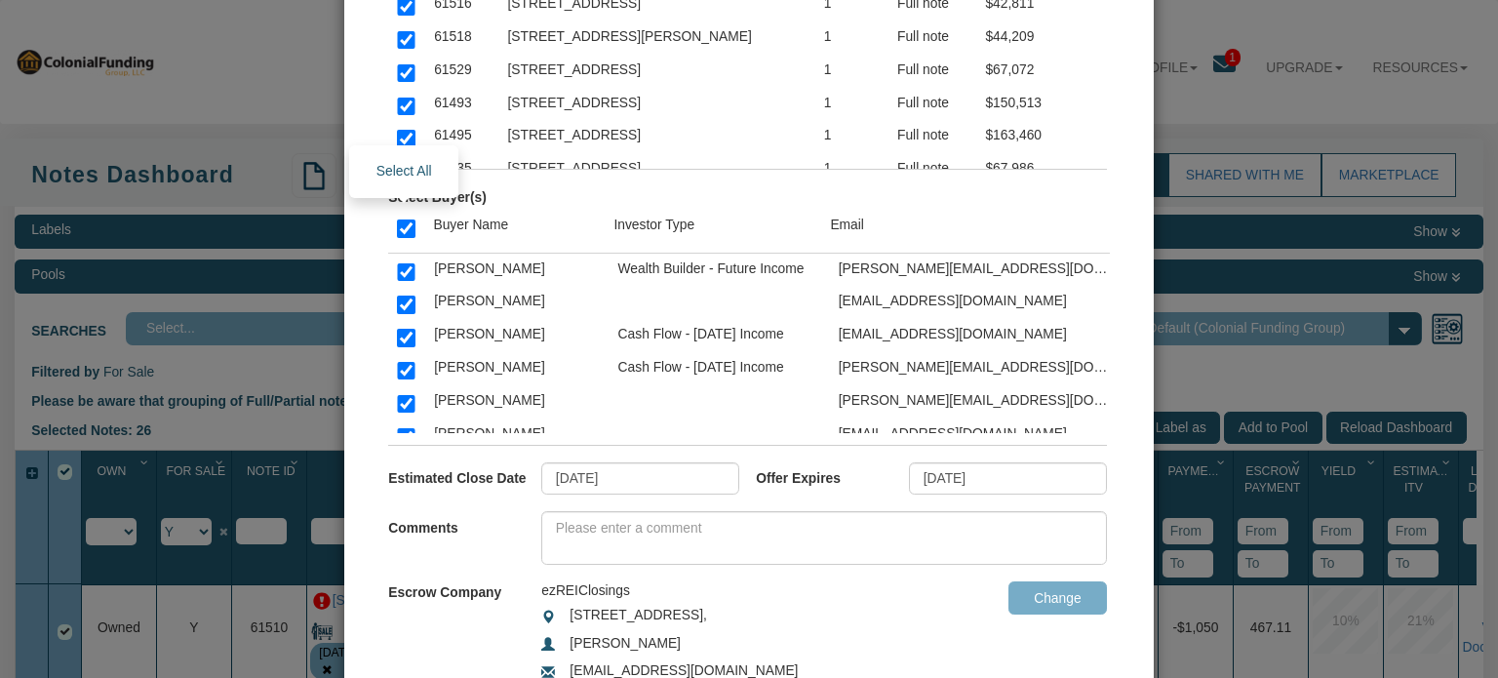
checkbox input "true"
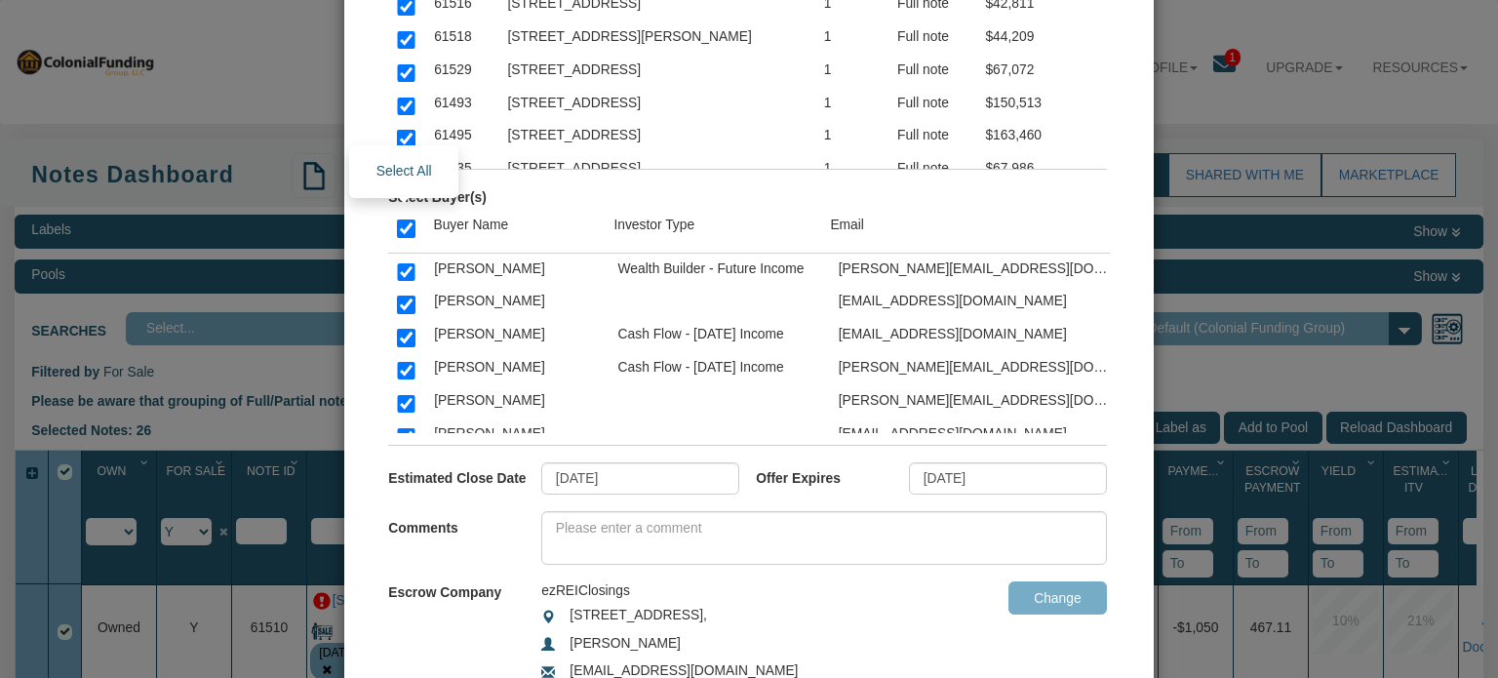
checkbox input "true"
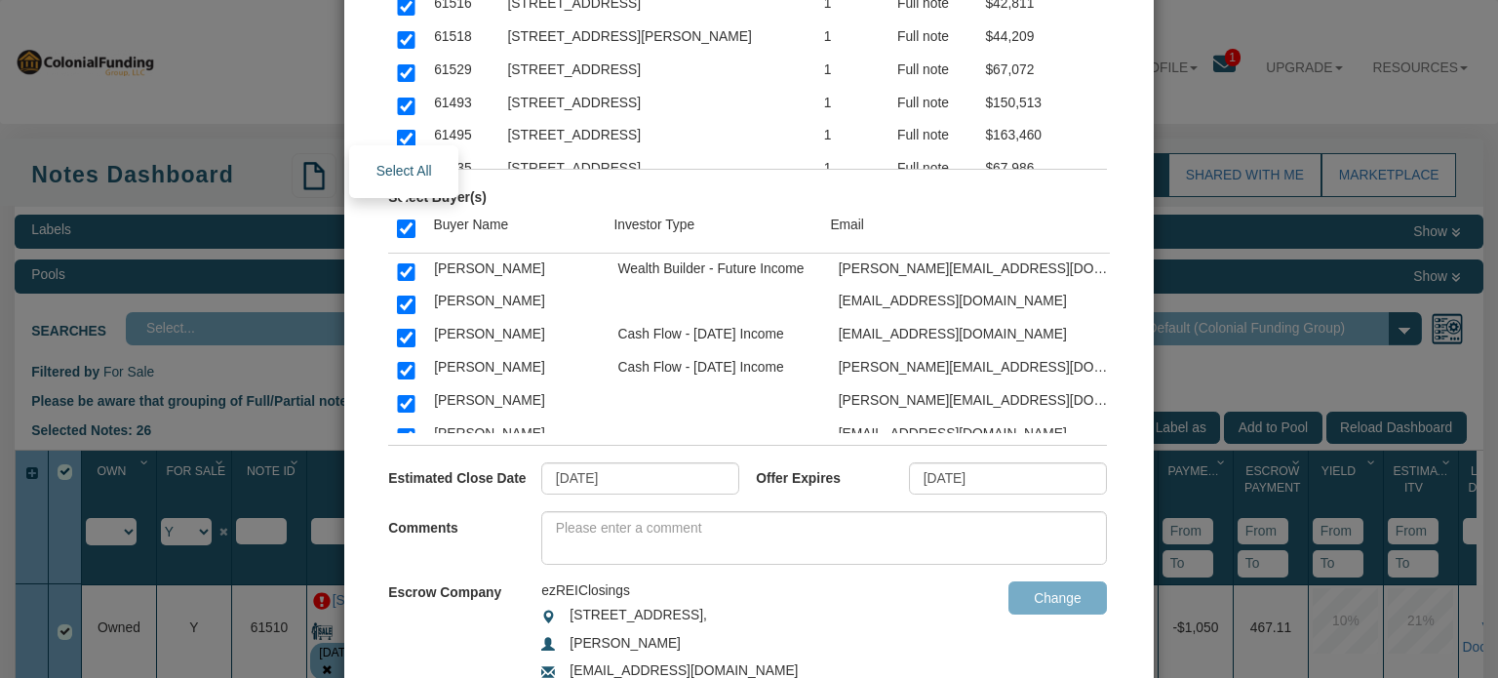
checkbox input "true"
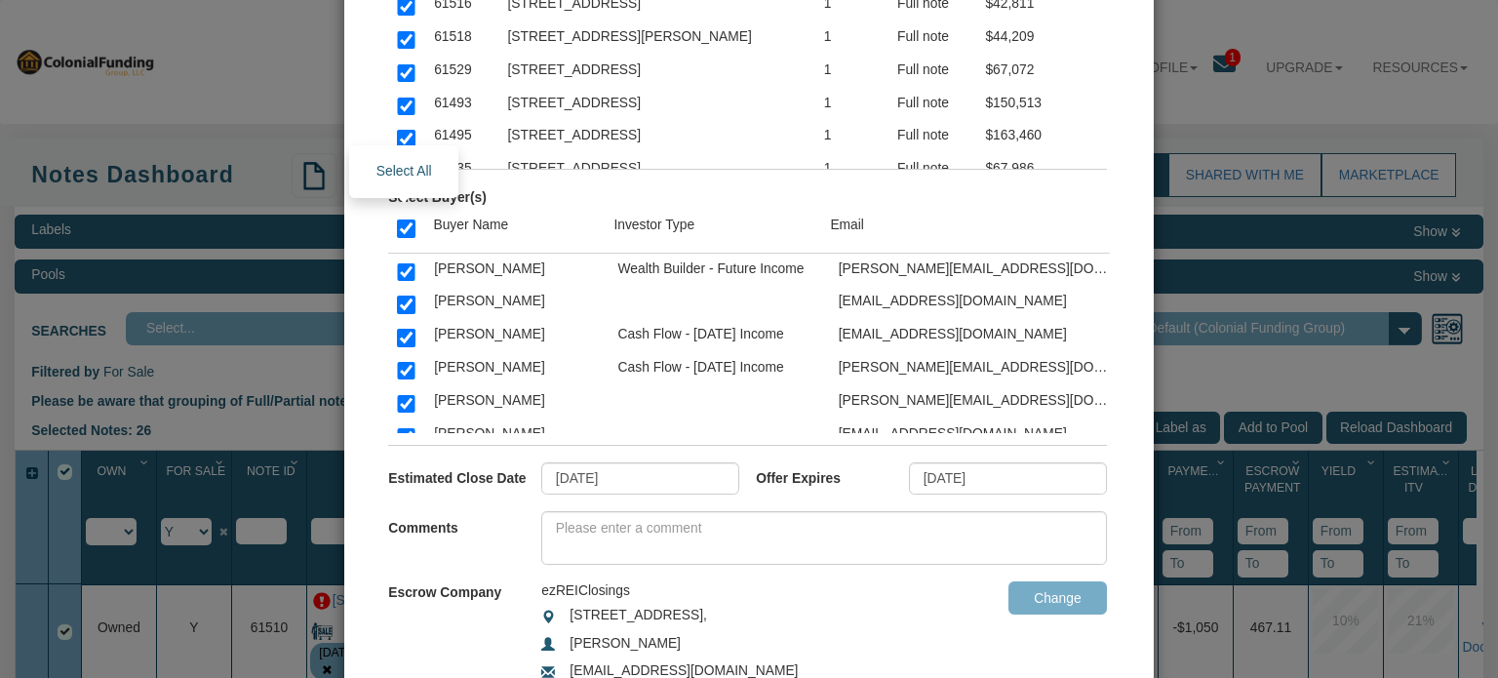
checkbox input "true"
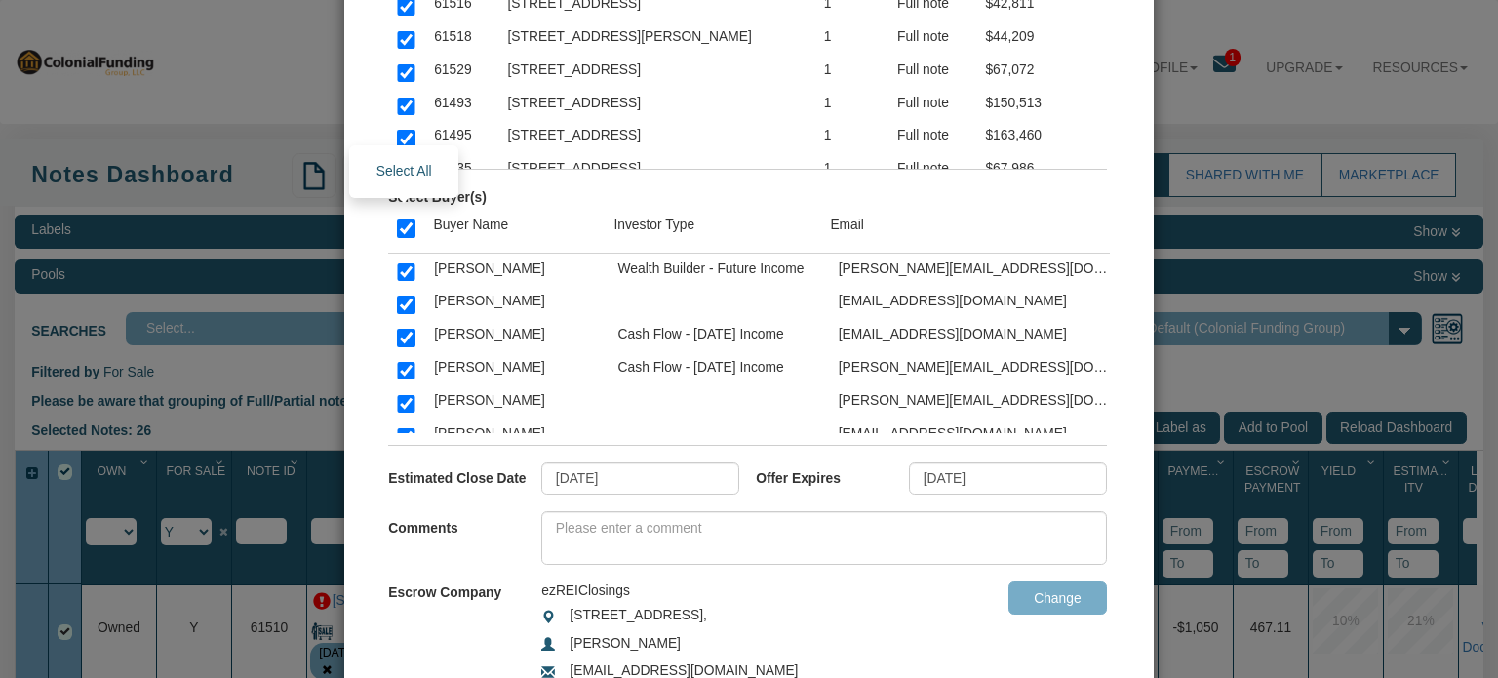
checkbox input "true"
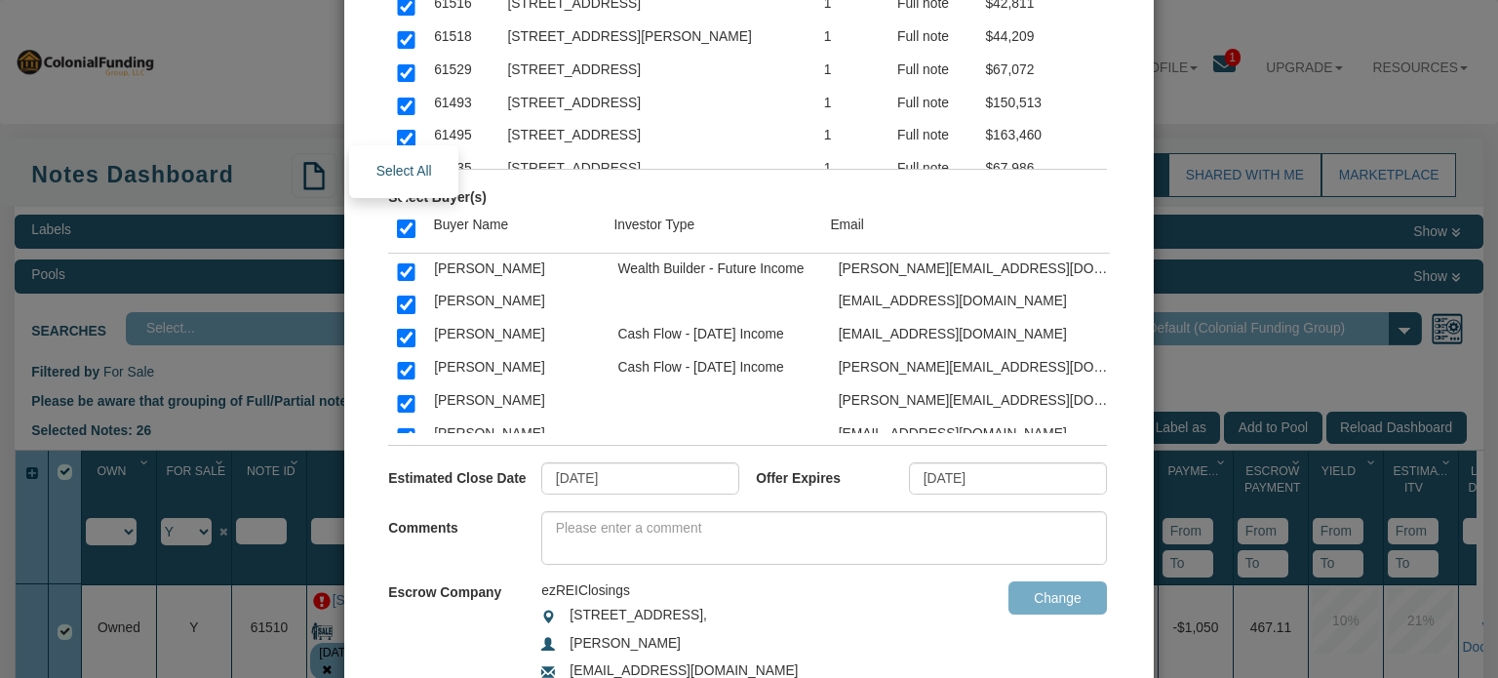
checkbox input "true"
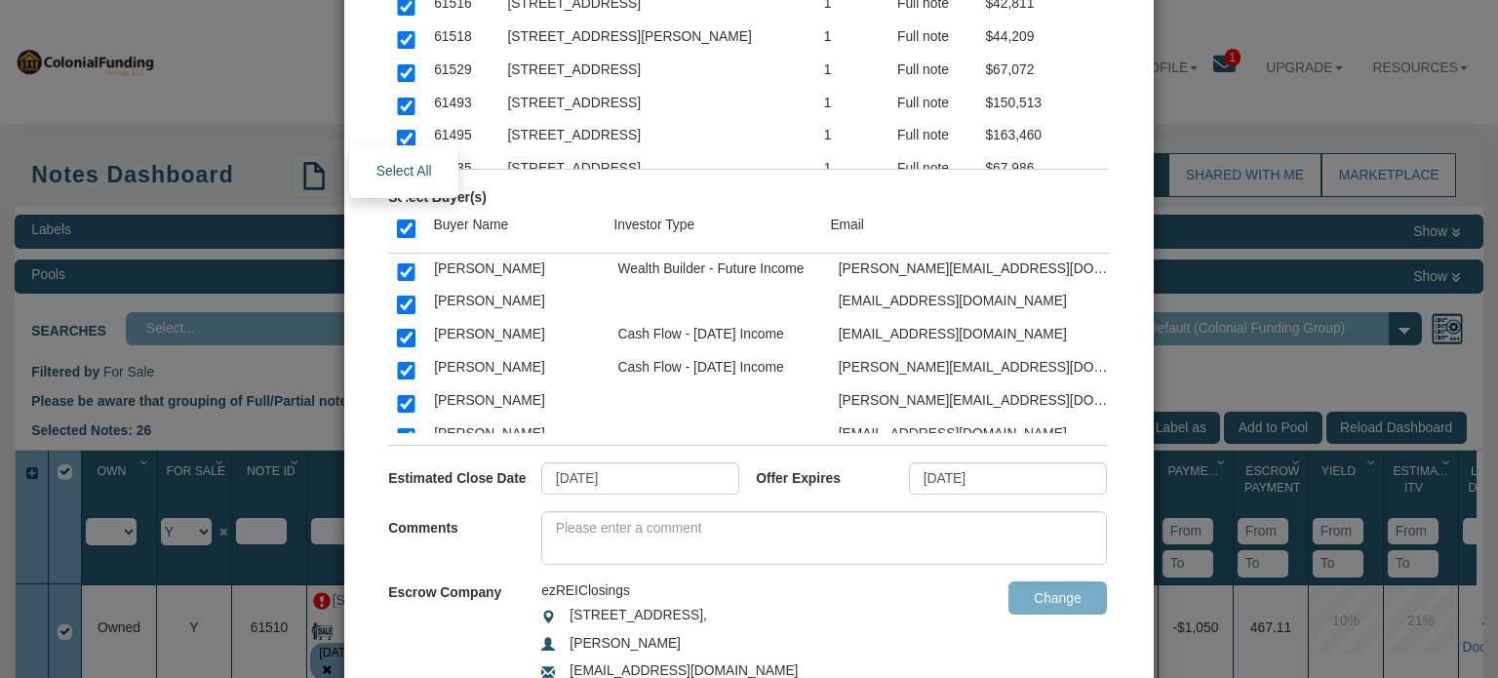
checkbox input "true"
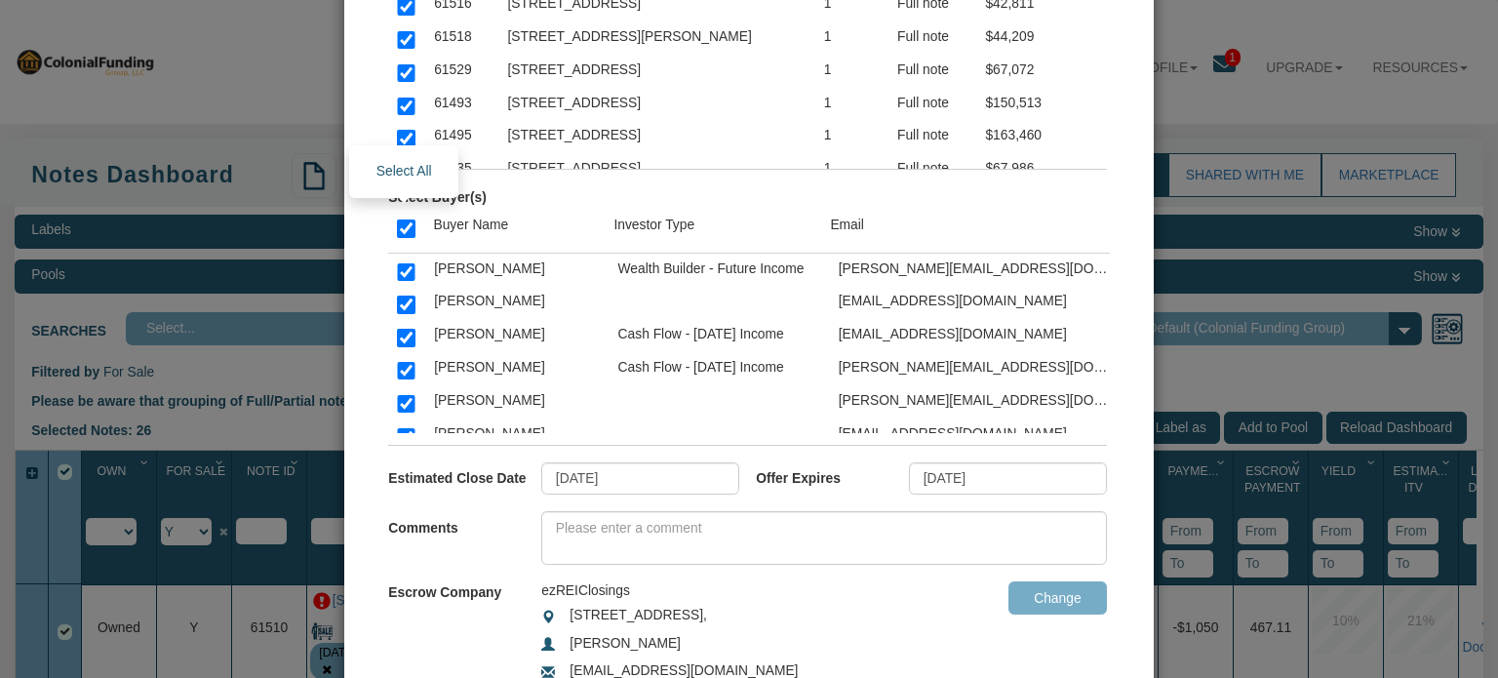
checkbox input "true"
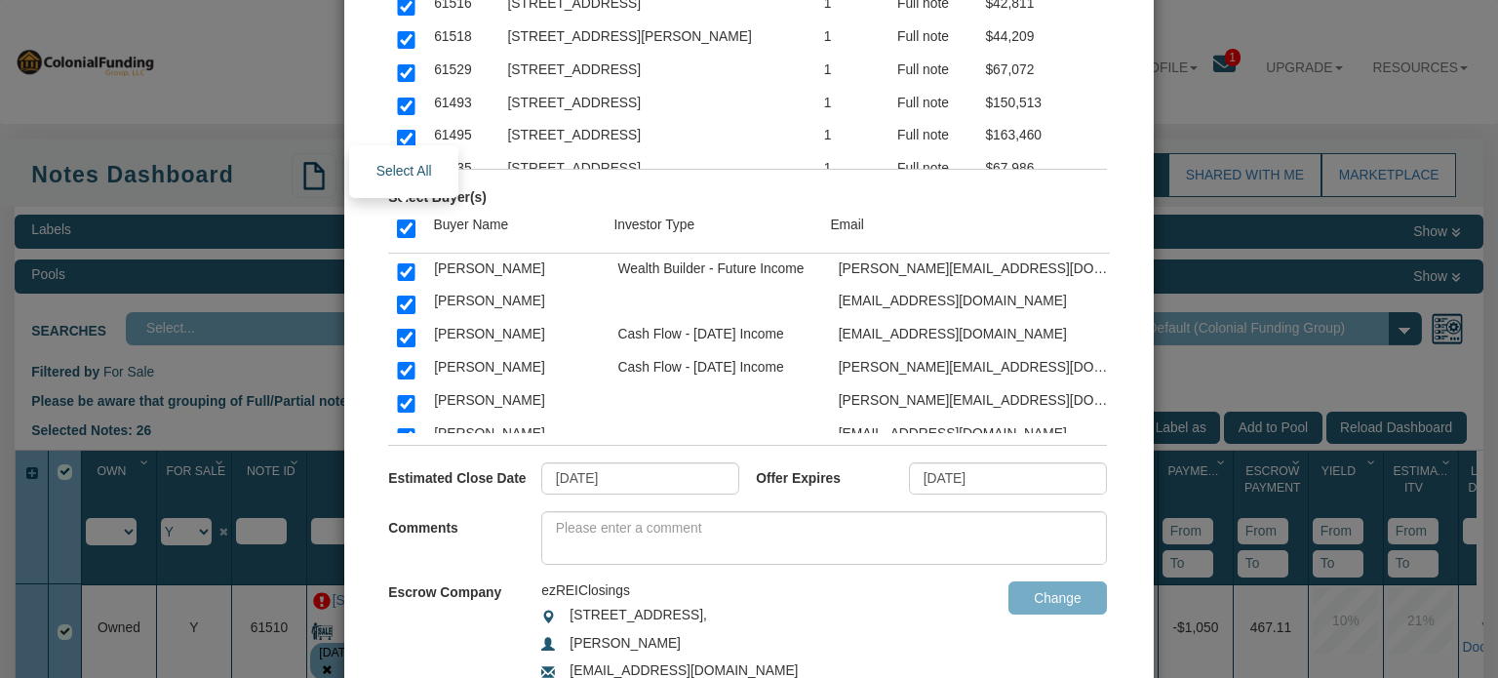
checkbox input "true"
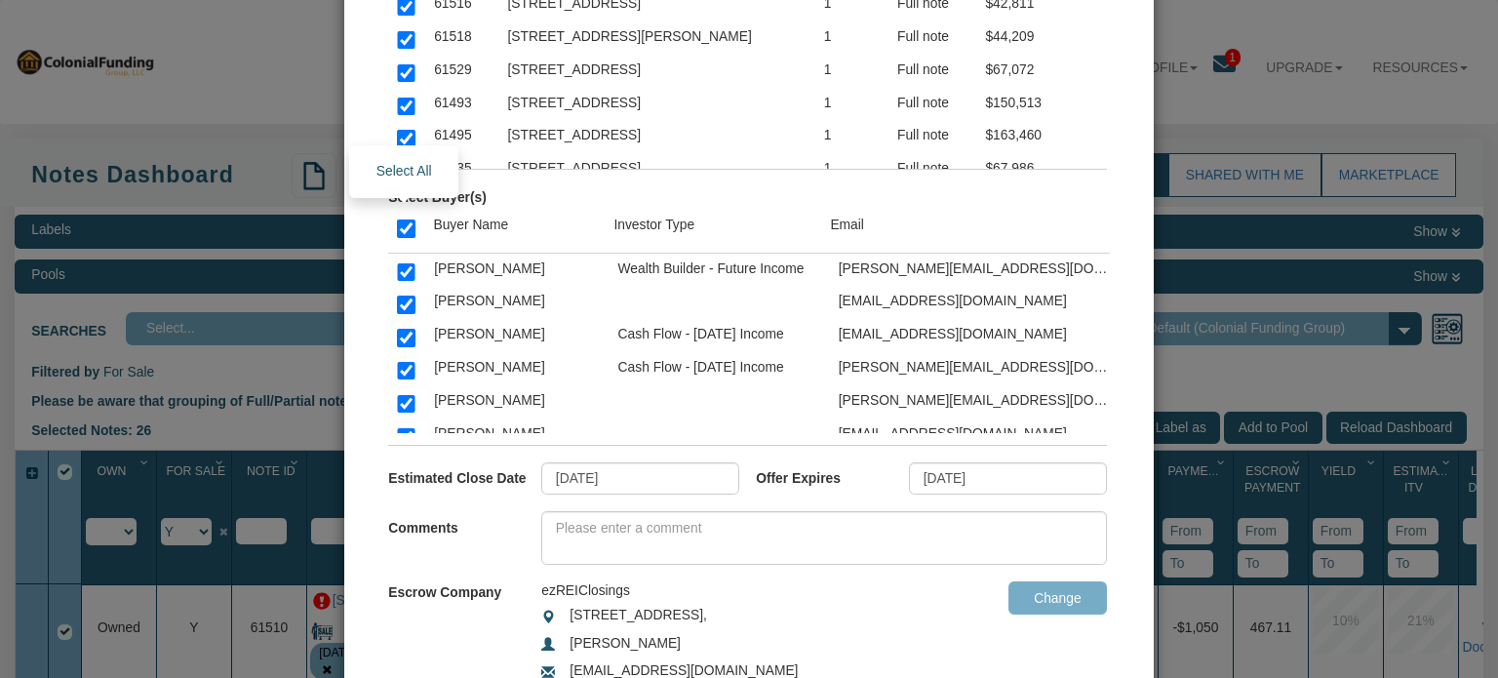
checkbox input "true"
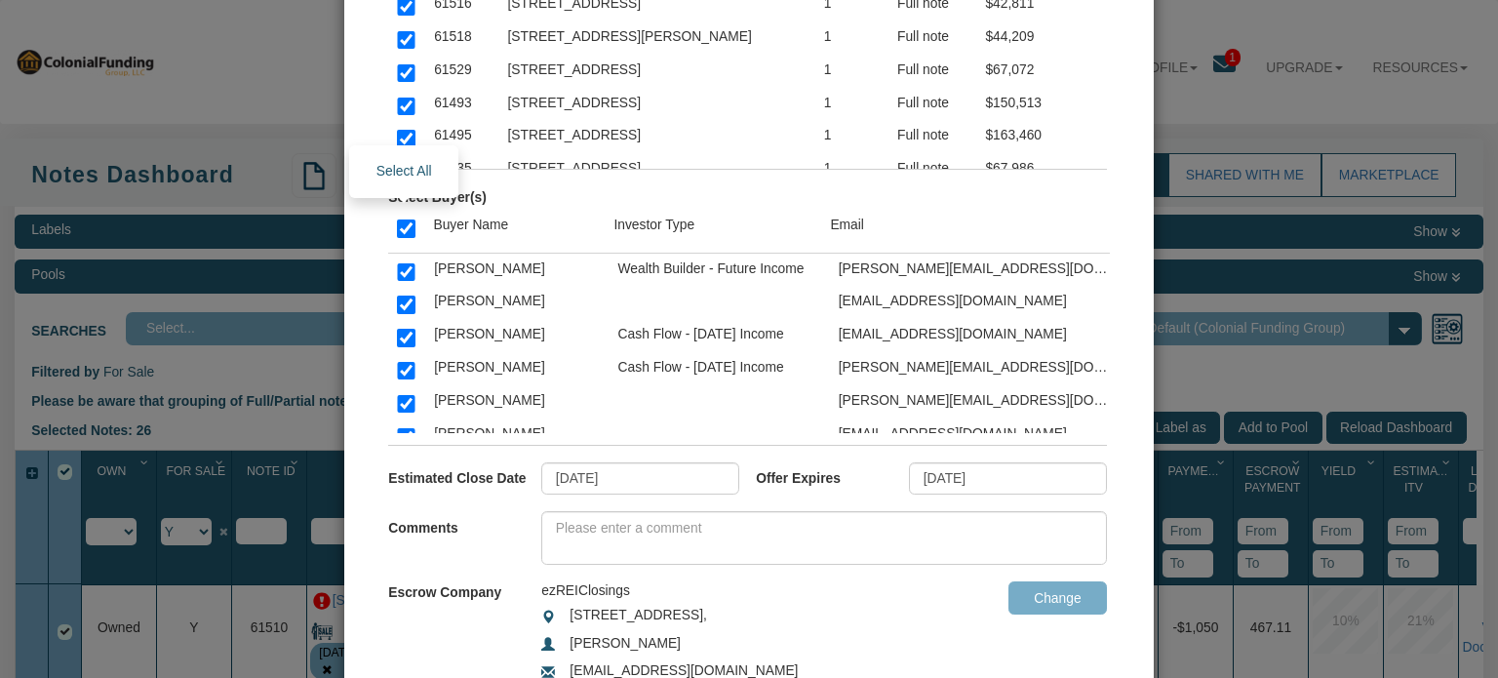
checkbox input "true"
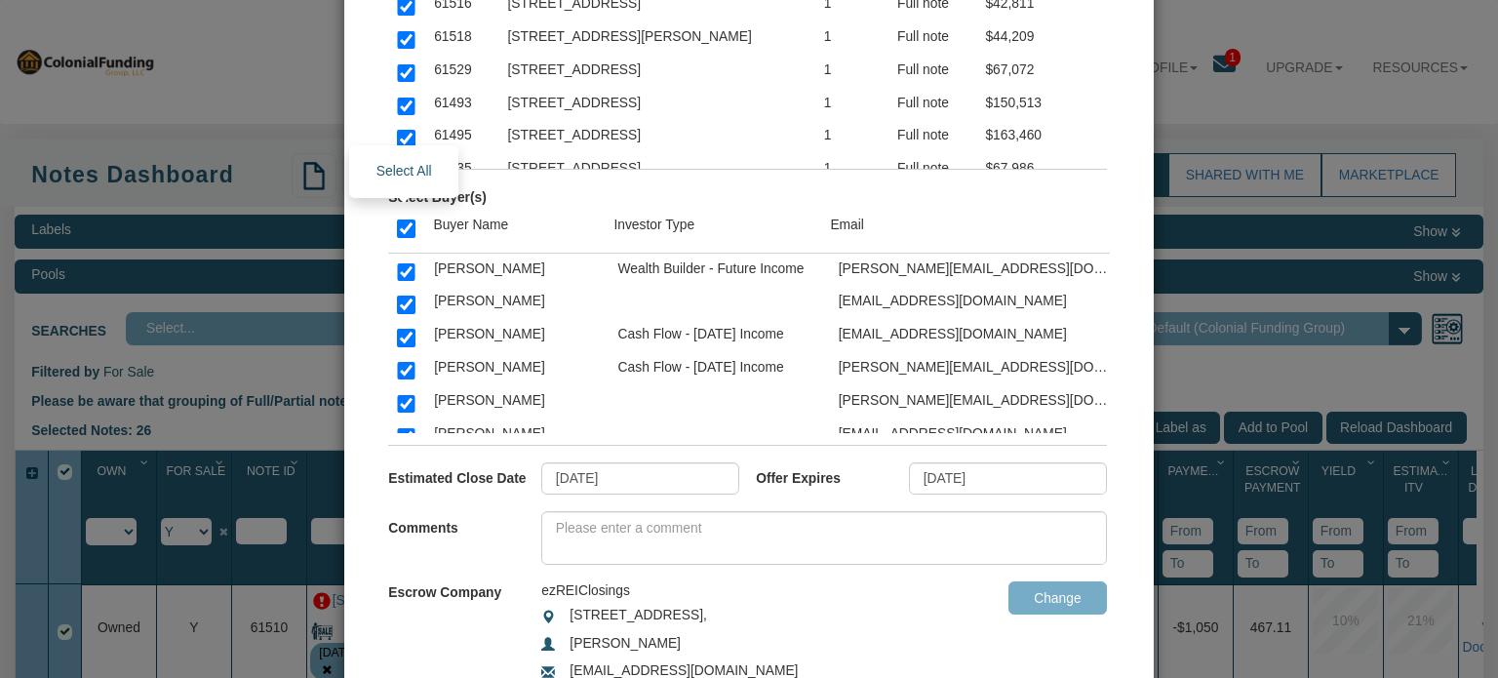
checkbox input "true"
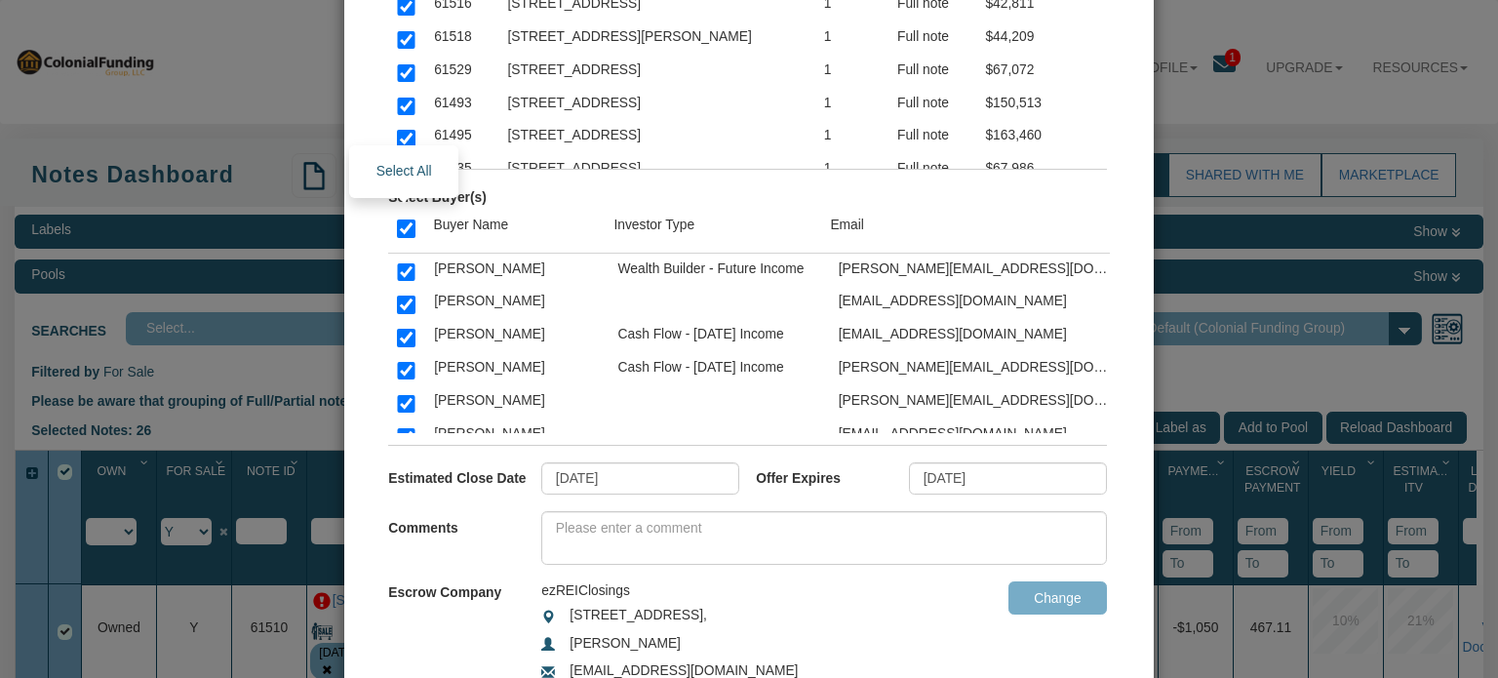
checkbox input "true"
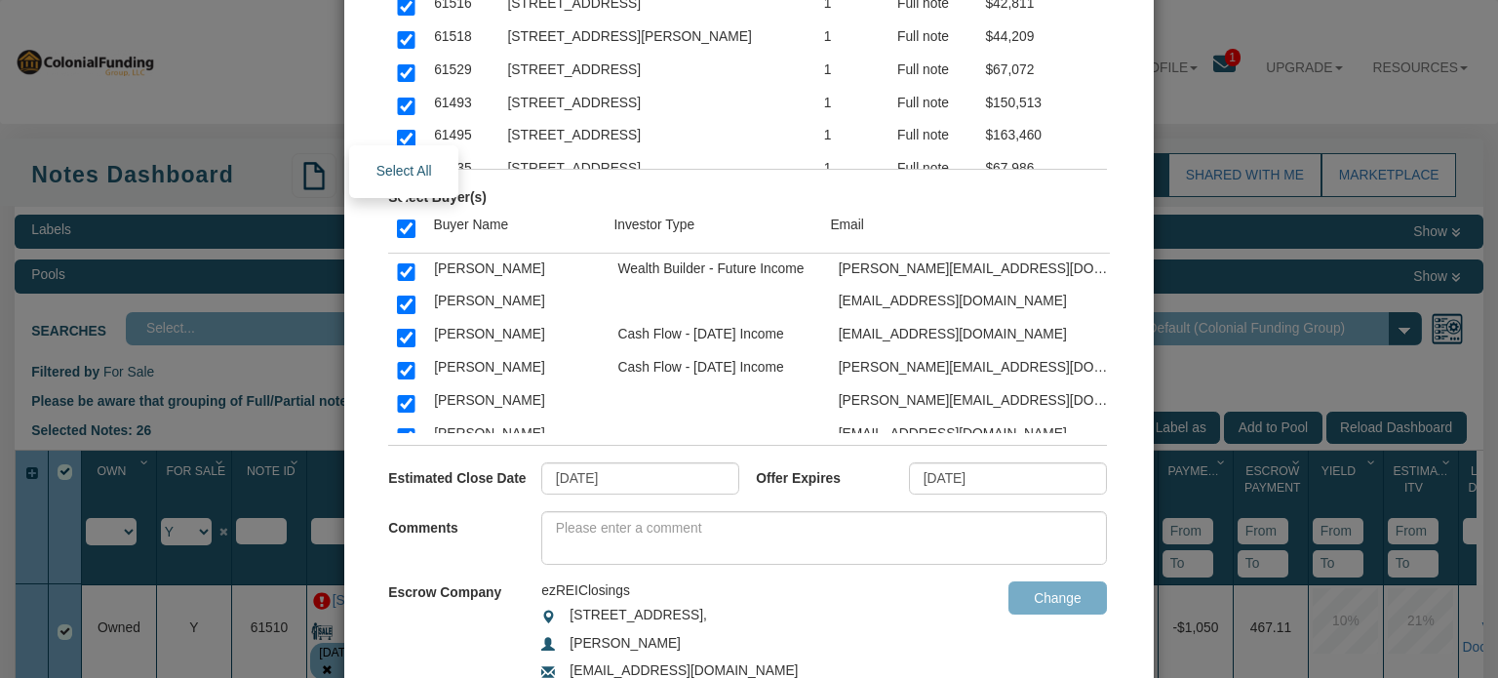
checkbox input "true"
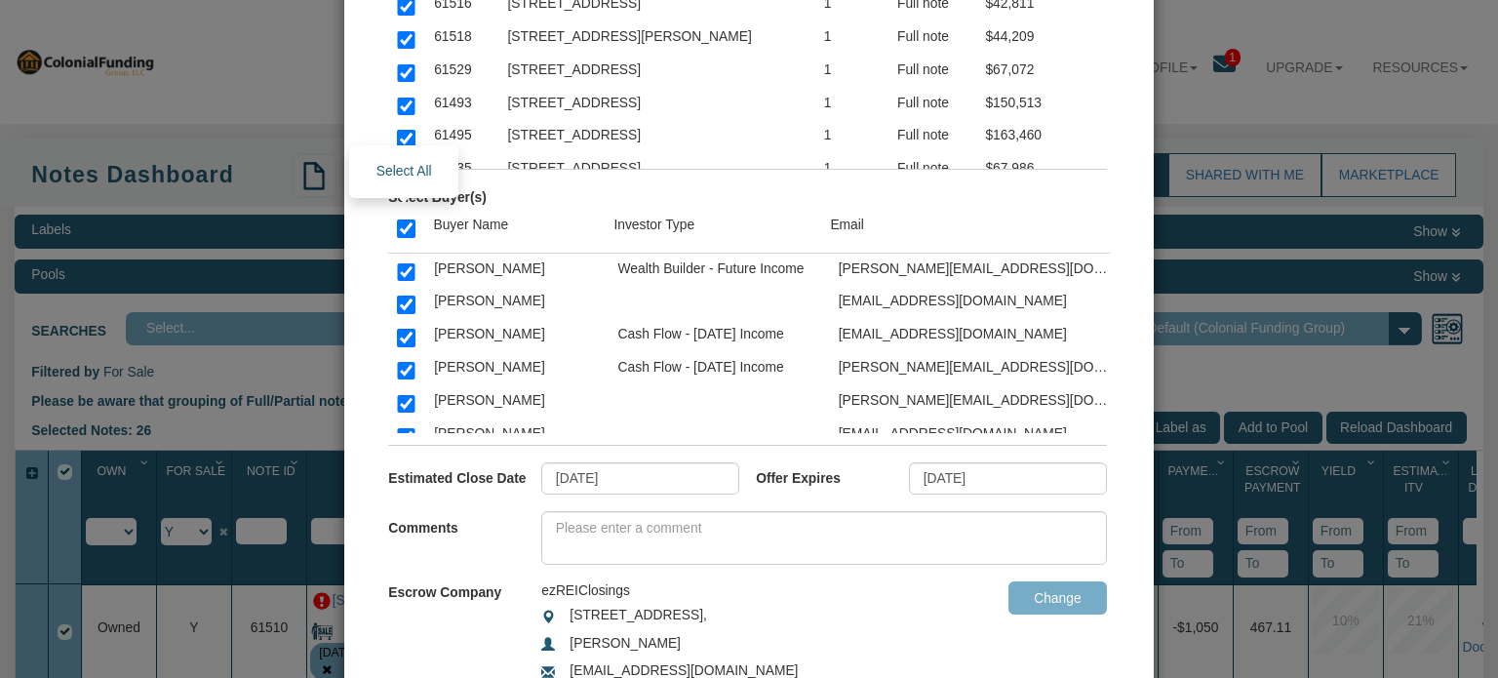
checkbox input "true"
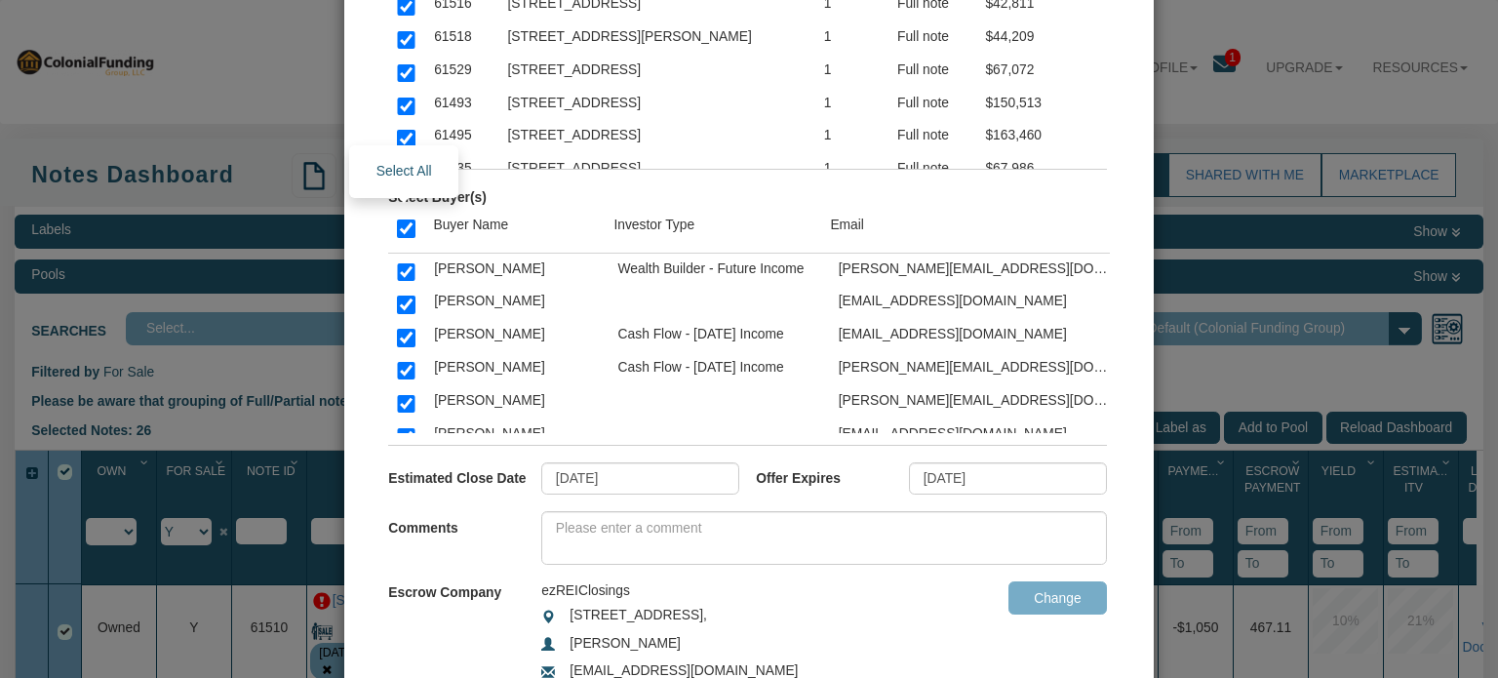
checkbox input "true"
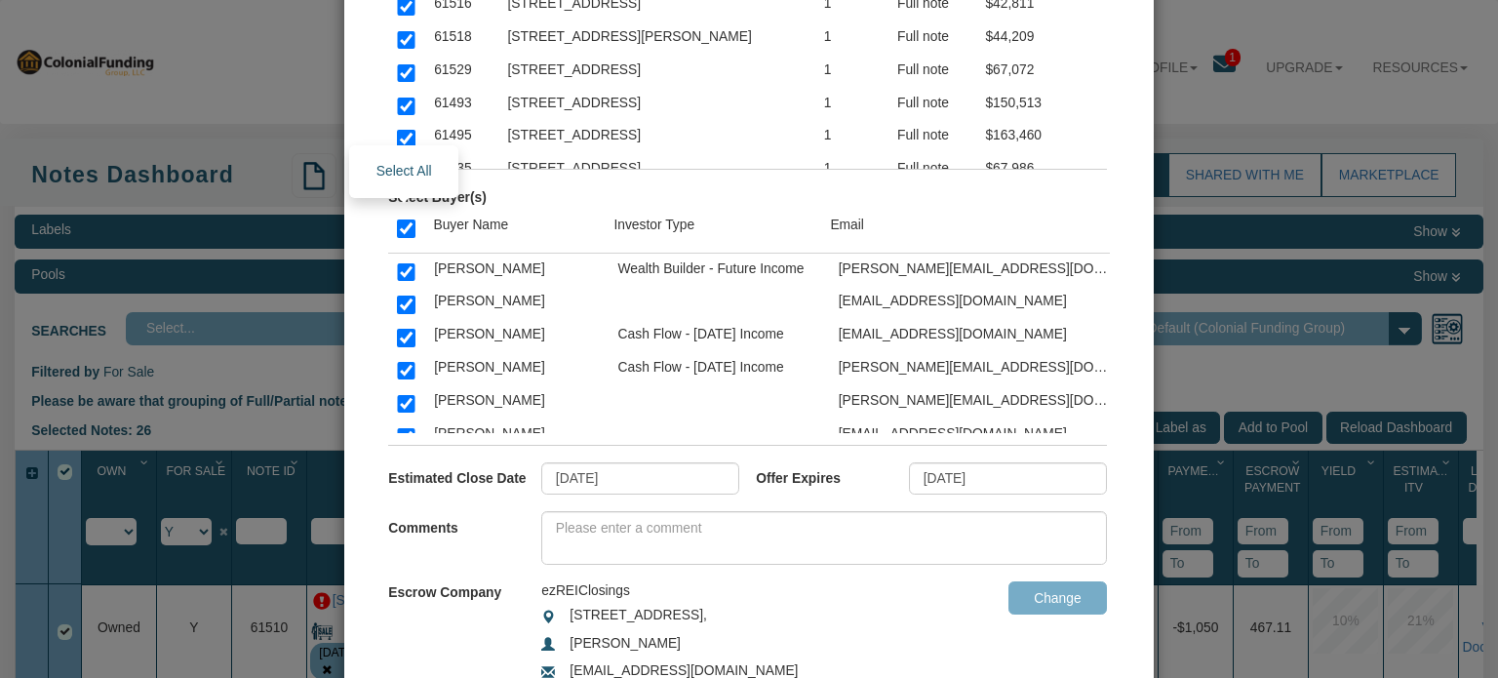
checkbox input "true"
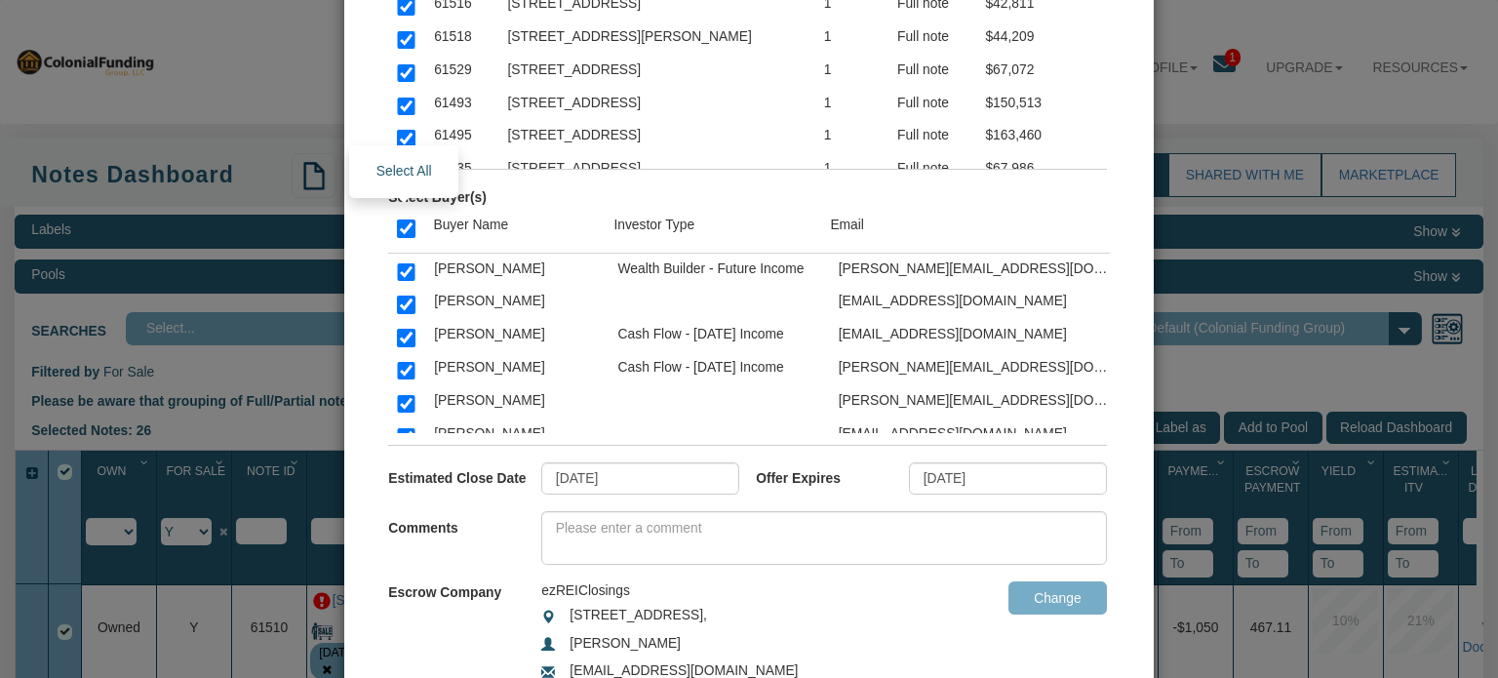
checkbox input "true"
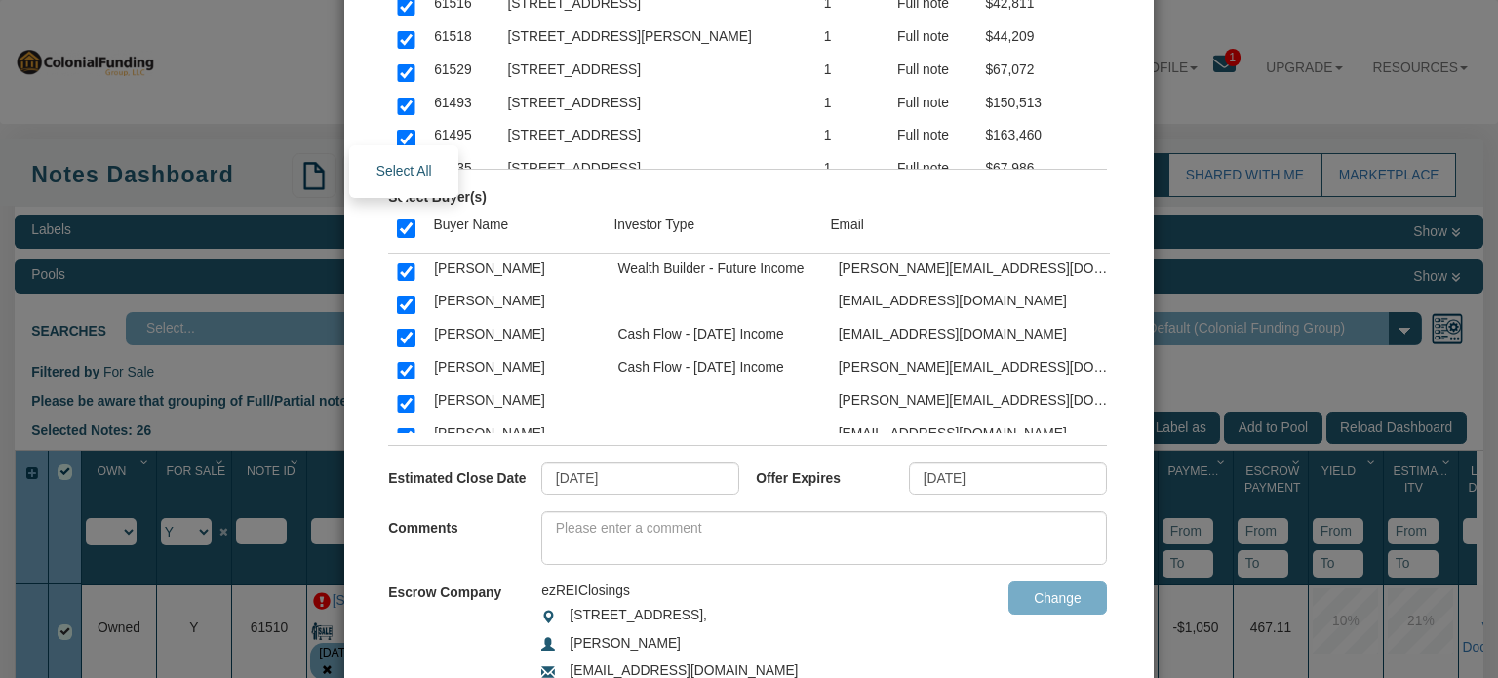
checkbox input "true"
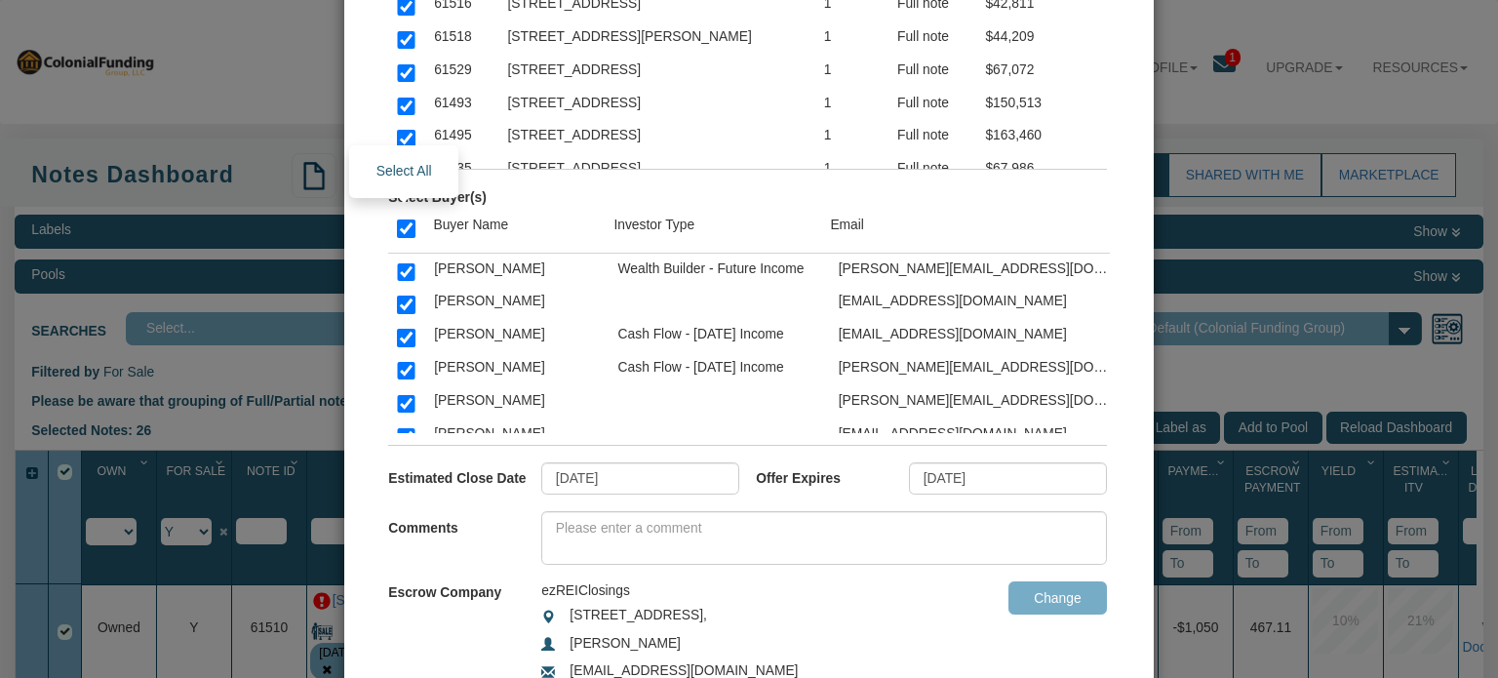
checkbox input "true"
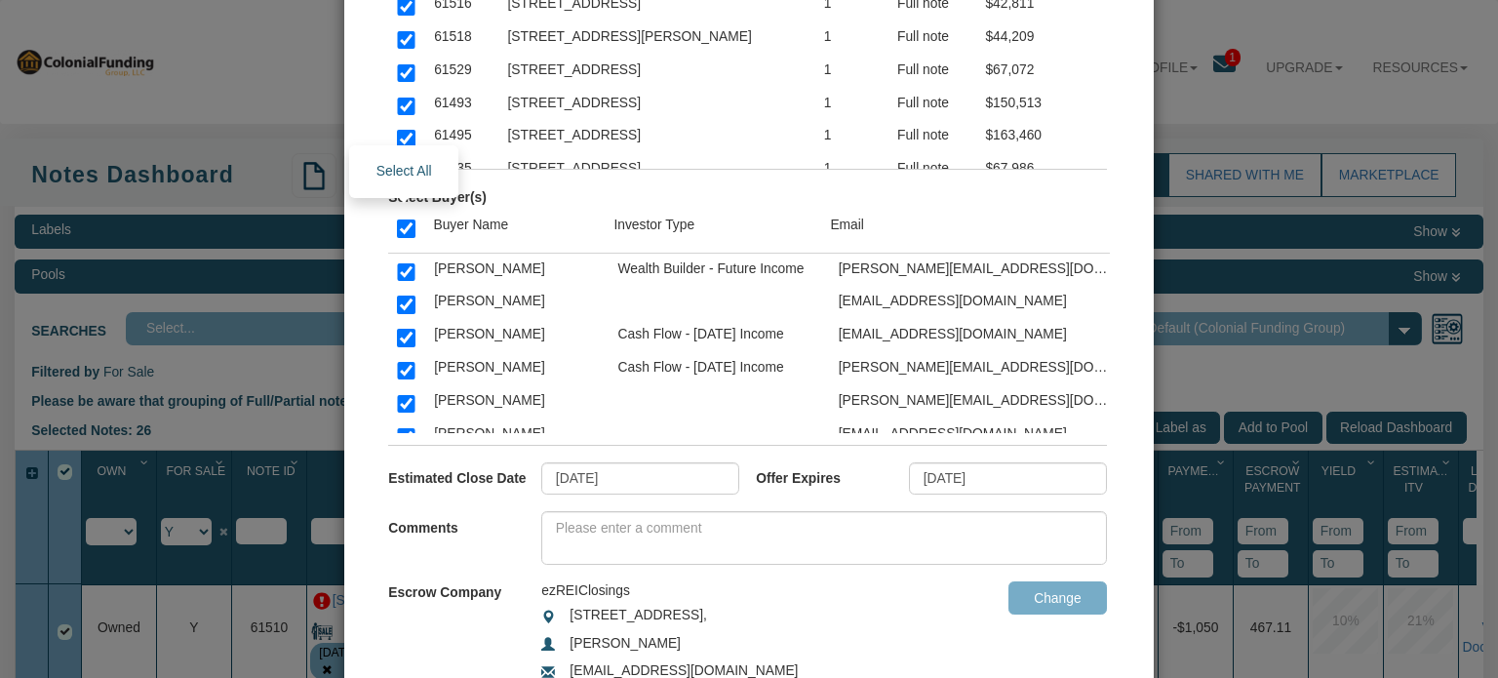
checkbox input "true"
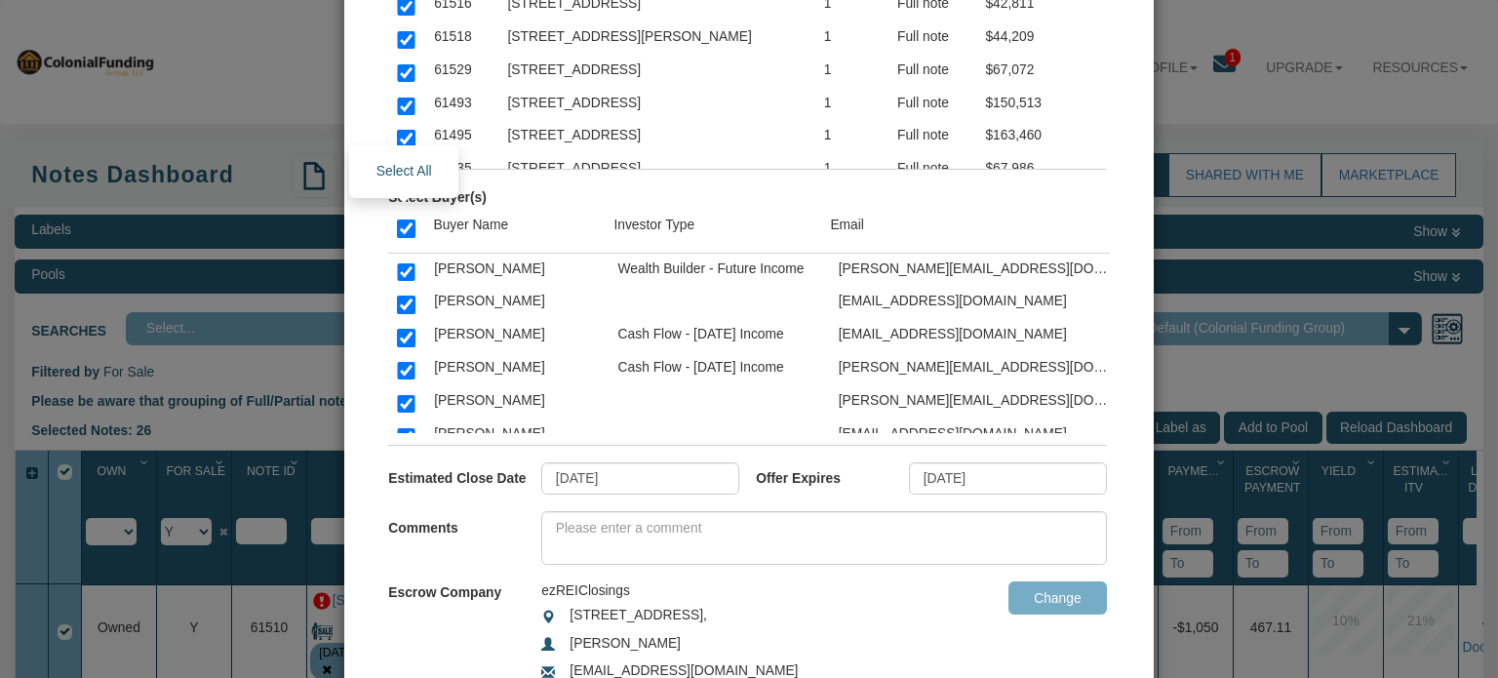
checkbox input "true"
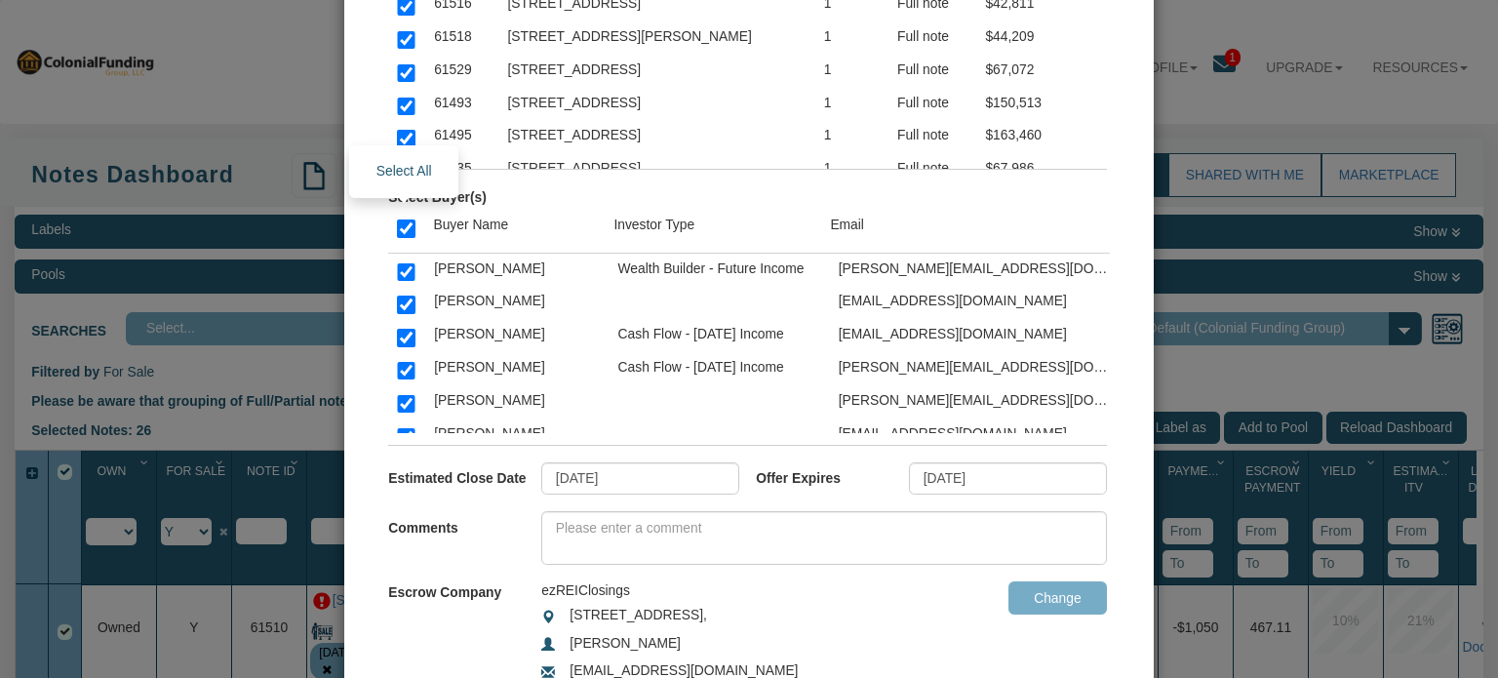
checkbox input "true"
click at [674, 466] on input "[DATE]" at bounding box center [640, 478] width 198 height 33
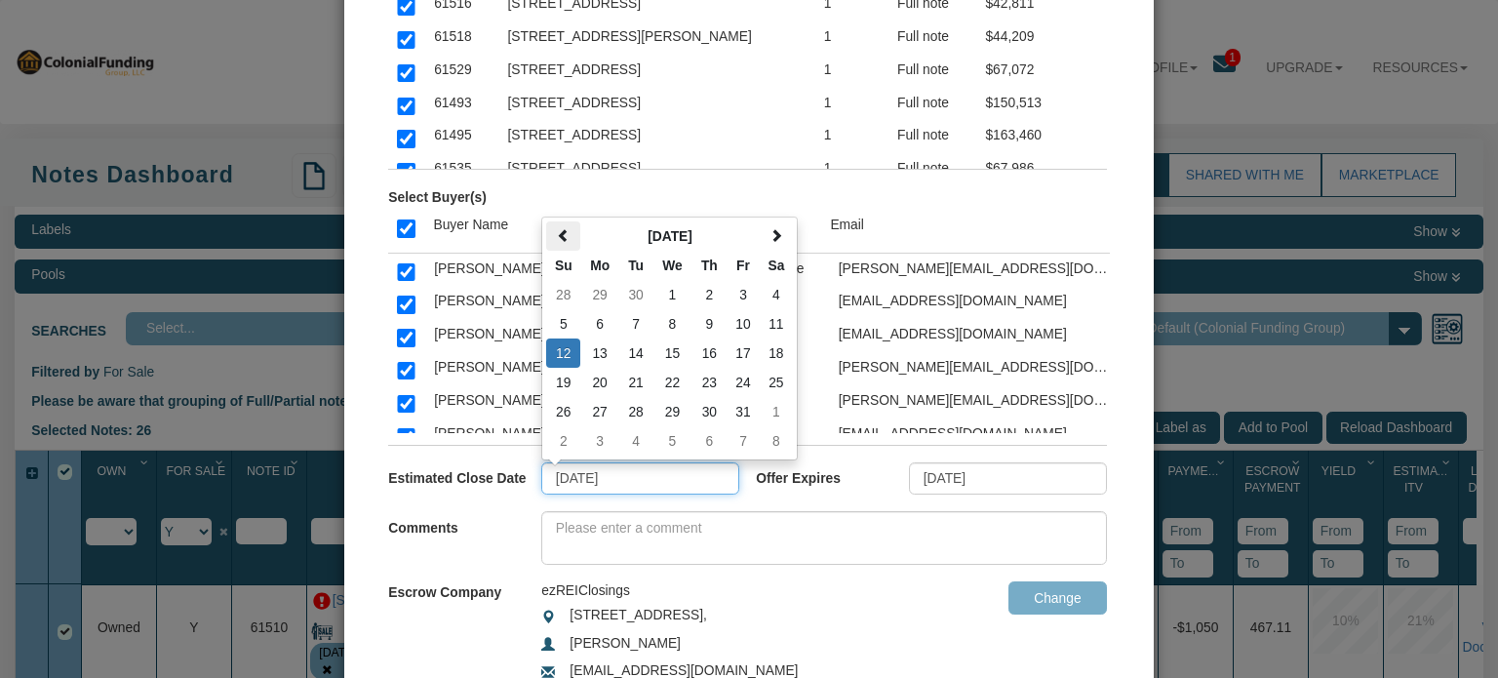
click at [557, 231] on span at bounding box center [564, 236] width 14 height 14
click at [739, 319] on td "12" at bounding box center [743, 323] width 33 height 29
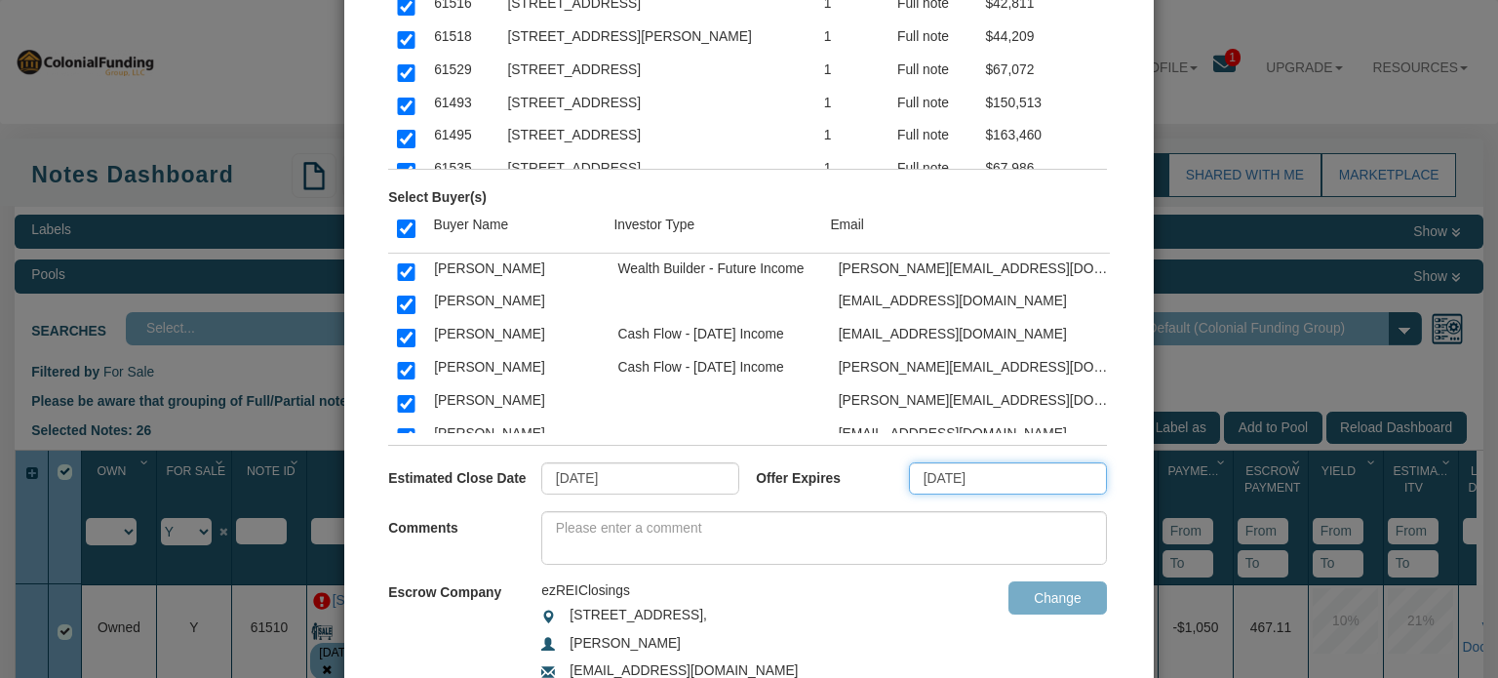
click at [986, 471] on input "[DATE]" at bounding box center [1008, 478] width 198 height 33
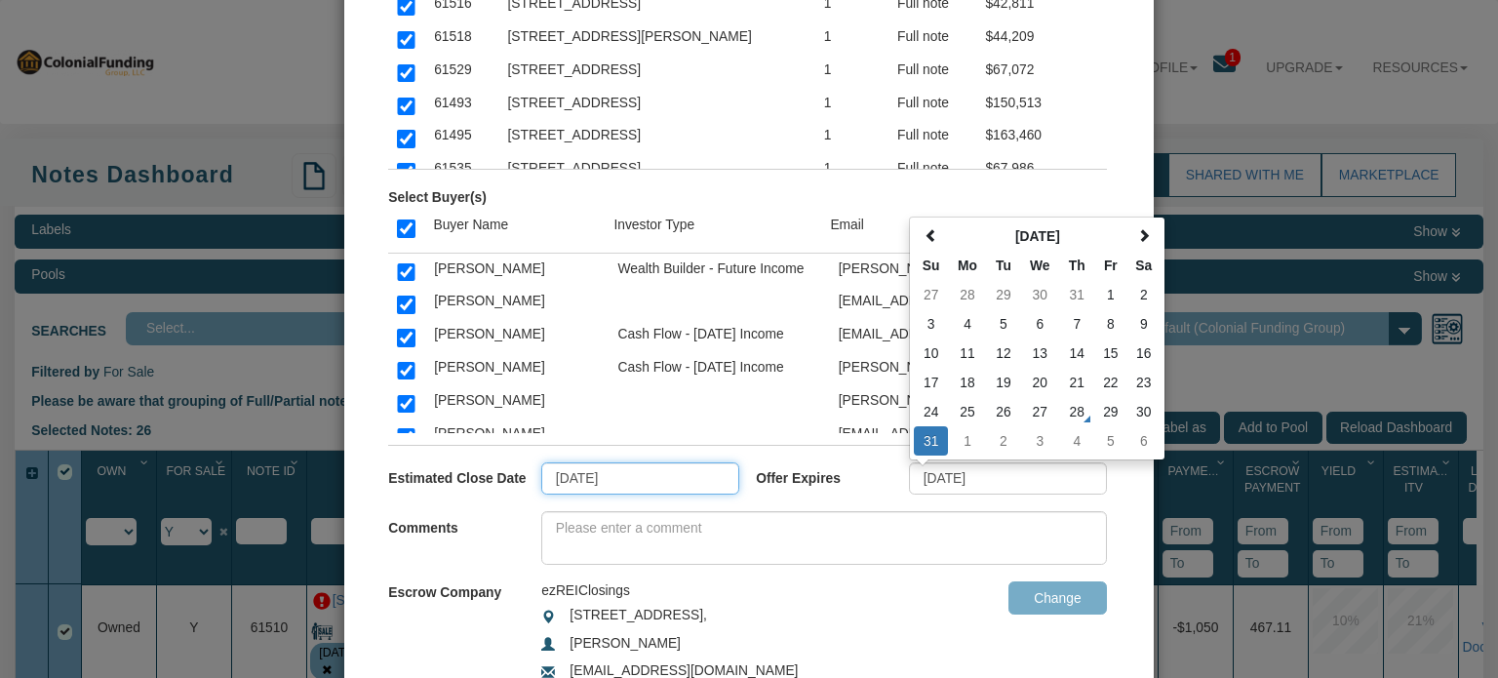
click at [661, 477] on input "[DATE]" at bounding box center [640, 478] width 198 height 33
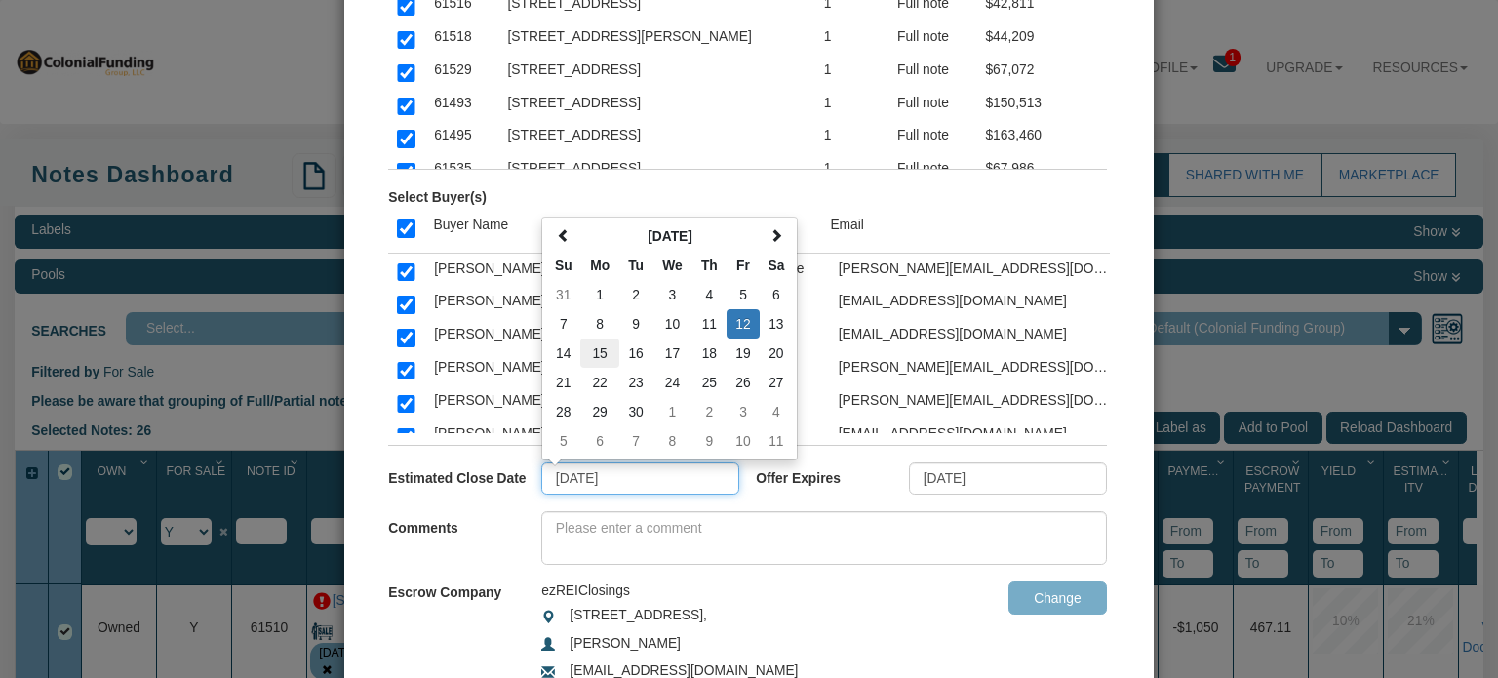
click at [592, 349] on td "15" at bounding box center [599, 352] width 39 height 29
type input "[DATE]"
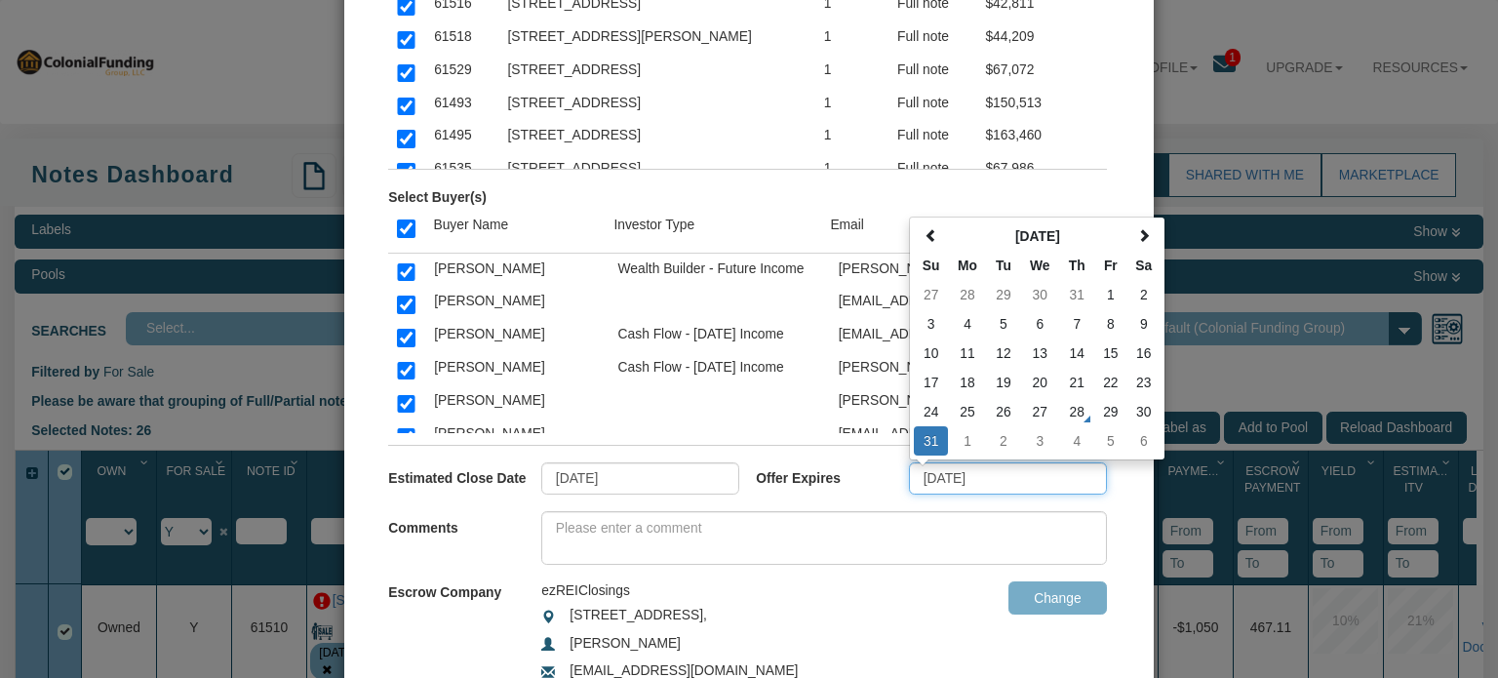
click at [1016, 472] on input "[DATE]" at bounding box center [1008, 478] width 198 height 33
click at [1137, 231] on span at bounding box center [1144, 236] width 14 height 14
click at [967, 355] on td "15" at bounding box center [967, 352] width 39 height 29
type input "[DATE]"
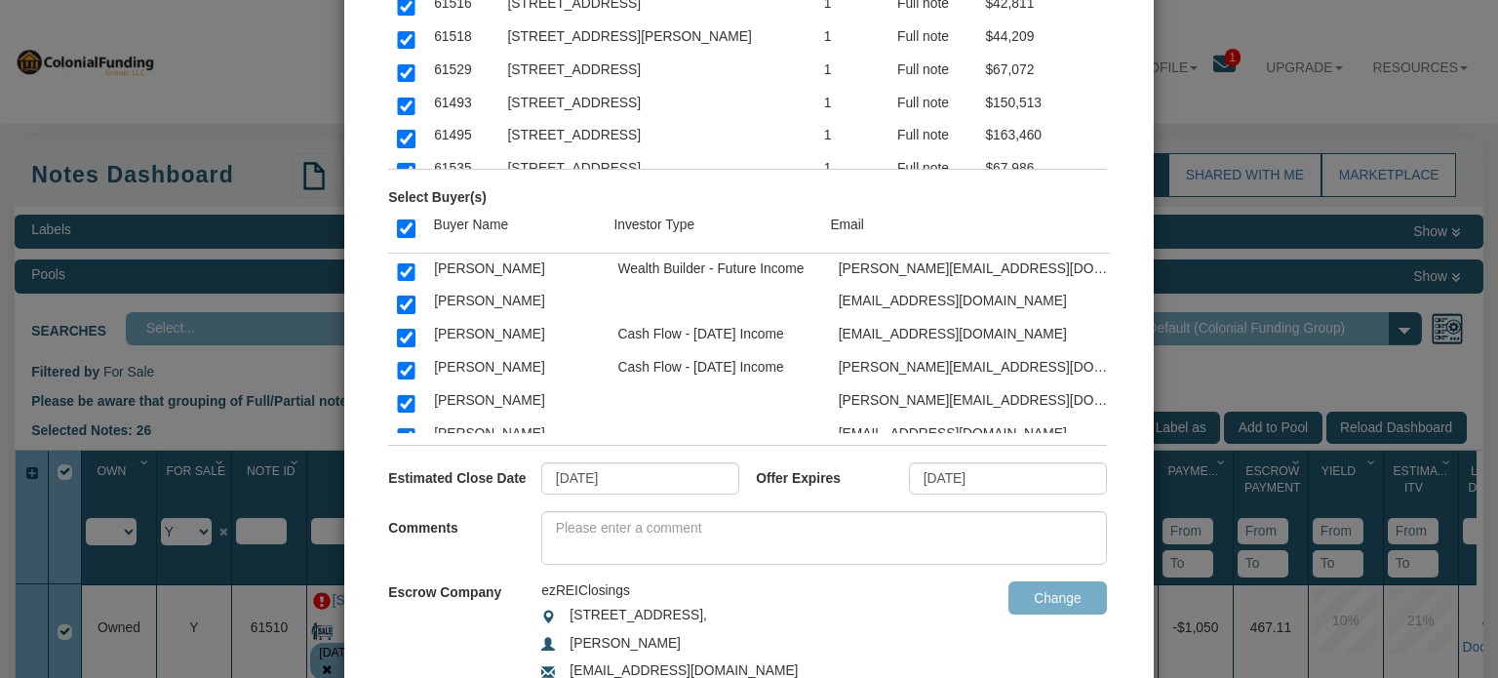
scroll to position [373, 0]
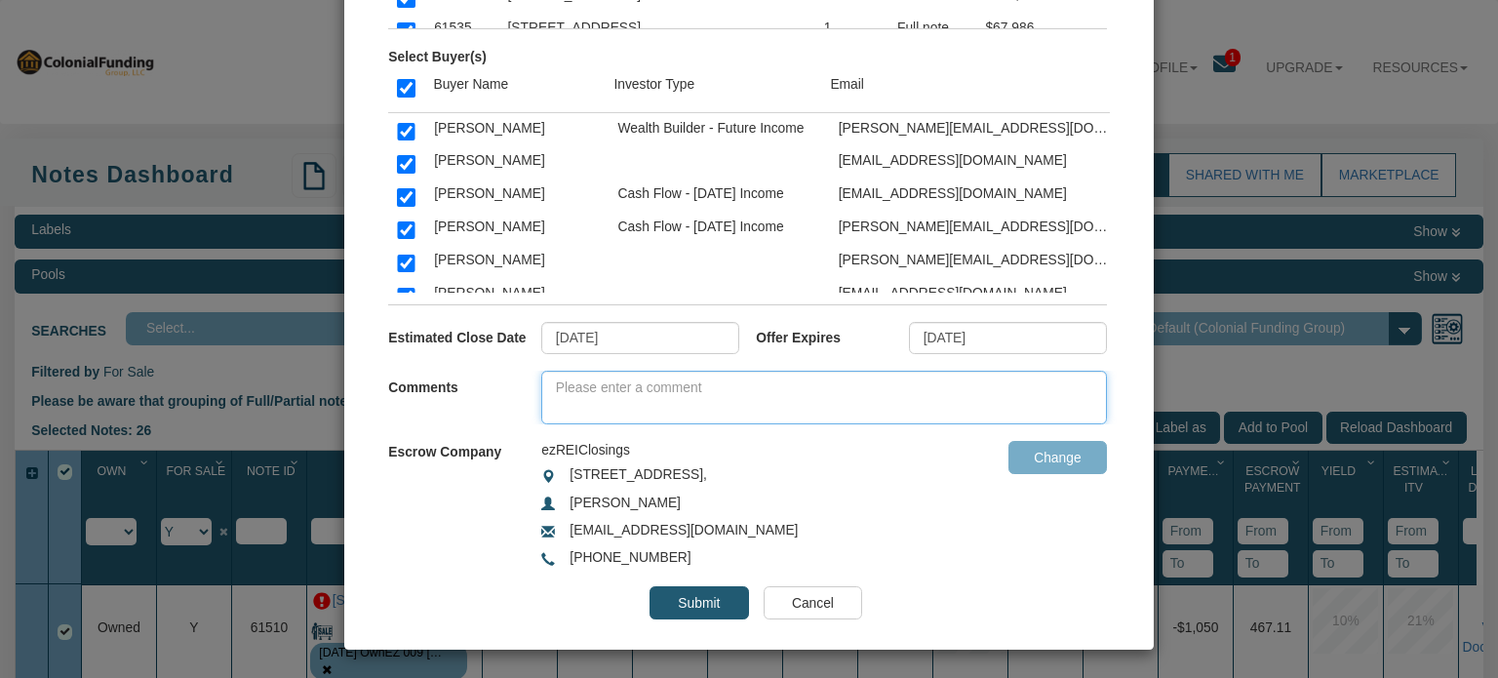
click at [644, 387] on textarea at bounding box center [824, 398] width 566 height 54
click at [727, 392] on textarea at bounding box center [824, 398] width 566 height 54
paste textarea "Hey, there's now more inventory you can check out, with something for pretty mu…"
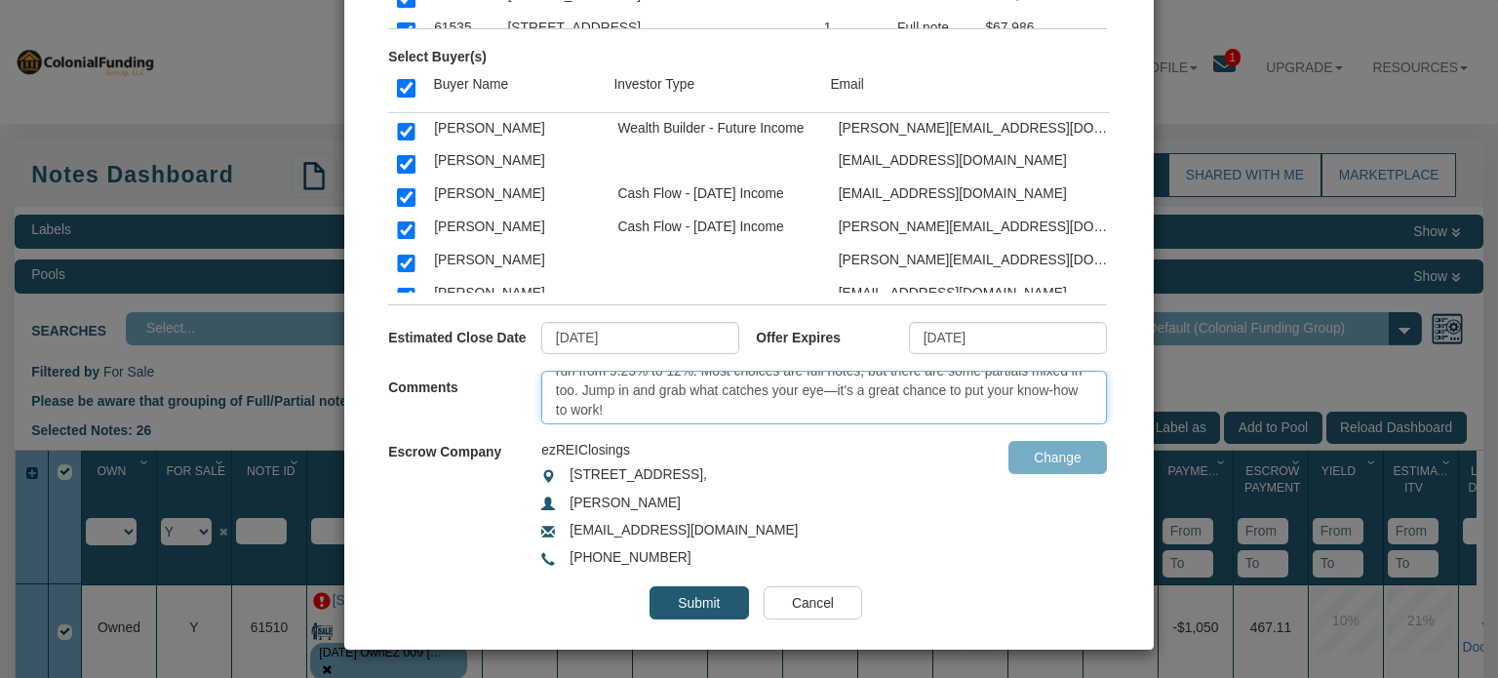
scroll to position [58, 0]
type textarea "Hey, there's now more inventory you can check out, with something for pretty mu…"
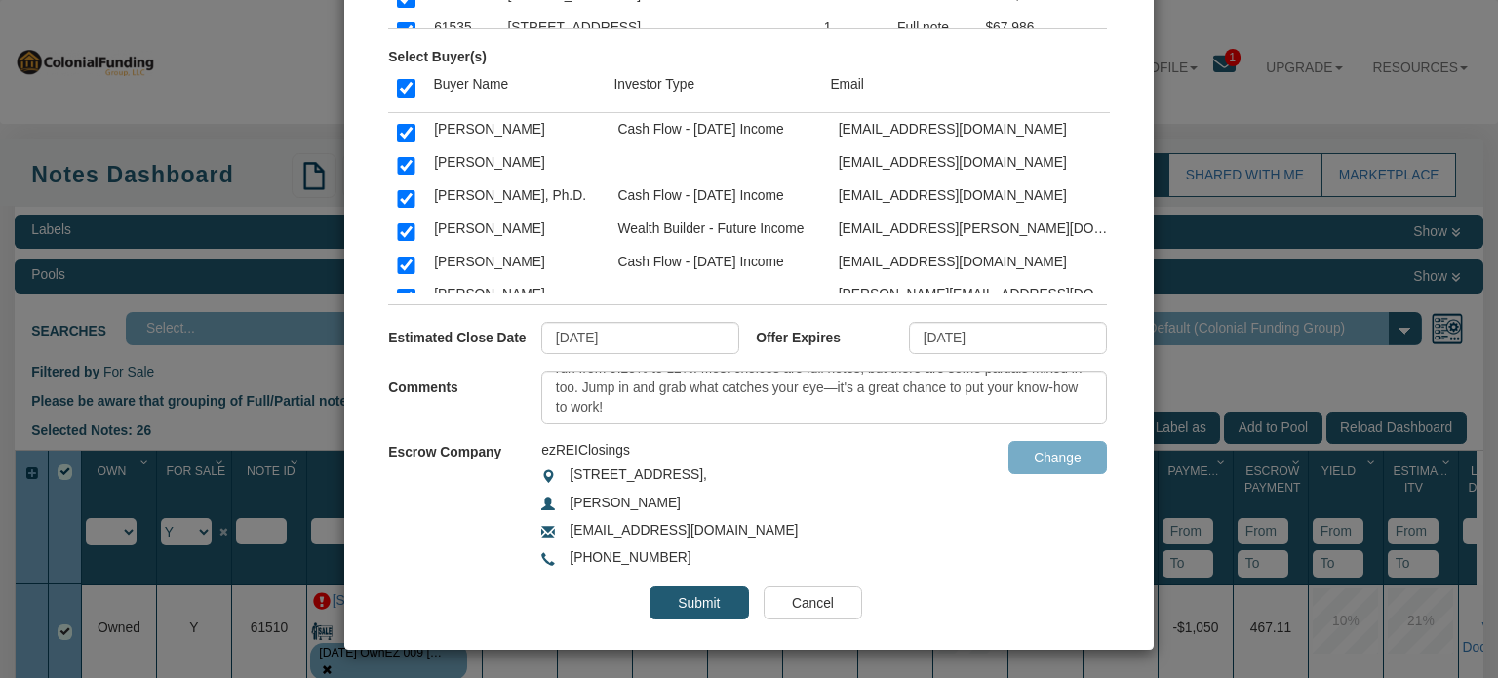
scroll to position [507, 0]
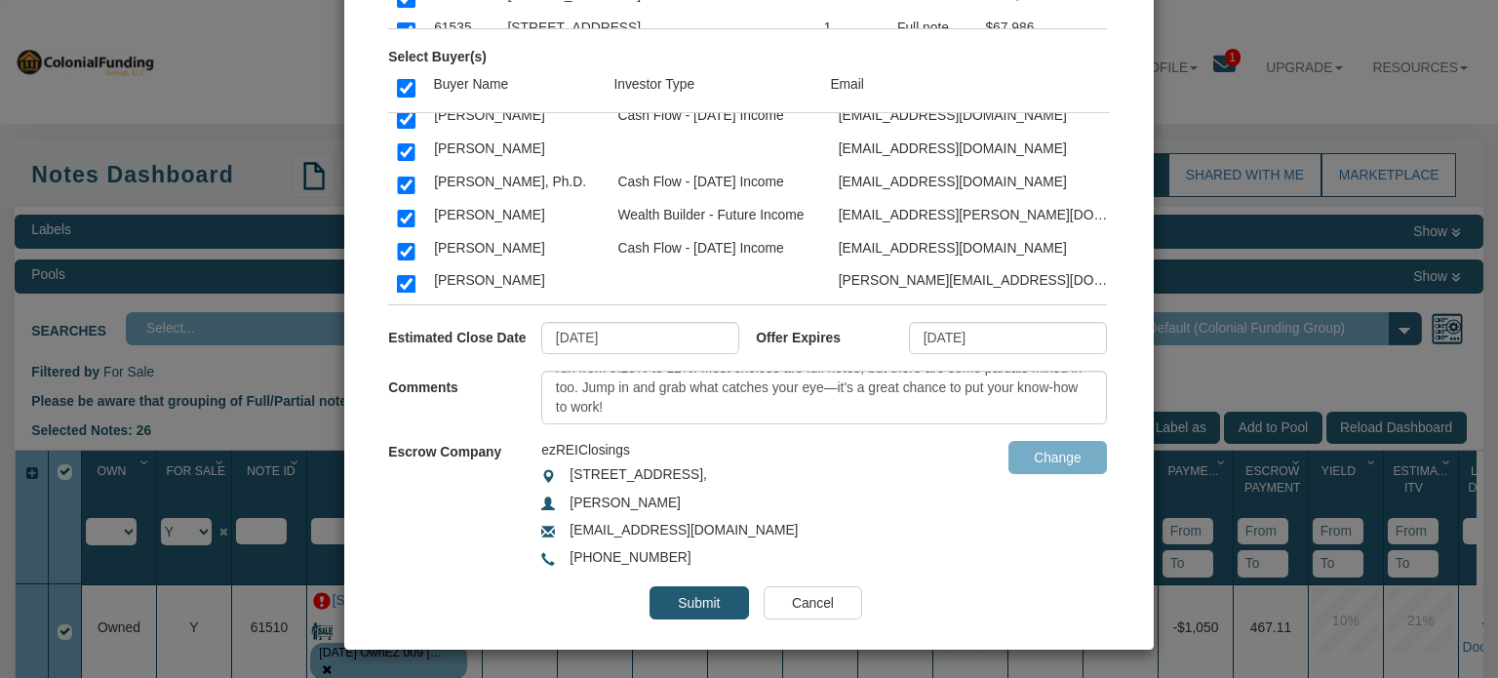
click at [404, 177] on input "checkbox" at bounding box center [406, 186] width 18 height 18
checkbox input "false"
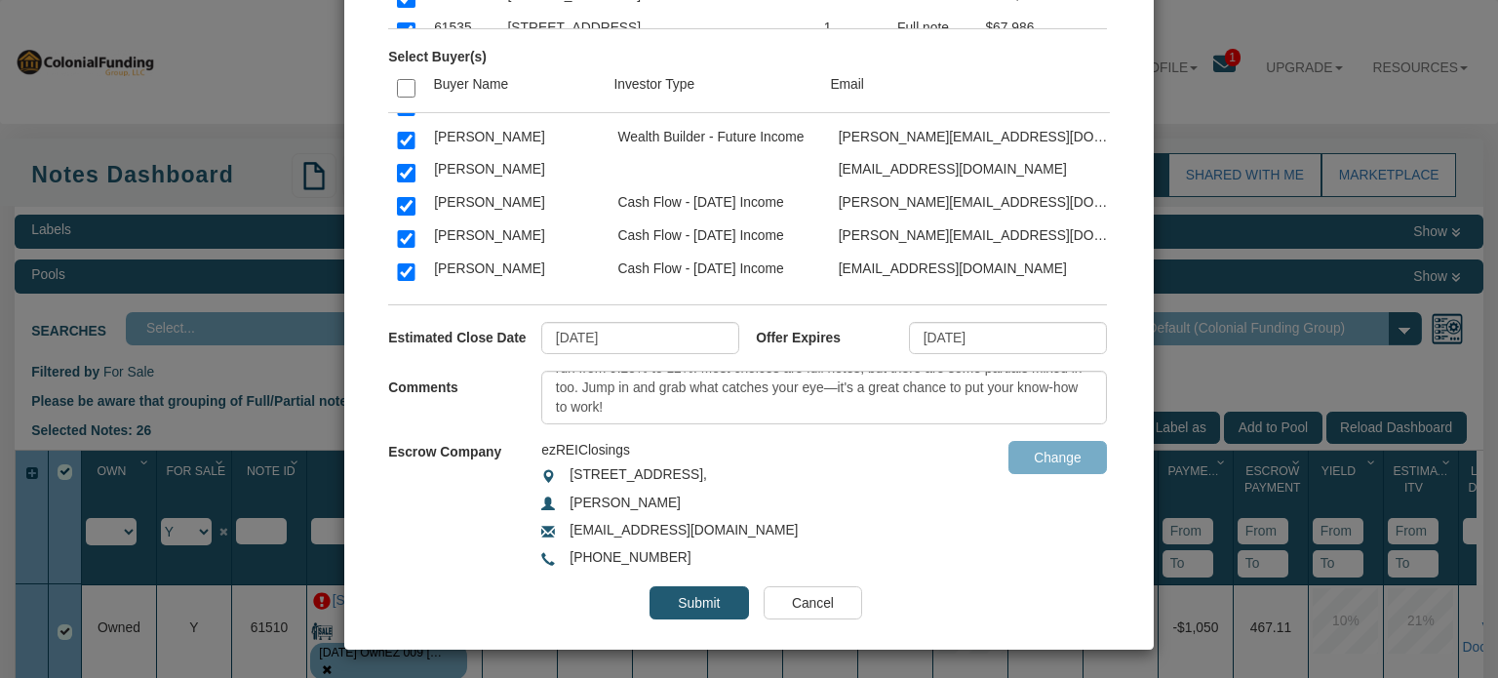
scroll to position [2770, 0]
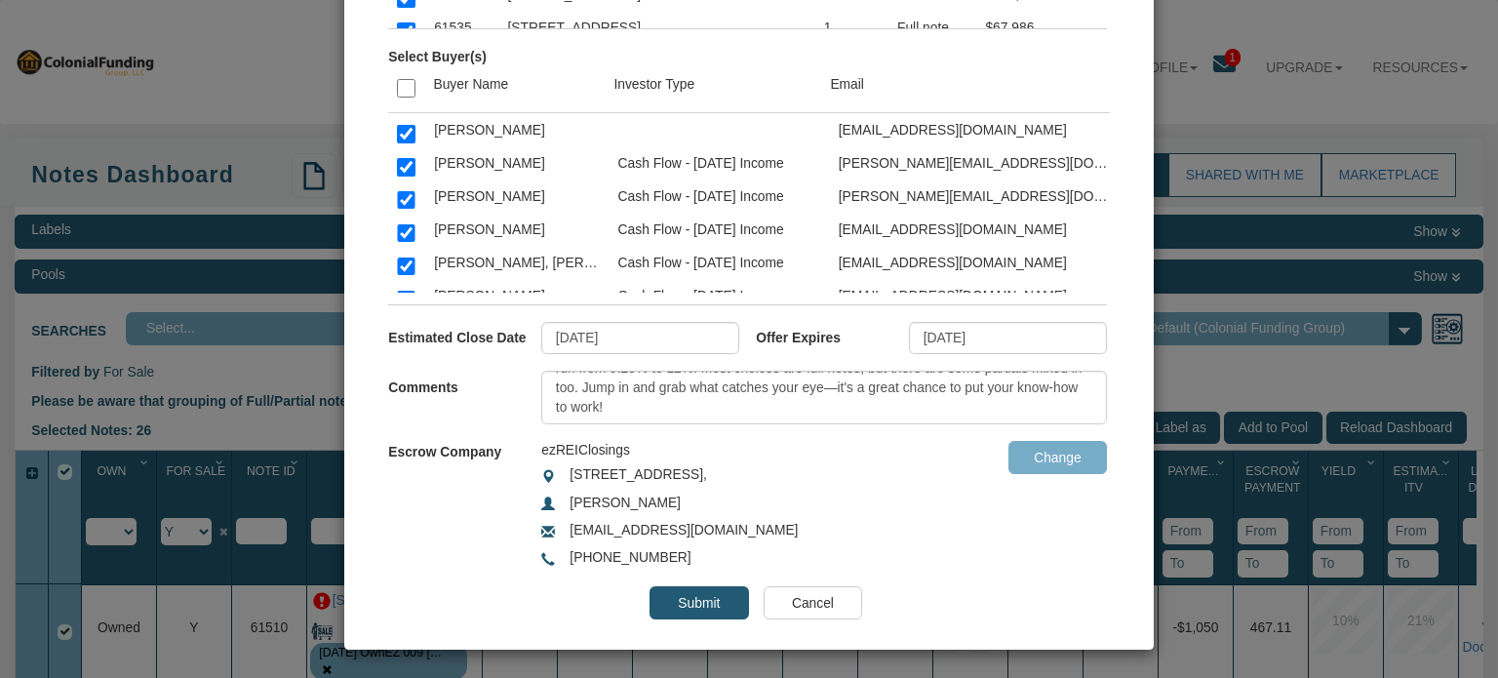
click at [406, 257] on input "checkbox" at bounding box center [406, 266] width 18 height 18
checkbox input "false"
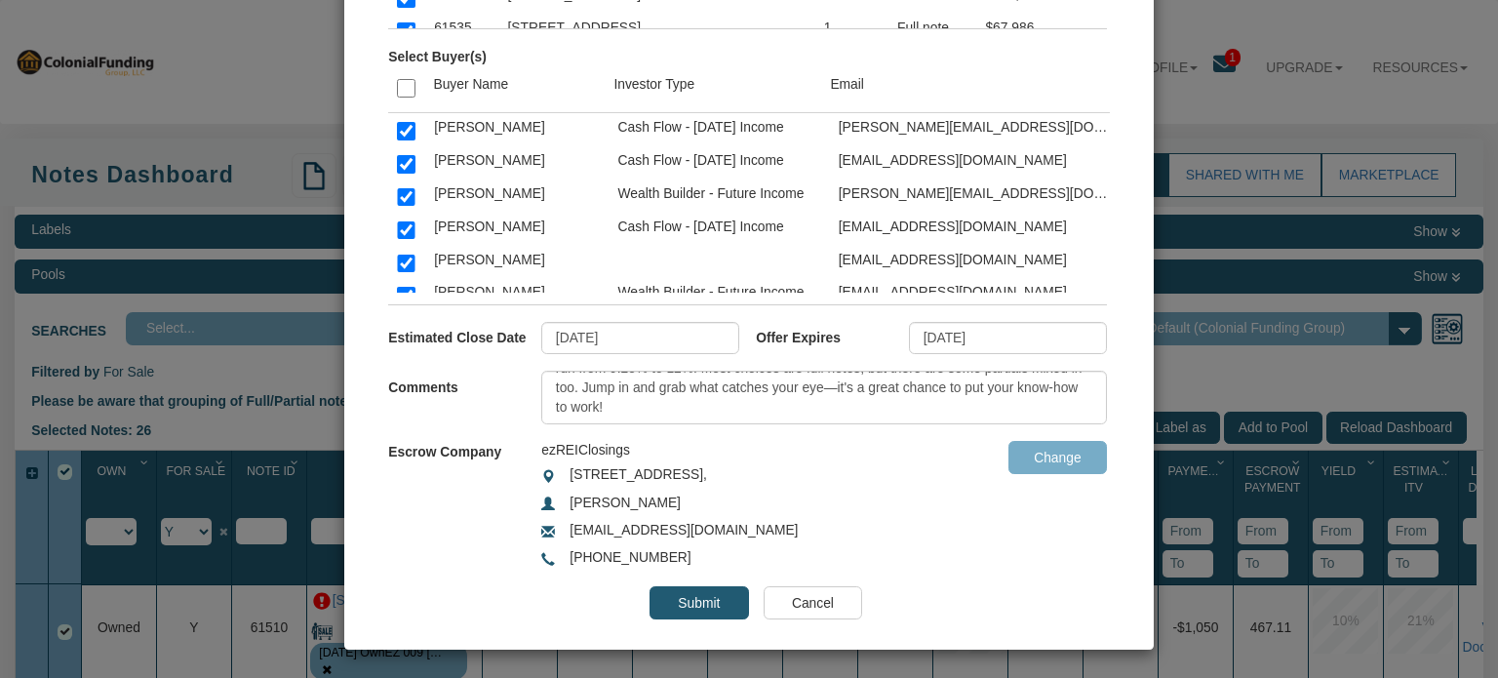
scroll to position [3472, 0]
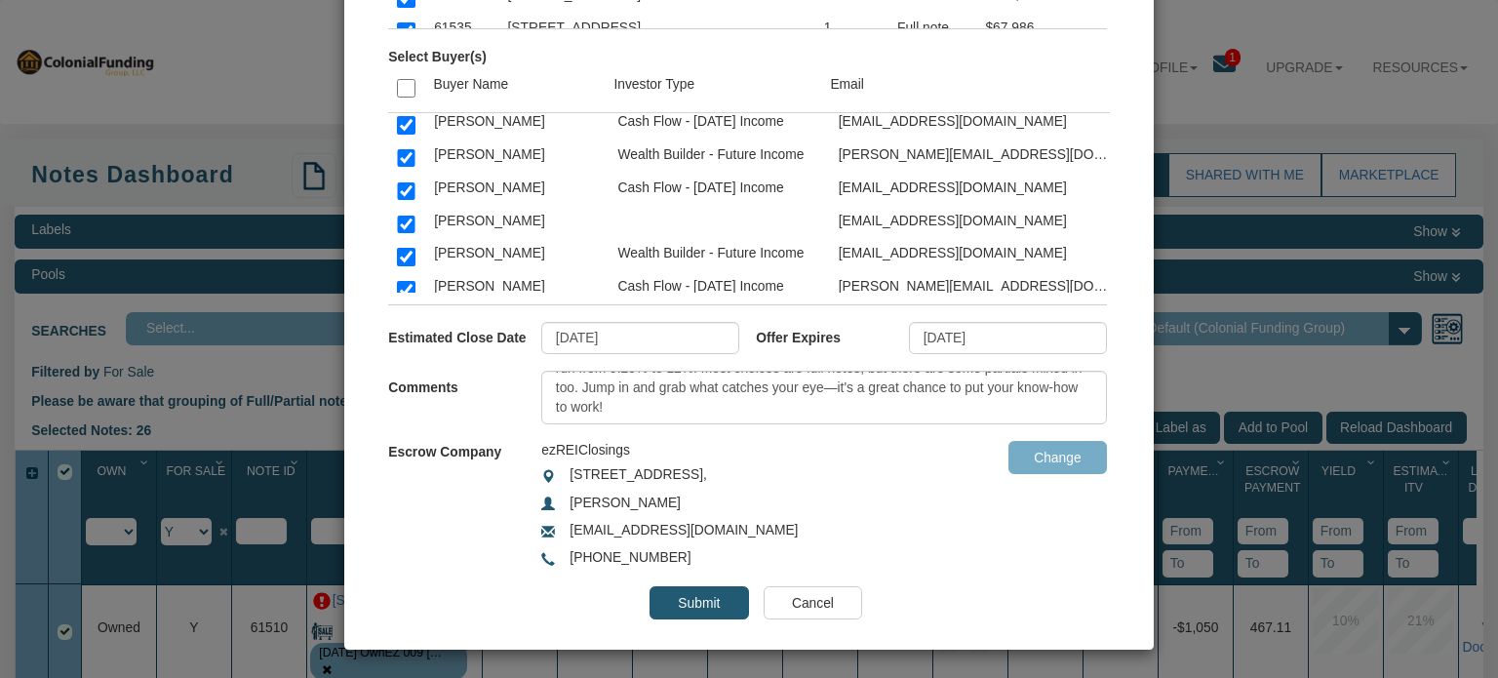
click at [403, 281] on input "checkbox" at bounding box center [406, 290] width 18 height 18
checkbox input "false"
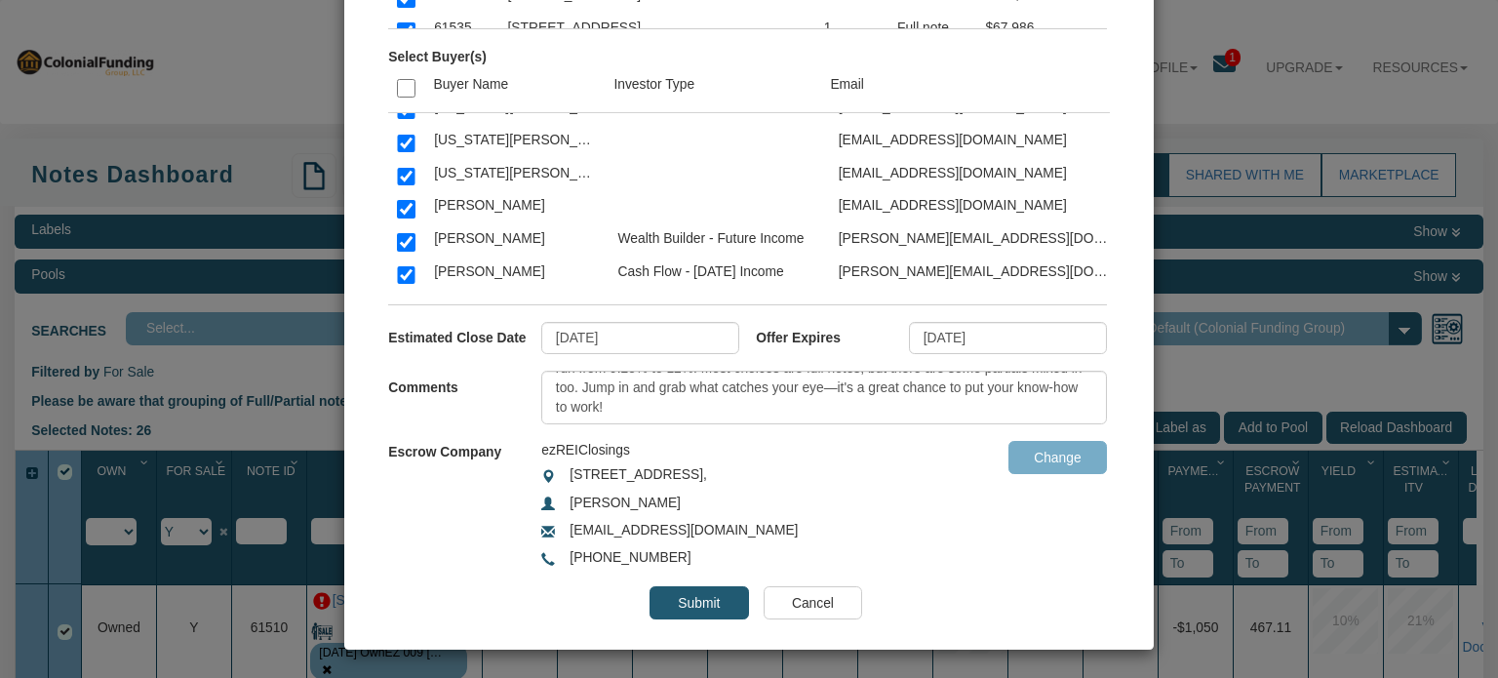
scroll to position [4838, 0]
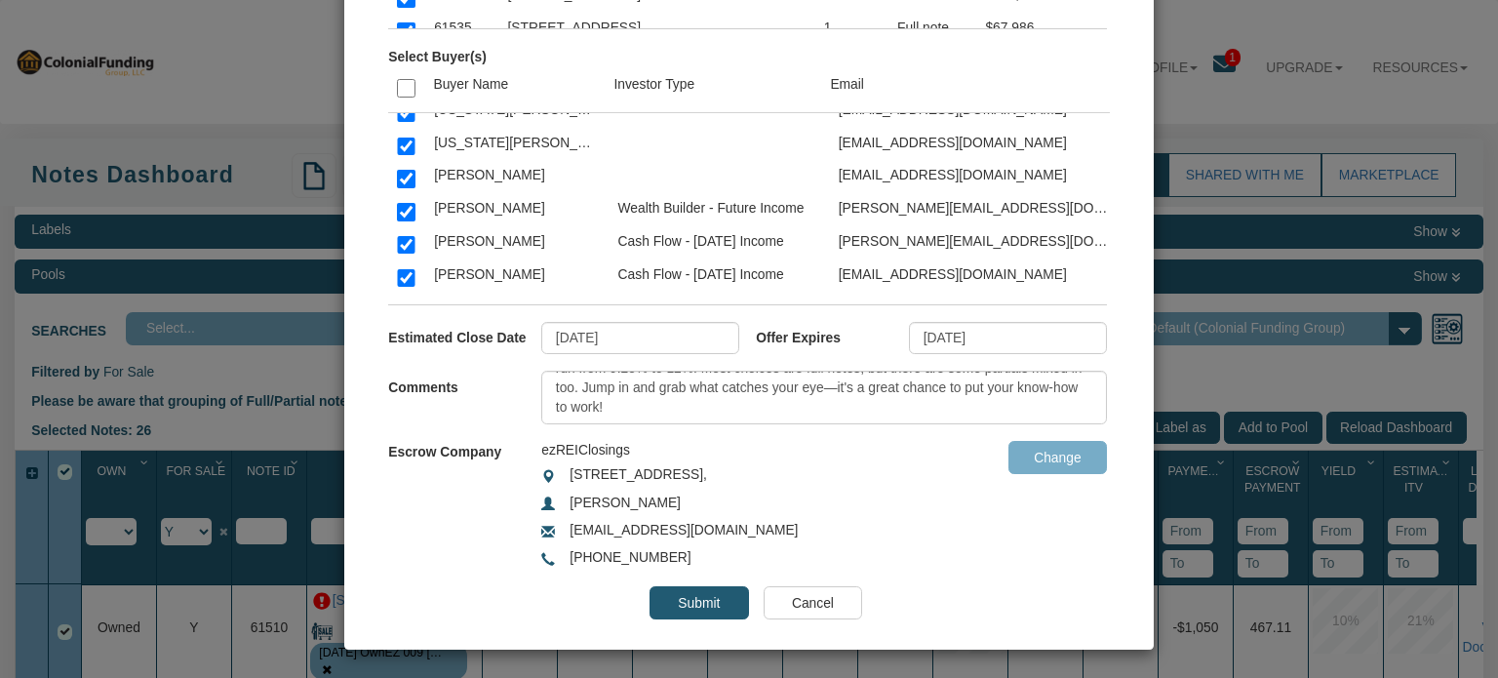
click at [405, 203] on input "checkbox" at bounding box center [406, 212] width 18 height 18
checkbox input "false"
click at [403, 269] on input "checkbox" at bounding box center [406, 278] width 18 height 18
checkbox input "false"
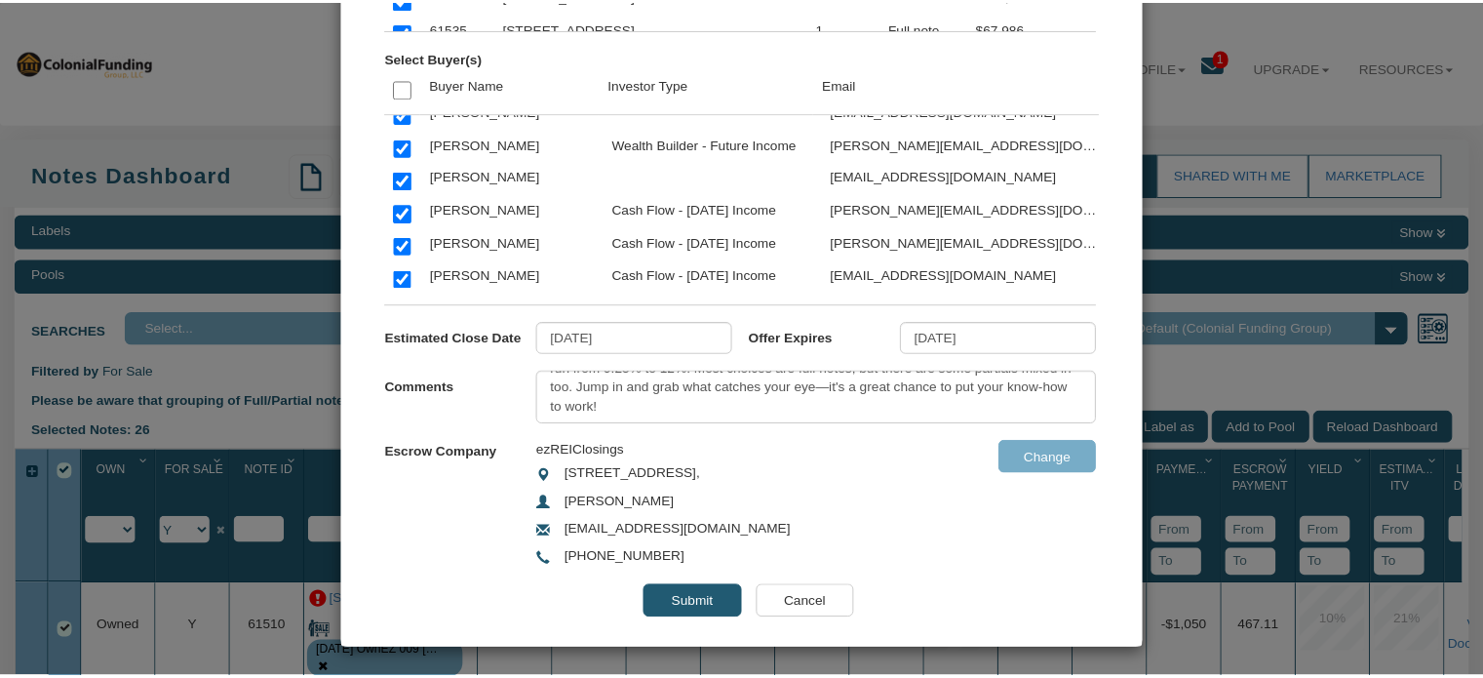
scroll to position [2763, 0]
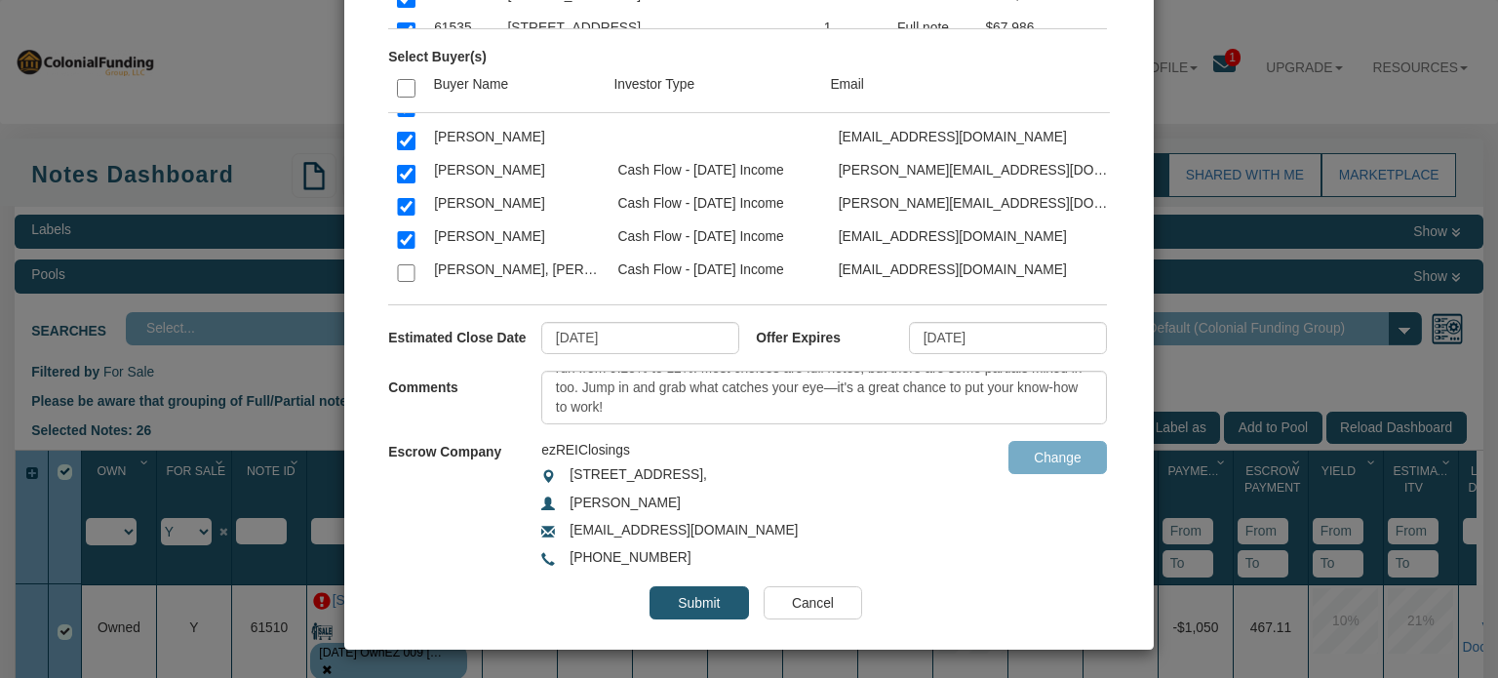
click at [692, 600] on input "Submit" at bounding box center [699, 602] width 99 height 33
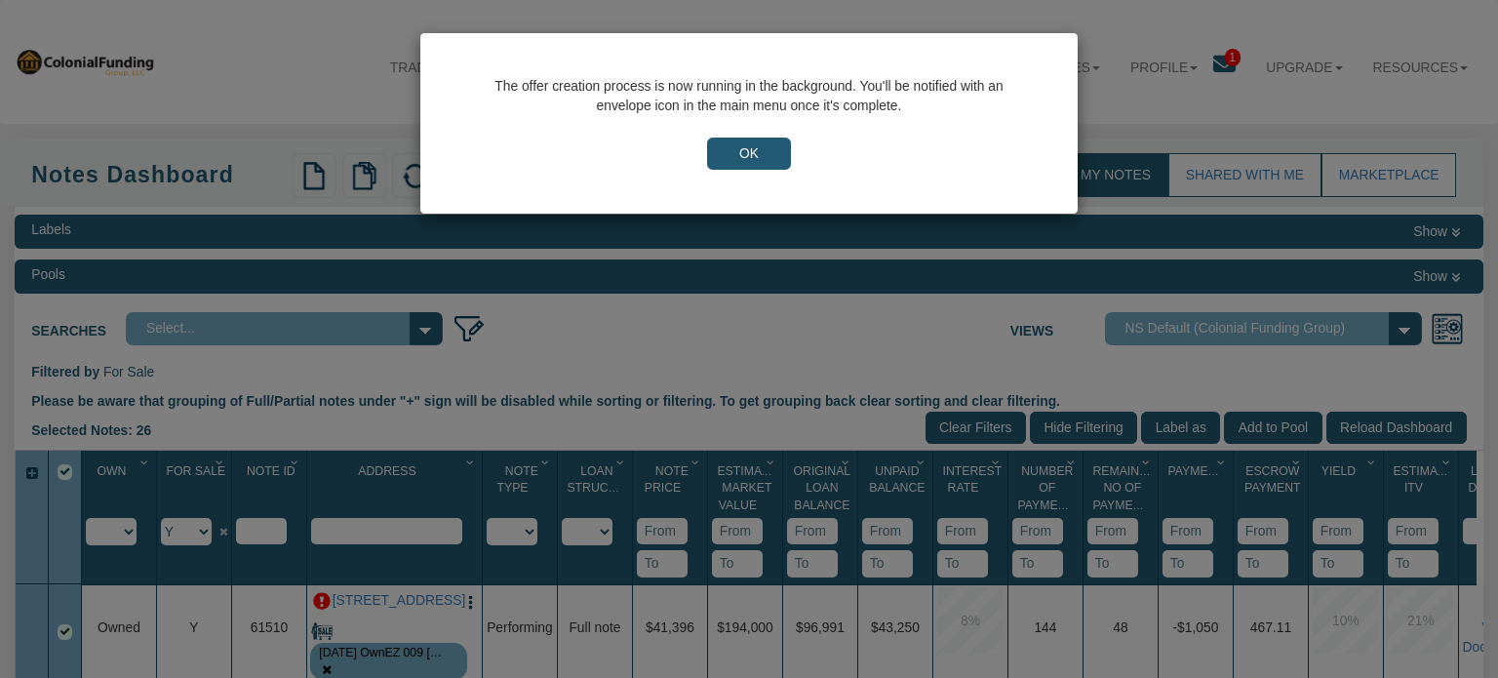
click at [741, 149] on input "OK" at bounding box center [749, 154] width 84 height 33
